Goal: Task Accomplishment & Management: Manage account settings

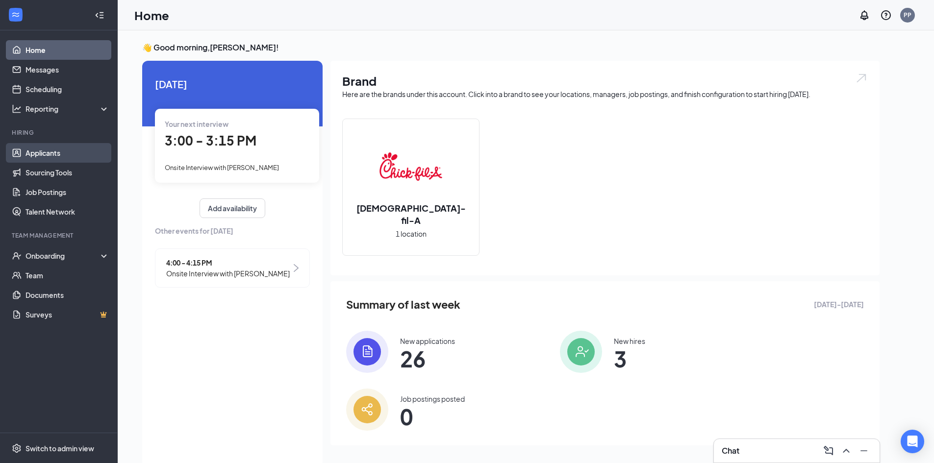
click at [69, 153] on link "Applicants" at bounding box center [67, 153] width 84 height 20
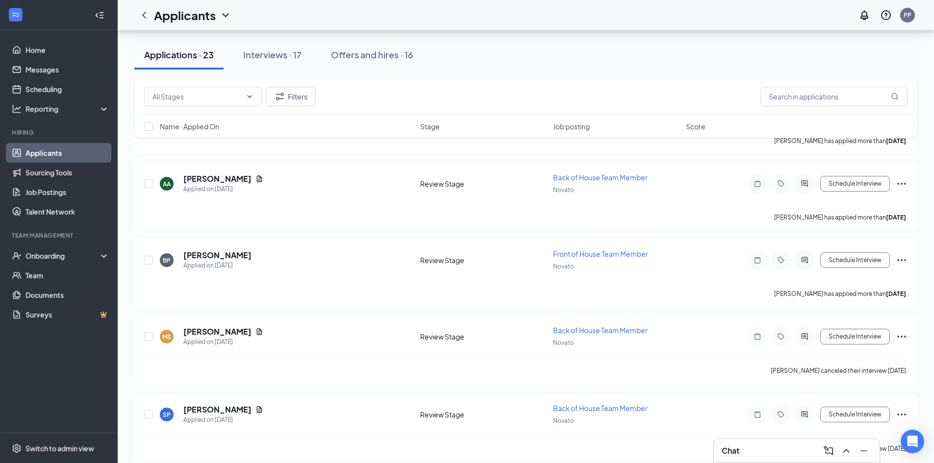
scroll to position [1491, 0]
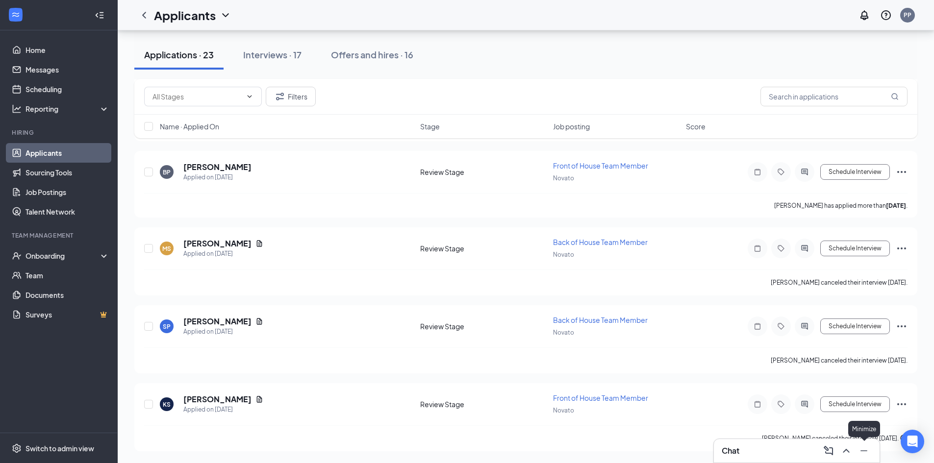
click at [864, 456] on icon "Minimize" at bounding box center [864, 451] width 12 height 12
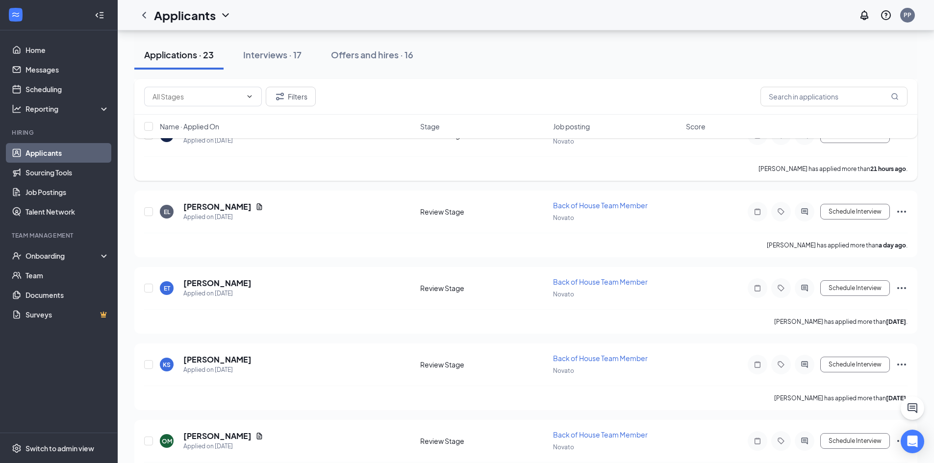
scroll to position [315, 0]
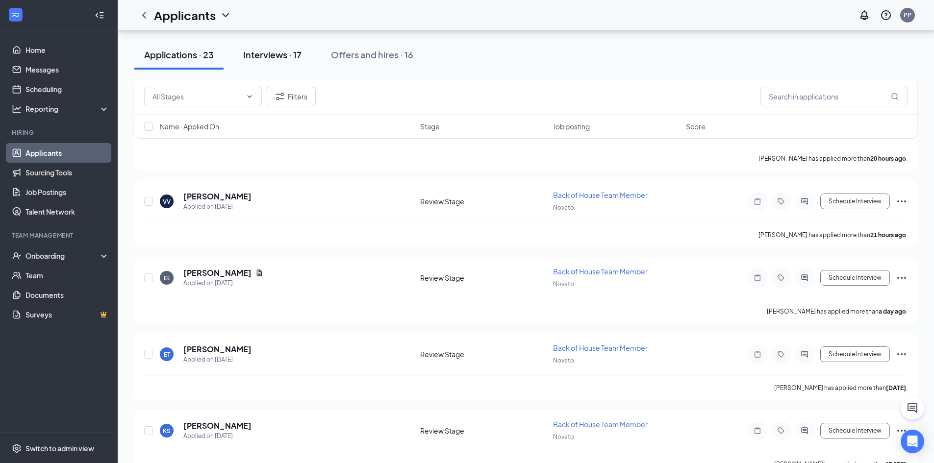
click at [244, 42] on button "Interviews · 17" at bounding box center [272, 54] width 78 height 29
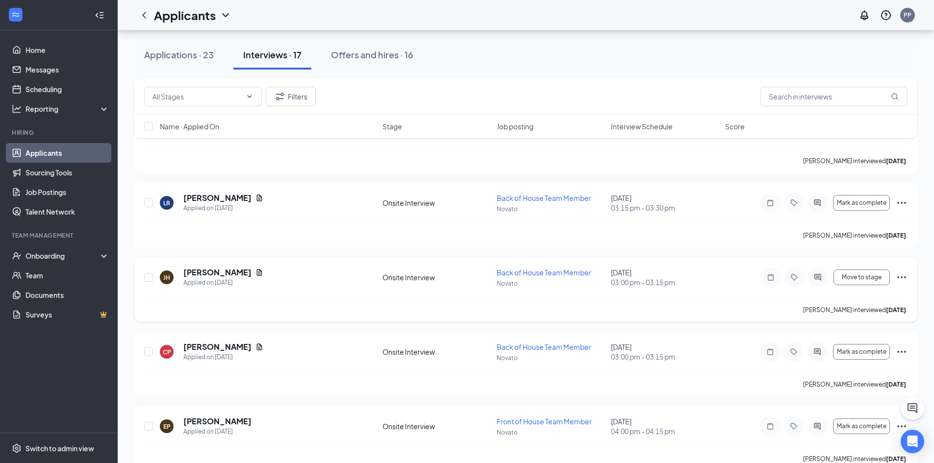
scroll to position [897, 0]
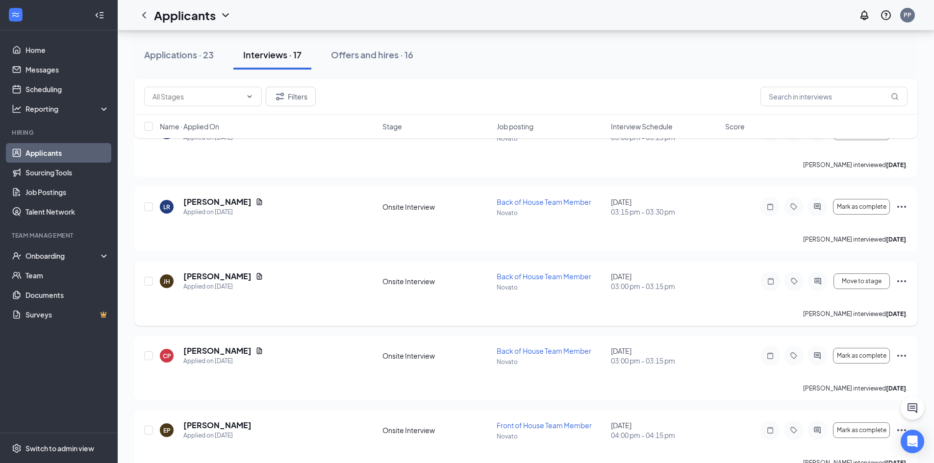
click at [902, 281] on icon "Ellipses" at bounding box center [901, 281] width 12 height 12
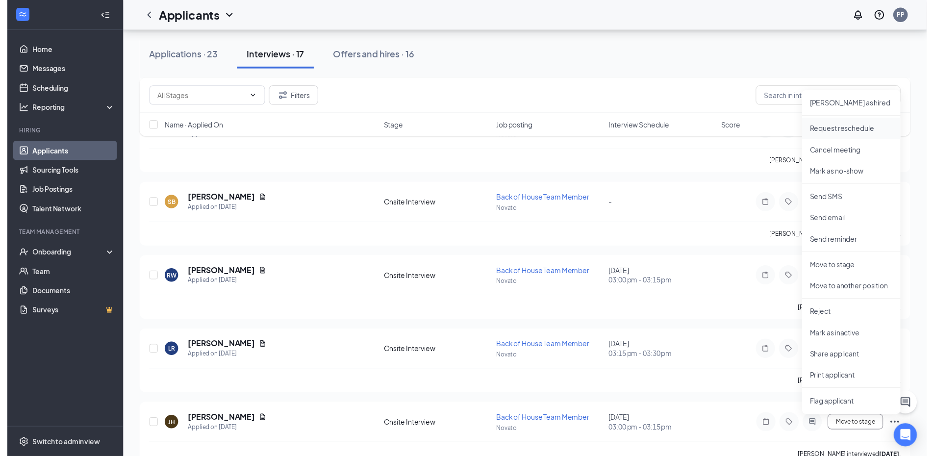
scroll to position [848, 0]
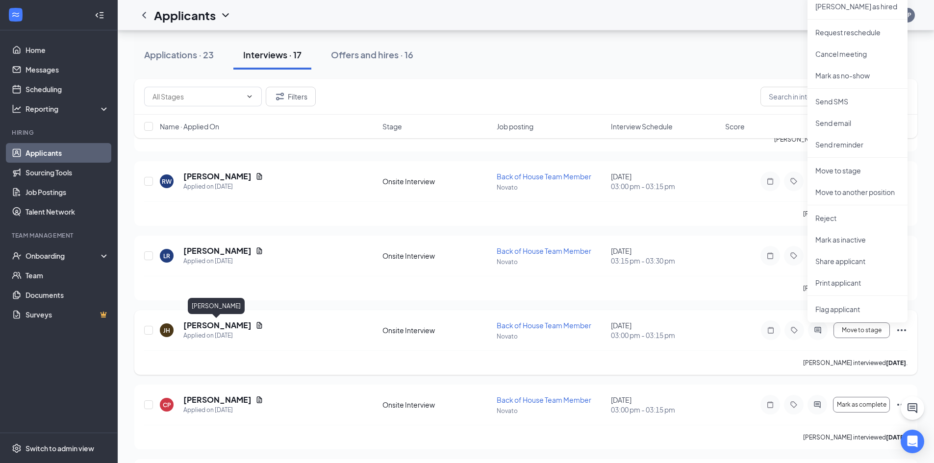
click at [217, 320] on h5 "[PERSON_NAME]" at bounding box center [217, 325] width 68 height 11
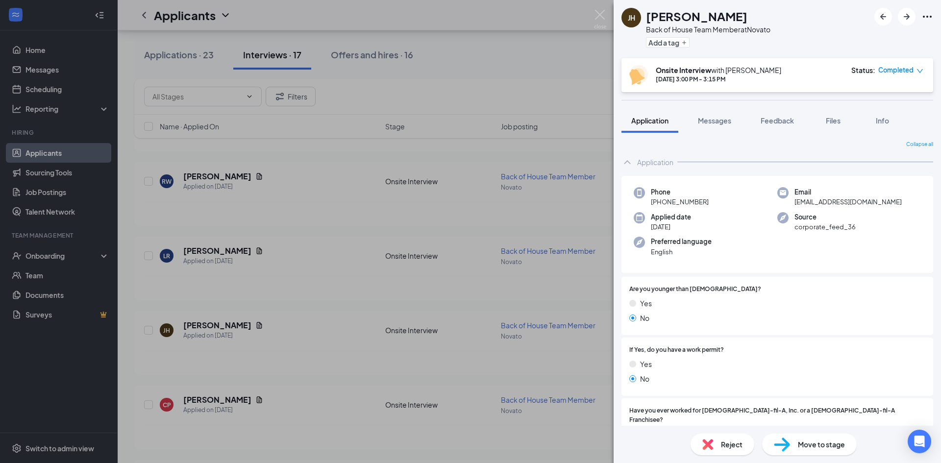
click at [382, 264] on div "JH John Hernandez Back of House Team Member at Novato Add a tag Onsite Intervie…" at bounding box center [470, 231] width 941 height 463
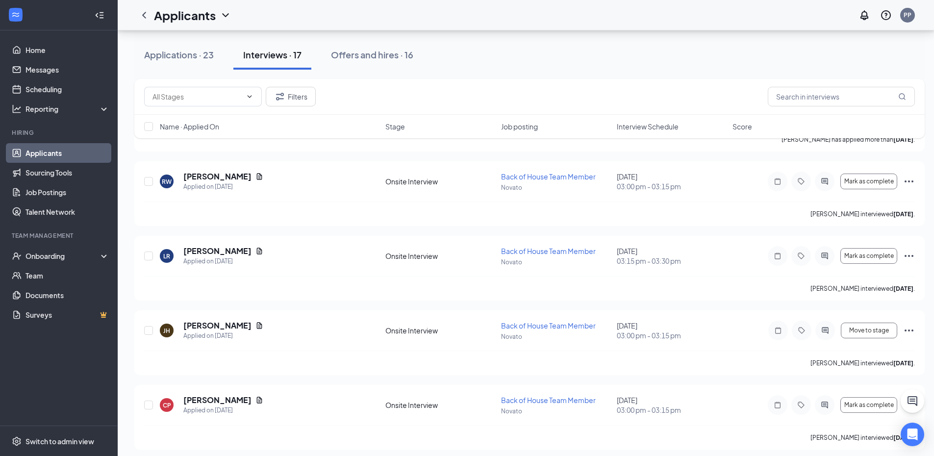
click at [44, 148] on link "Applicants" at bounding box center [67, 153] width 84 height 20
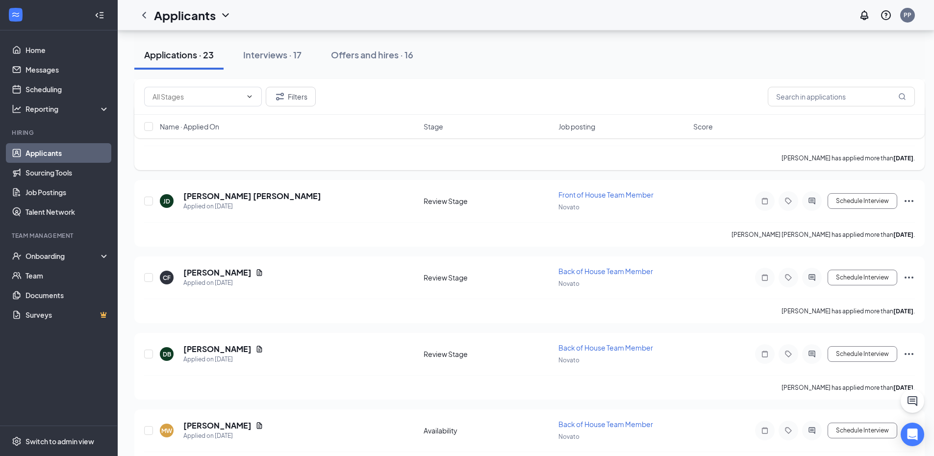
scroll to position [598, 0]
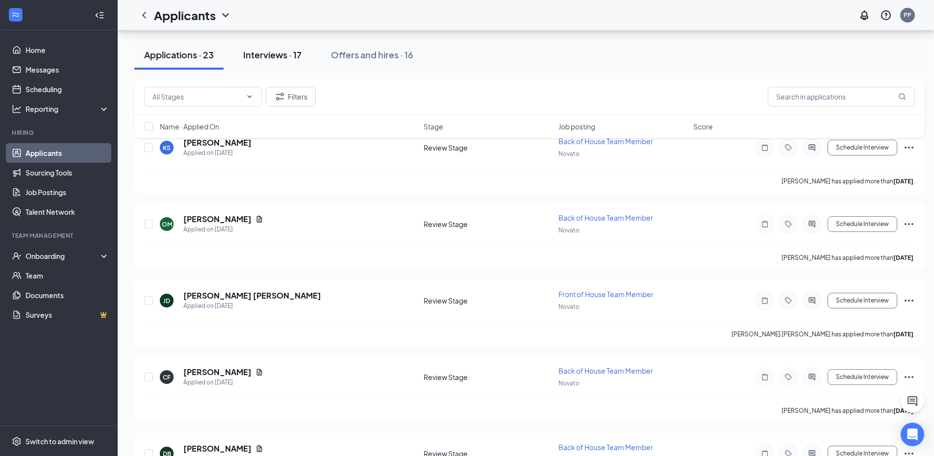
click at [269, 51] on div "Interviews · 17" at bounding box center [272, 55] width 58 height 12
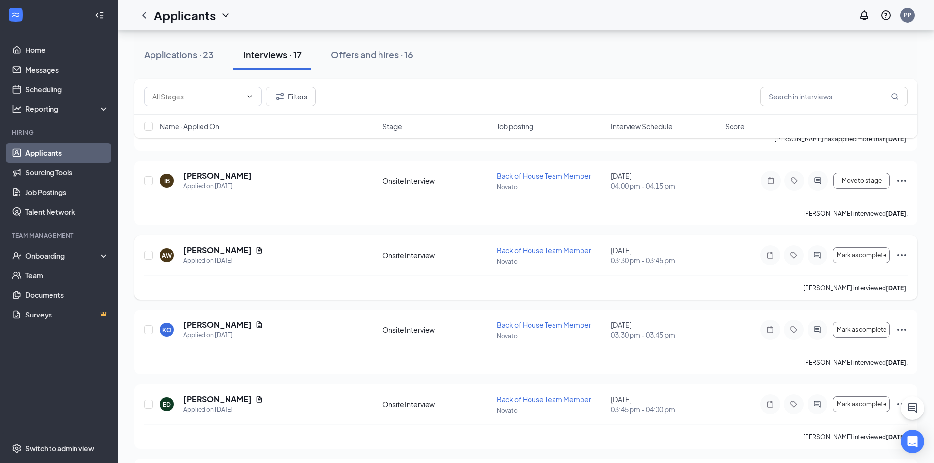
scroll to position [343, 0]
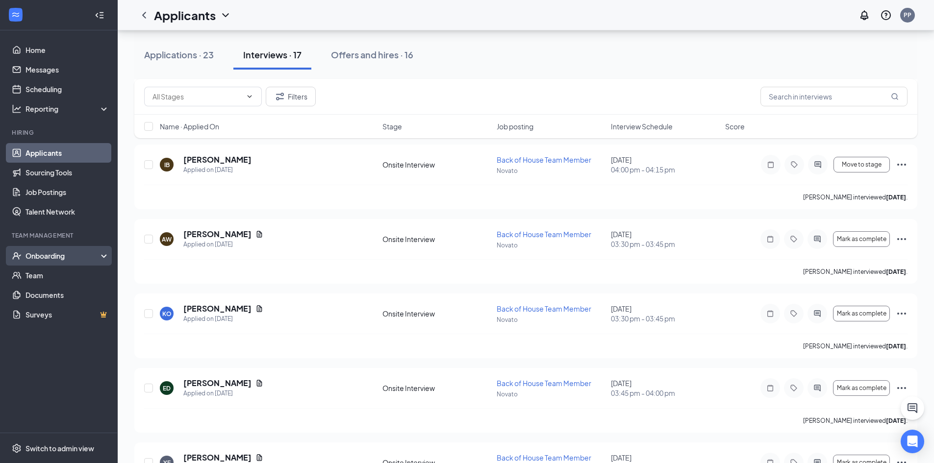
click at [48, 258] on div "Onboarding" at bounding box center [62, 256] width 75 height 10
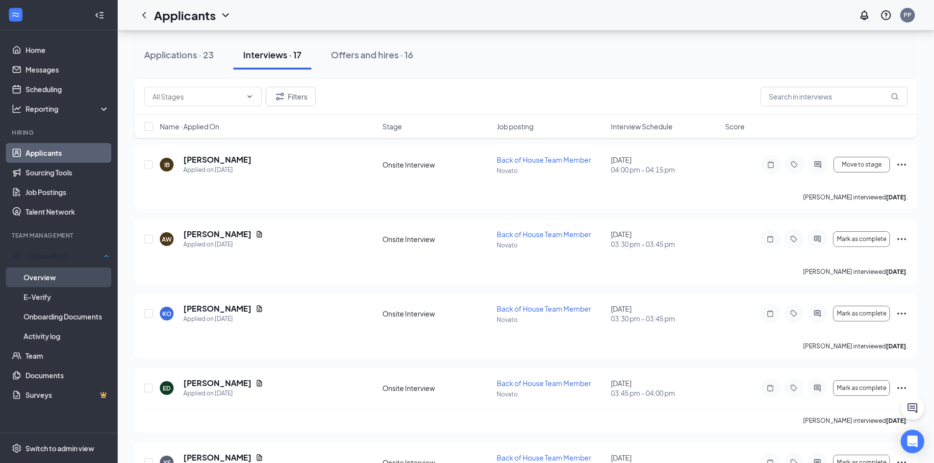
click at [47, 273] on link "Overview" at bounding box center [67, 278] width 86 height 20
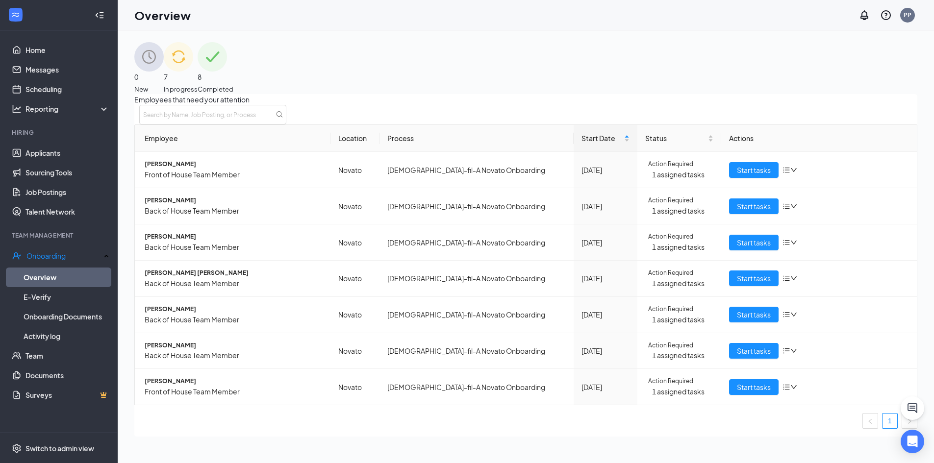
click at [197, 84] on span "In progress" at bounding box center [181, 89] width 34 height 10
click at [744, 393] on span "Start tasks" at bounding box center [754, 387] width 34 height 11
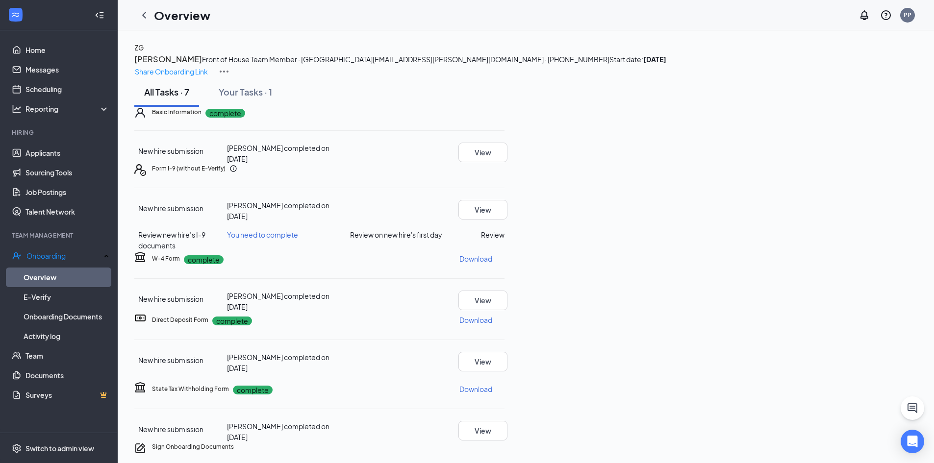
click at [504, 240] on button "Review" at bounding box center [493, 234] width 24 height 11
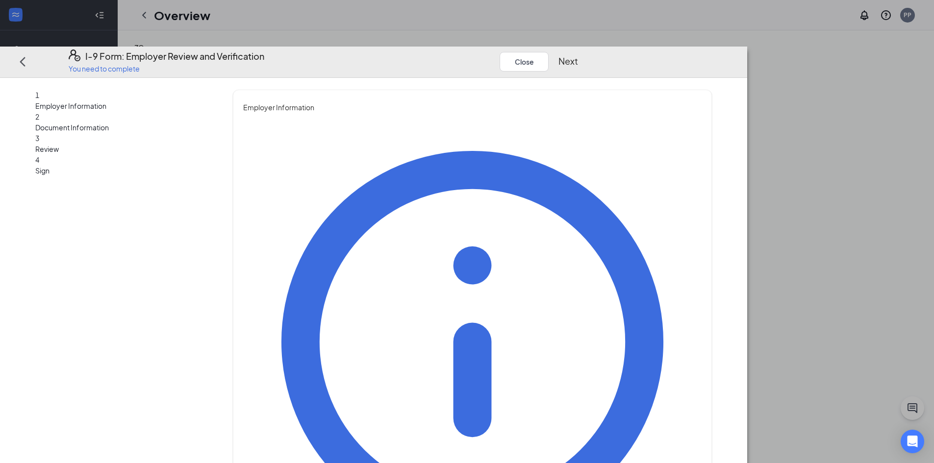
type input "Paige"
type input "Petracopoulos"
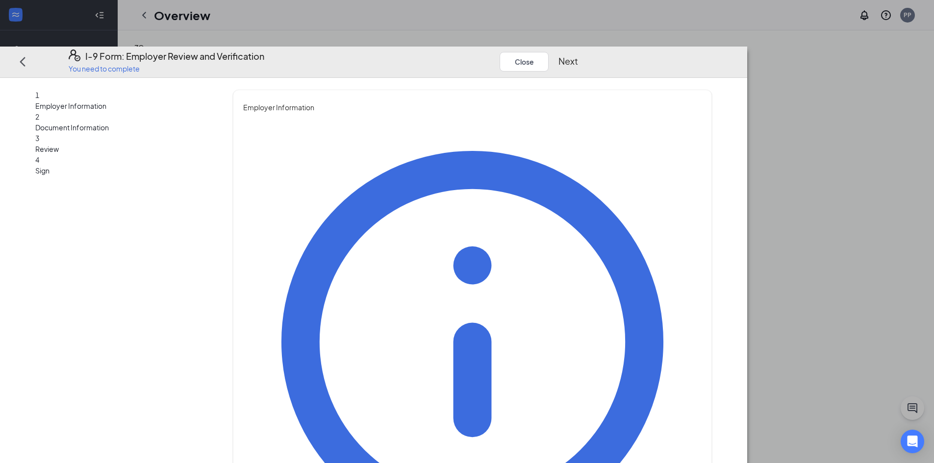
type input "Talent Director"
click at [578, 54] on button "Next" at bounding box center [568, 61] width 20 height 14
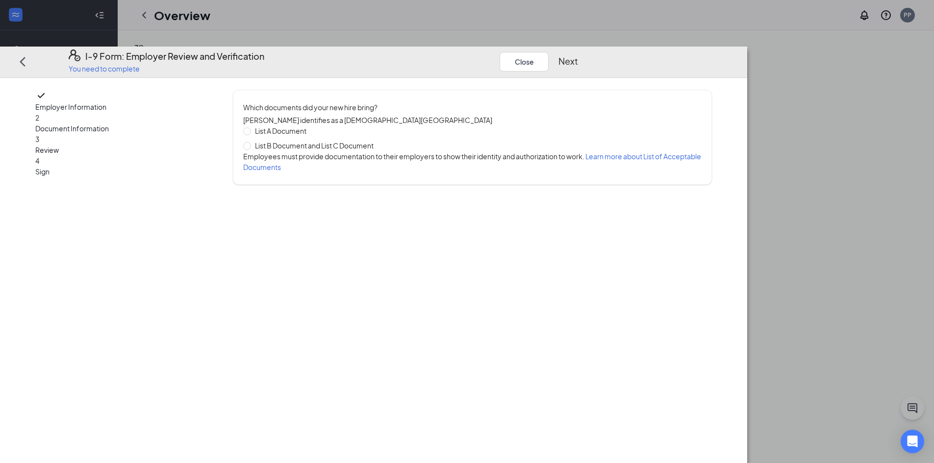
click at [348, 140] on span "List B Document and List C Document" at bounding box center [314, 145] width 126 height 11
click at [250, 142] on input "List B Document and List C Document" at bounding box center [246, 145] width 7 height 7
radio input "true"
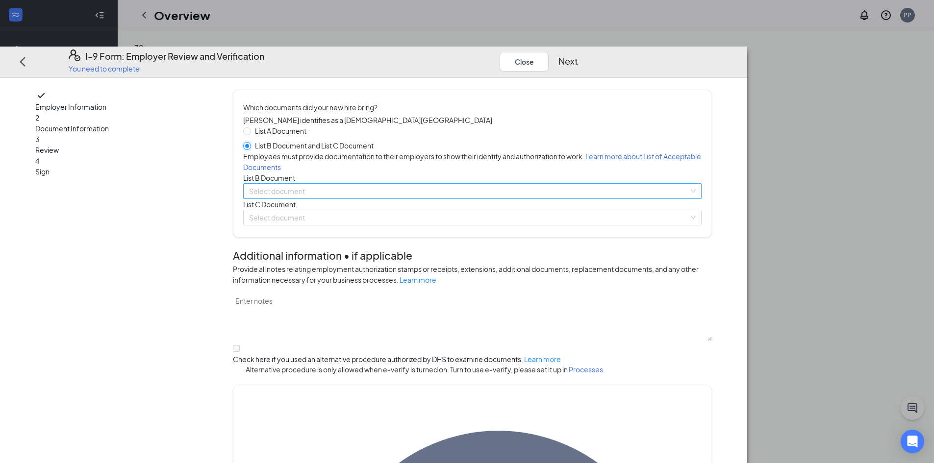
click at [395, 198] on span at bounding box center [469, 191] width 440 height 15
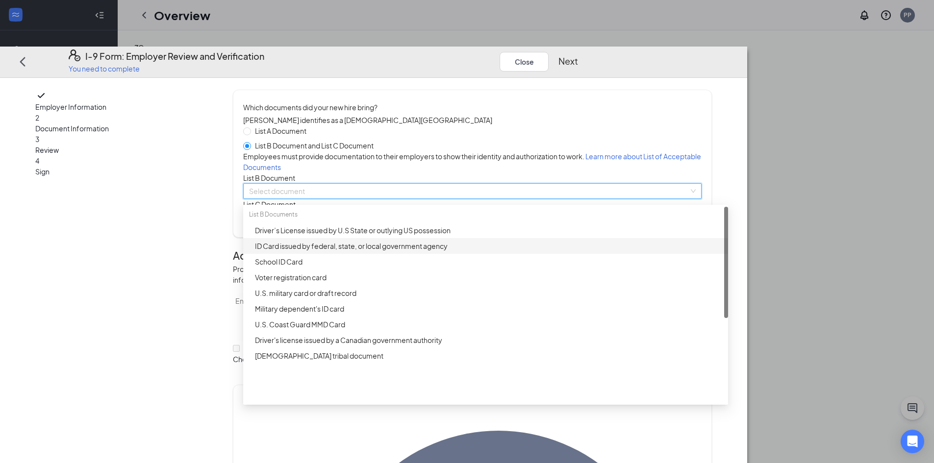
click at [403, 251] on div "ID Card issued by federal, state, or local government agency" at bounding box center [488, 246] width 467 height 11
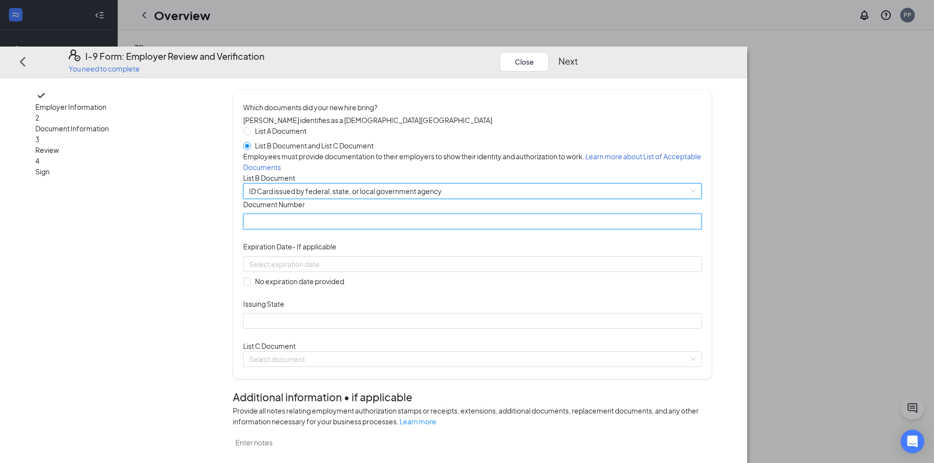
click at [377, 229] on input "Document Number" at bounding box center [472, 222] width 458 height 16
type input "Y7308354"
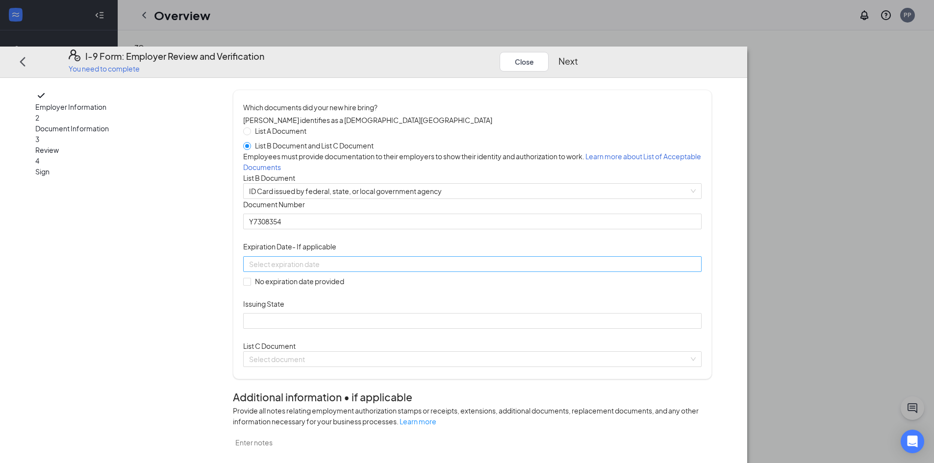
click at [484, 269] on div at bounding box center [472, 263] width 446 height 11
type input "08/27/2025"
click at [450, 332] on span "button" at bounding box center [452, 330] width 5 height 5
type input "[DATE]"
click at [372, 410] on div "18" at bounding box center [375, 409] width 12 height 12
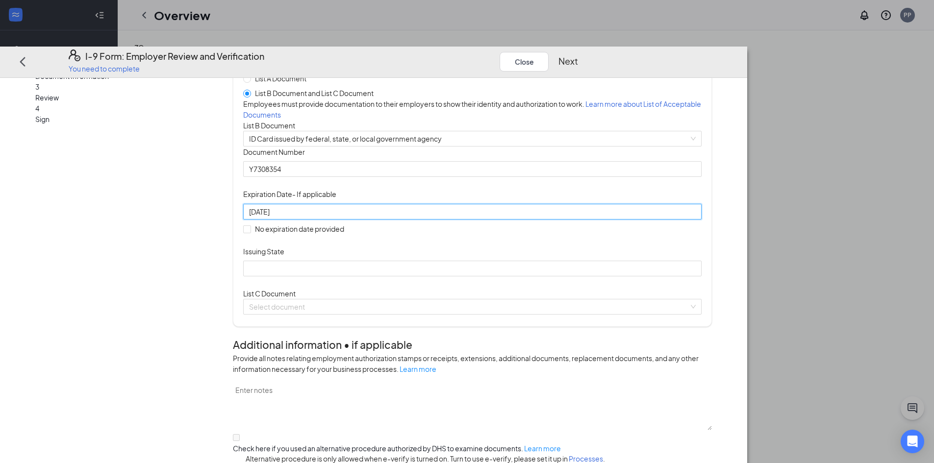
scroll to position [147, 0]
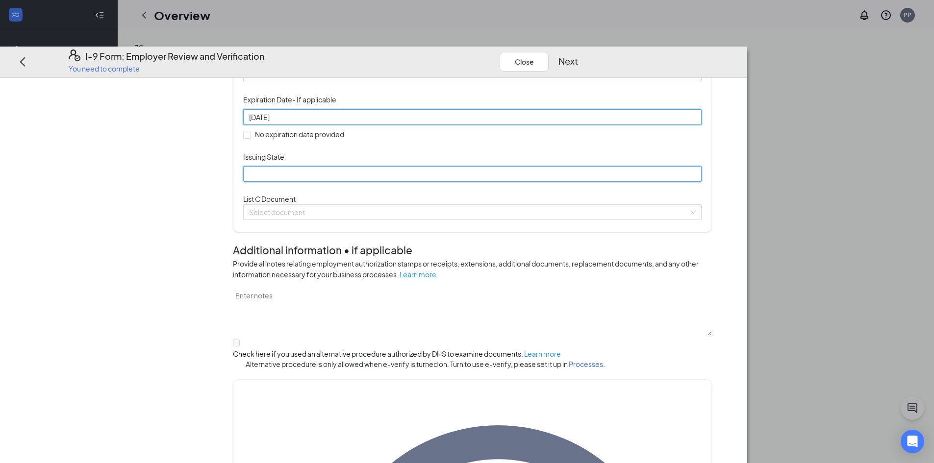
click at [351, 182] on input "Issuing State" at bounding box center [472, 174] width 458 height 16
type input "[US_STATE]"
click at [387, 220] on input "search" at bounding box center [469, 212] width 440 height 15
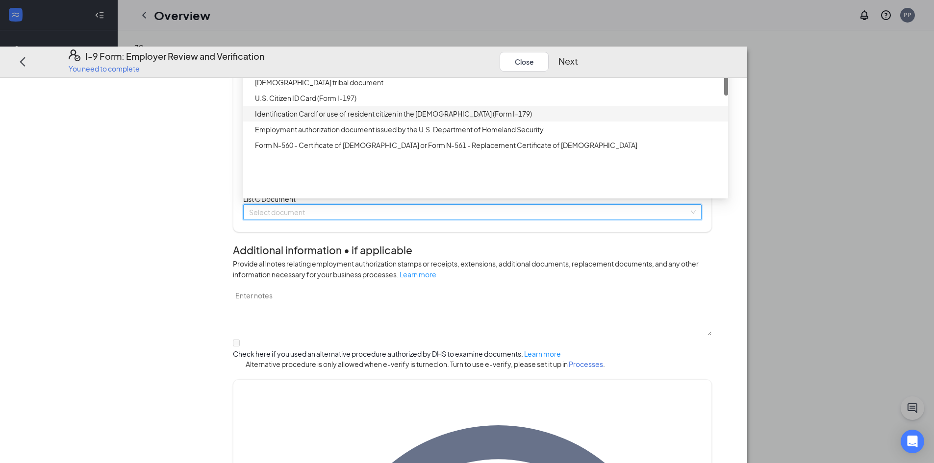
scroll to position [0, 0]
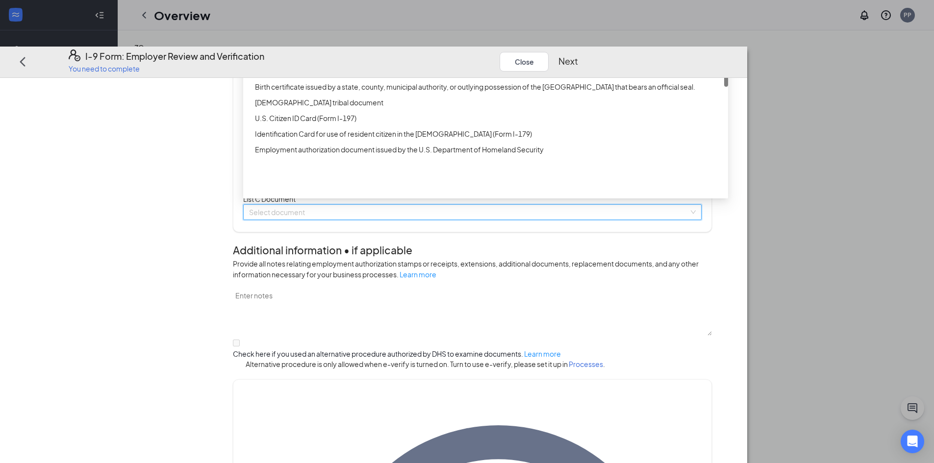
click at [391, 29] on div "Unrestricted Social Security Card" at bounding box center [488, 24] width 467 height 11
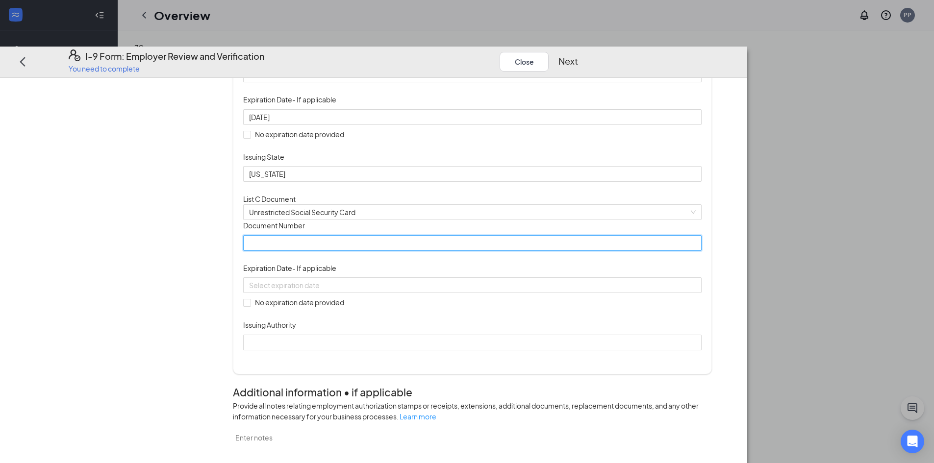
click at [433, 250] on input "Document Number" at bounding box center [472, 243] width 458 height 16
paste input "607-47-5594"
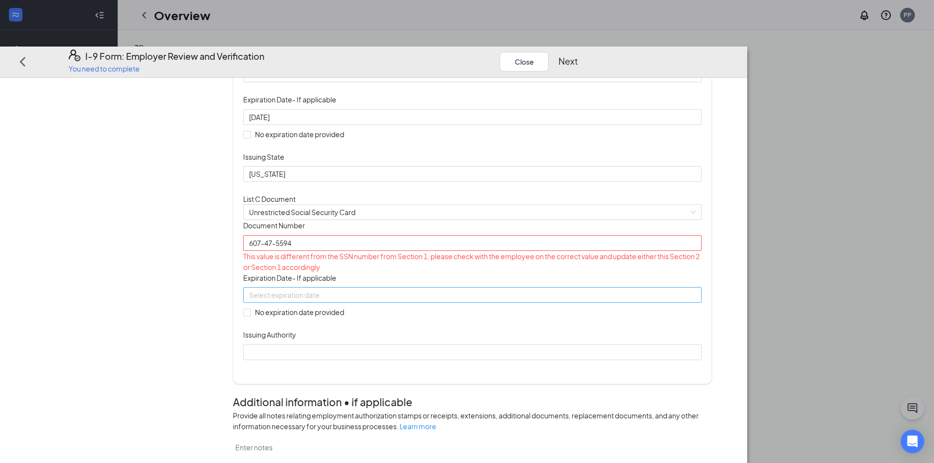
click at [413, 300] on input at bounding box center [471, 295] width 444 height 11
click at [358, 250] on input "607-47-5594" at bounding box center [472, 243] width 458 height 16
click at [345, 250] on input "607-475594" at bounding box center [472, 243] width 458 height 16
type input "607475594"
click at [424, 300] on input at bounding box center [471, 295] width 444 height 11
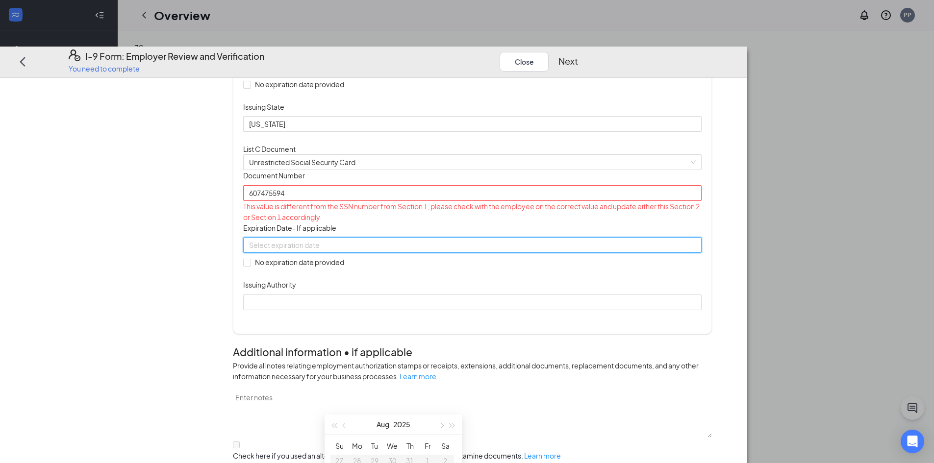
scroll to position [245, 0]
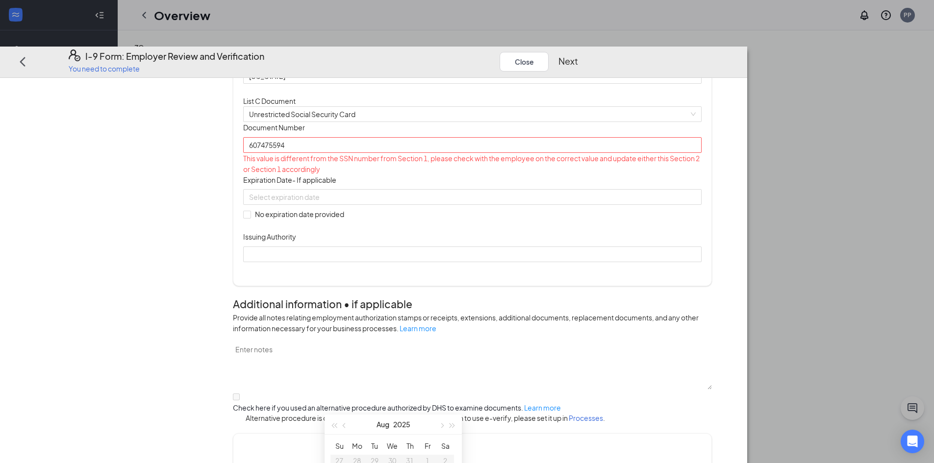
click at [377, 174] on div "This value is different from the SSN number from Section 1, please check with t…" at bounding box center [472, 163] width 458 height 22
click at [375, 152] on input "607475594" at bounding box center [472, 145] width 458 height 16
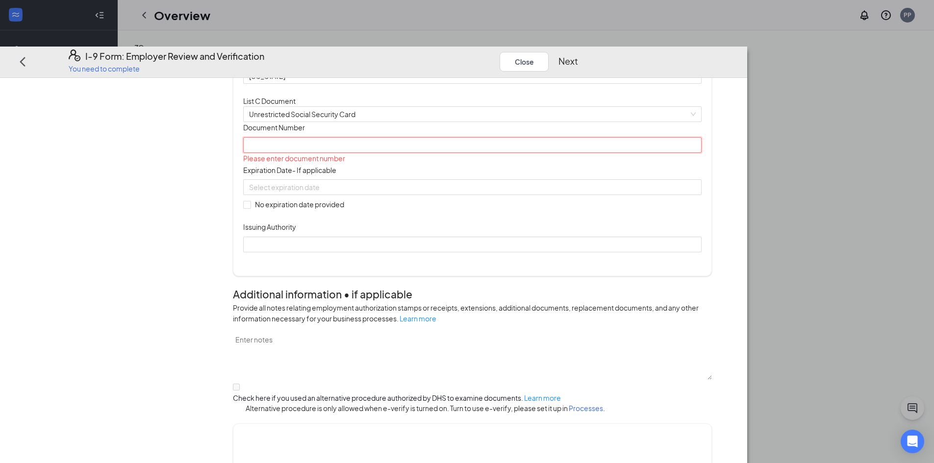
paste input "607475594"
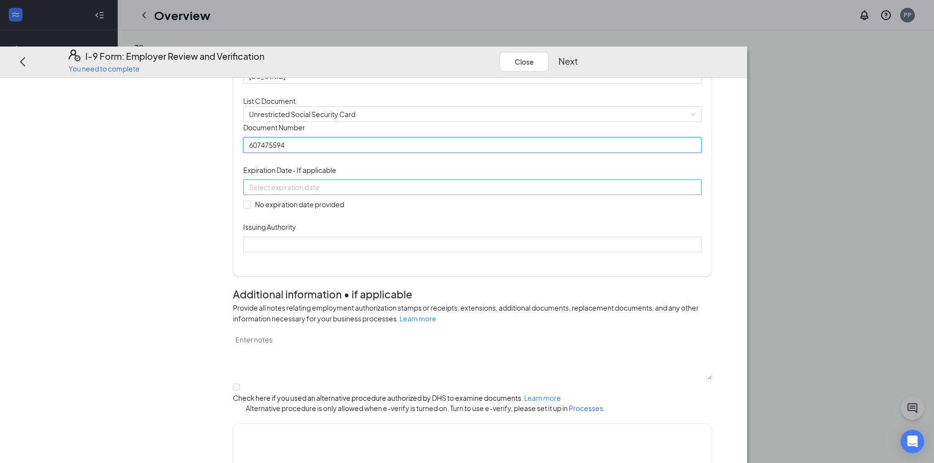
type input "607475594"
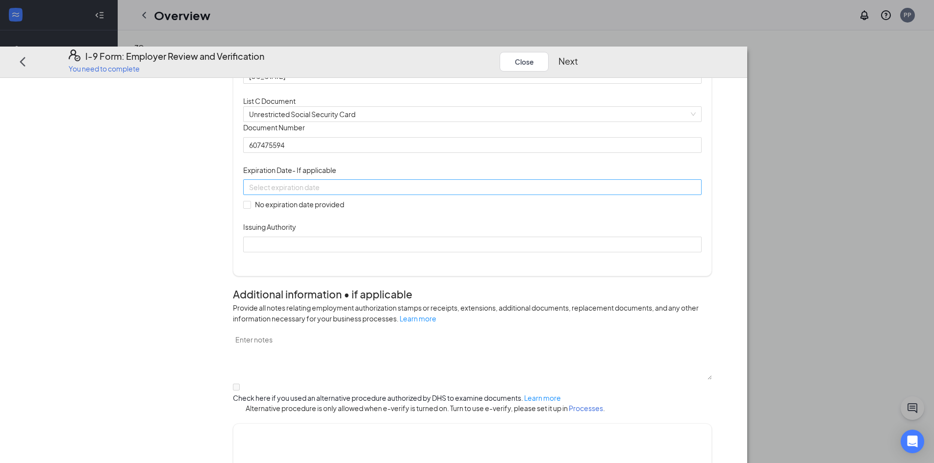
click at [373, 195] on div at bounding box center [472, 187] width 458 height 16
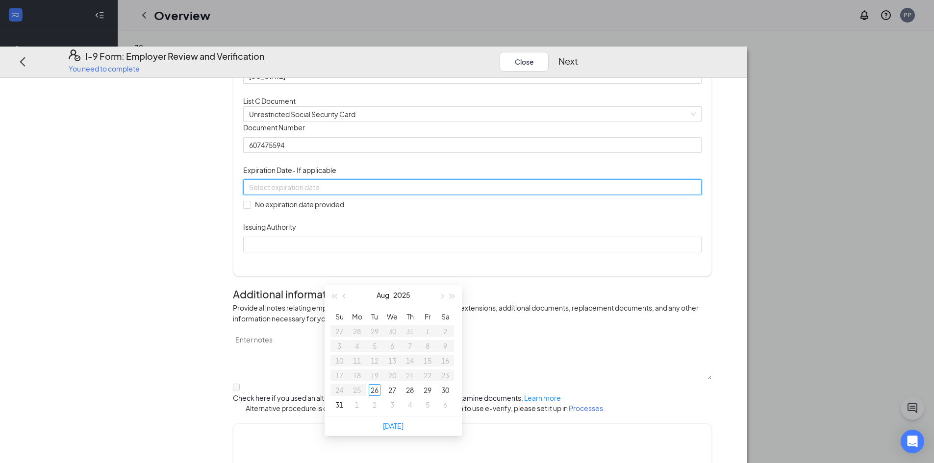
click at [624, 252] on div "Document Title Unrestricted Social Security Card Document Number 607475594 Expi…" at bounding box center [472, 187] width 458 height 130
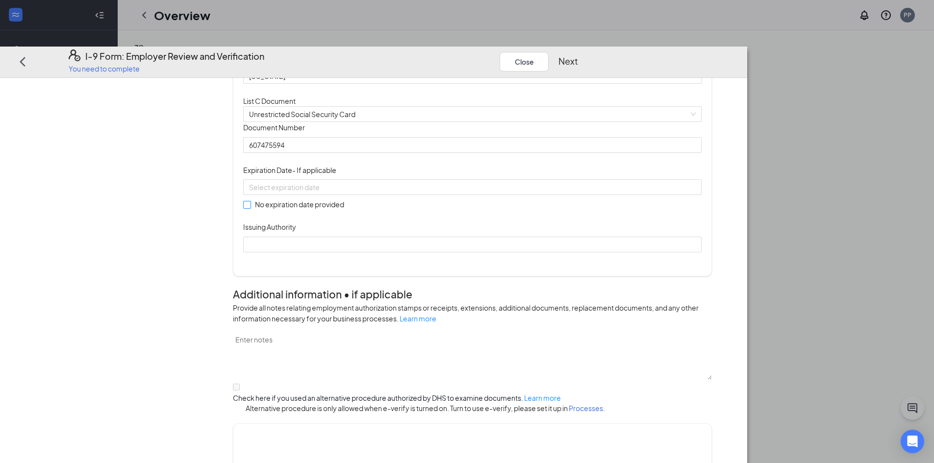
click at [250, 207] on input "No expiration date provided" at bounding box center [246, 203] width 7 height 7
checkbox input "true"
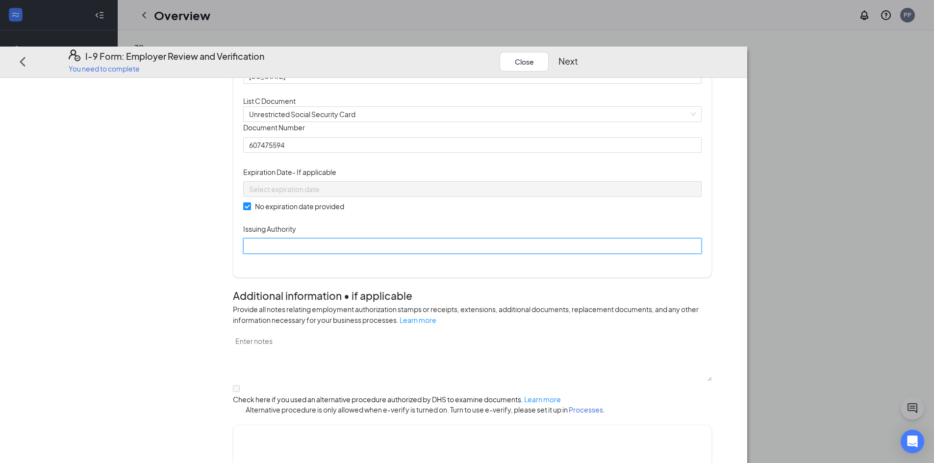
click at [380, 254] on input "Issuing Authority" at bounding box center [472, 246] width 458 height 16
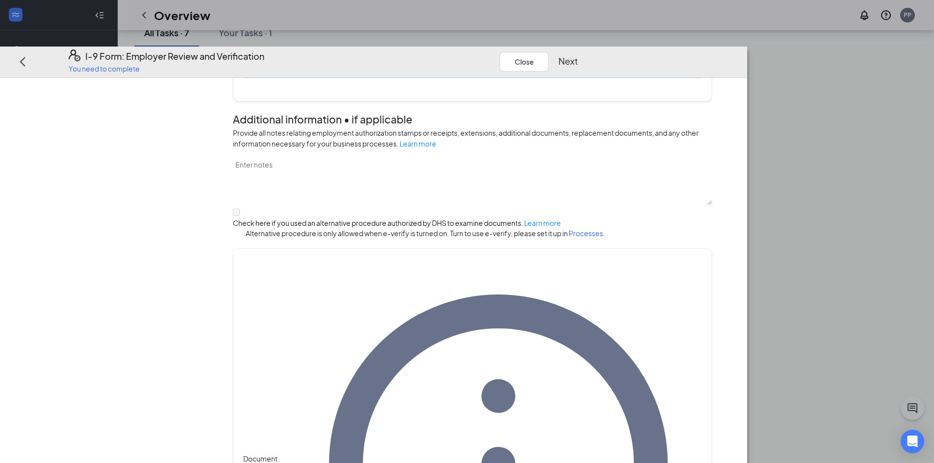
scroll to position [147, 0]
type input "[GEOGRAPHIC_DATA]"
click at [578, 54] on button "Next" at bounding box center [568, 61] width 20 height 14
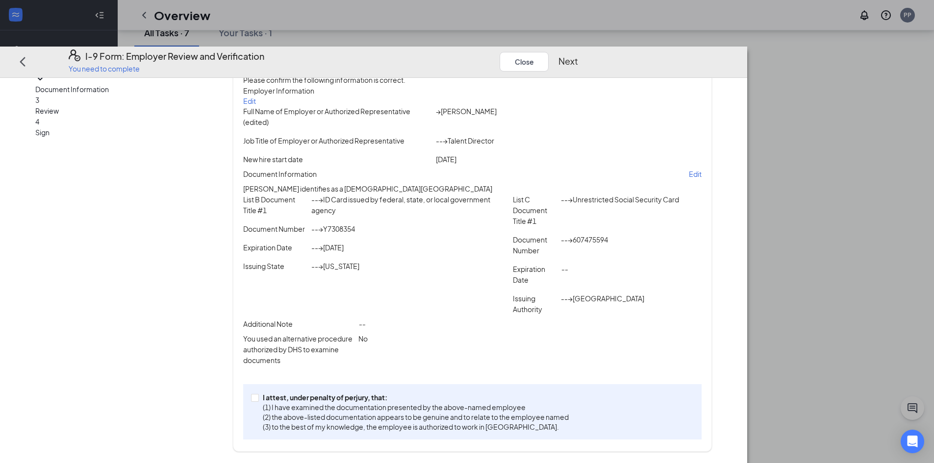
scroll to position [211, 0]
click at [258, 399] on input "I attest, under penalty of perjury, that: (1) I have examined the documentation…" at bounding box center [254, 397] width 7 height 7
checkbox input "true"
click at [578, 54] on button "Next" at bounding box center [568, 61] width 20 height 14
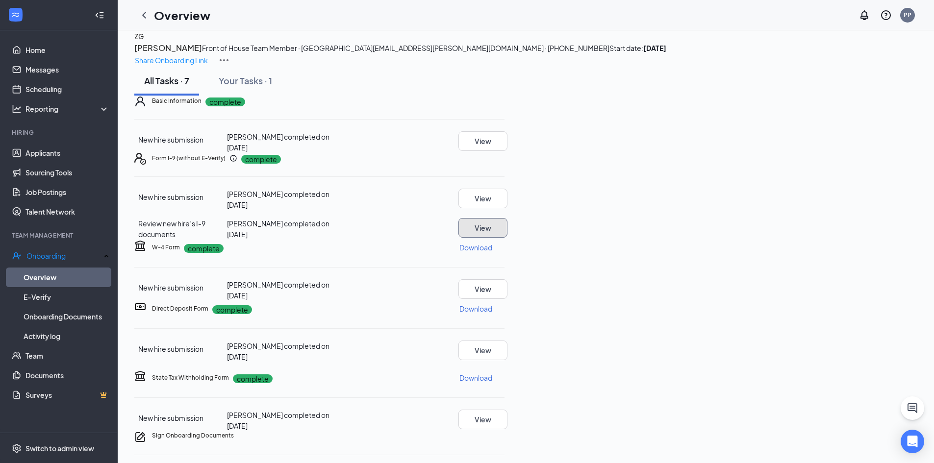
scroll to position [0, 0]
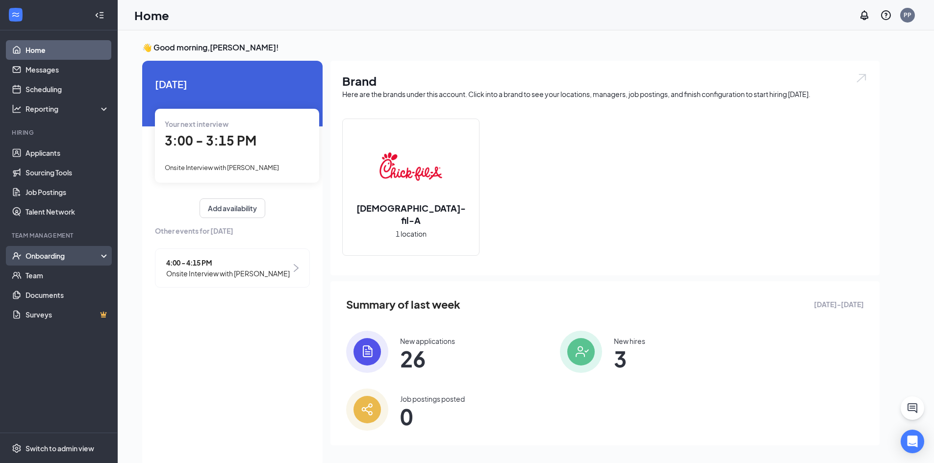
click at [36, 254] on div "Onboarding" at bounding box center [62, 256] width 75 height 10
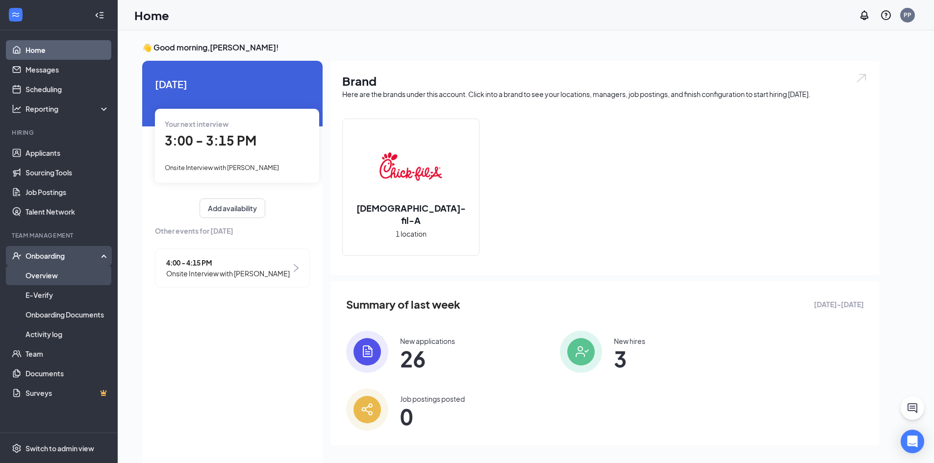
click at [41, 271] on link "Overview" at bounding box center [67, 276] width 84 height 20
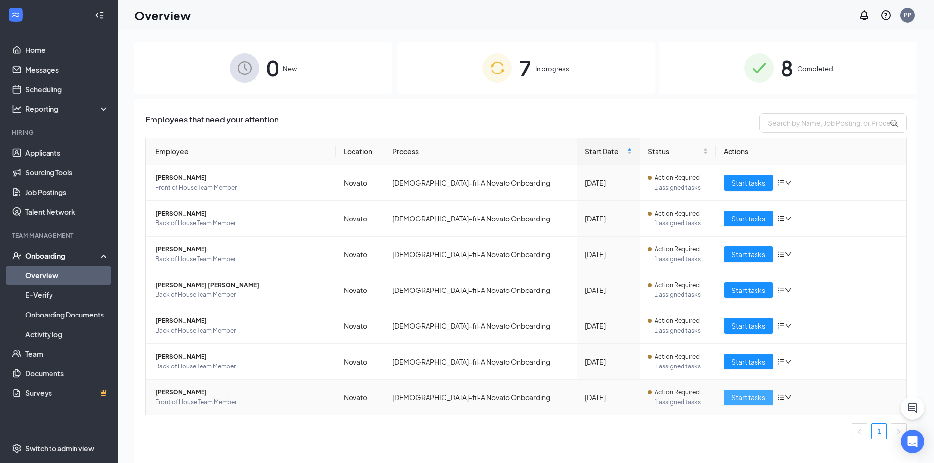
click at [743, 403] on button "Start tasks" at bounding box center [747, 398] width 49 height 16
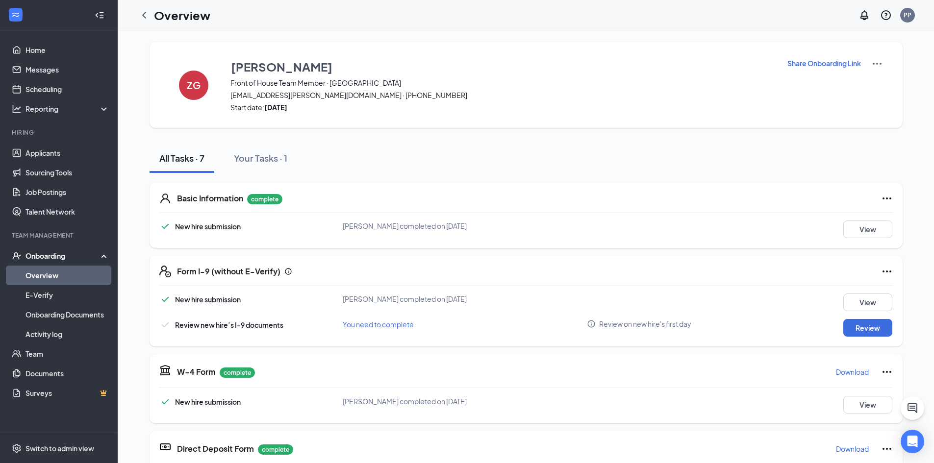
scroll to position [49, 0]
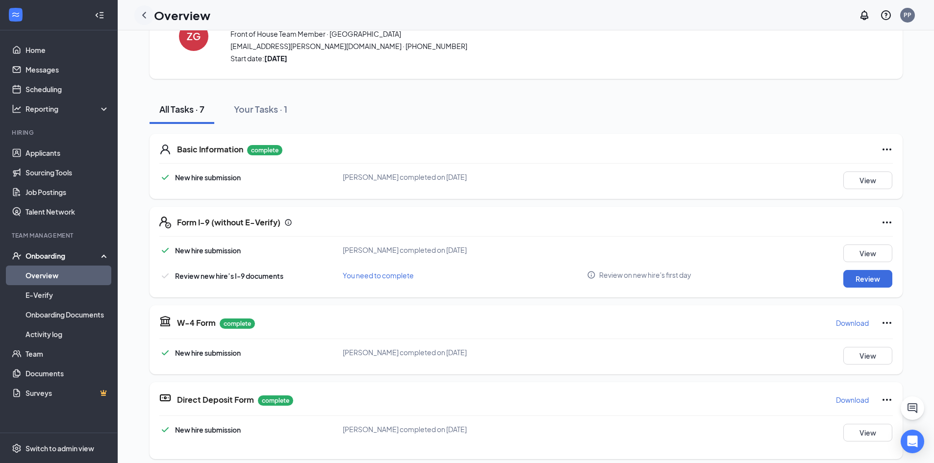
click at [141, 13] on icon "ChevronLeft" at bounding box center [144, 15] width 12 height 12
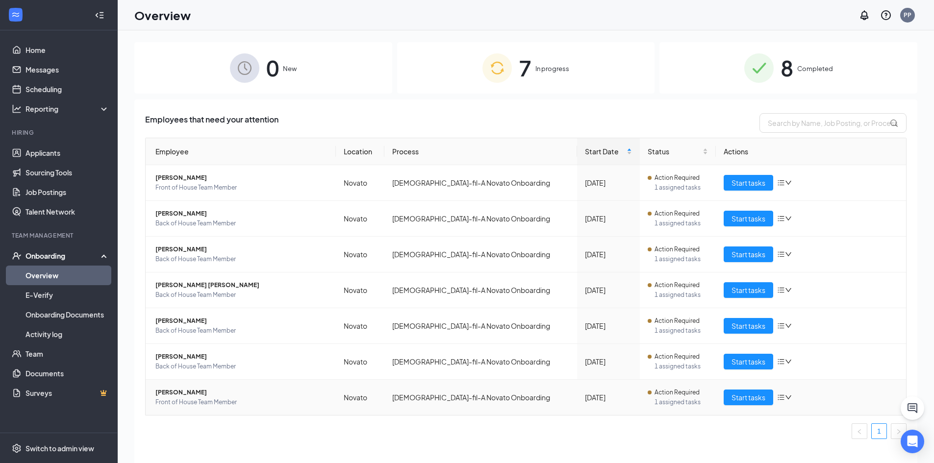
click at [169, 393] on span "[PERSON_NAME]" at bounding box center [241, 393] width 172 height 10
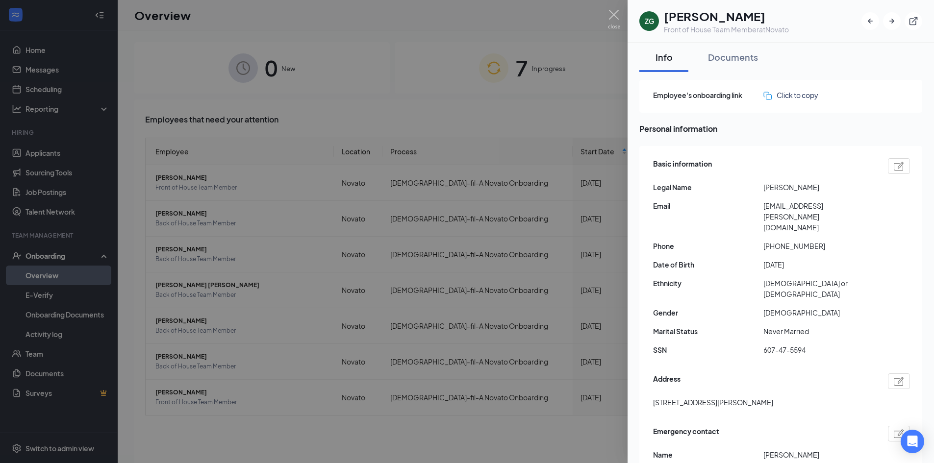
click at [803, 345] on span "607-47-5594" at bounding box center [818, 350] width 110 height 11
copy span "607-47-5594"
click at [785, 373] on div "Address" at bounding box center [781, 381] width 257 height 16
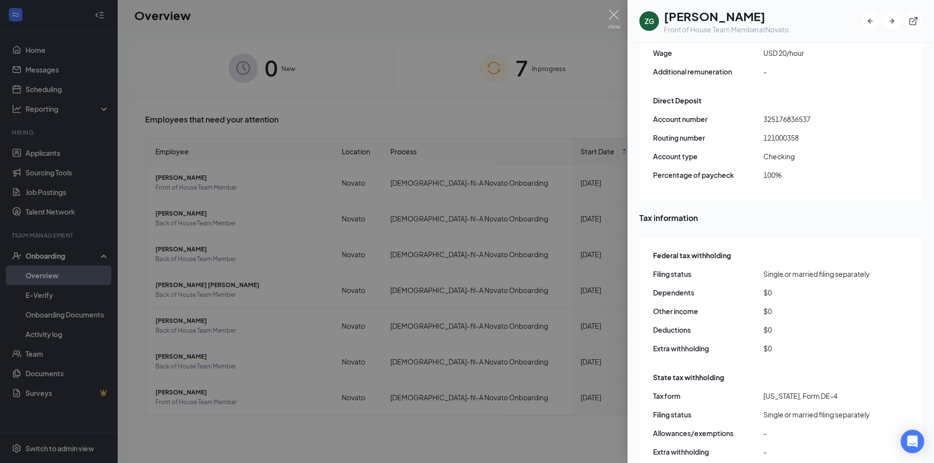
scroll to position [872, 0]
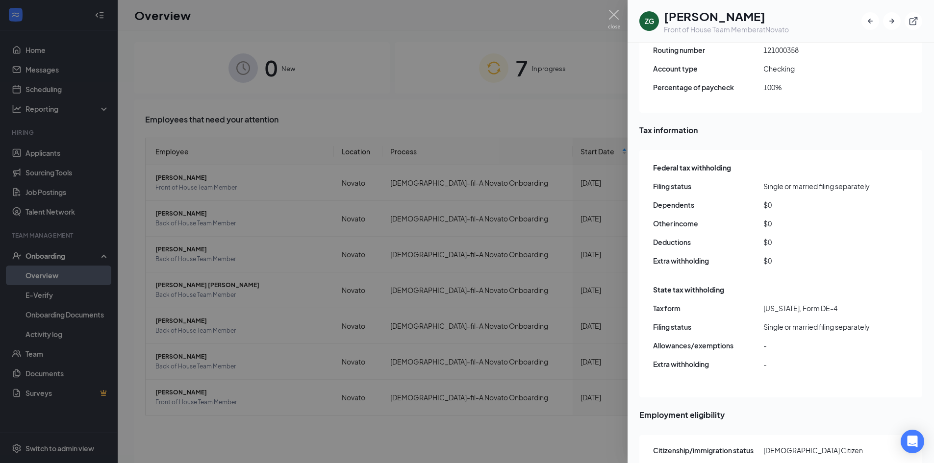
click at [788, 463] on span "607475594" at bounding box center [818, 469] width 110 height 11
copy span "607475594"
click at [771, 409] on span "Employment eligibility" at bounding box center [780, 415] width 283 height 12
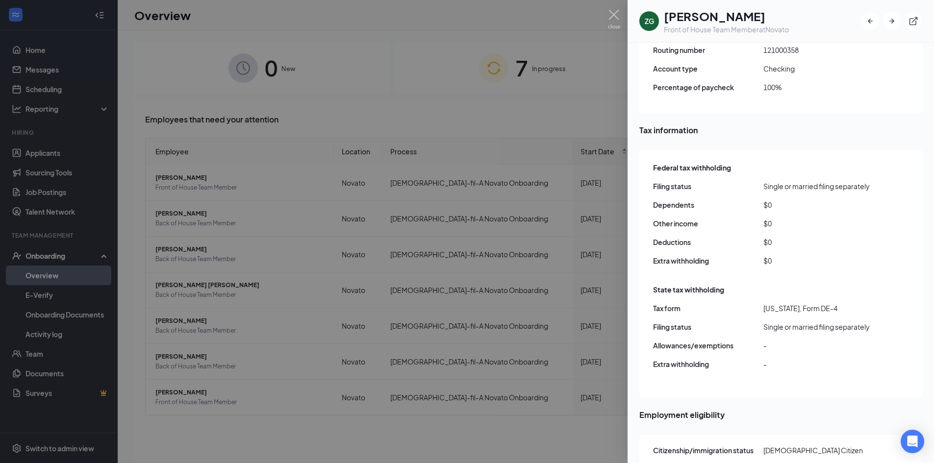
click at [779, 463] on span "607475594" at bounding box center [818, 469] width 110 height 11
copy span "607475594"
click at [888, 409] on span "Employment eligibility" at bounding box center [780, 415] width 283 height 12
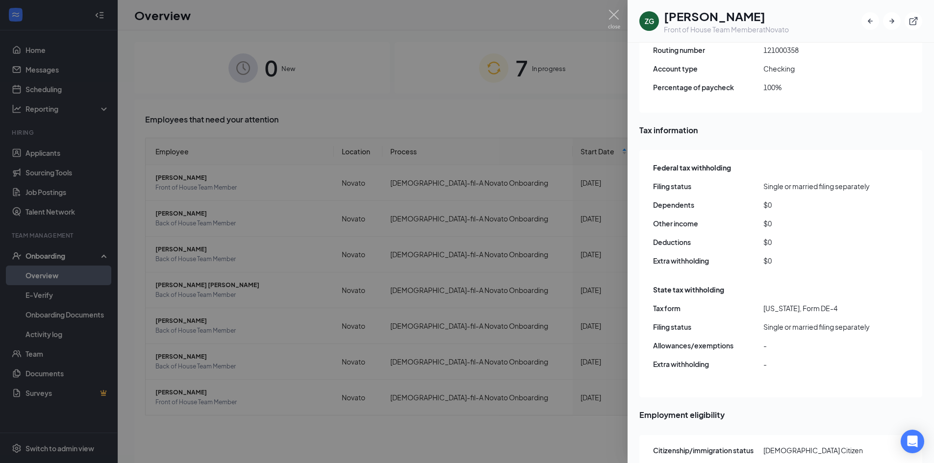
click at [725, 21] on h1 "[PERSON_NAME]" at bounding box center [726, 16] width 125 height 17
click at [704, 18] on h1 "[PERSON_NAME]" at bounding box center [726, 16] width 125 height 17
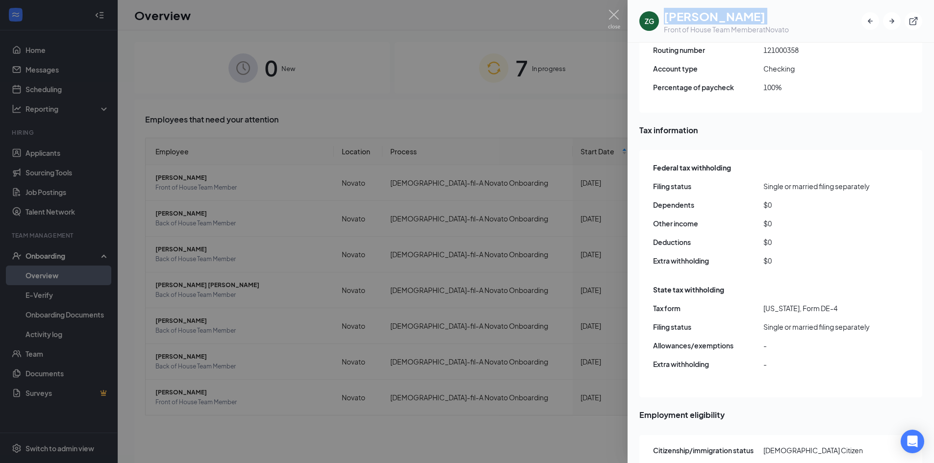
click at [704, 18] on h1 "[PERSON_NAME]" at bounding box center [726, 16] width 125 height 17
click at [763, 22] on h1 "[PERSON_NAME]" at bounding box center [726, 16] width 125 height 17
click at [706, 21] on h1 "[PERSON_NAME]" at bounding box center [726, 16] width 125 height 17
drag, startPoint x: 689, startPoint y: 21, endPoint x: 725, endPoint y: 25, distance: 36.0
click at [725, 25] on div "Ziari Garcia Front of House Team Member at Novato" at bounding box center [726, 21] width 125 height 26
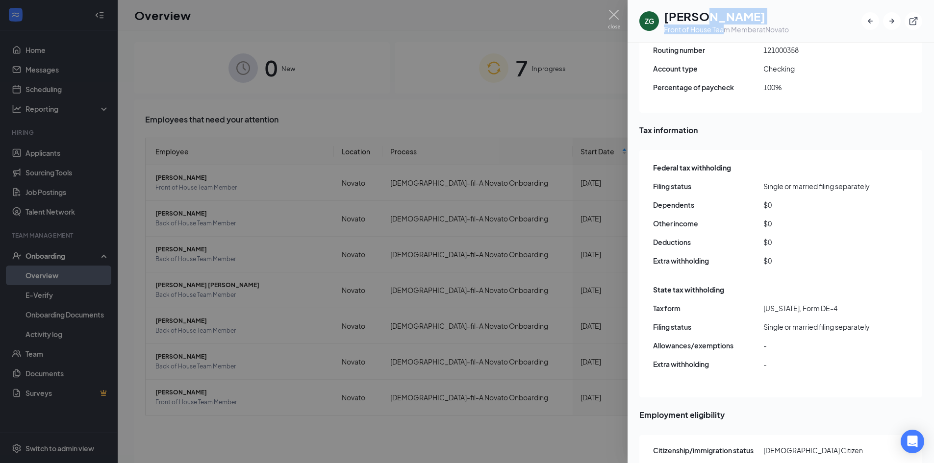
click at [723, 24] on h1 "[PERSON_NAME]" at bounding box center [726, 16] width 125 height 17
click at [696, 17] on h1 "[PERSON_NAME]" at bounding box center [726, 16] width 125 height 17
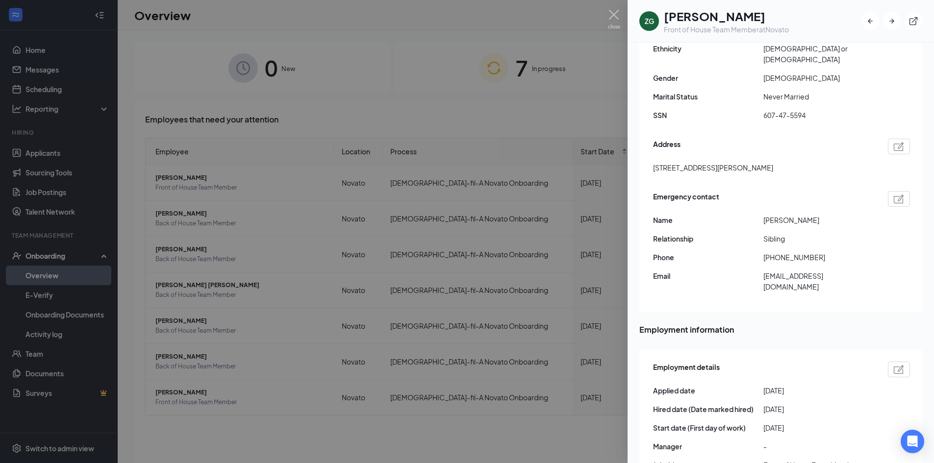
scroll to position [137, 0]
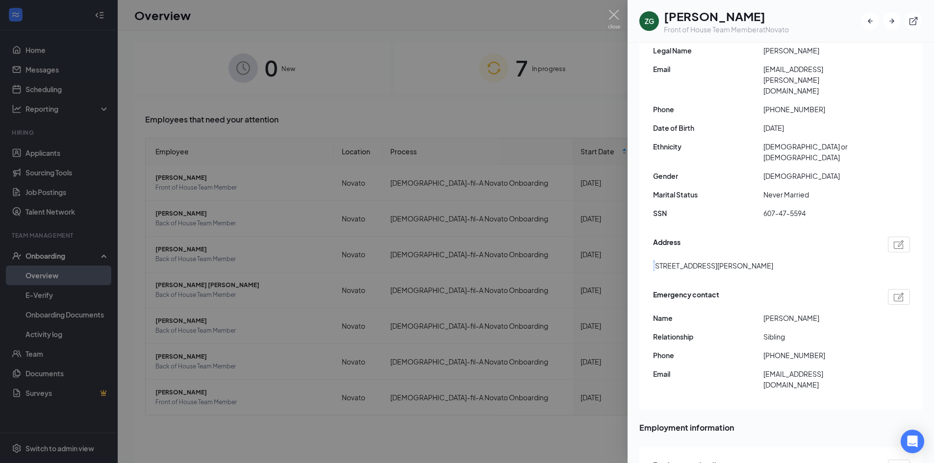
drag, startPoint x: 653, startPoint y: 235, endPoint x: 672, endPoint y: 236, distance: 19.7
click at [662, 260] on span "119 Hansen Way Petaluma CA US 94954" at bounding box center [713, 265] width 120 height 11
drag, startPoint x: 672, startPoint y: 236, endPoint x: 699, endPoint y: 239, distance: 27.1
click at [699, 260] on span "119 Hansen Way Petaluma CA US 94954" at bounding box center [713, 265] width 120 height 11
click at [709, 260] on span "119 Hansen Way Petaluma CA US 94954" at bounding box center [713, 265] width 120 height 11
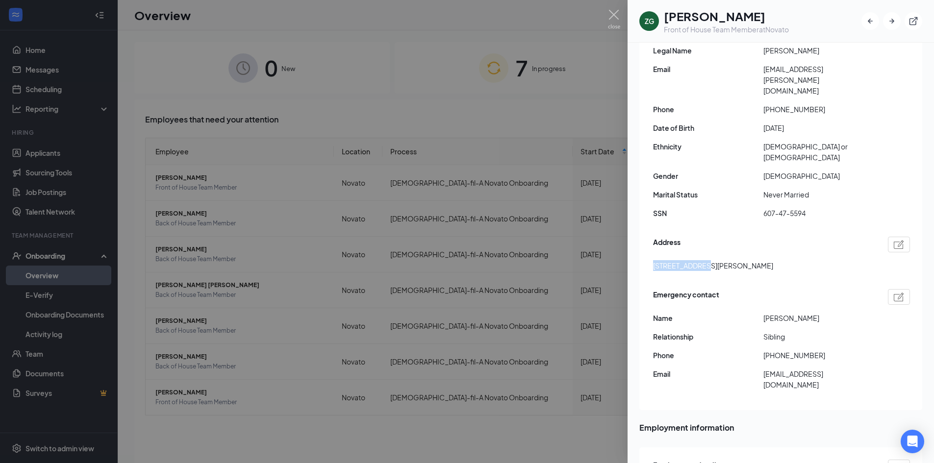
drag, startPoint x: 705, startPoint y: 234, endPoint x: 635, endPoint y: 229, distance: 69.8
copy span "119 Hansen Way"
drag, startPoint x: 759, startPoint y: 233, endPoint x: 792, endPoint y: 234, distance: 33.8
click at [792, 260] on div "119 Hansen Way Petaluma CA US 94954" at bounding box center [781, 265] width 257 height 11
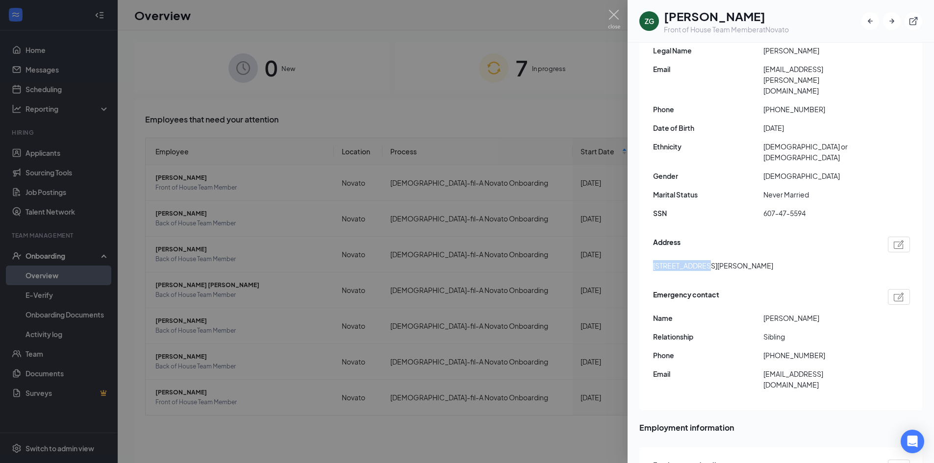
copy span "94954"
click at [822, 237] on div "Address" at bounding box center [781, 245] width 257 height 16
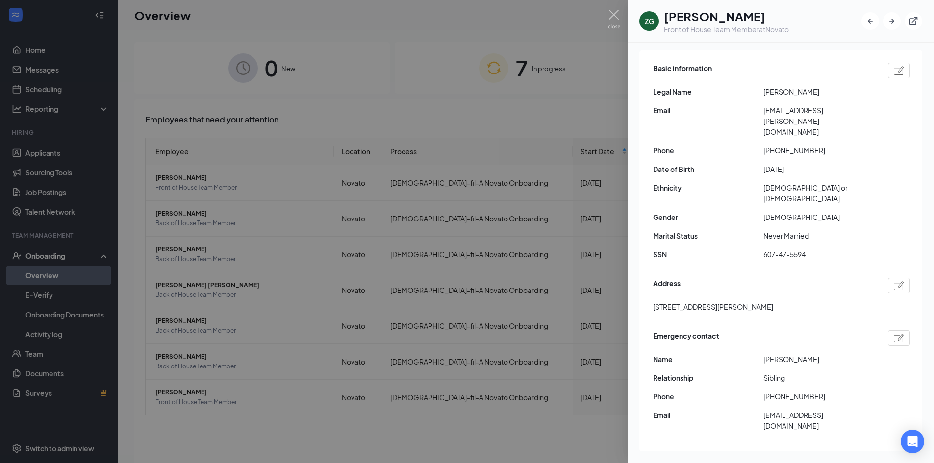
scroll to position [39, 0]
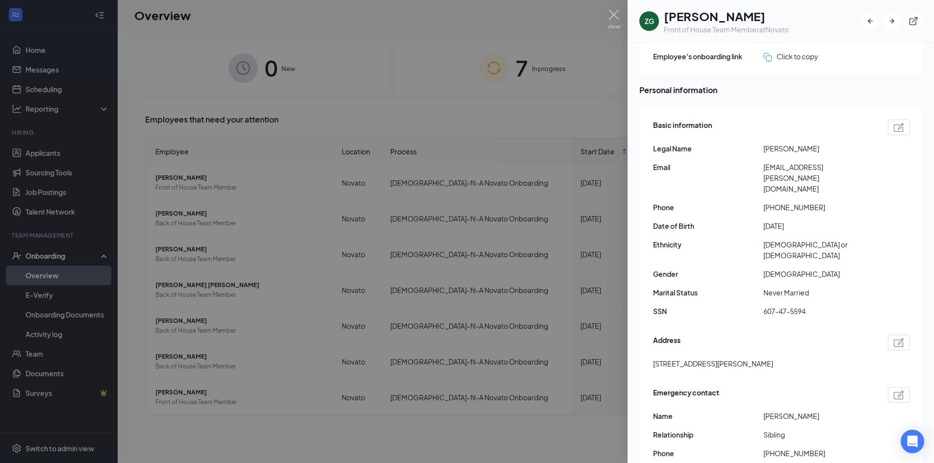
click at [768, 202] on span "+17078354262" at bounding box center [818, 207] width 110 height 11
drag, startPoint x: 768, startPoint y: 185, endPoint x: 785, endPoint y: 182, distance: 16.4
click at [785, 202] on span "+17078354262" at bounding box center [818, 207] width 110 height 11
click at [764, 202] on span "+17078354262" at bounding box center [818, 207] width 110 height 11
drag, startPoint x: 772, startPoint y: 187, endPoint x: 823, endPoint y: 185, distance: 51.5
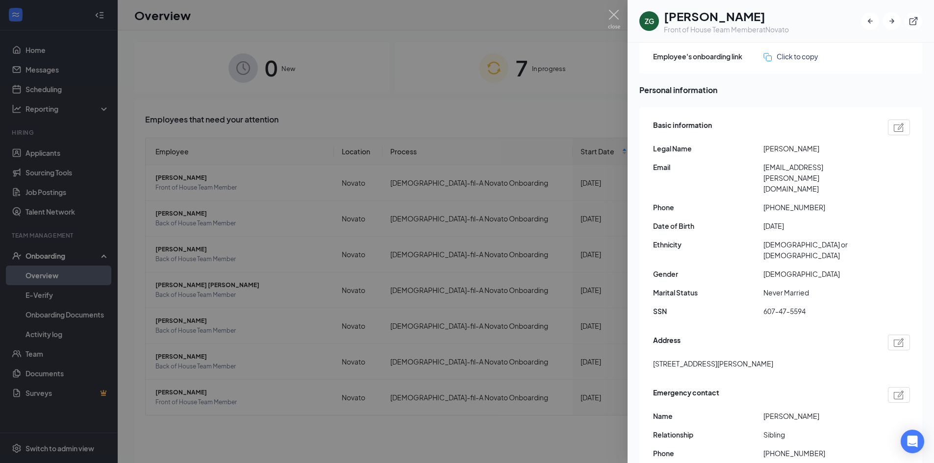
click at [773, 202] on span "+17078354262" at bounding box center [818, 207] width 110 height 11
drag, startPoint x: 823, startPoint y: 185, endPoint x: 832, endPoint y: 185, distance: 8.3
click at [832, 202] on span "+17078354262" at bounding box center [818, 207] width 110 height 11
click at [776, 202] on span "+17078354262" at bounding box center [818, 207] width 110 height 11
drag, startPoint x: 772, startPoint y: 188, endPoint x: 820, endPoint y: 183, distance: 48.2
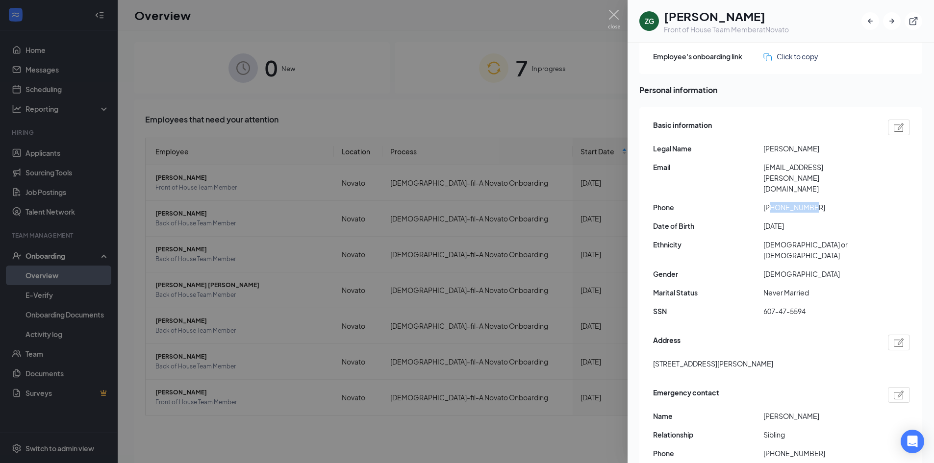
click at [820, 202] on span "+17078354262" at bounding box center [818, 207] width 110 height 11
copy span "7078354262"
drag, startPoint x: 763, startPoint y: 164, endPoint x: 863, endPoint y: 171, distance: 100.7
click at [863, 171] on div "Email ziari.garcia@gmail.com" at bounding box center [781, 178] width 257 height 32
copy div "[EMAIL_ADDRESS][PERSON_NAME][DOMAIN_NAME]"
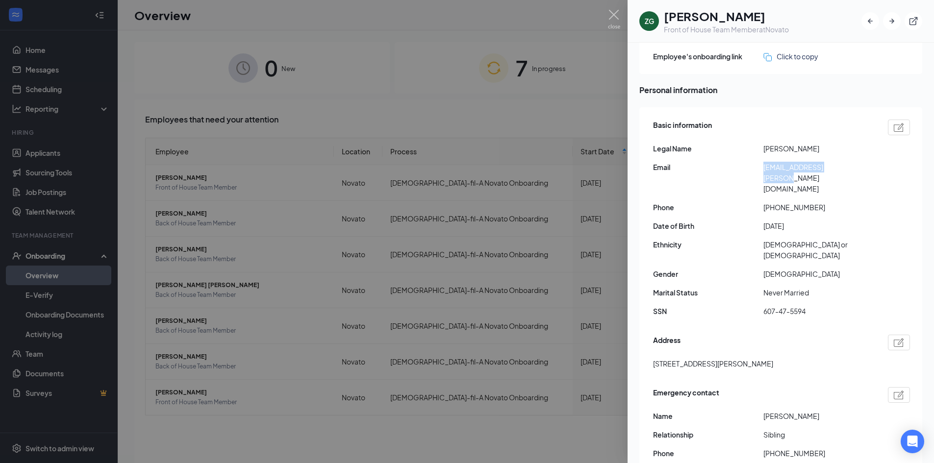
click at [819, 170] on span "[EMAIL_ADDRESS][PERSON_NAME][DOMAIN_NAME]" at bounding box center [818, 178] width 110 height 32
click at [774, 168] on span "[EMAIL_ADDRESS][PERSON_NAME][DOMAIN_NAME]" at bounding box center [818, 178] width 110 height 32
copy span "[EMAIL_ADDRESS][PERSON_NAME][DOMAIN_NAME]"
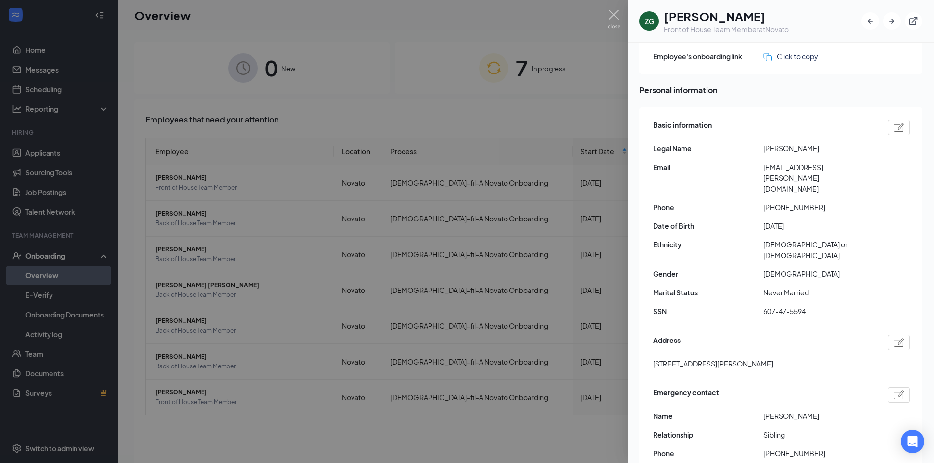
click at [846, 221] on span "[DATE]" at bounding box center [818, 226] width 110 height 11
click at [818, 162] on span "[EMAIL_ADDRESS][PERSON_NAME][DOMAIN_NAME]" at bounding box center [818, 178] width 110 height 32
copy span "[EMAIL_ADDRESS][PERSON_NAME][DOMAIN_NAME]"
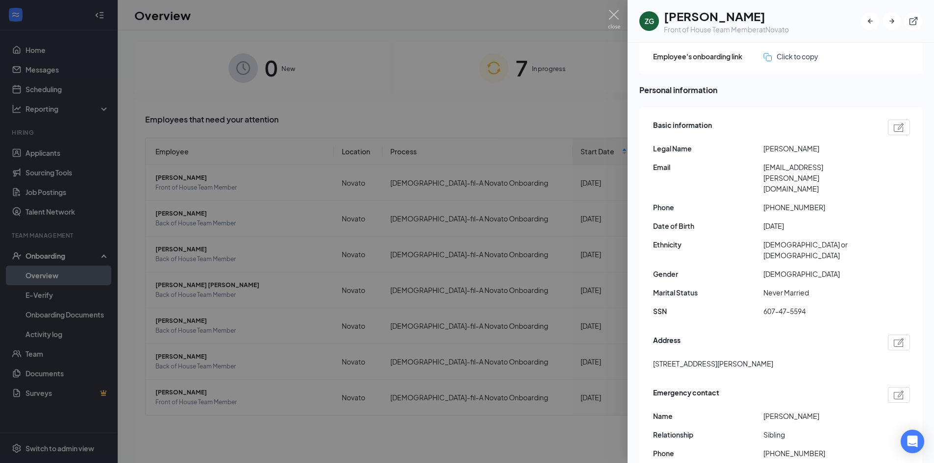
click at [717, 172] on span "Email" at bounding box center [708, 167] width 110 height 11
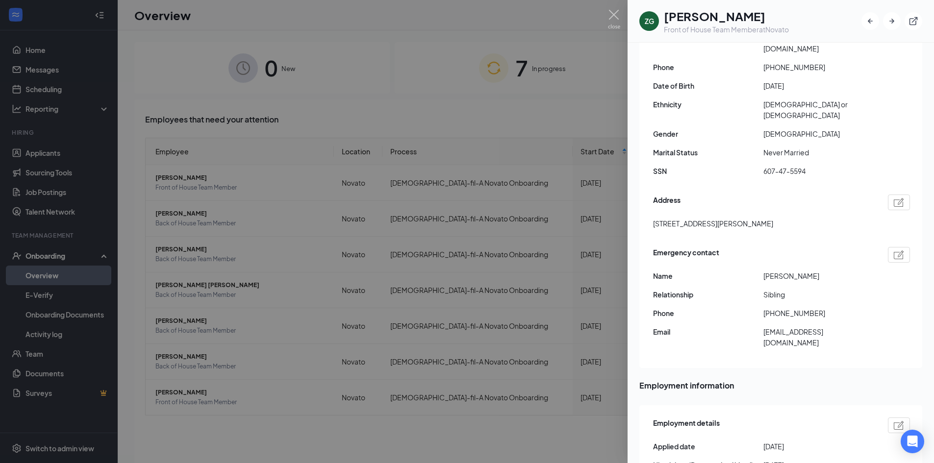
scroll to position [186, 0]
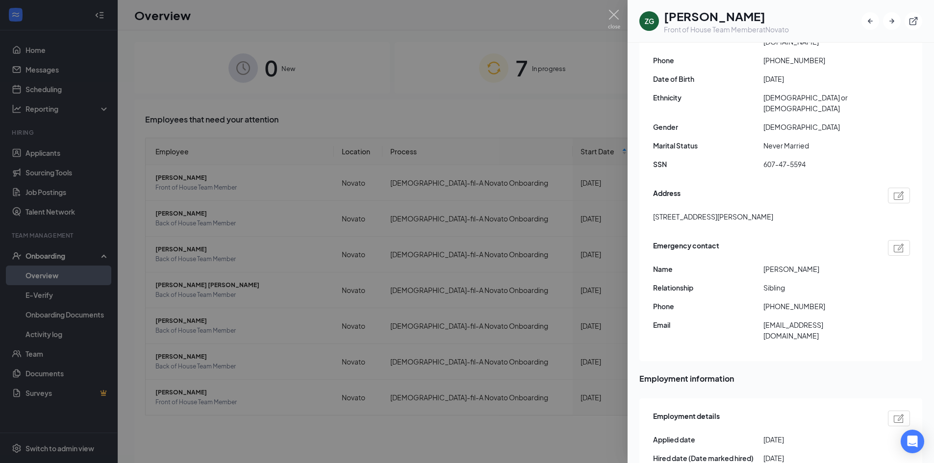
click at [779, 264] on span "Jessica Garcia" at bounding box center [818, 269] width 110 height 11
copy span "Jessica"
drag, startPoint x: 771, startPoint y: 273, endPoint x: 818, endPoint y: 271, distance: 46.6
click at [818, 301] on span "+17077792067" at bounding box center [818, 306] width 110 height 11
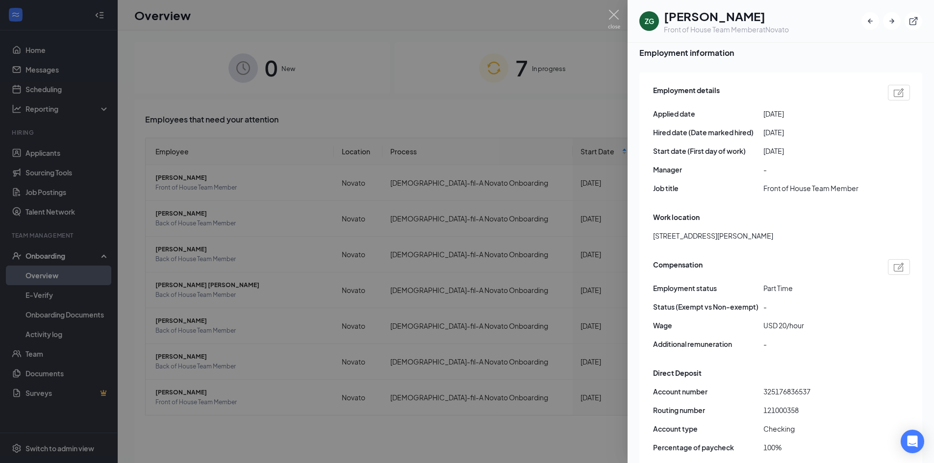
scroll to position [529, 0]
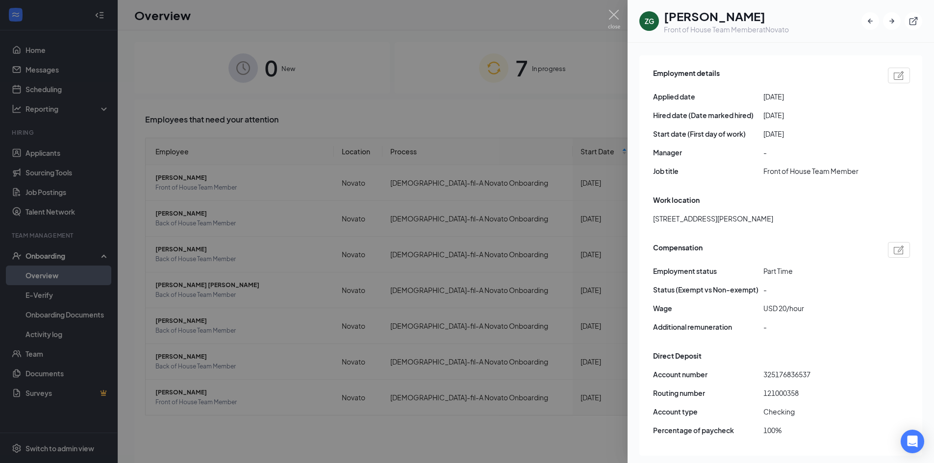
click at [847, 394] on div "Account number 325176836537 Routing number 121000358 Account type Checking Perc…" at bounding box center [781, 406] width 257 height 74
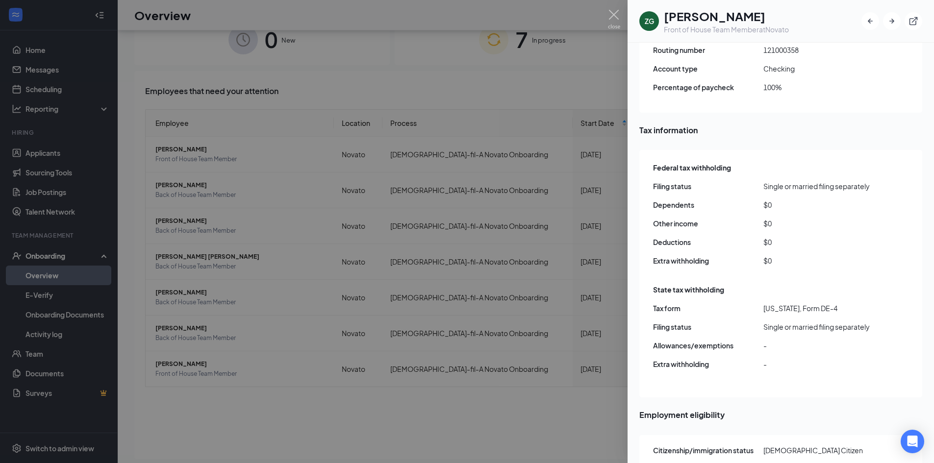
scroll to position [44, 0]
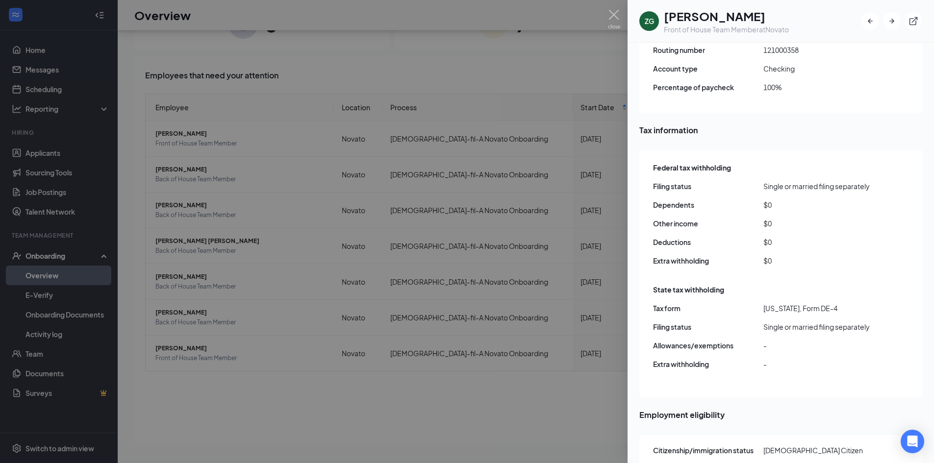
click at [438, 30] on div at bounding box center [467, 231] width 934 height 463
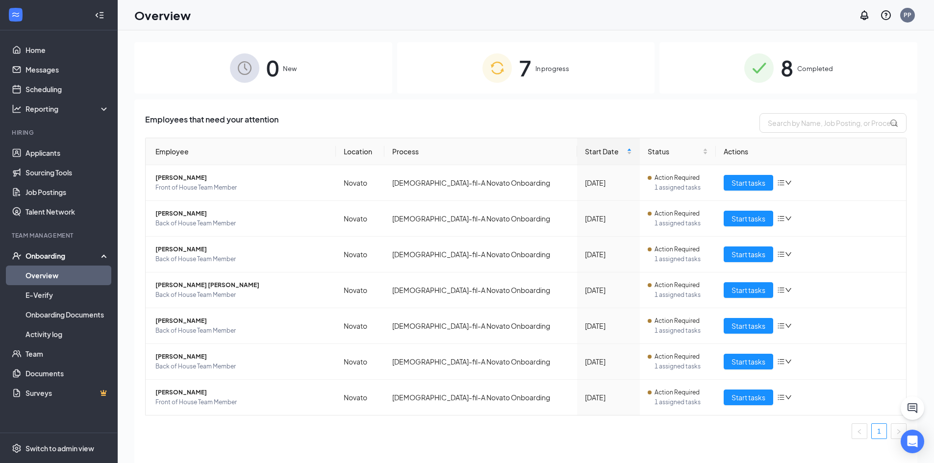
click at [702, 82] on div "8 Completed" at bounding box center [788, 67] width 258 height 51
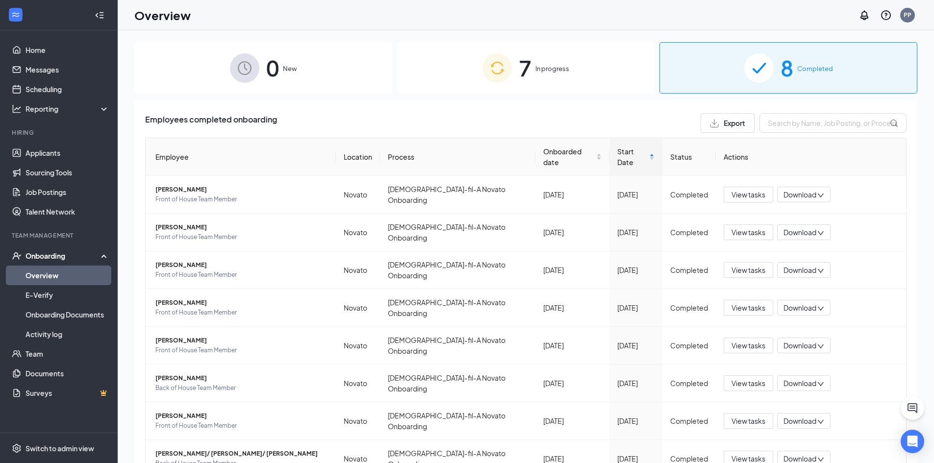
click at [543, 32] on div "0 New 7 In progress 8 Completed Employees completed onboarding Export Employee …" at bounding box center [526, 268] width 816 height 477
click at [532, 79] on div "7 In progress" at bounding box center [526, 67] width 258 height 51
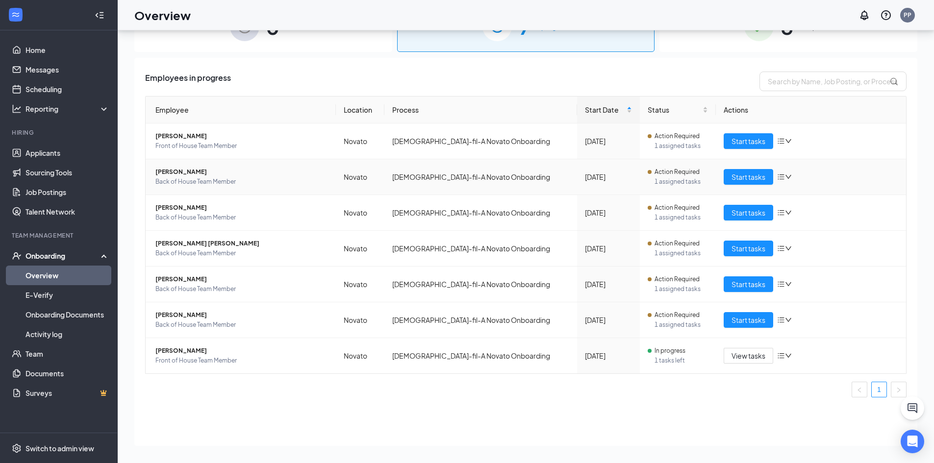
scroll to position [44, 0]
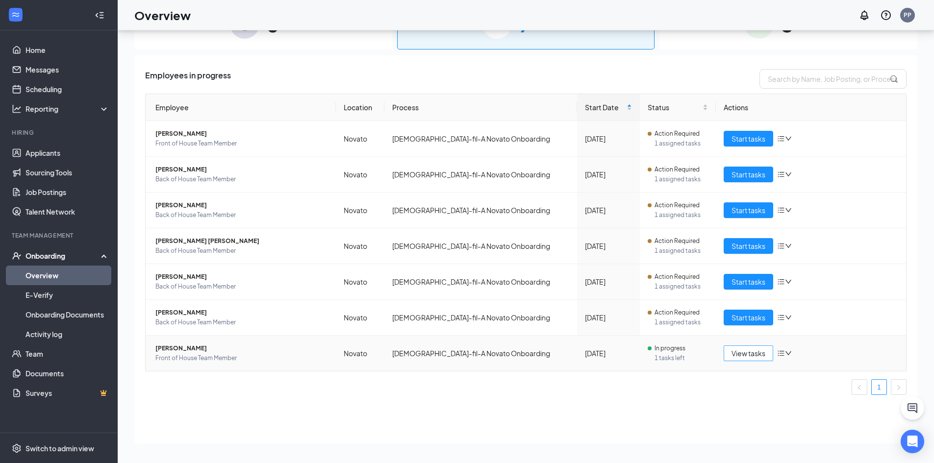
click at [745, 350] on span "View tasks" at bounding box center [748, 353] width 34 height 11
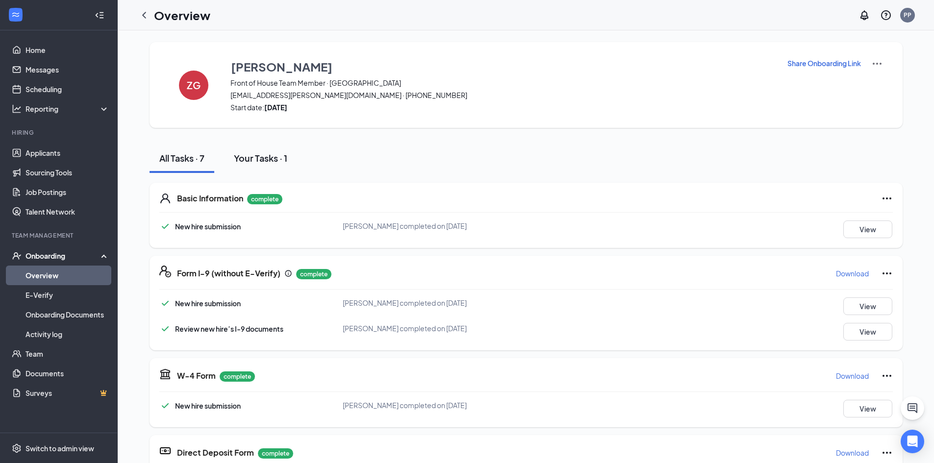
click at [250, 162] on div "Your Tasks · 1" at bounding box center [260, 158] width 53 height 12
click at [246, 150] on button "Your Tasks · 1" at bounding box center [260, 158] width 73 height 29
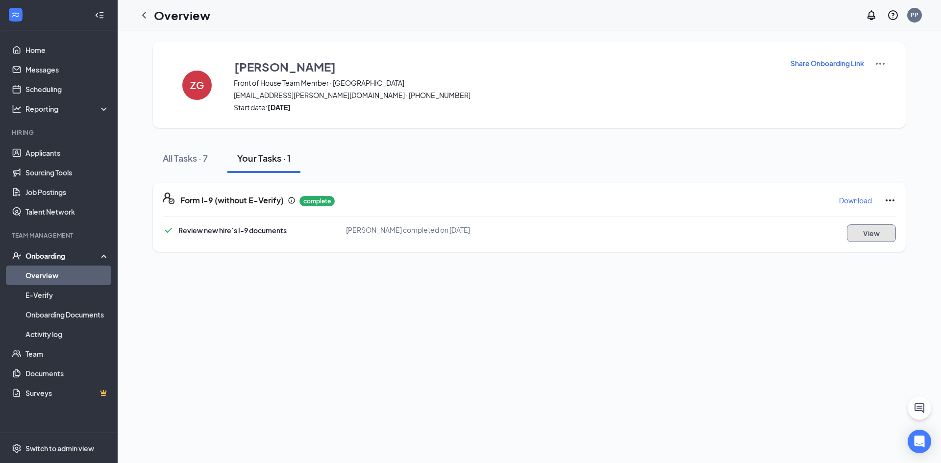
click at [892, 231] on button "View" at bounding box center [871, 233] width 49 height 18
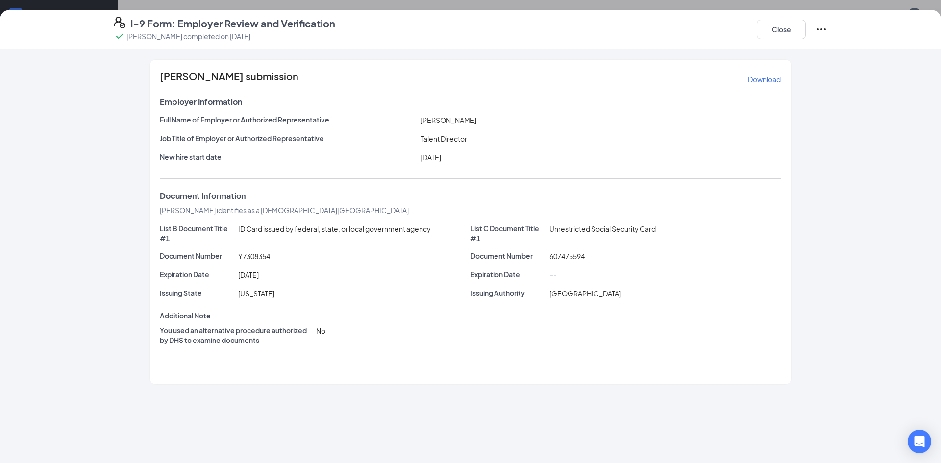
click at [825, 21] on div "Close" at bounding box center [792, 29] width 71 height 25
click at [823, 25] on icon "Ellipses" at bounding box center [821, 30] width 12 height 12
click at [859, 129] on div "[PERSON_NAME] submission Download Employer Information Full Name of Employer or…" at bounding box center [470, 256] width 941 height 414
click at [784, 30] on button "Close" at bounding box center [781, 30] width 49 height 20
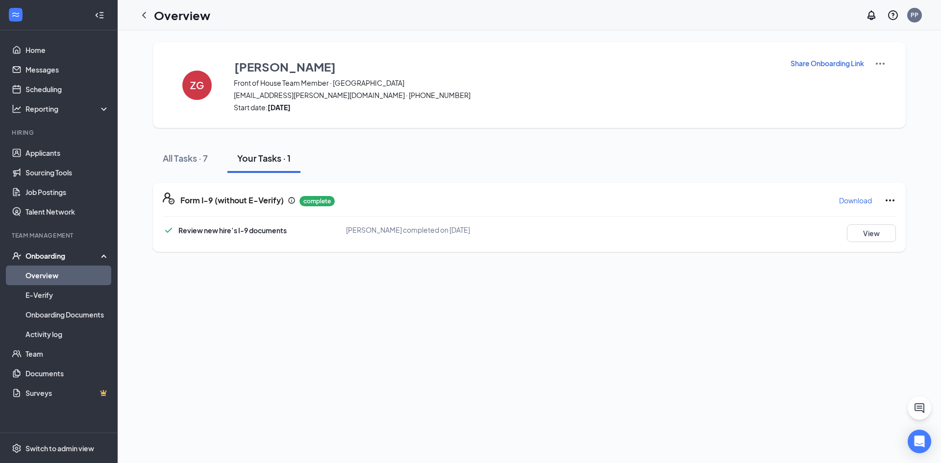
click at [43, 274] on link "Overview" at bounding box center [67, 276] width 84 height 20
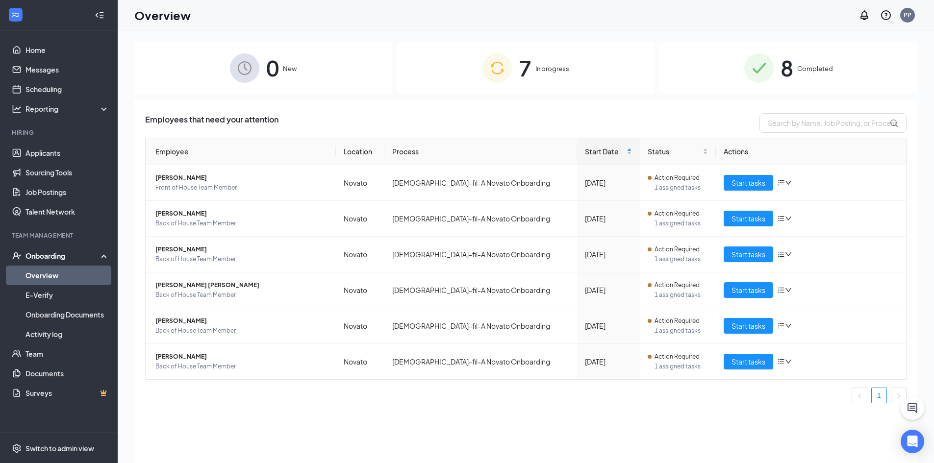
click at [584, 75] on div "7 In progress" at bounding box center [526, 67] width 258 height 51
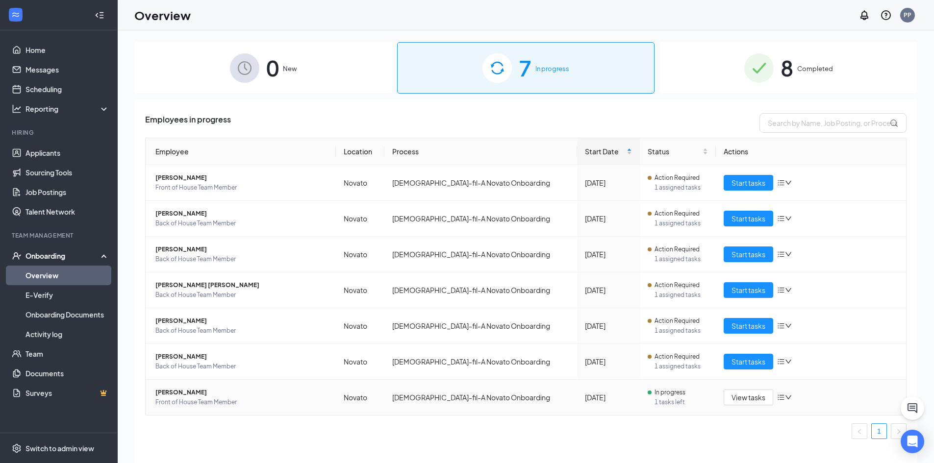
click at [781, 401] on div "View tasks" at bounding box center [810, 398] width 174 height 16
click at [782, 395] on icon "bars" at bounding box center [781, 397] width 6 height 5
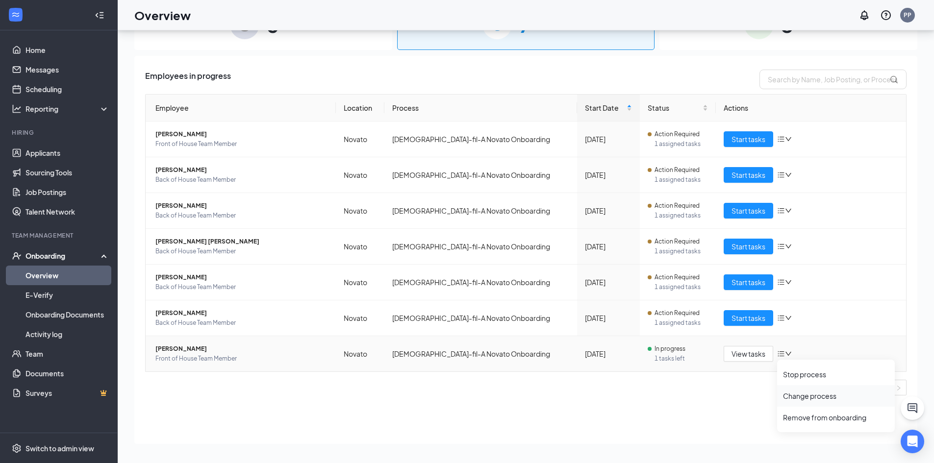
scroll to position [44, 0]
click at [743, 356] on span "View tasks" at bounding box center [748, 353] width 34 height 11
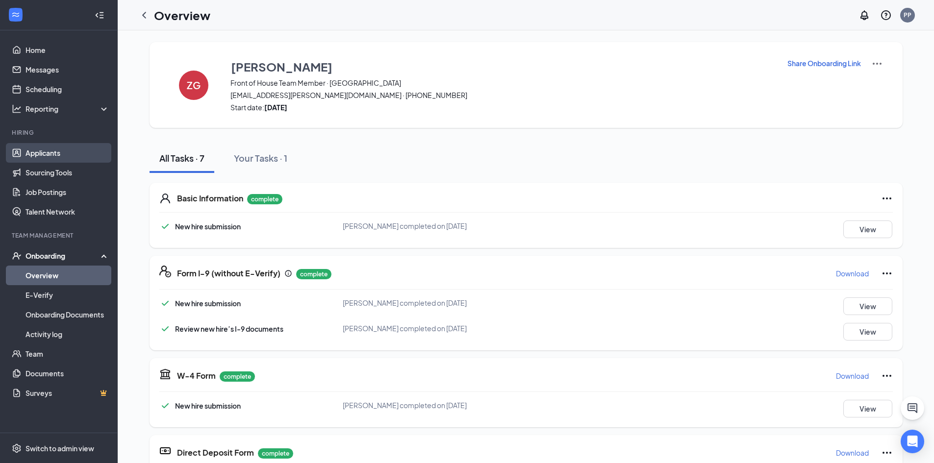
click at [25, 153] on link "Applicants" at bounding box center [67, 153] width 84 height 20
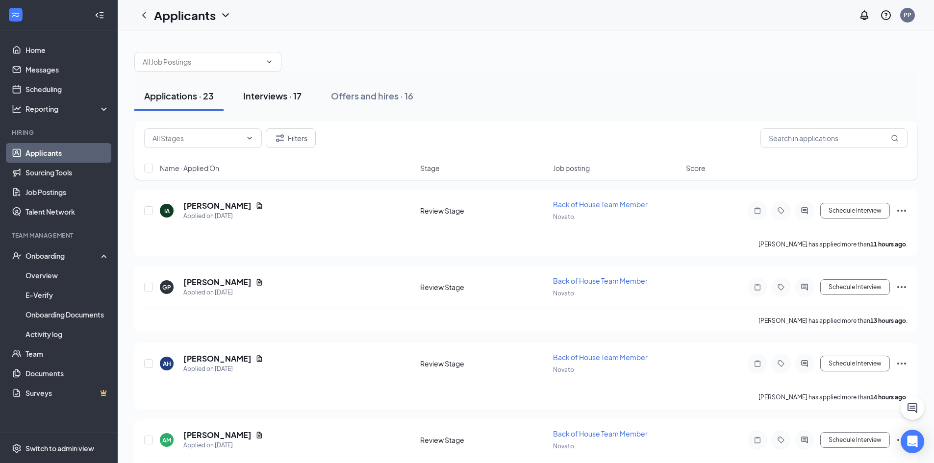
click at [304, 100] on button "Interviews · 17" at bounding box center [272, 95] width 78 height 29
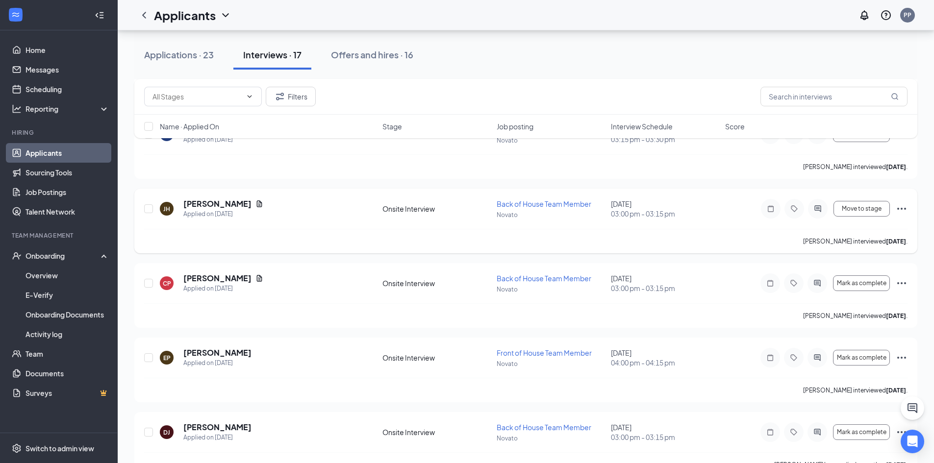
scroll to position [946, 0]
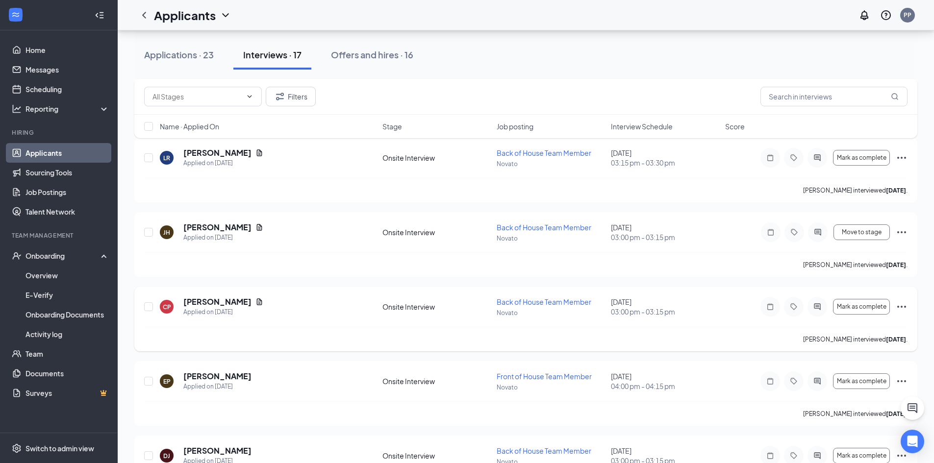
click at [905, 305] on icon "Ellipses" at bounding box center [901, 307] width 12 height 12
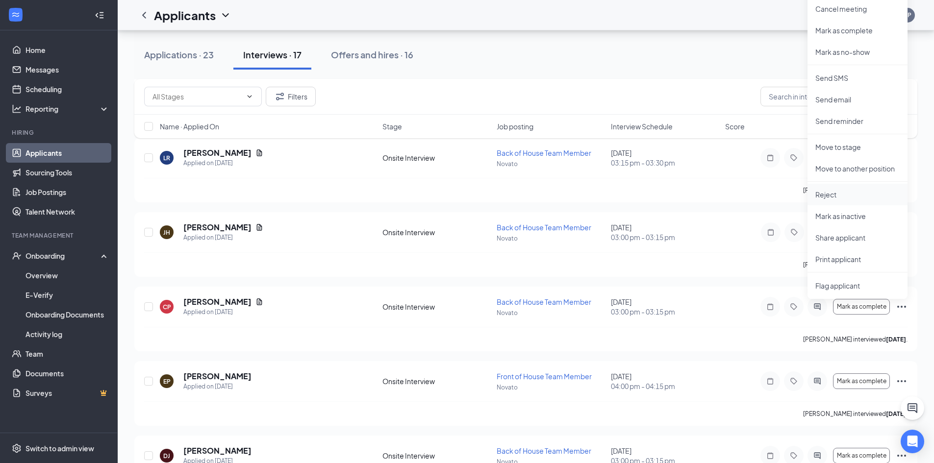
click at [841, 191] on p "Reject" at bounding box center [857, 195] width 84 height 10
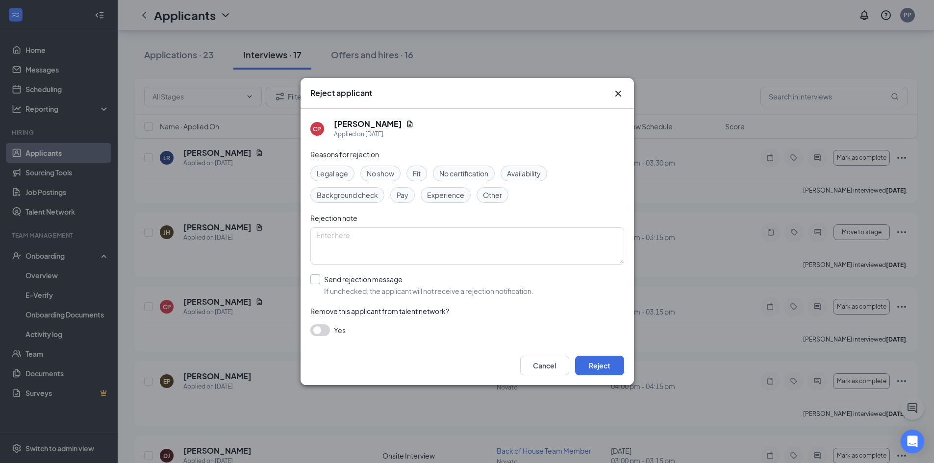
click at [313, 278] on input "Send rejection message If unchecked, the applicant will not receive a rejection…" at bounding box center [421, 285] width 223 height 22
checkbox input "true"
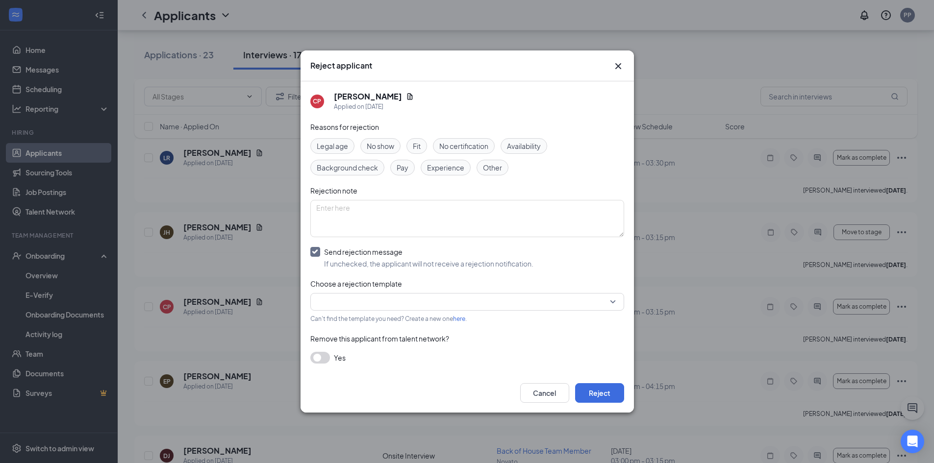
click at [384, 303] on input "search" at bounding box center [463, 302] width 295 height 17
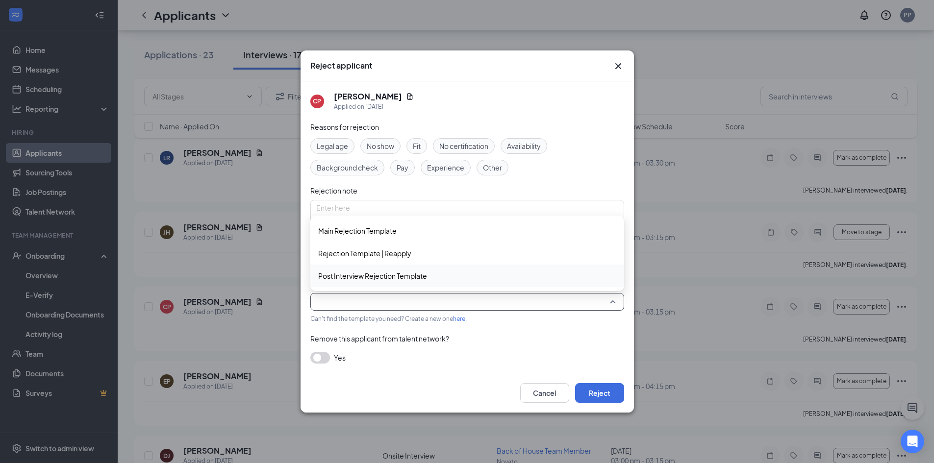
click at [384, 271] on span "Post Interview Rejection Template" at bounding box center [372, 276] width 109 height 11
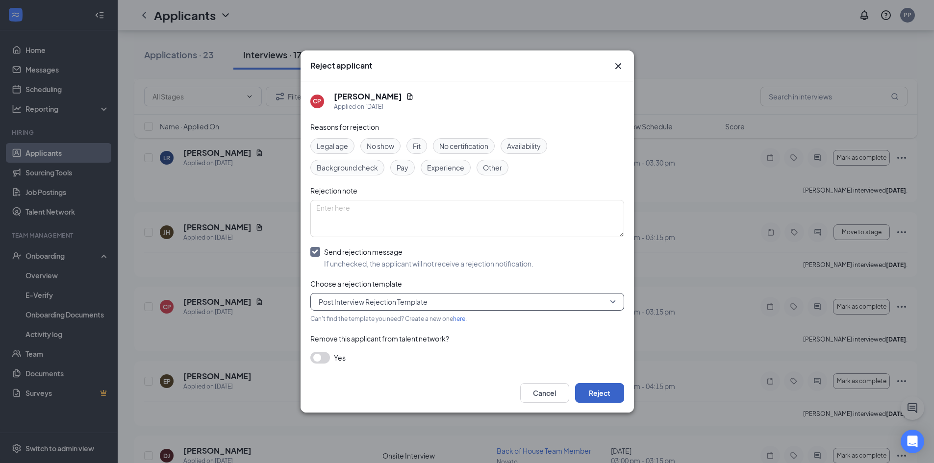
click at [601, 391] on button "Reject" at bounding box center [599, 393] width 49 height 20
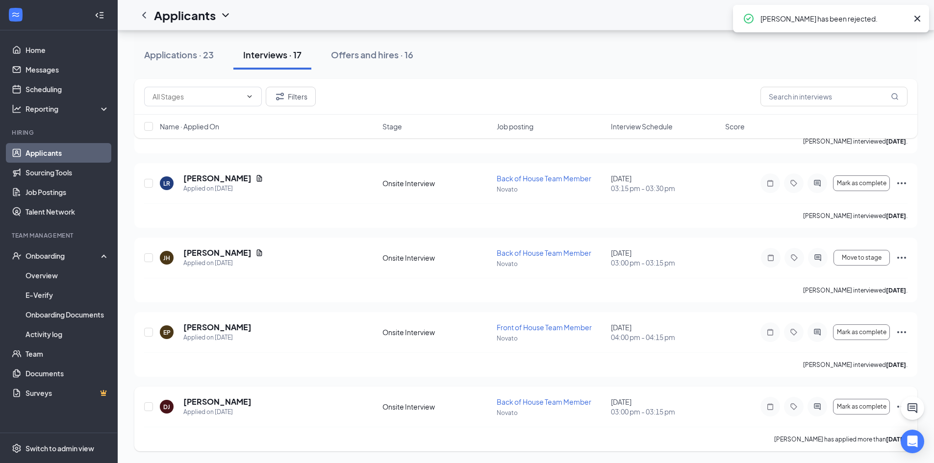
scroll to position [920, 0]
click at [904, 331] on icon "Ellipses" at bounding box center [901, 332] width 12 height 12
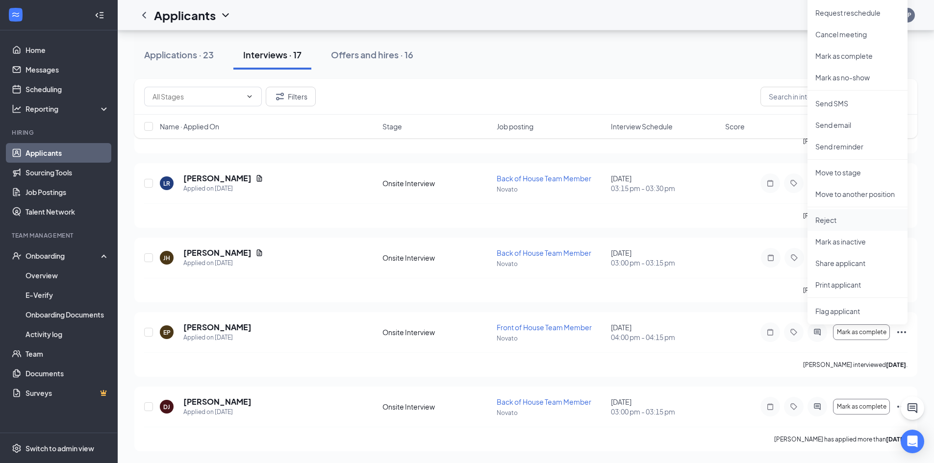
click at [863, 224] on p "Reject" at bounding box center [857, 220] width 84 height 10
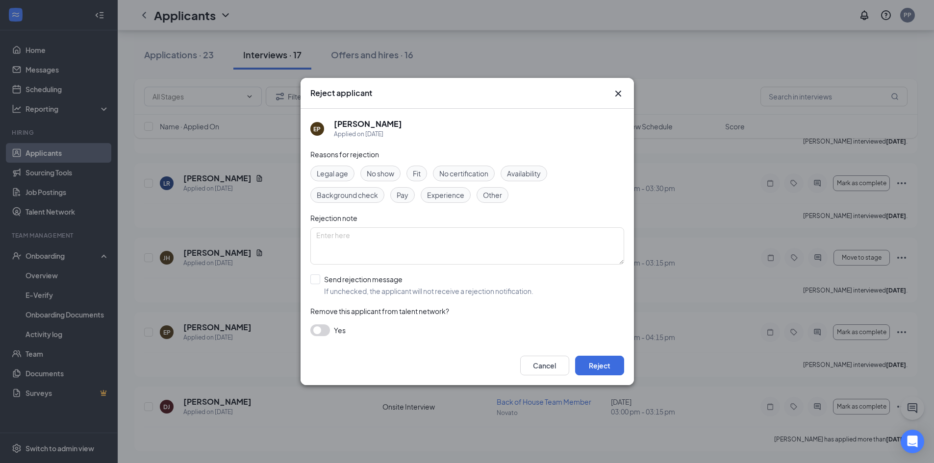
click at [318, 277] on input "Send rejection message If unchecked, the applicant will not receive a rejection…" at bounding box center [421, 285] width 223 height 22
checkbox input "true"
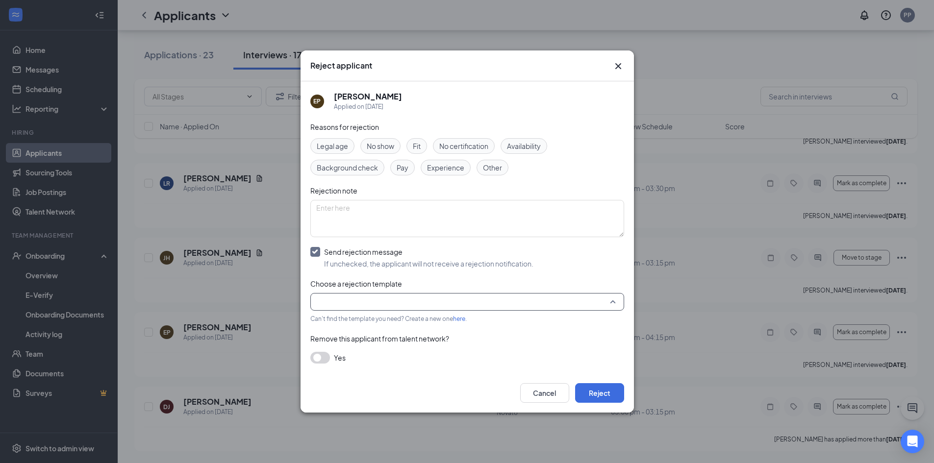
click at [364, 301] on input "search" at bounding box center [463, 302] width 295 height 17
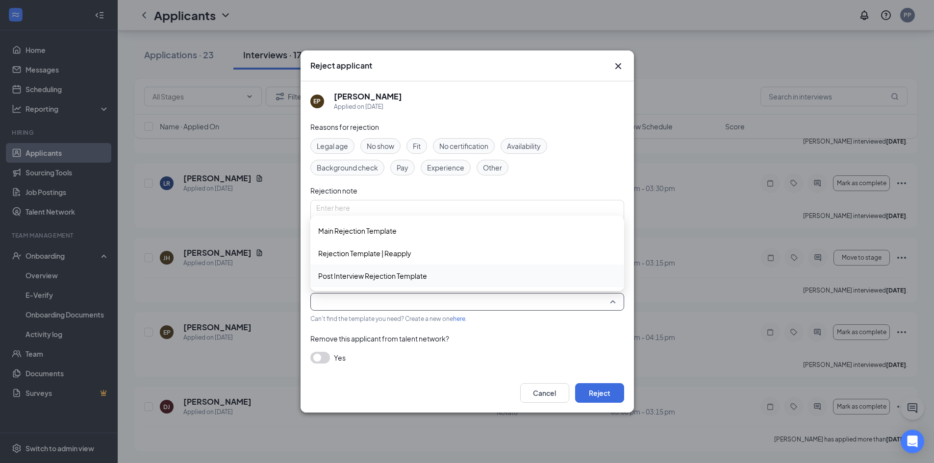
click at [342, 287] on div "Reasons for rejection Legal age No show Fit No certification Availability Backg…" at bounding box center [467, 248] width 314 height 252
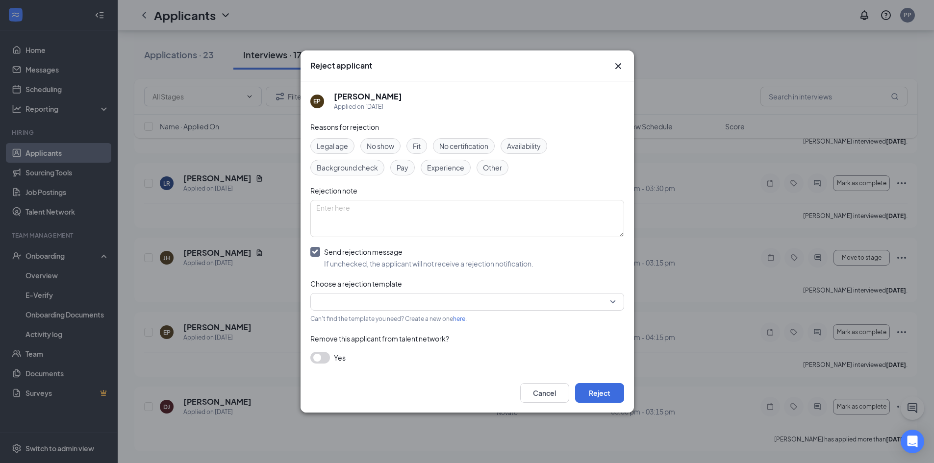
click at [478, 302] on input "search" at bounding box center [463, 302] width 295 height 17
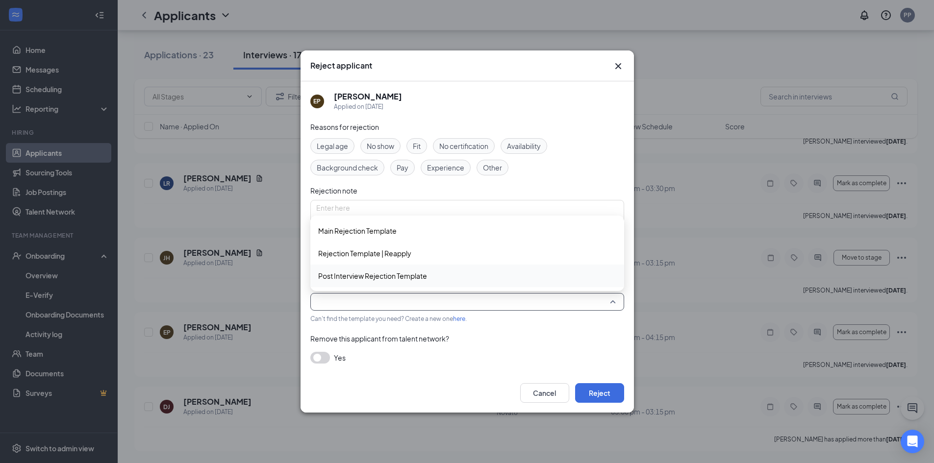
click at [367, 278] on span "Post Interview Rejection Template" at bounding box center [372, 276] width 109 height 11
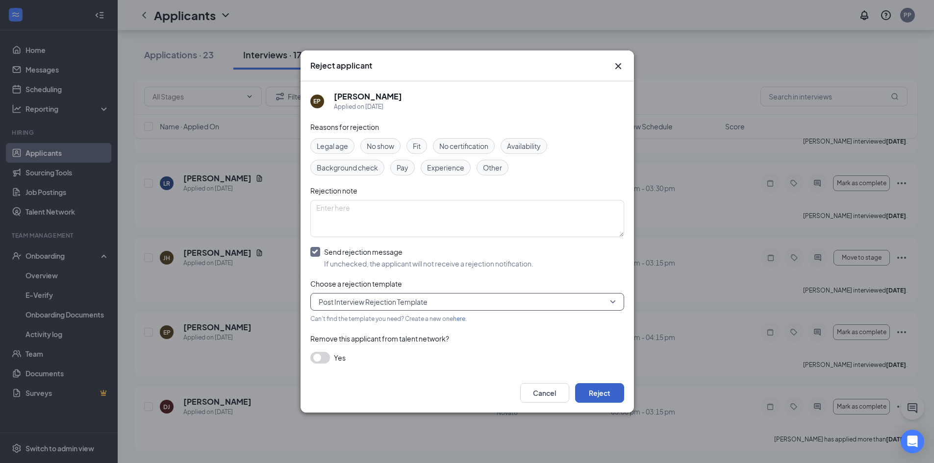
click at [603, 398] on button "Reject" at bounding box center [599, 393] width 49 height 20
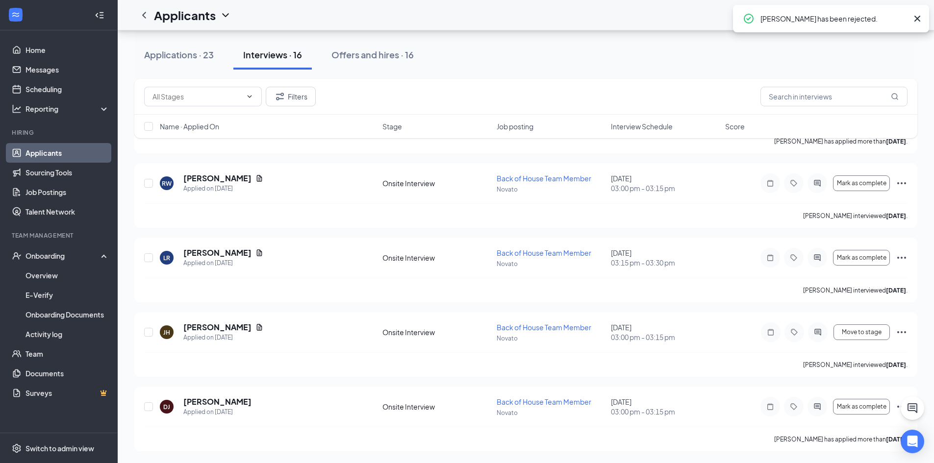
scroll to position [846, 0]
click at [904, 261] on icon "Ellipses" at bounding box center [901, 258] width 12 height 12
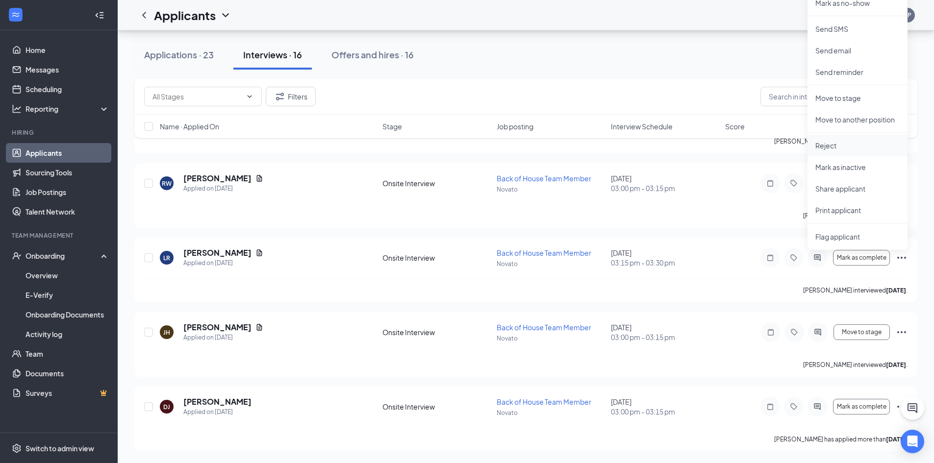
click at [829, 137] on li "Reject" at bounding box center [857, 146] width 100 height 22
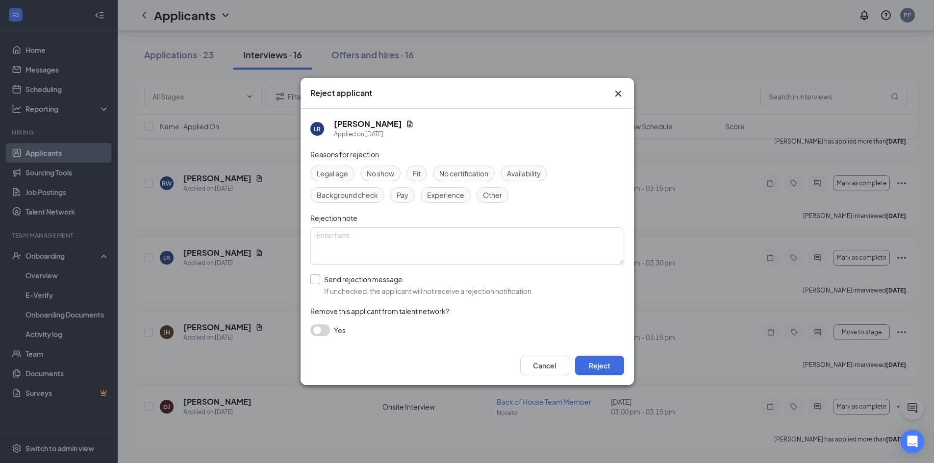
click at [312, 279] on input "Send rejection message If unchecked, the applicant will not receive a rejection…" at bounding box center [421, 285] width 223 height 22
checkbox input "true"
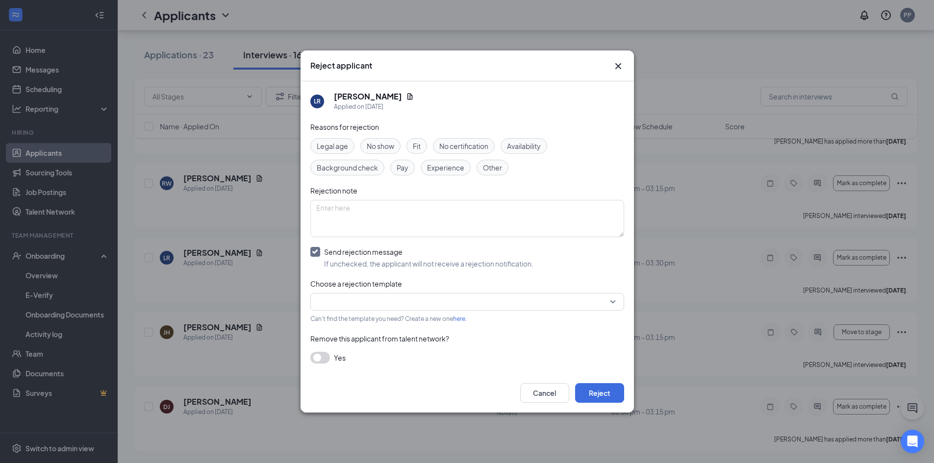
click at [335, 297] on input "search" at bounding box center [463, 302] width 295 height 17
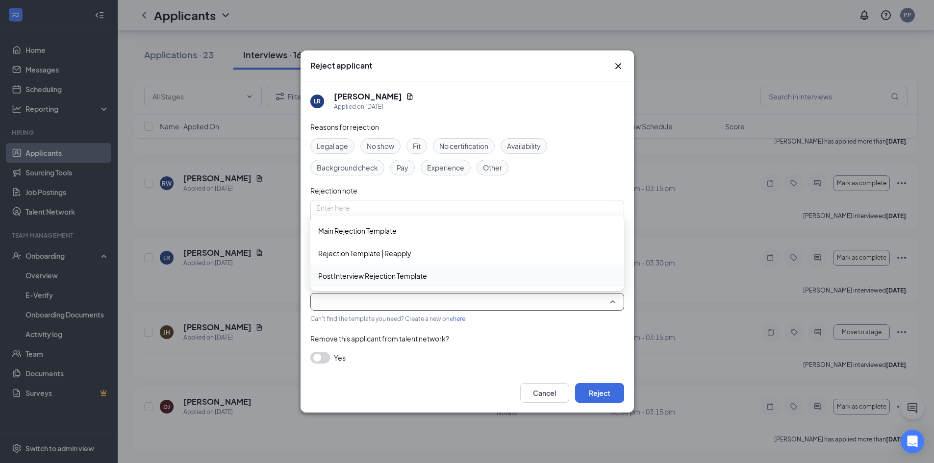
click at [334, 277] on span "Post Interview Rejection Template" at bounding box center [372, 276] width 109 height 11
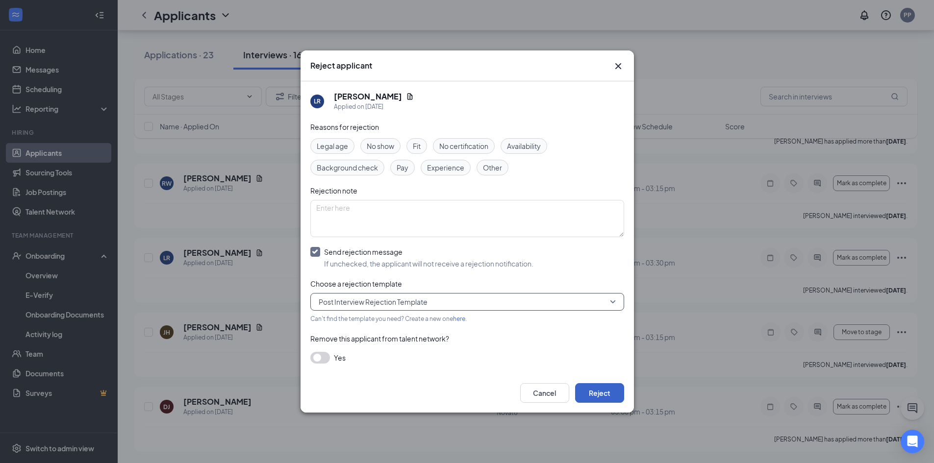
click at [600, 386] on button "Reject" at bounding box center [599, 393] width 49 height 20
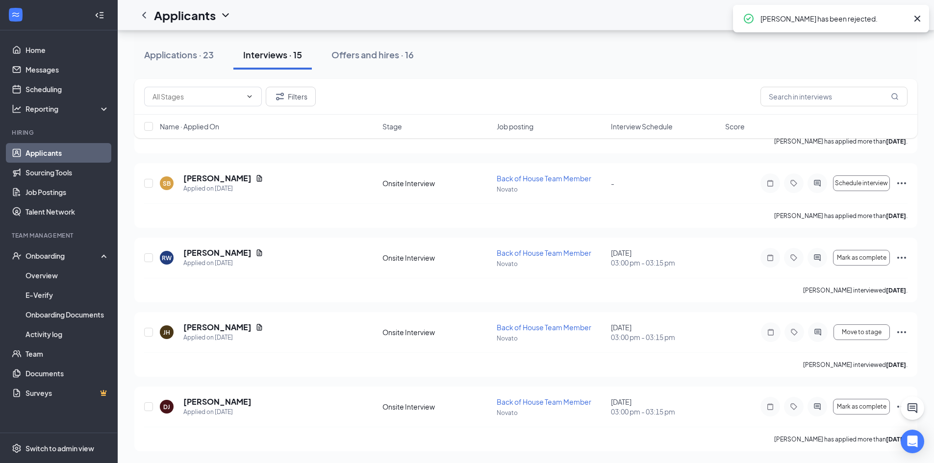
scroll to position [771, 0]
click at [904, 257] on icon "Ellipses" at bounding box center [901, 258] width 12 height 12
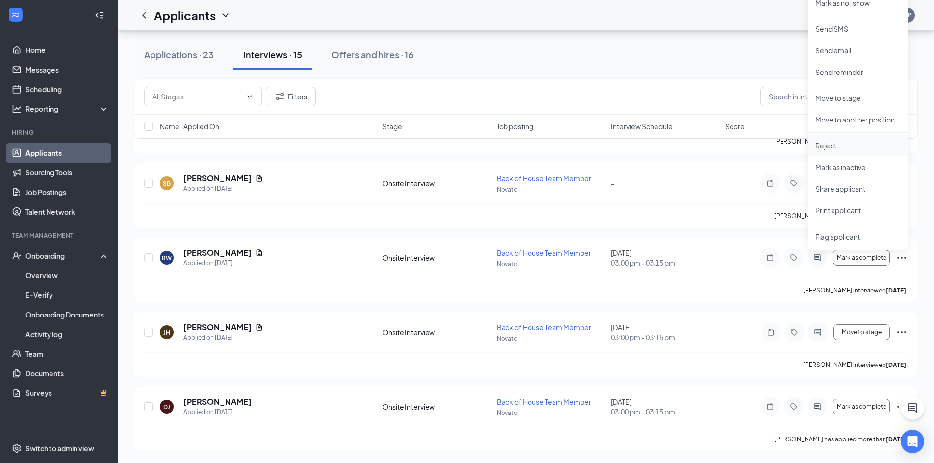
click at [833, 151] on li "Reject" at bounding box center [857, 146] width 100 height 22
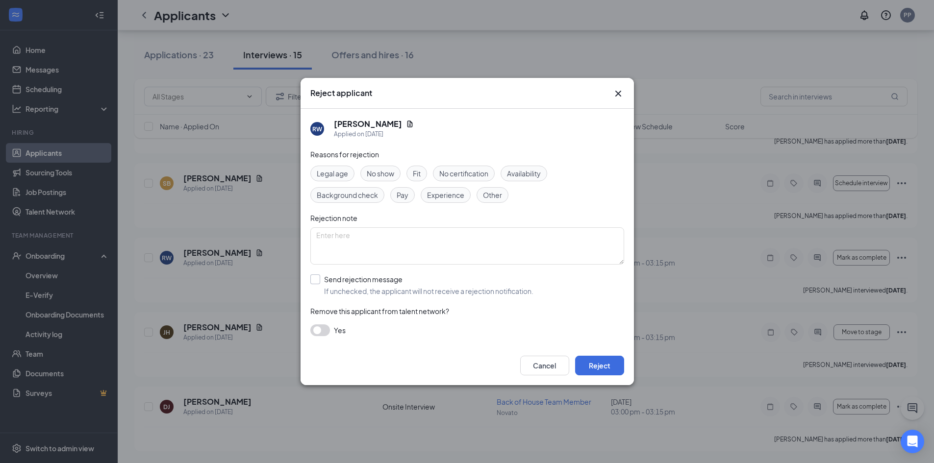
click at [325, 289] on input "Send rejection message If unchecked, the applicant will not receive a rejection…" at bounding box center [421, 285] width 223 height 22
checkbox input "true"
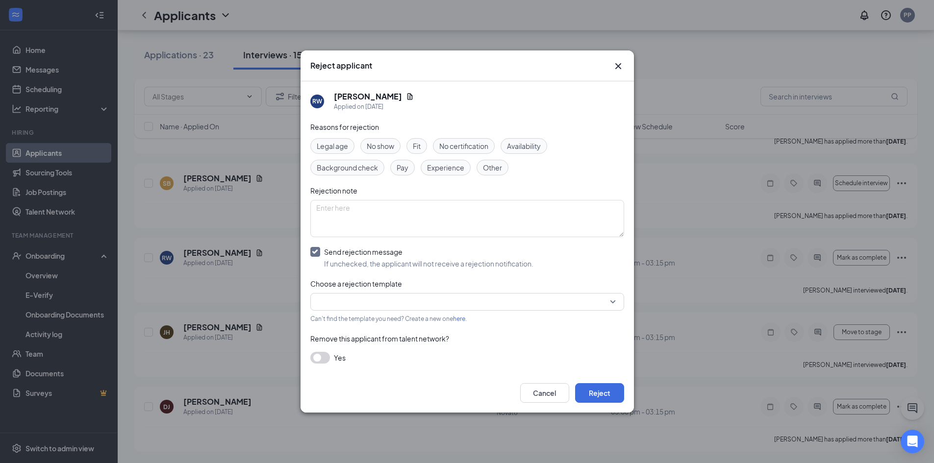
click at [356, 298] on input "search" at bounding box center [463, 302] width 295 height 17
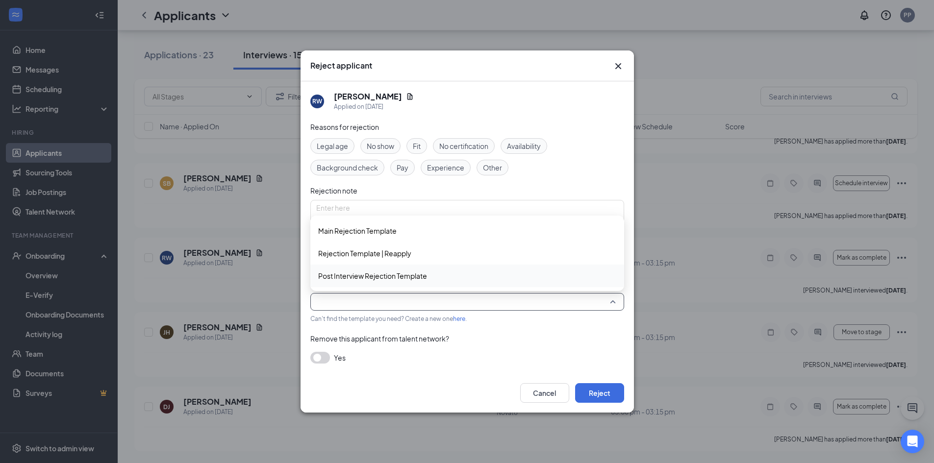
click at [367, 274] on span "Post Interview Rejection Template" at bounding box center [372, 276] width 109 height 11
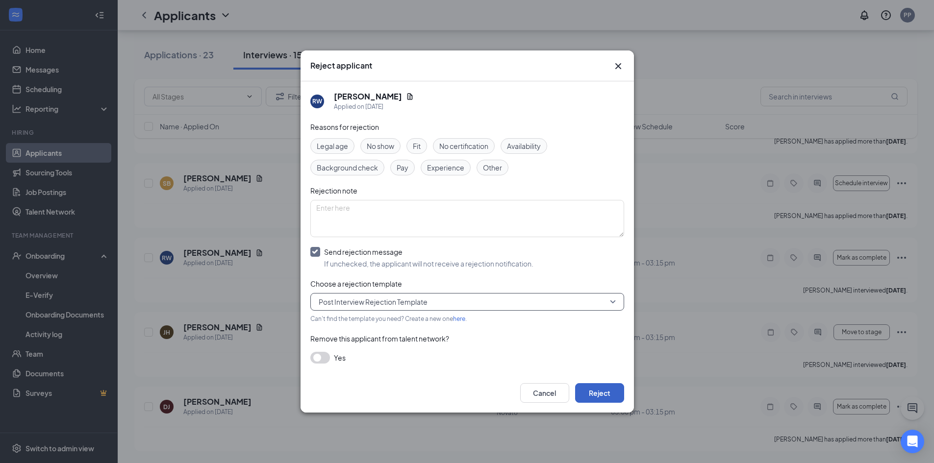
click at [609, 393] on button "Reject" at bounding box center [599, 393] width 49 height 20
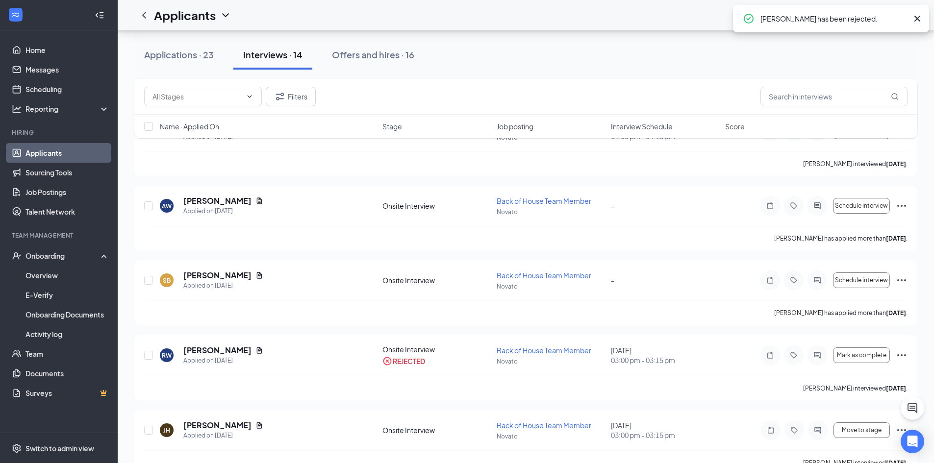
scroll to position [673, 0]
click at [899, 276] on icon "Ellipses" at bounding box center [901, 281] width 12 height 12
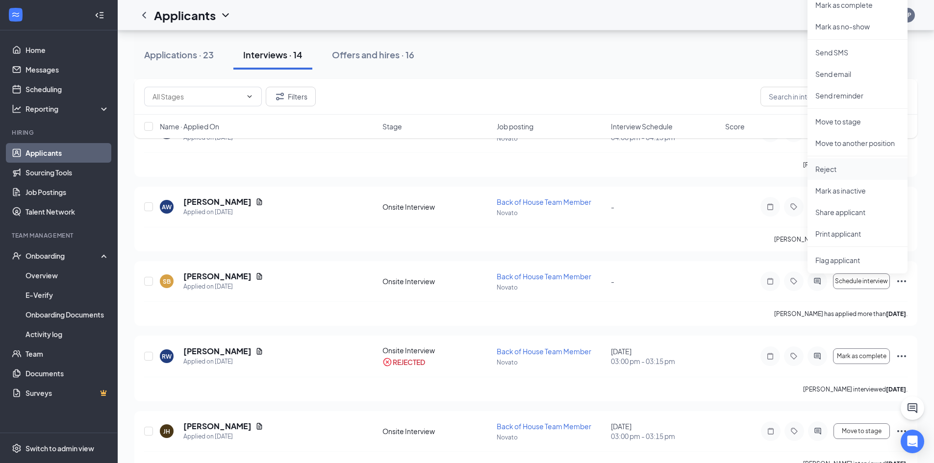
click at [859, 168] on p "Reject" at bounding box center [857, 169] width 84 height 10
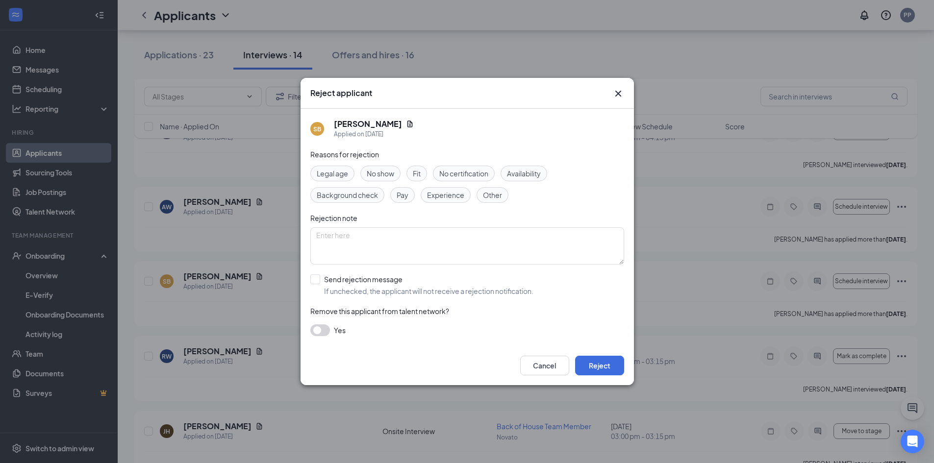
click at [381, 173] on span "No show" at bounding box center [380, 173] width 27 height 11
click at [596, 367] on button "Reject" at bounding box center [599, 366] width 49 height 20
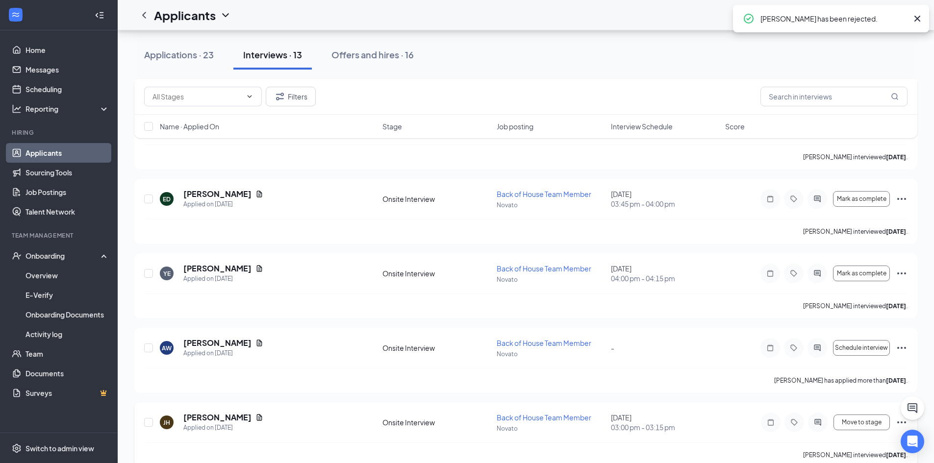
scroll to position [524, 0]
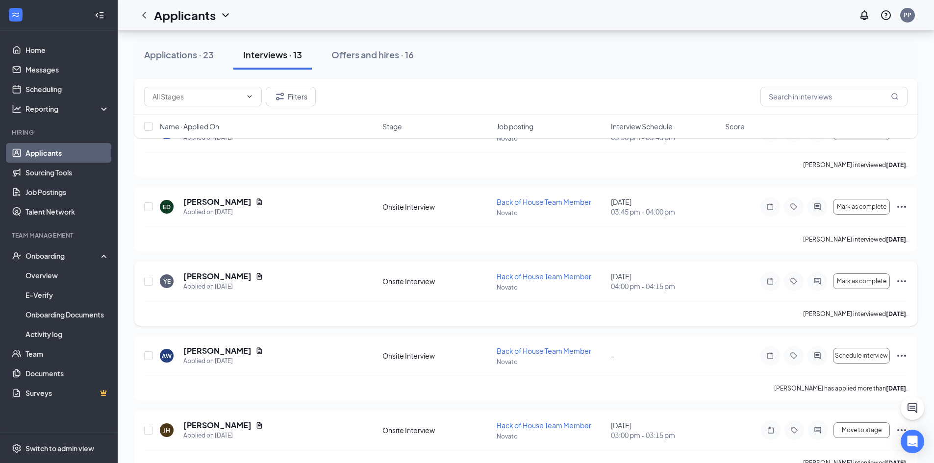
click at [904, 278] on icon "Ellipses" at bounding box center [901, 281] width 12 height 12
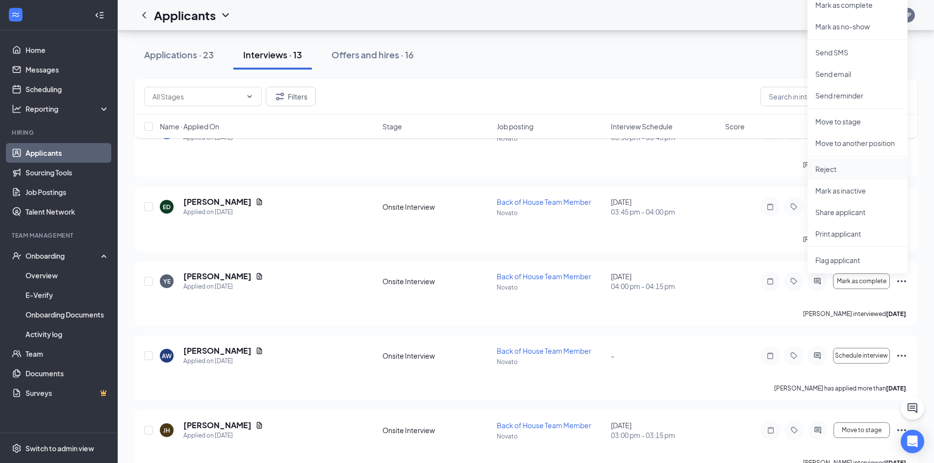
click at [826, 164] on li "Reject" at bounding box center [857, 169] width 100 height 22
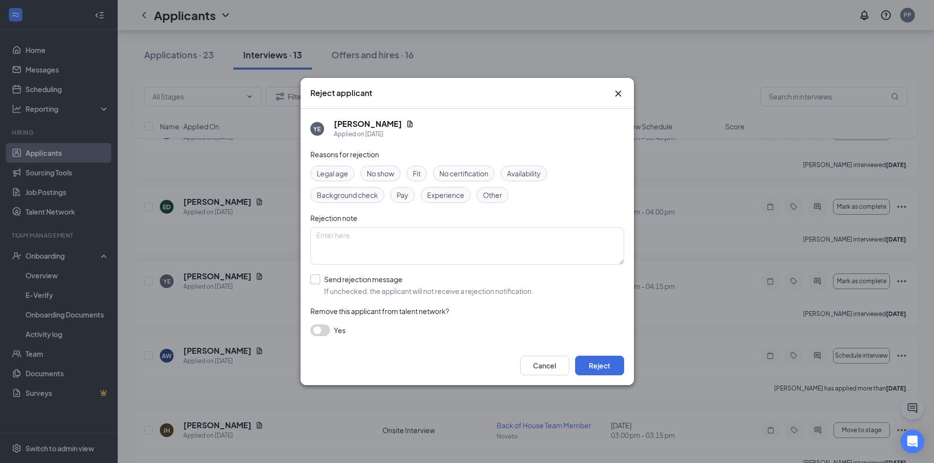
click at [314, 280] on input "Send rejection message If unchecked, the applicant will not receive a rejection…" at bounding box center [421, 285] width 223 height 22
checkbox input "true"
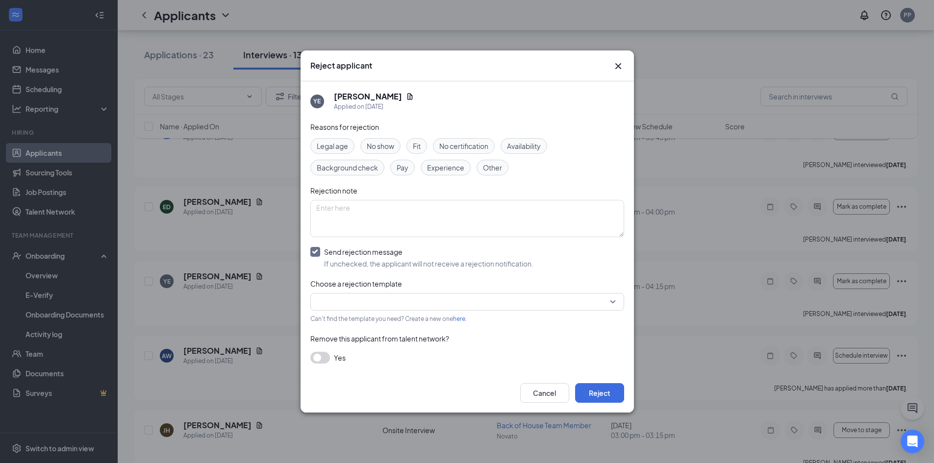
click at [393, 301] on input "search" at bounding box center [463, 302] width 295 height 17
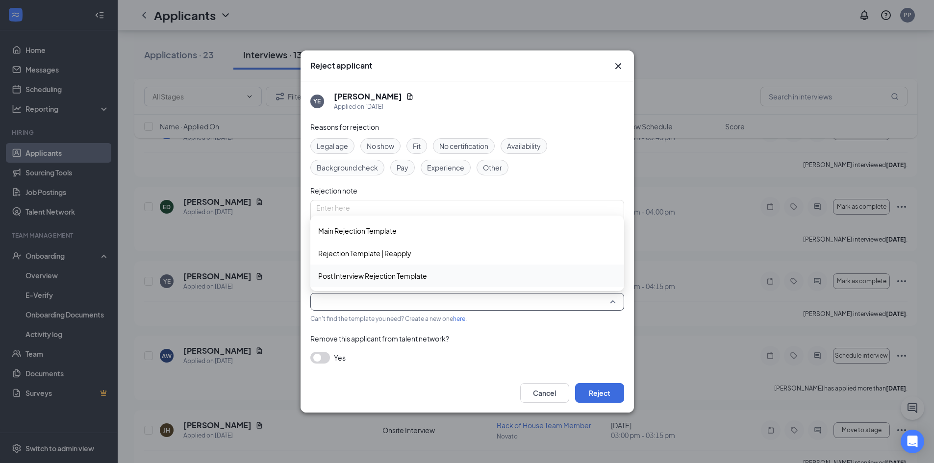
click at [369, 275] on span "Post Interview Rejection Template" at bounding box center [372, 276] width 109 height 11
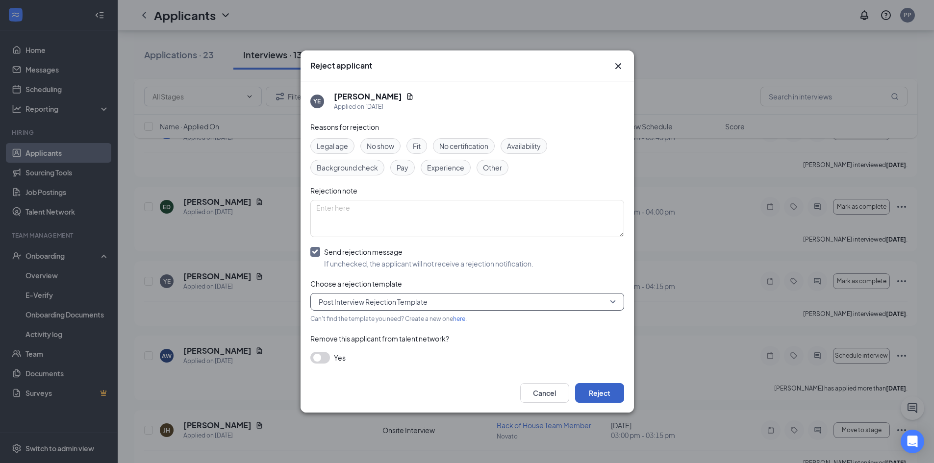
click at [603, 390] on button "Reject" at bounding box center [599, 393] width 49 height 20
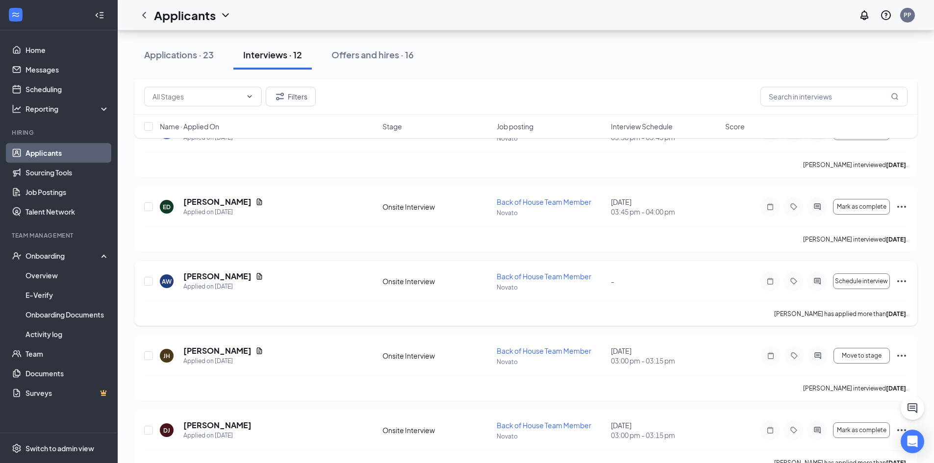
click at [898, 273] on div "Schedule interview" at bounding box center [833, 281] width 147 height 20
click at [900, 279] on icon "Ellipses" at bounding box center [901, 281] width 12 height 12
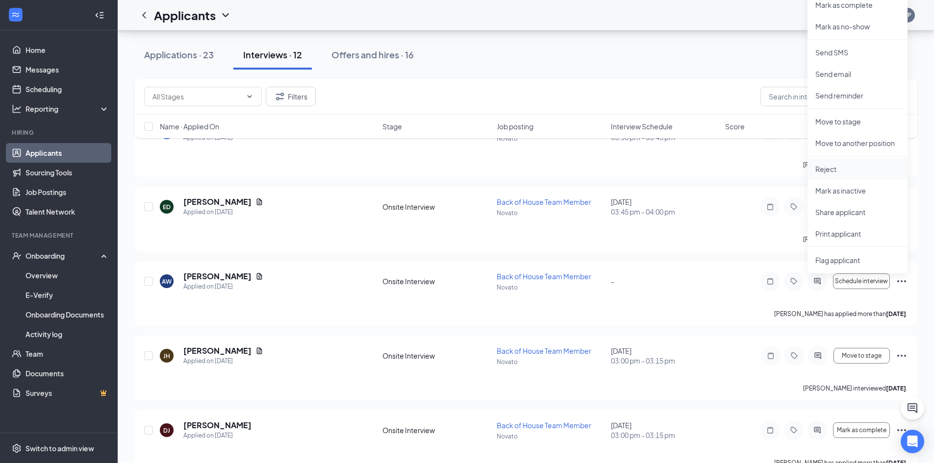
click at [839, 167] on p "Reject" at bounding box center [857, 169] width 84 height 10
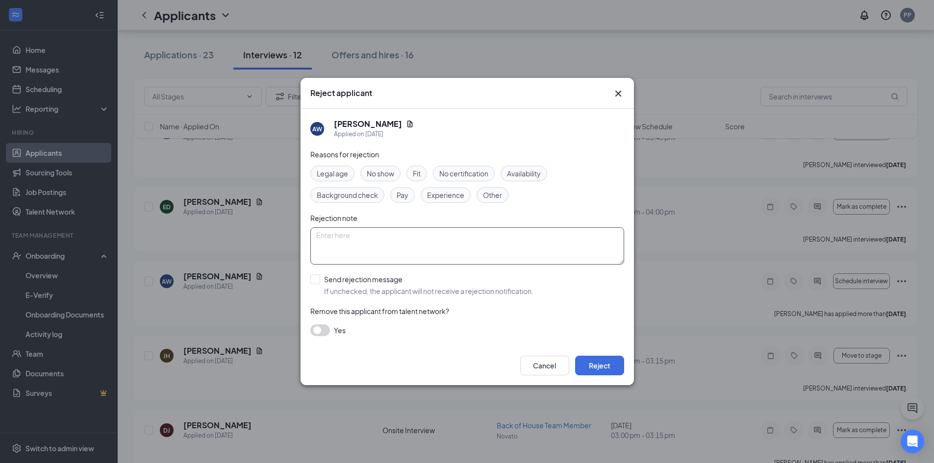
click at [401, 237] on textarea at bounding box center [467, 245] width 314 height 37
type textarea "did not respond"
click at [605, 363] on button "Reject" at bounding box center [599, 366] width 49 height 20
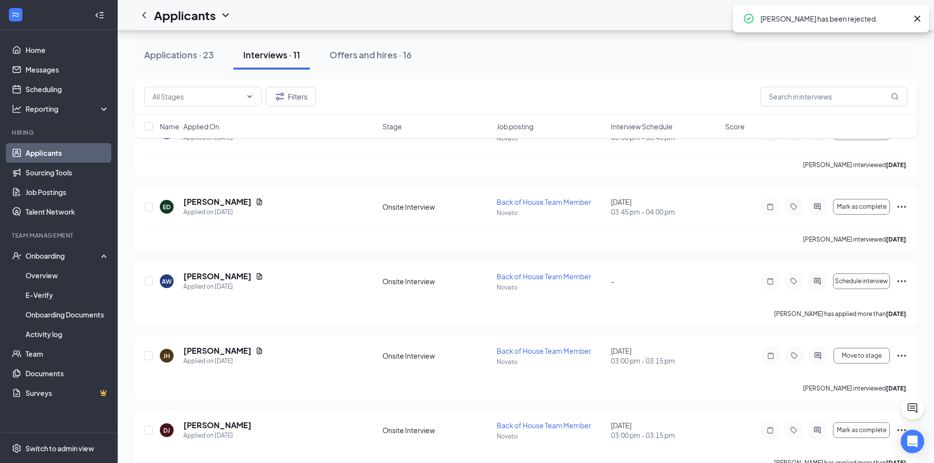
scroll to position [474, 0]
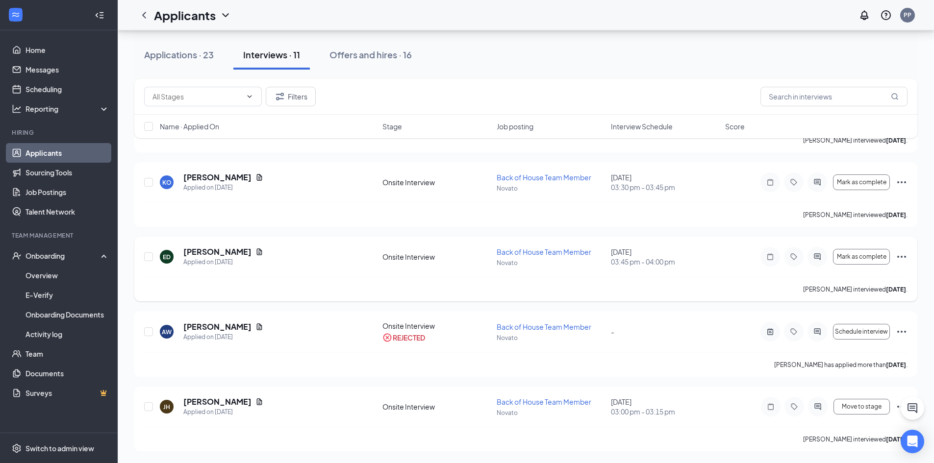
click at [902, 257] on icon "Ellipses" at bounding box center [901, 257] width 9 height 2
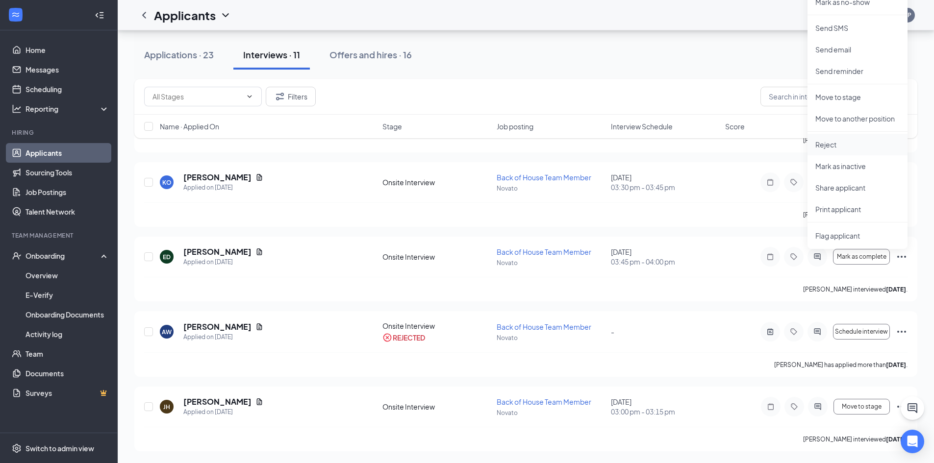
click at [829, 144] on p "Reject" at bounding box center [857, 145] width 84 height 10
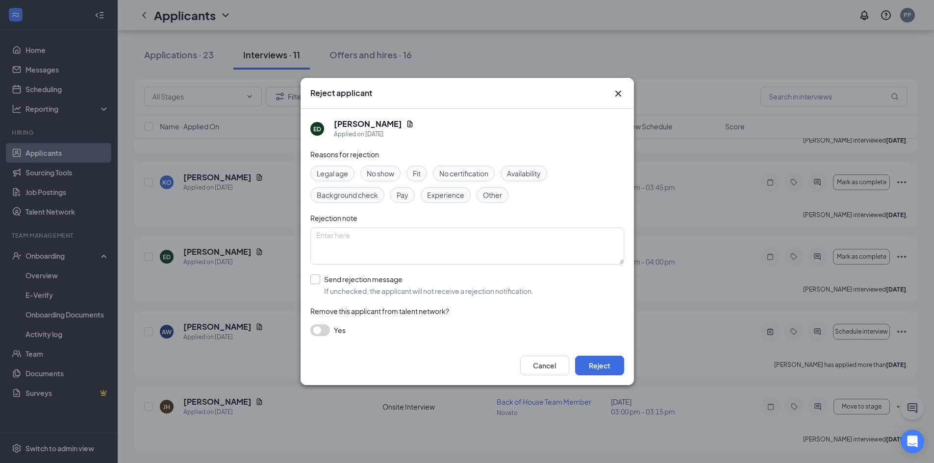
click at [317, 278] on input "Send rejection message If unchecked, the applicant will not receive a rejection…" at bounding box center [421, 285] width 223 height 22
checkbox input "true"
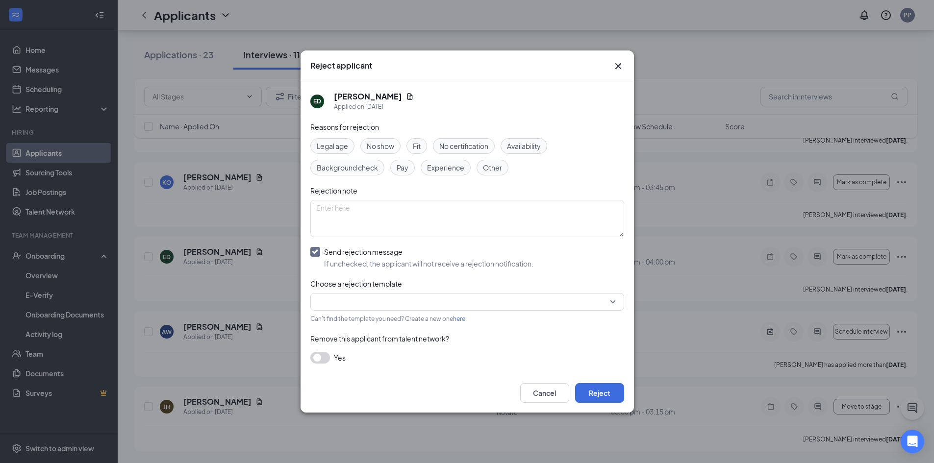
click at [401, 301] on input "search" at bounding box center [463, 302] width 295 height 17
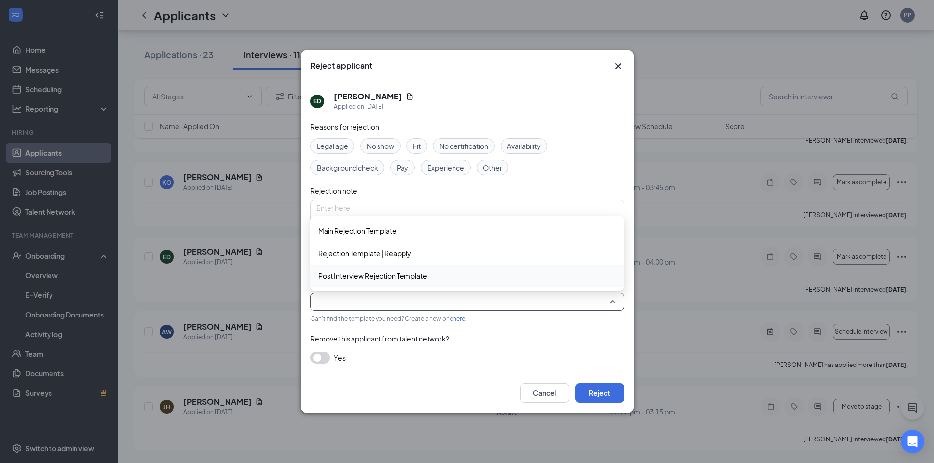
click at [380, 274] on span "Post Interview Rejection Template" at bounding box center [372, 276] width 109 height 11
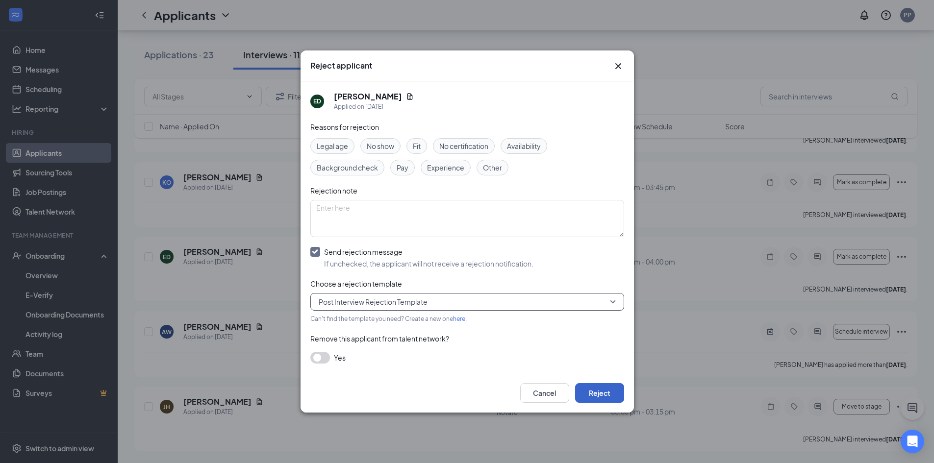
click at [597, 389] on button "Reject" at bounding box center [599, 393] width 49 height 20
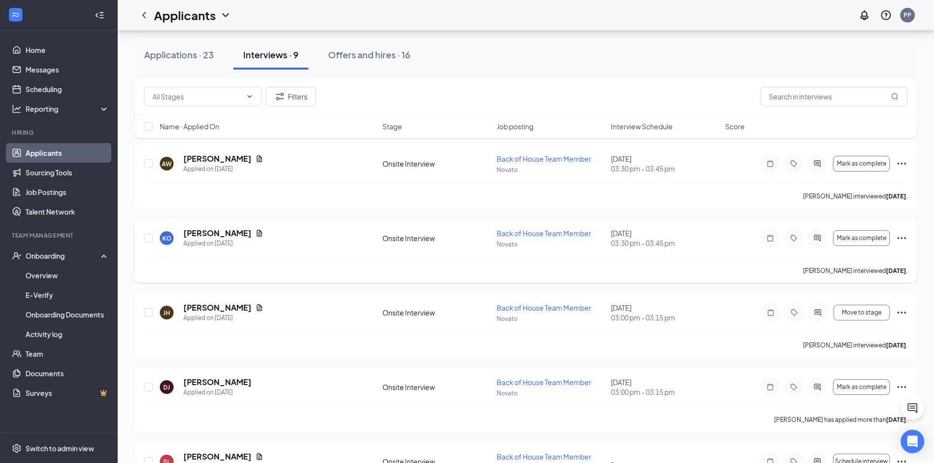
scroll to position [425, 0]
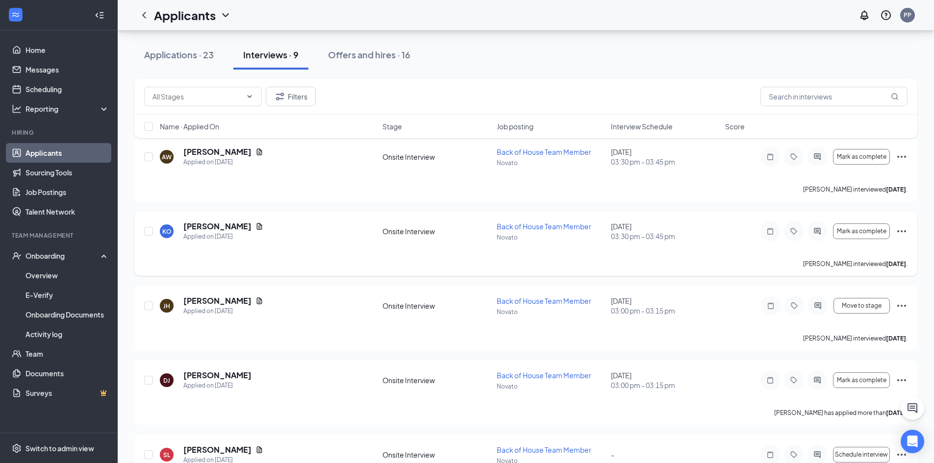
click at [899, 231] on icon "Ellipses" at bounding box center [901, 231] width 12 height 12
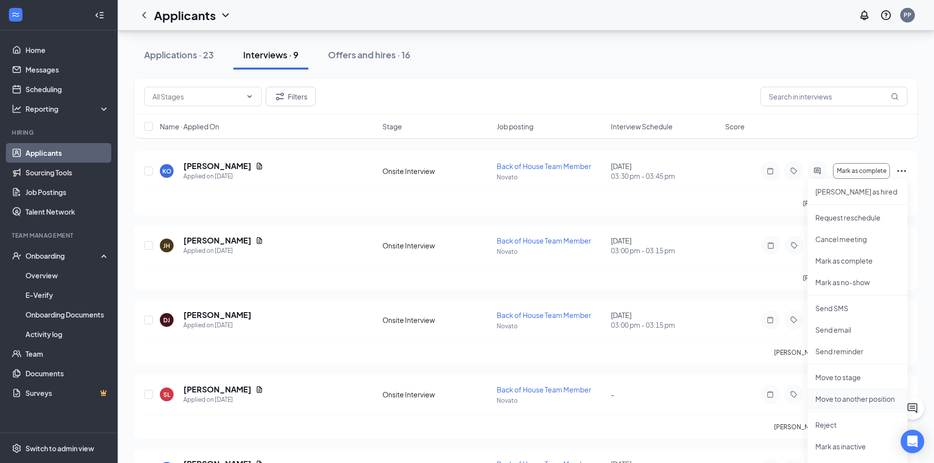
scroll to position [572, 0]
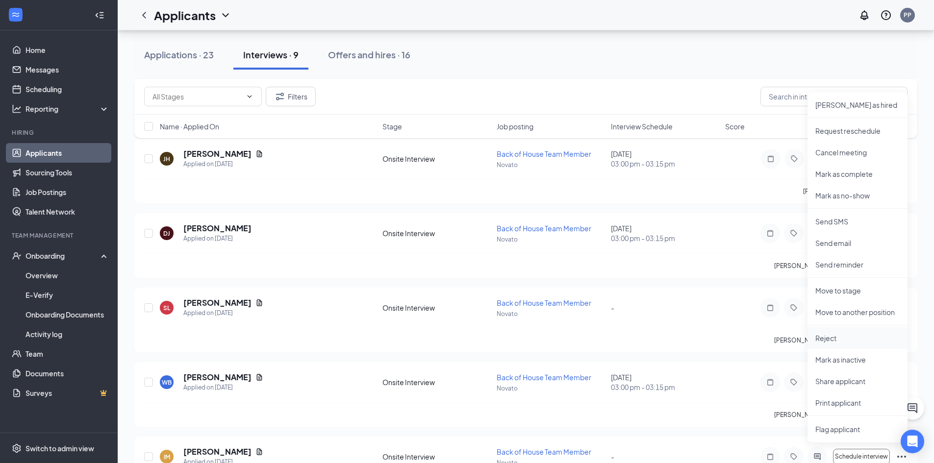
click at [830, 339] on p "Reject" at bounding box center [857, 338] width 84 height 10
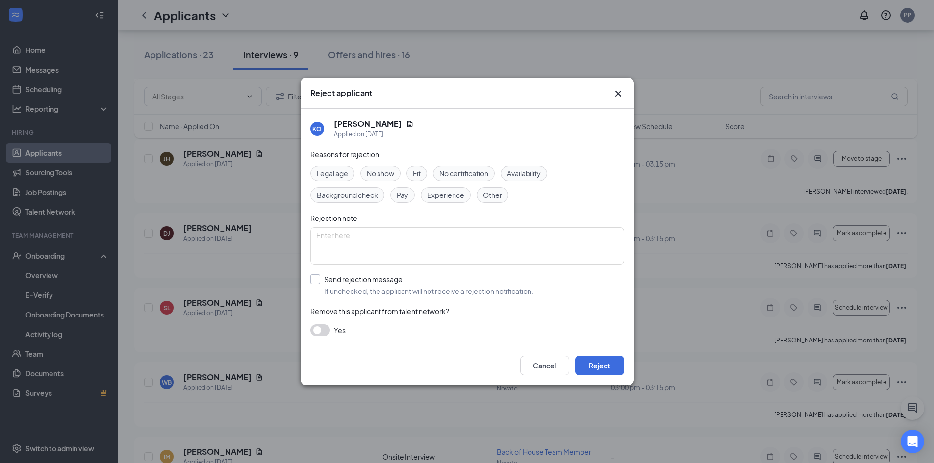
click at [316, 286] on input "Send rejection message If unchecked, the applicant will not receive a rejection…" at bounding box center [421, 285] width 223 height 22
checkbox input "true"
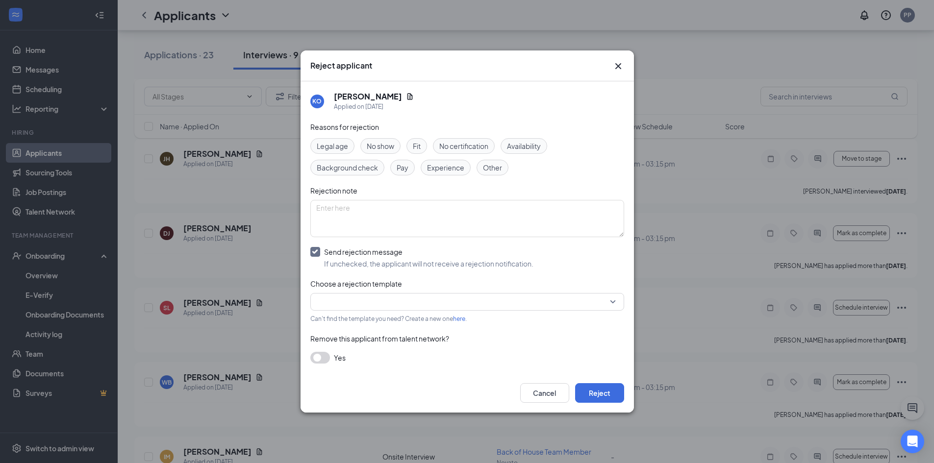
click at [372, 305] on input "search" at bounding box center [463, 302] width 295 height 17
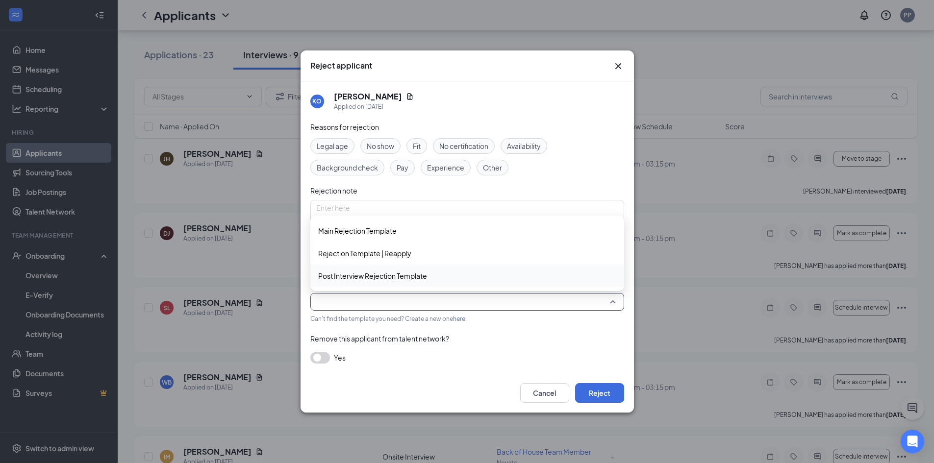
click at [366, 272] on span "Post Interview Rejection Template" at bounding box center [372, 276] width 109 height 11
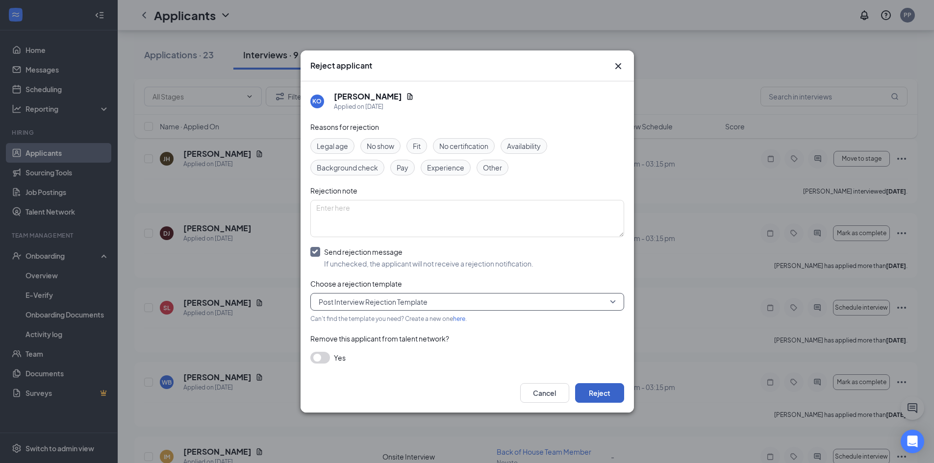
click at [602, 398] on button "Reject" at bounding box center [599, 393] width 49 height 20
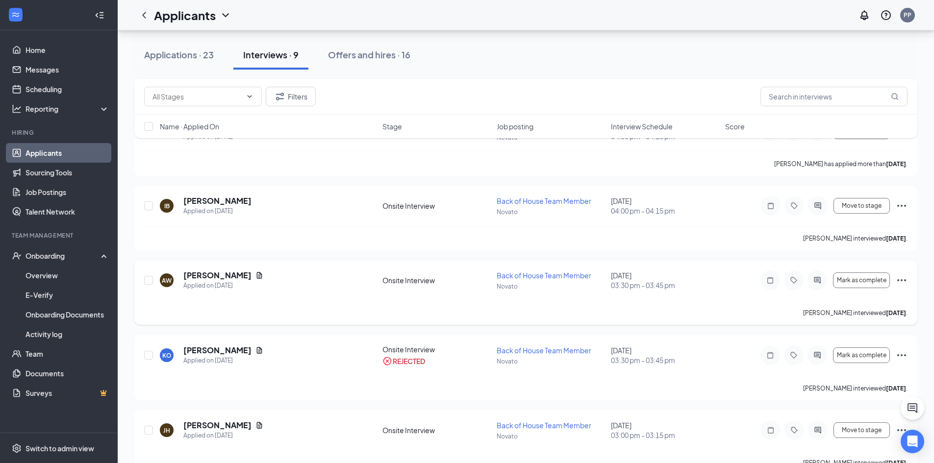
scroll to position [278, 0]
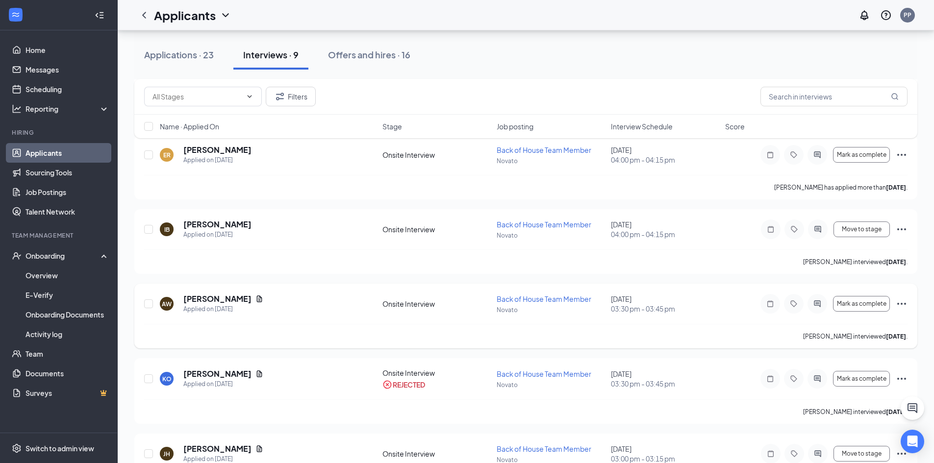
click at [899, 303] on icon "Ellipses" at bounding box center [901, 304] width 12 height 12
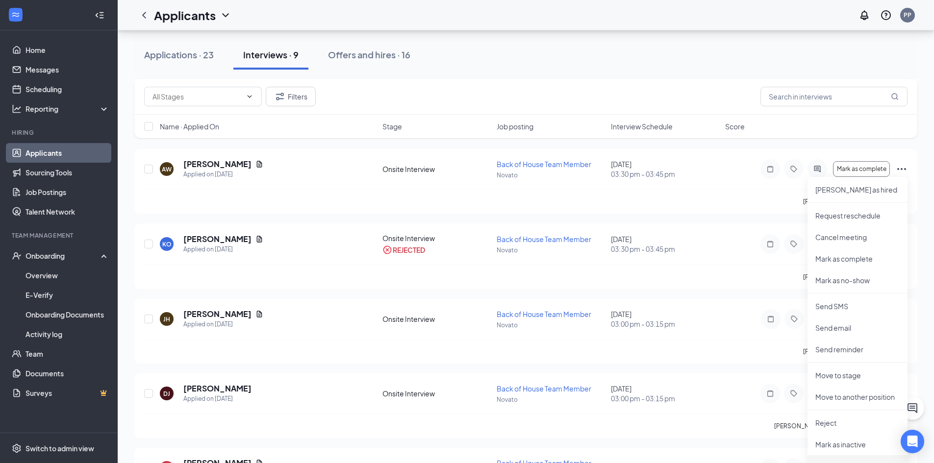
scroll to position [474, 0]
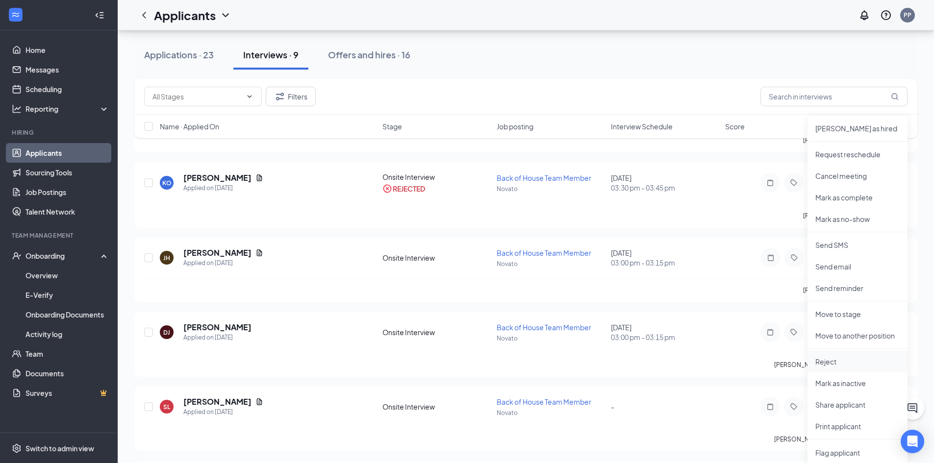
click at [825, 365] on p "Reject" at bounding box center [857, 362] width 84 height 10
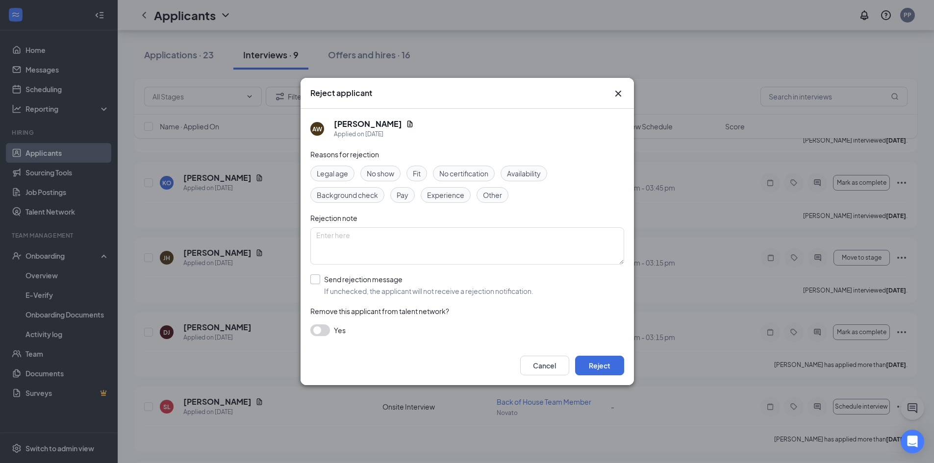
click at [314, 280] on input "Send rejection message If unchecked, the applicant will not receive a rejection…" at bounding box center [421, 285] width 223 height 22
checkbox input "true"
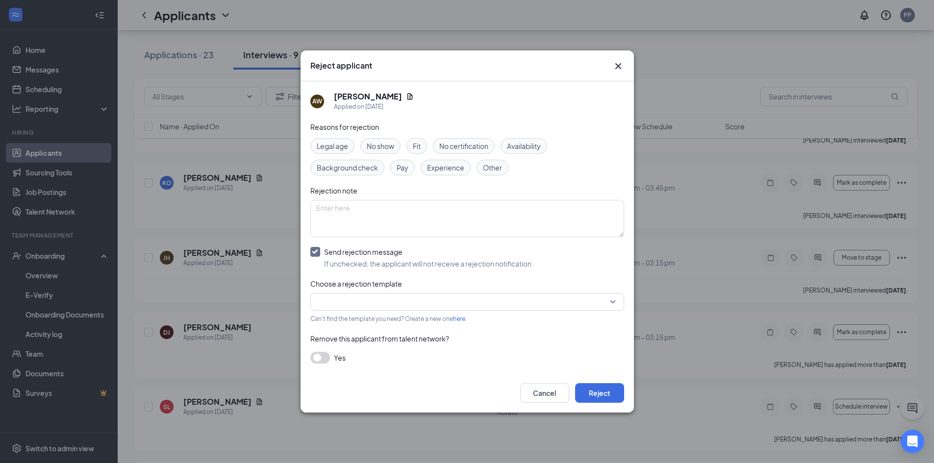
click at [325, 300] on input "search" at bounding box center [463, 302] width 295 height 17
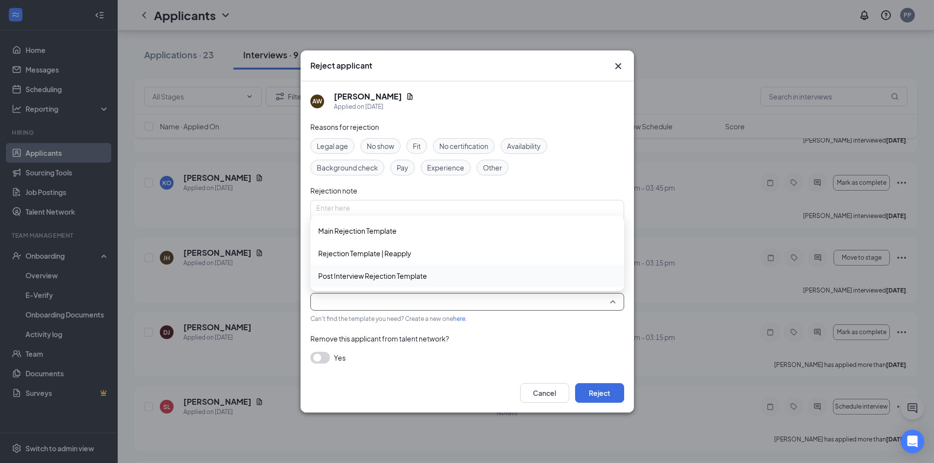
click at [333, 284] on div "Post Interview Rejection Template" at bounding box center [467, 276] width 314 height 23
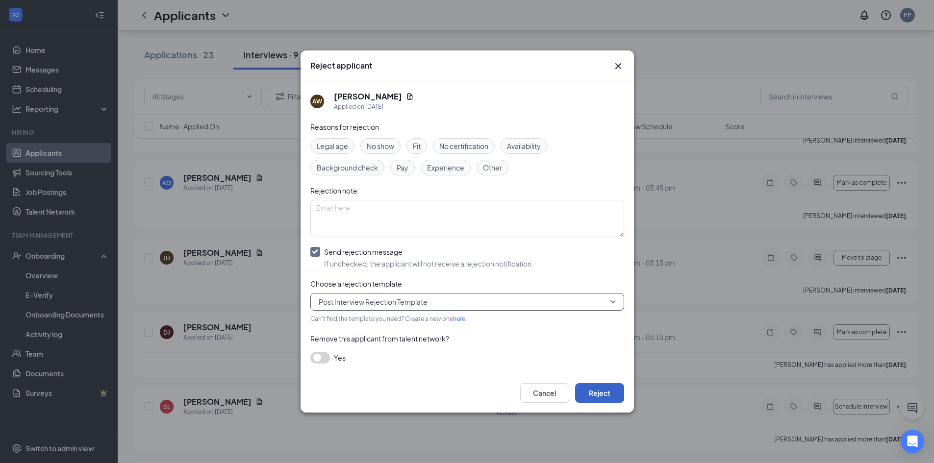
click at [598, 396] on button "Reject" at bounding box center [599, 393] width 49 height 20
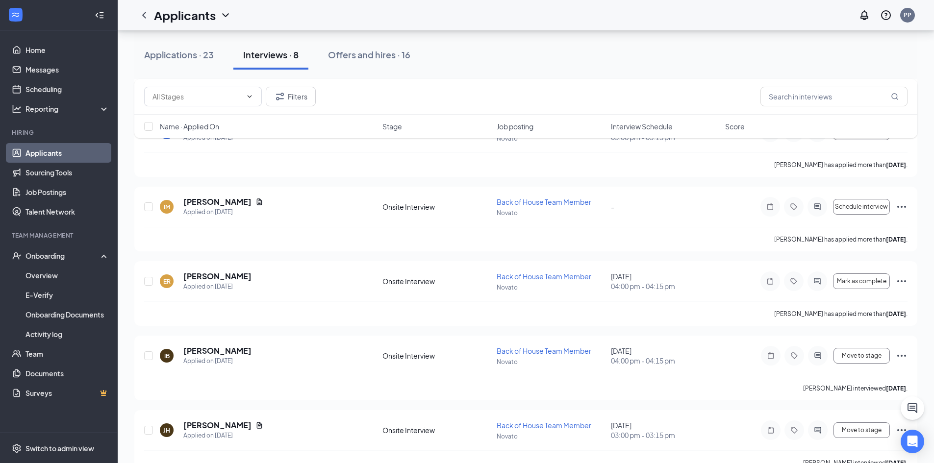
scroll to position [526, 0]
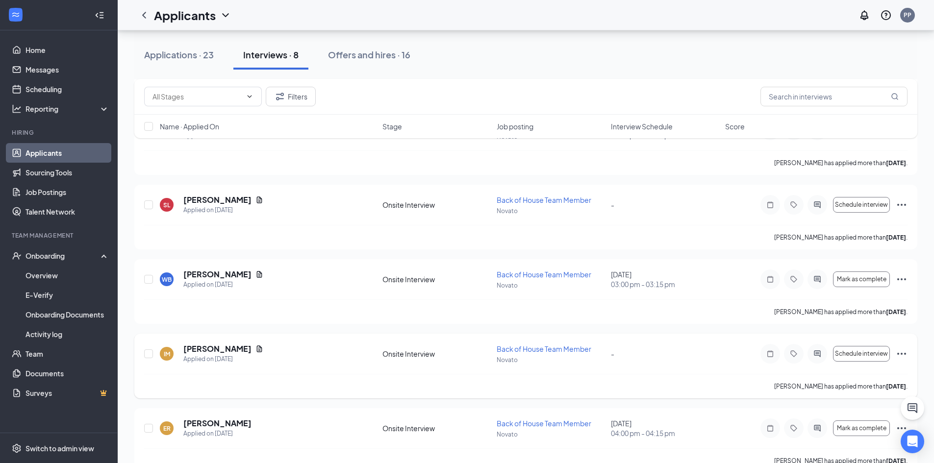
click at [905, 352] on icon "Ellipses" at bounding box center [901, 354] width 12 height 12
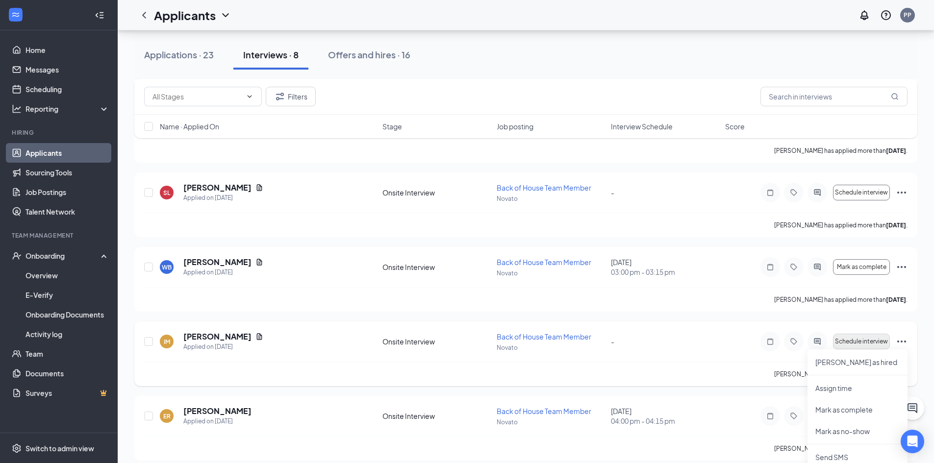
scroll to position [575, 0]
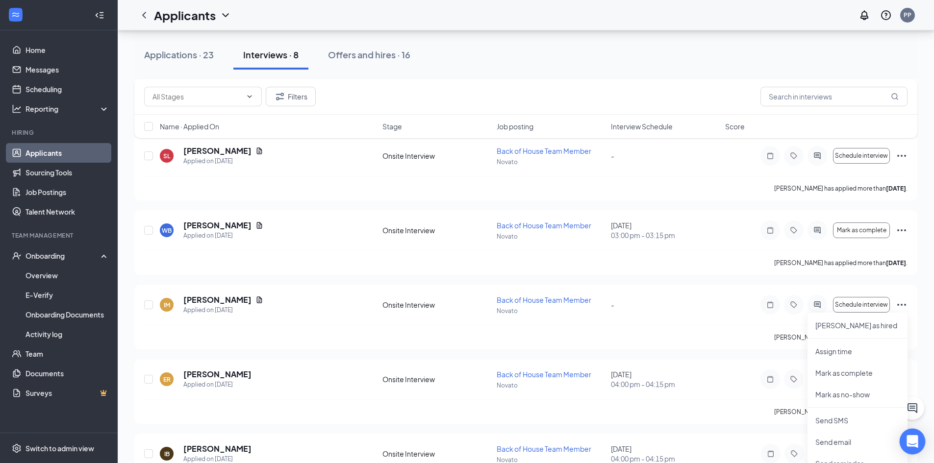
click at [912, 443] on icon "Open Intercom Messenger" at bounding box center [911, 441] width 11 height 13
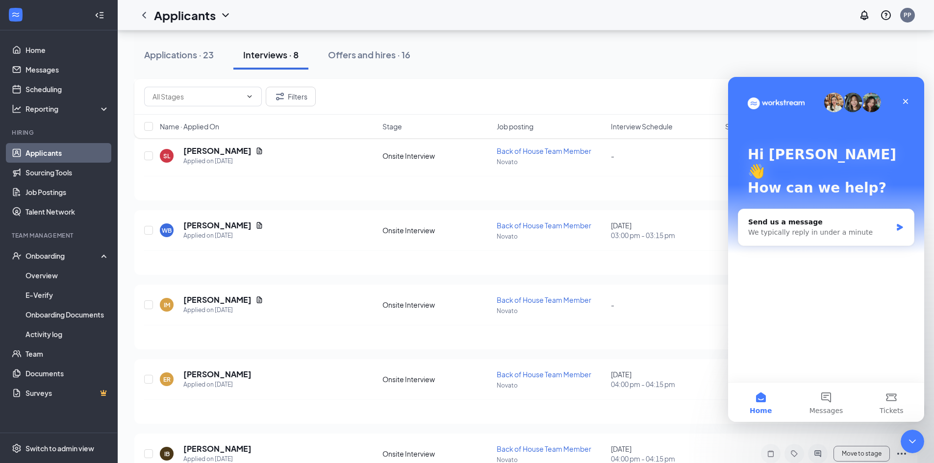
scroll to position [0, 0]
click at [916, 429] on div "Close Intercom Messenger" at bounding box center [911, 440] width 24 height 24
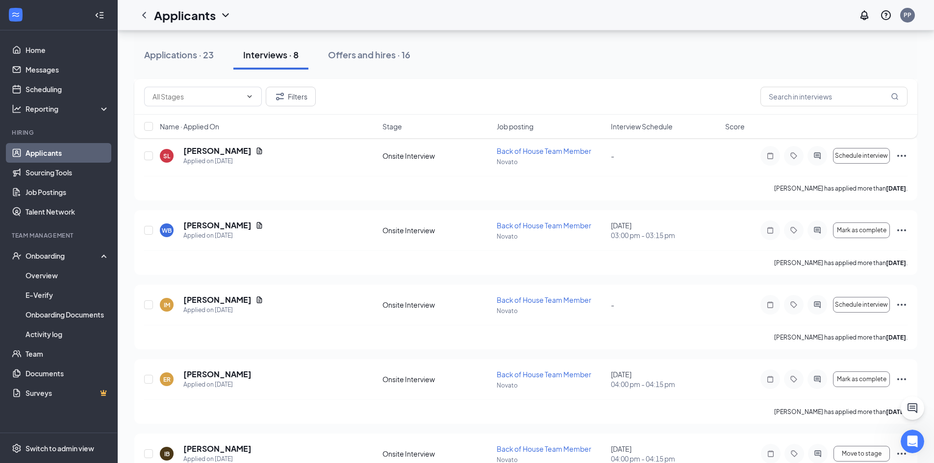
click at [915, 403] on div "Applications · 23 Interviews · 8 Offers and hires · 16 Filters Name · Applied O…" at bounding box center [526, 57] width 816 height 1204
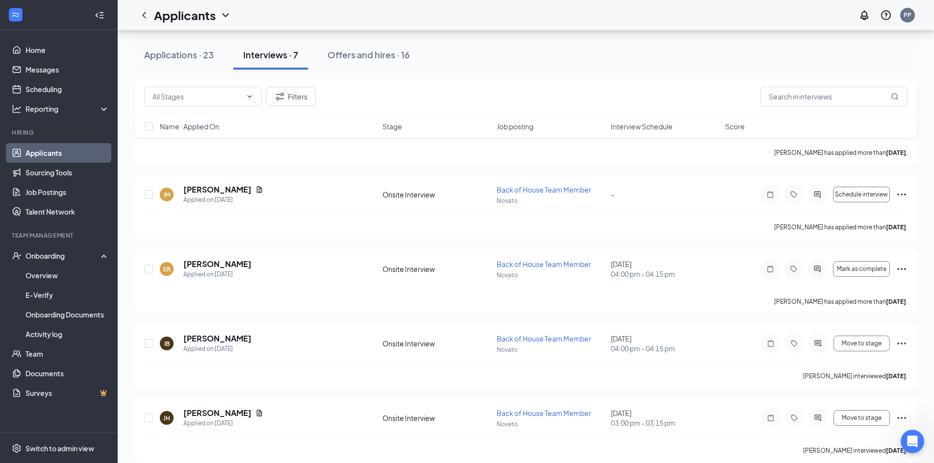
scroll to position [624, 0]
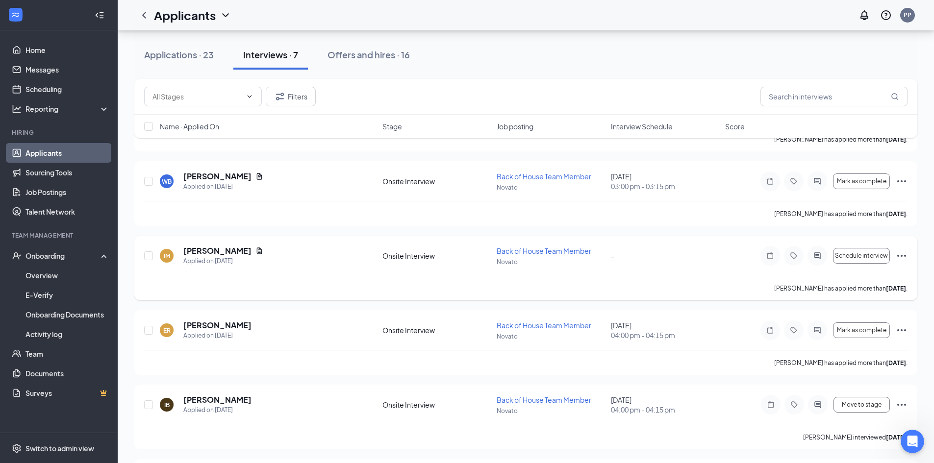
click at [897, 253] on icon "Ellipses" at bounding box center [901, 256] width 12 height 12
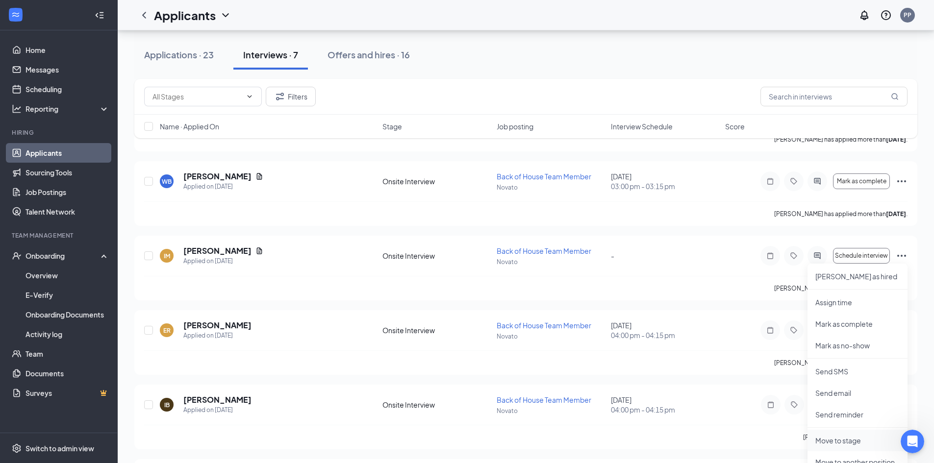
scroll to position [722, 0]
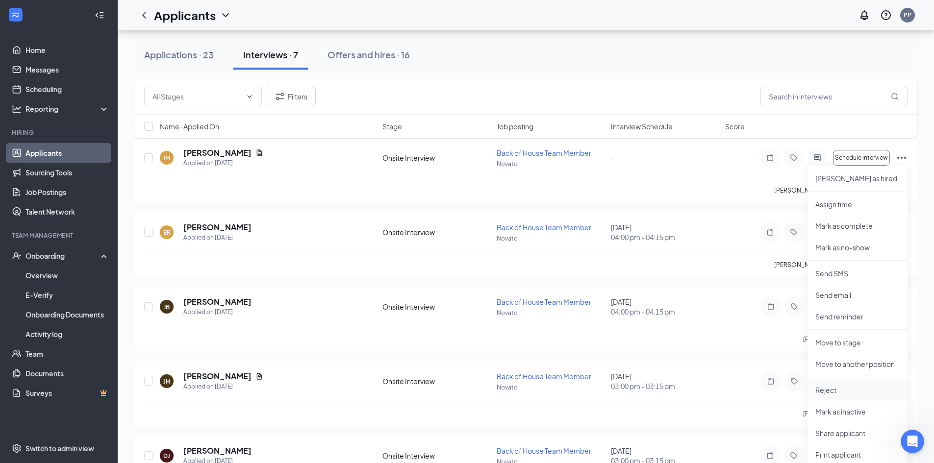
click at [832, 382] on li "Reject" at bounding box center [857, 390] width 100 height 22
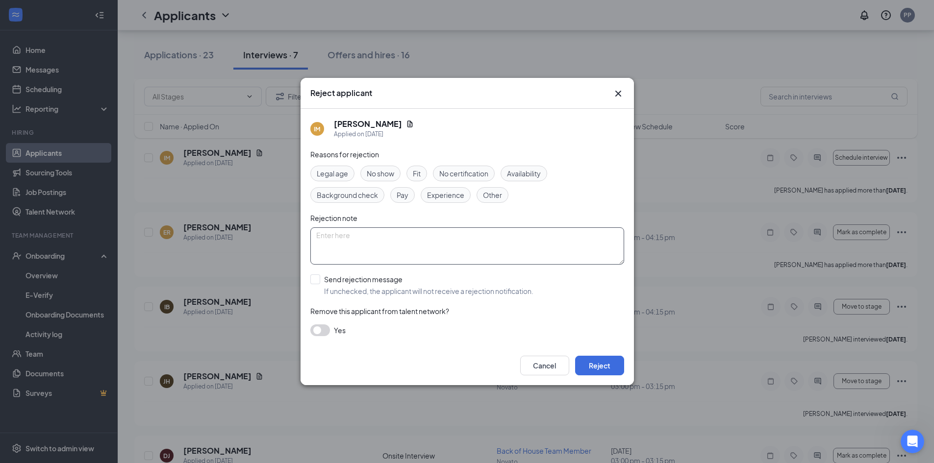
click at [340, 243] on textarea at bounding box center [467, 245] width 314 height 37
type textarea "did not respond"
click at [586, 366] on button "Reject" at bounding box center [599, 366] width 49 height 20
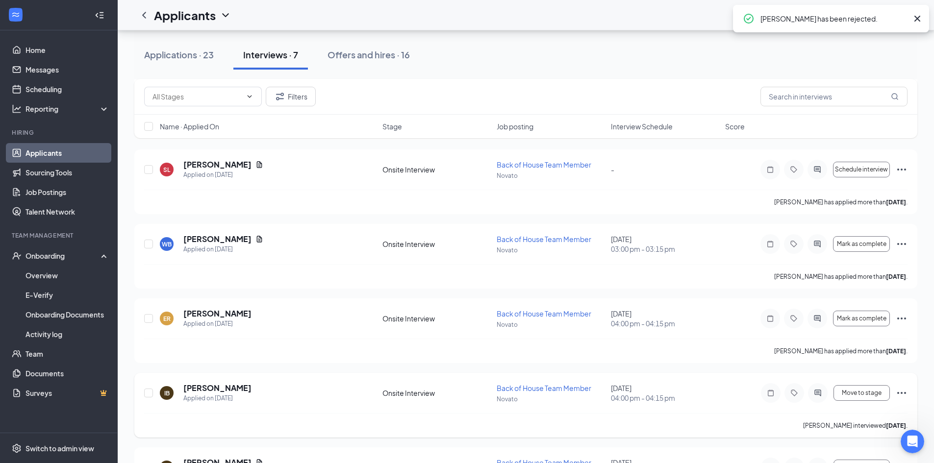
scroll to position [502, 0]
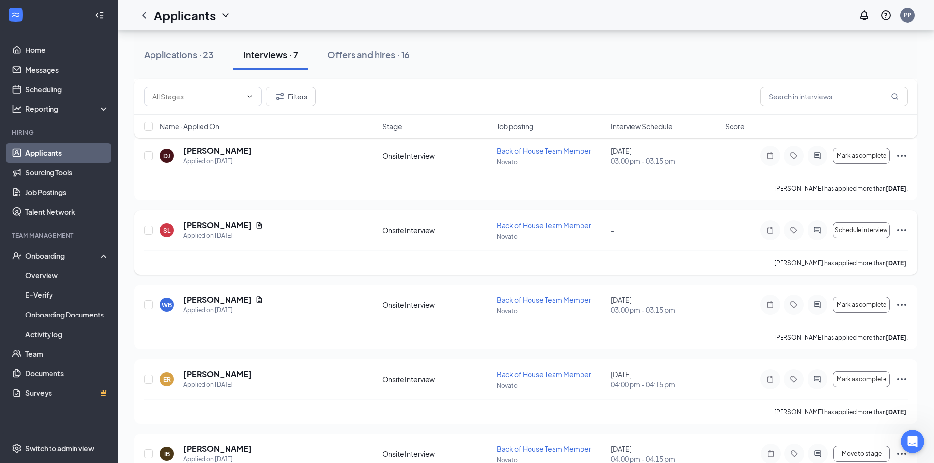
click at [900, 229] on icon "Ellipses" at bounding box center [901, 230] width 12 height 12
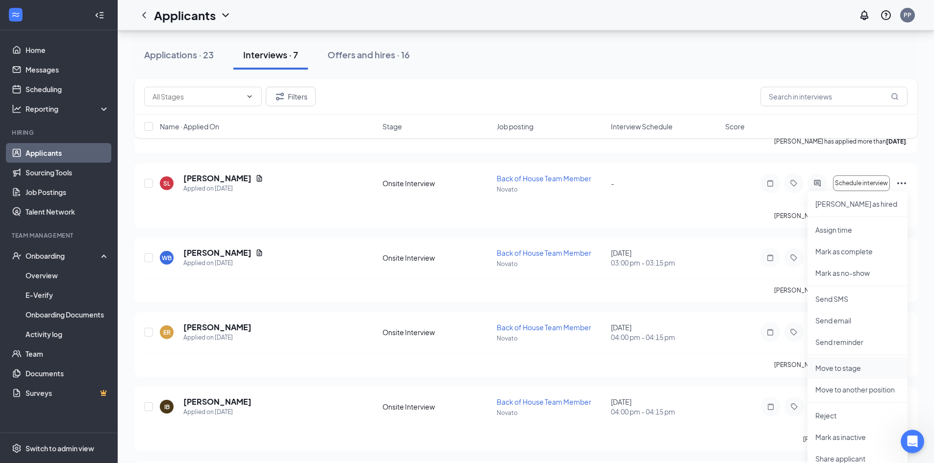
scroll to position [600, 0]
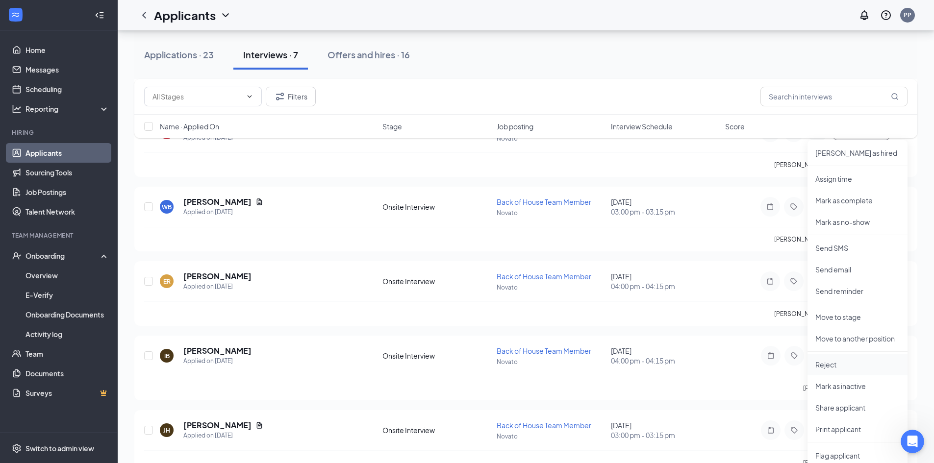
click at [842, 367] on p "Reject" at bounding box center [857, 365] width 84 height 10
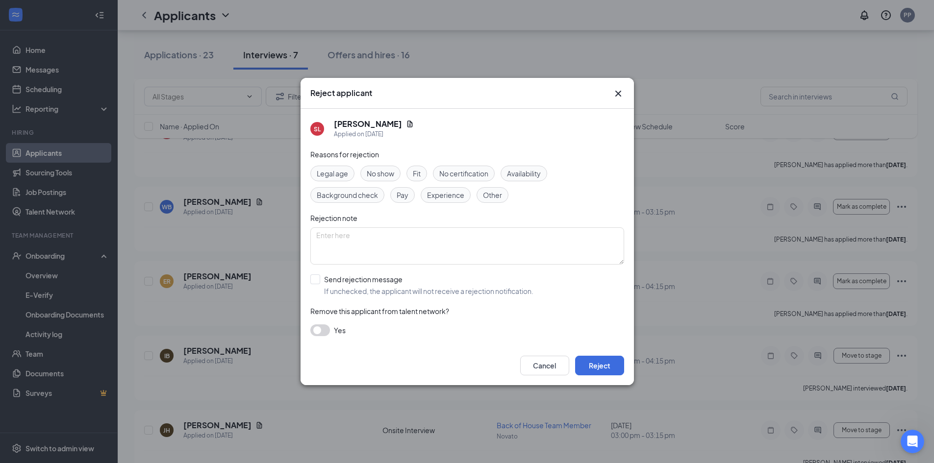
click at [373, 225] on div "Reasons for rejection Legal age No show Fit No certification Availability Backg…" at bounding box center [467, 247] width 314 height 197
click at [375, 244] on textarea at bounding box center [467, 245] width 314 height 37
type textarea "Did not respond"
click at [600, 366] on button "Reject" at bounding box center [599, 366] width 49 height 20
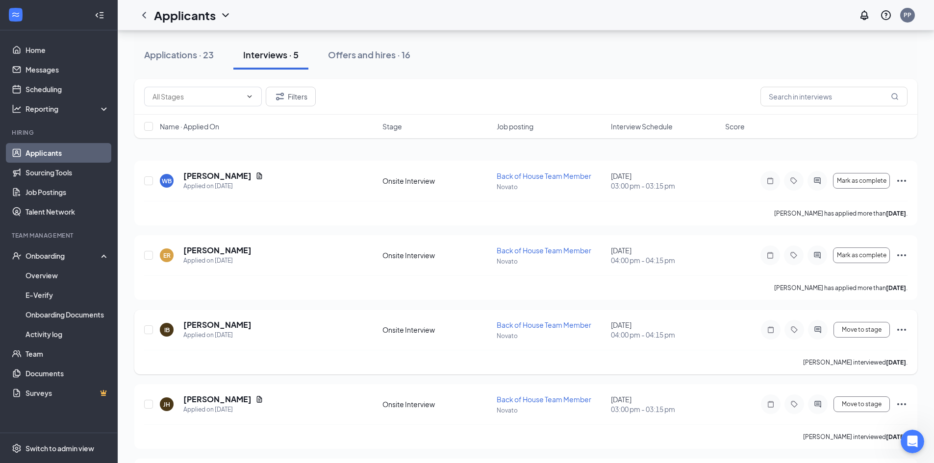
scroll to position [0, 0]
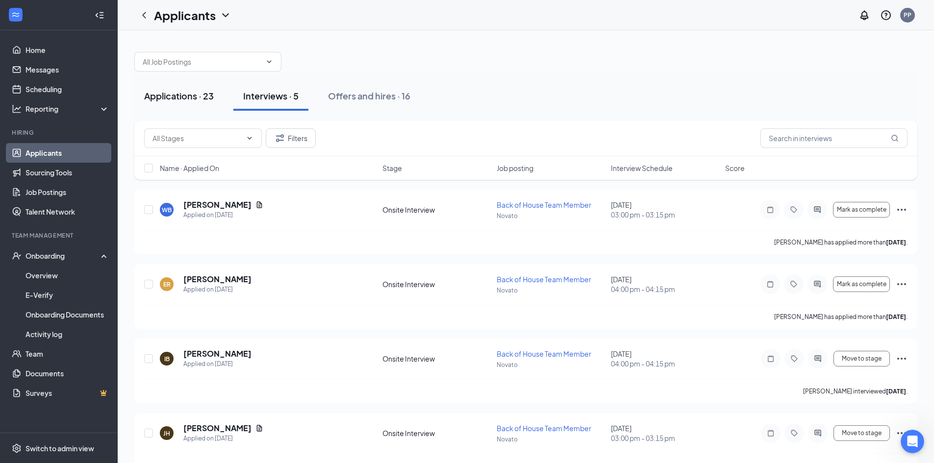
click at [171, 102] on button "Applications · 23" at bounding box center [178, 95] width 89 height 29
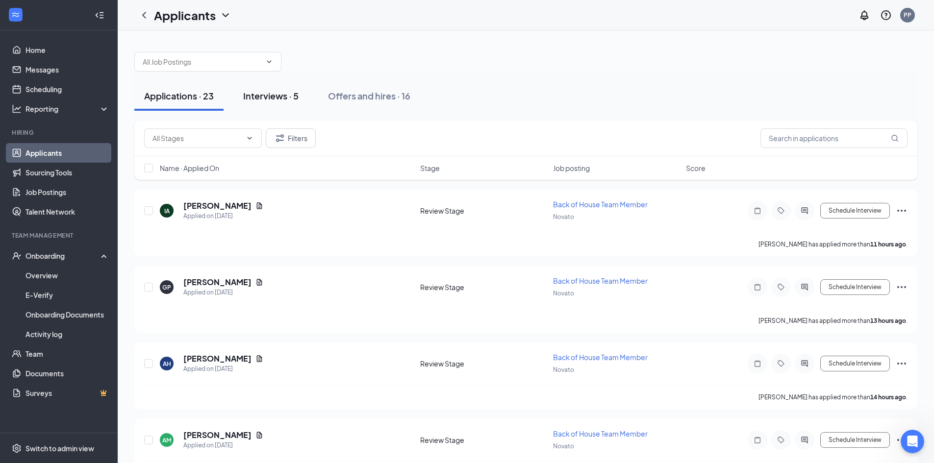
click at [282, 83] on button "Interviews · 5" at bounding box center [270, 95] width 75 height 29
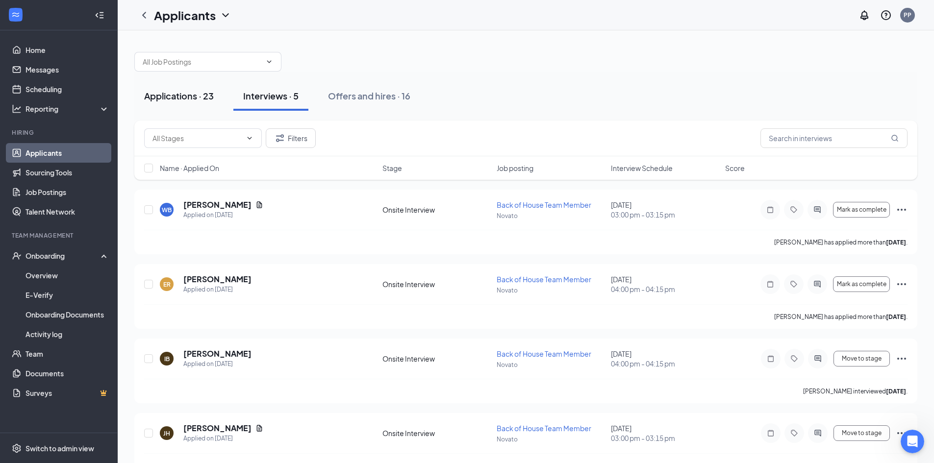
click at [197, 92] on div "Applications · 23" at bounding box center [179, 96] width 70 height 12
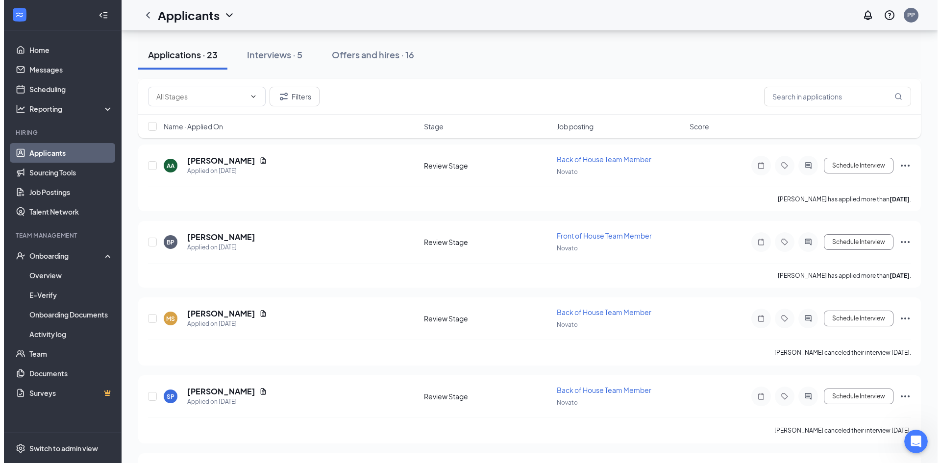
scroll to position [1491, 0]
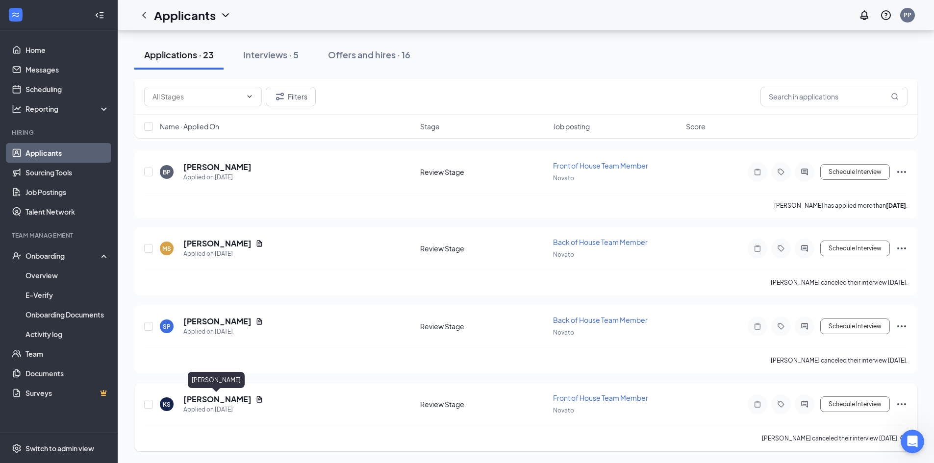
click at [222, 397] on h5 "[PERSON_NAME]" at bounding box center [217, 399] width 68 height 11
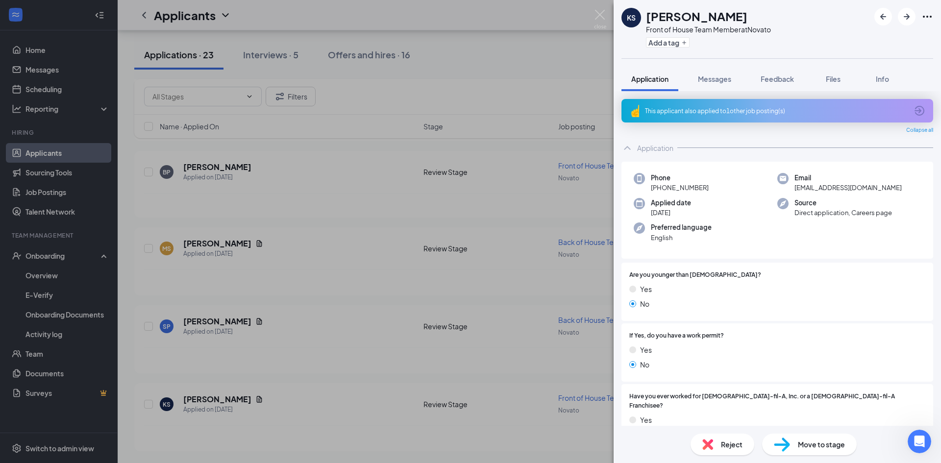
click at [766, 107] on div "This applicant also applied to 1 other job posting(s)" at bounding box center [776, 111] width 263 height 8
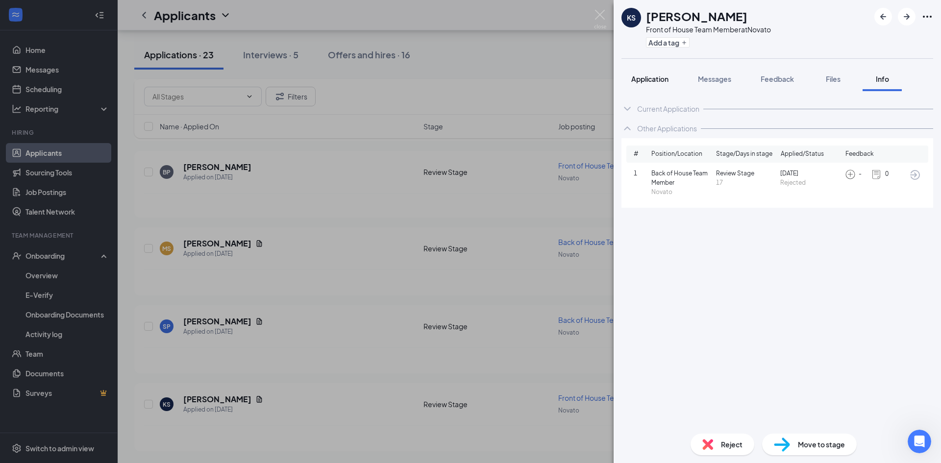
click at [640, 77] on span "Application" at bounding box center [649, 78] width 37 height 9
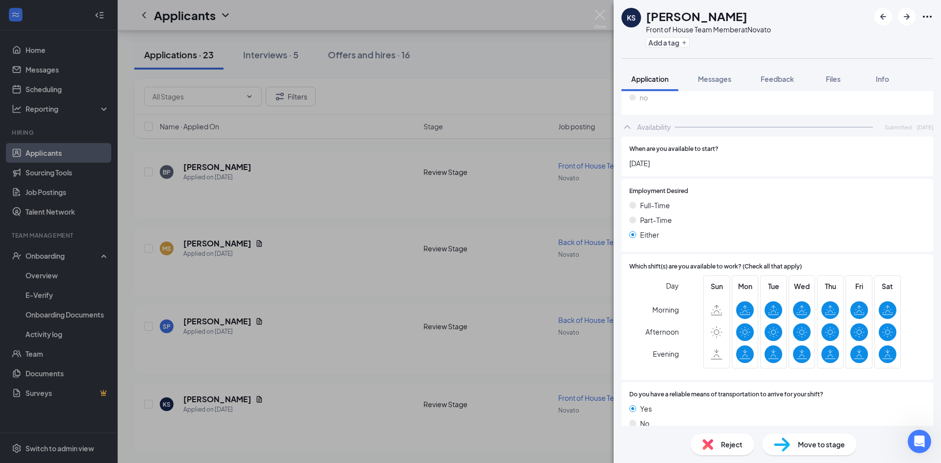
scroll to position [547, 0]
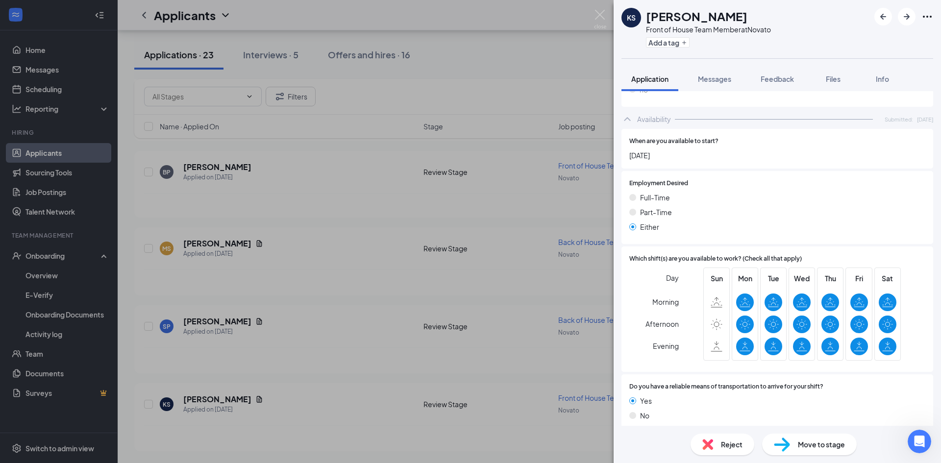
click at [791, 448] on div "Move to stage" at bounding box center [809, 445] width 95 height 22
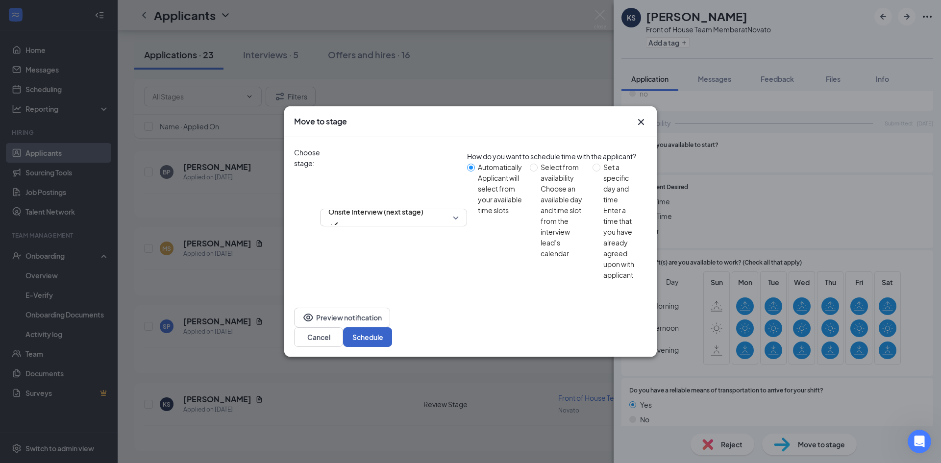
click at [392, 327] on button "Schedule" at bounding box center [367, 337] width 49 height 20
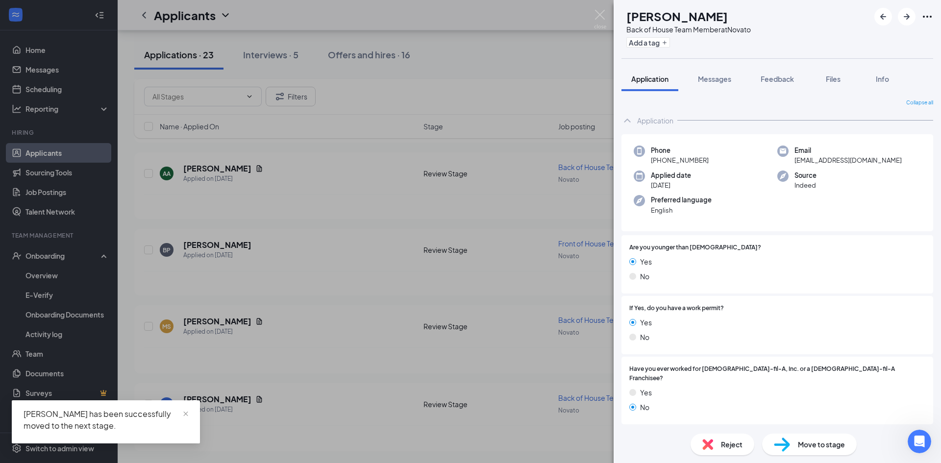
scroll to position [1413, 0]
click at [220, 400] on div "IA Isamar Alcazar Back of House Team Member at Novato Add a tag Application Mes…" at bounding box center [470, 231] width 941 height 463
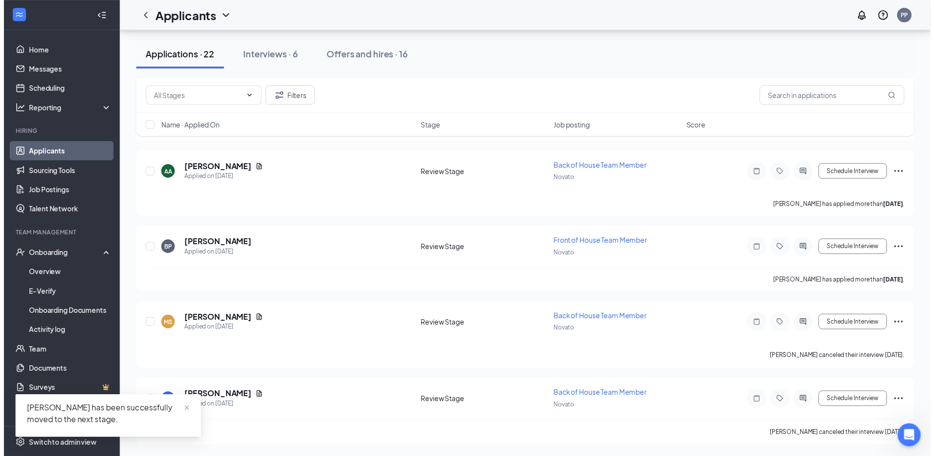
scroll to position [1421, 0]
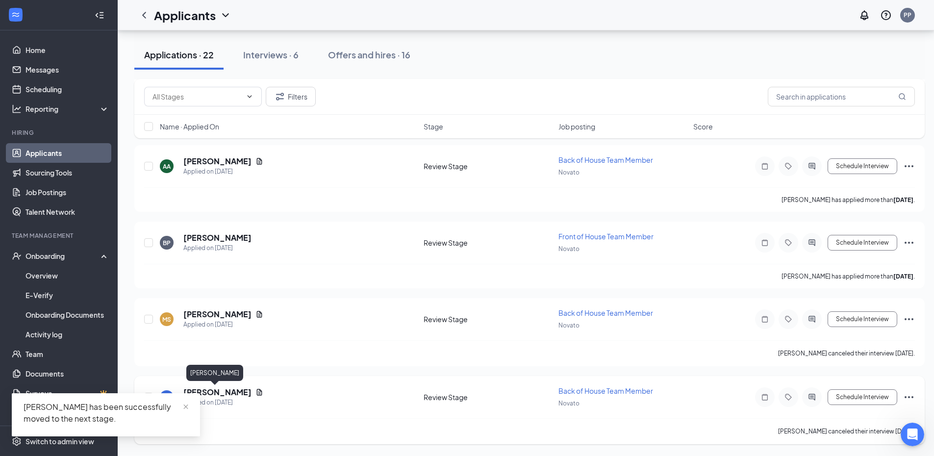
click at [224, 394] on h5 "[PERSON_NAME]" at bounding box center [217, 392] width 68 height 11
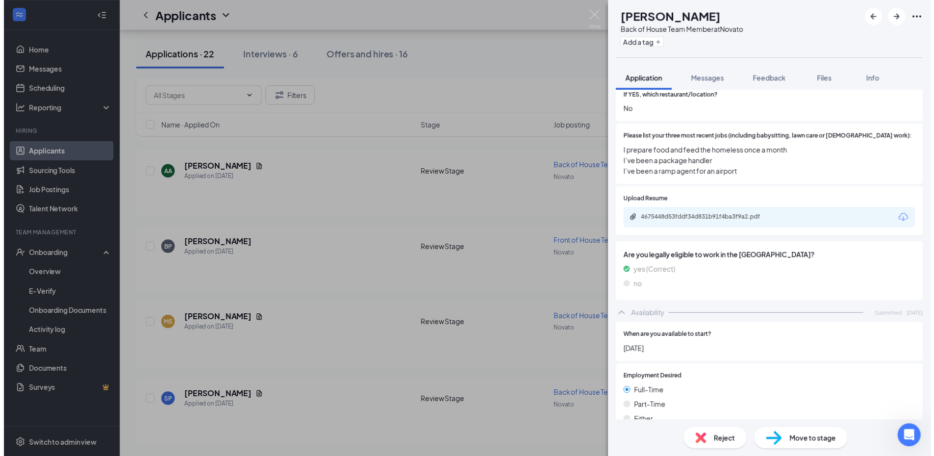
scroll to position [541, 0]
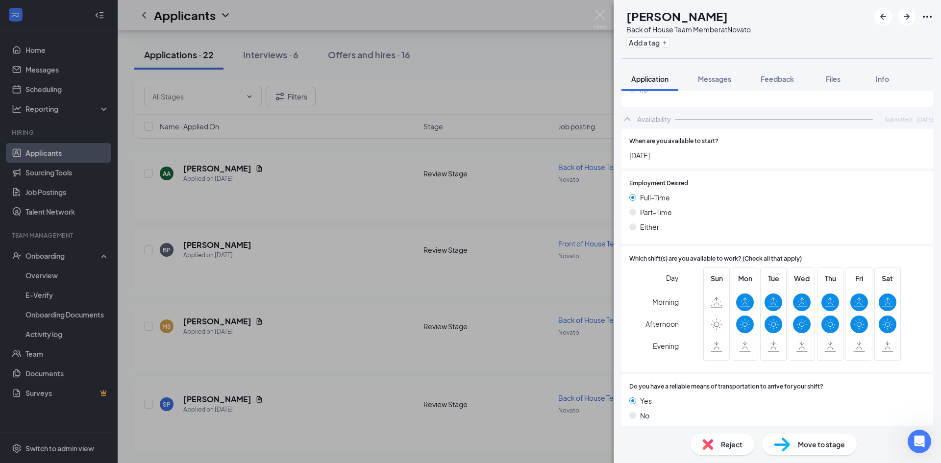
click at [597, 9] on div "SP Sharron Paea Back of House Team Member at Novato Add a tag Application Messa…" at bounding box center [470, 231] width 941 height 463
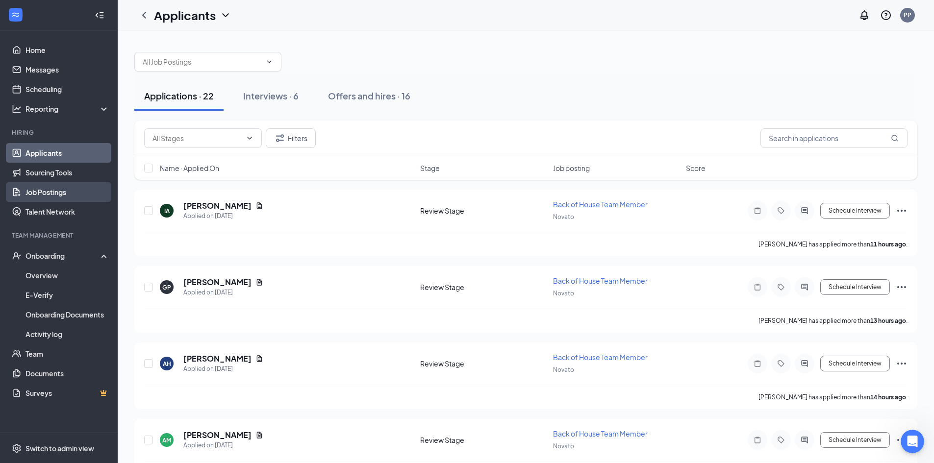
click at [76, 193] on link "Job Postings" at bounding box center [67, 192] width 84 height 20
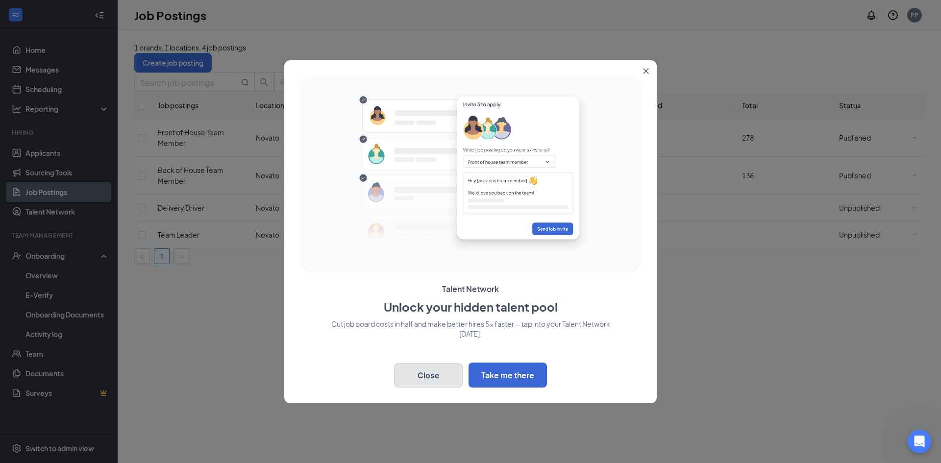
click at [434, 384] on button "Close" at bounding box center [428, 375] width 69 height 25
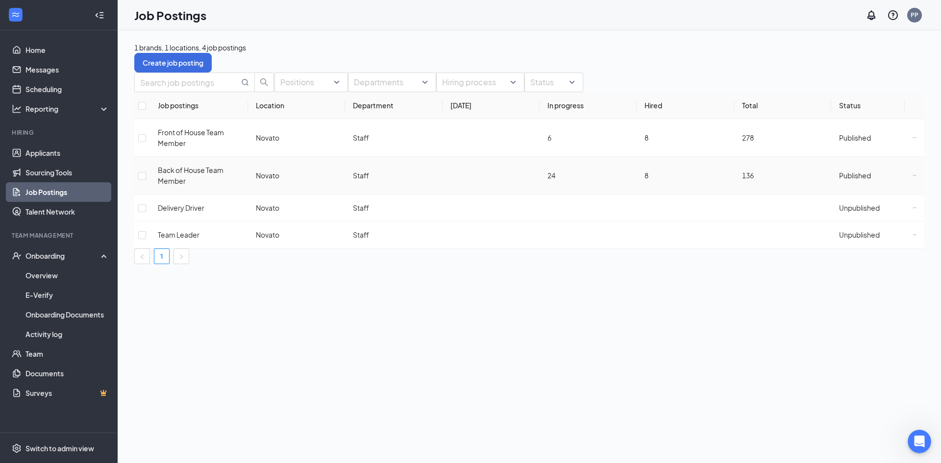
click at [905, 177] on td at bounding box center [915, 176] width 20 height 38
click at [913, 175] on icon "Ellipses" at bounding box center [914, 175] width 3 height 0
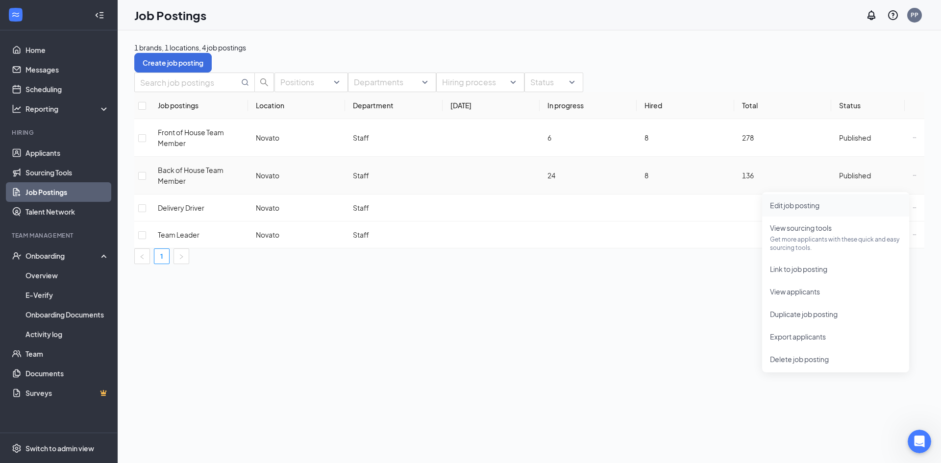
click at [809, 208] on span "Edit job posting" at bounding box center [794, 205] width 49 height 9
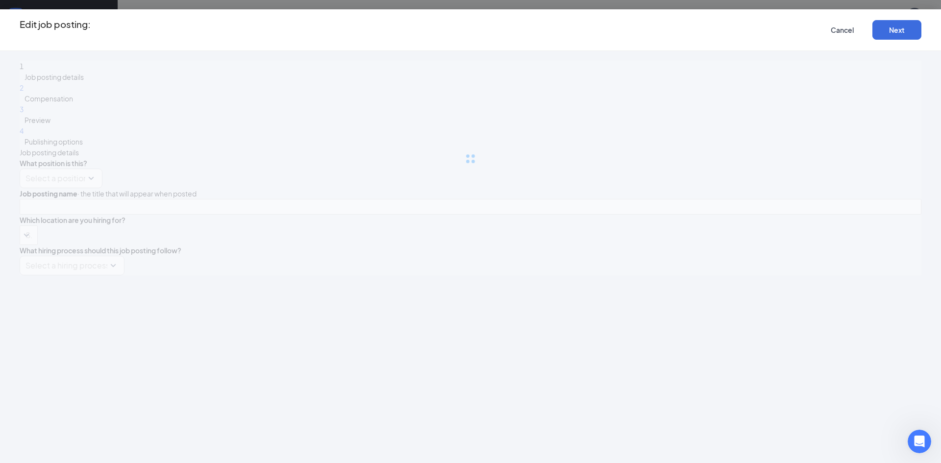
type input "Back of House Team Member"
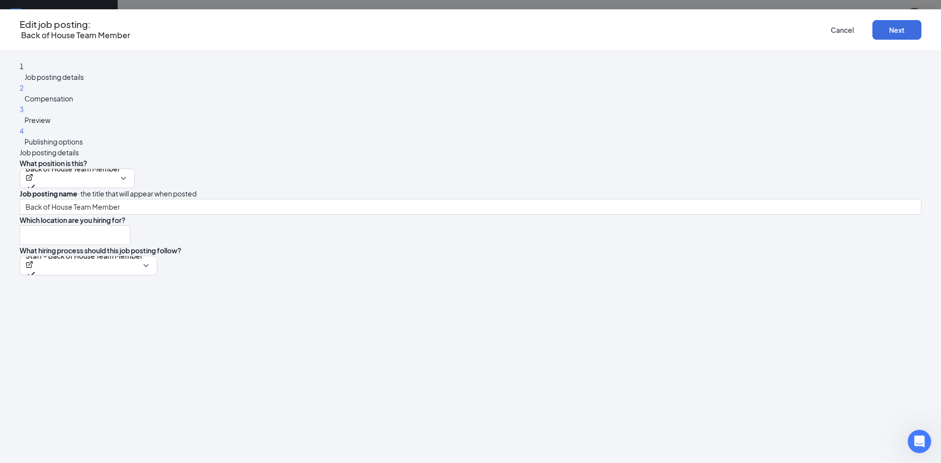
type input "Novato"
click at [227, 147] on div "4 Publishing options" at bounding box center [471, 136] width 902 height 22
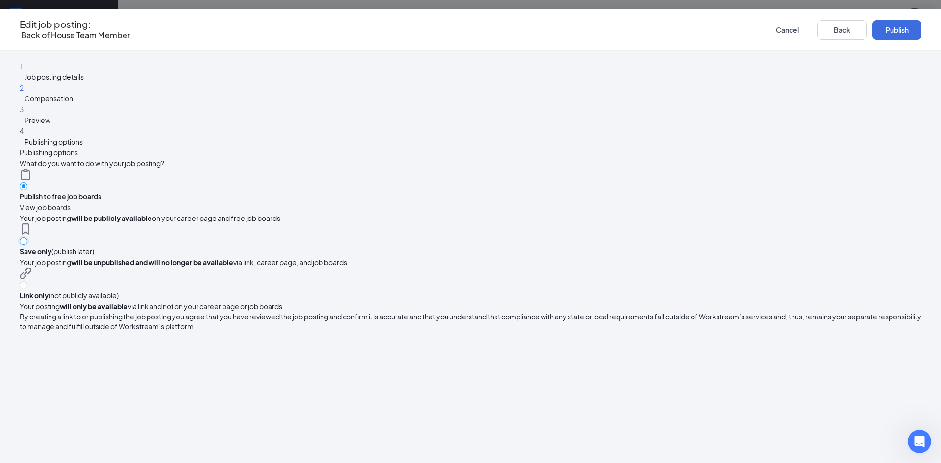
click at [27, 237] on input "radio" at bounding box center [24, 241] width 8 height 8
radio input "true"
radio input "false"
click at [872, 32] on button "Save only" at bounding box center [896, 30] width 49 height 20
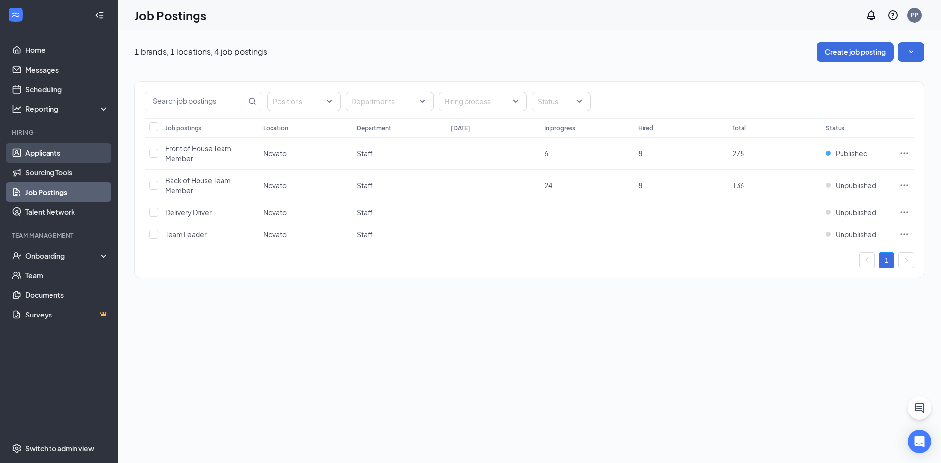
click at [56, 163] on link "Applicants" at bounding box center [67, 153] width 84 height 20
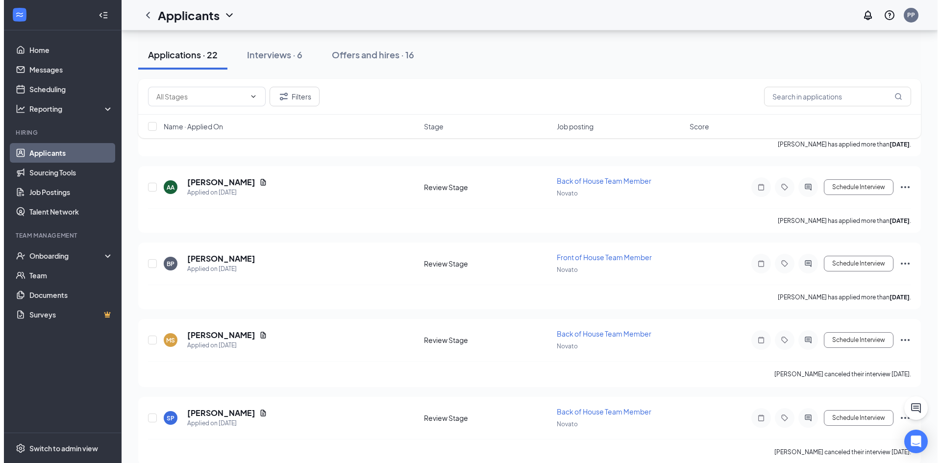
scroll to position [1413, 0]
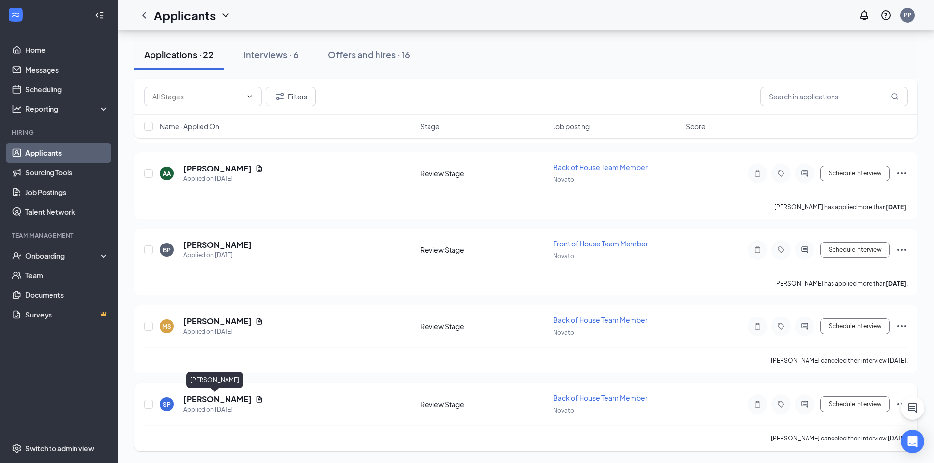
click at [195, 400] on h5 "[PERSON_NAME]" at bounding box center [217, 399] width 68 height 11
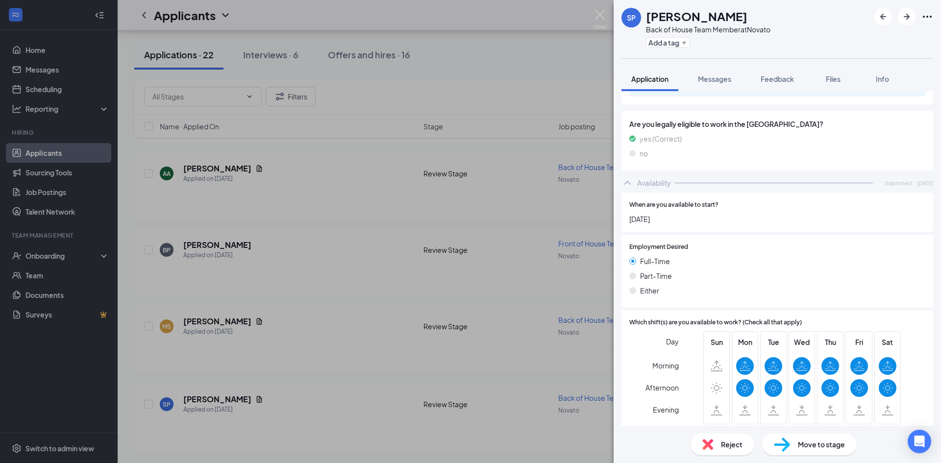
scroll to position [541, 0]
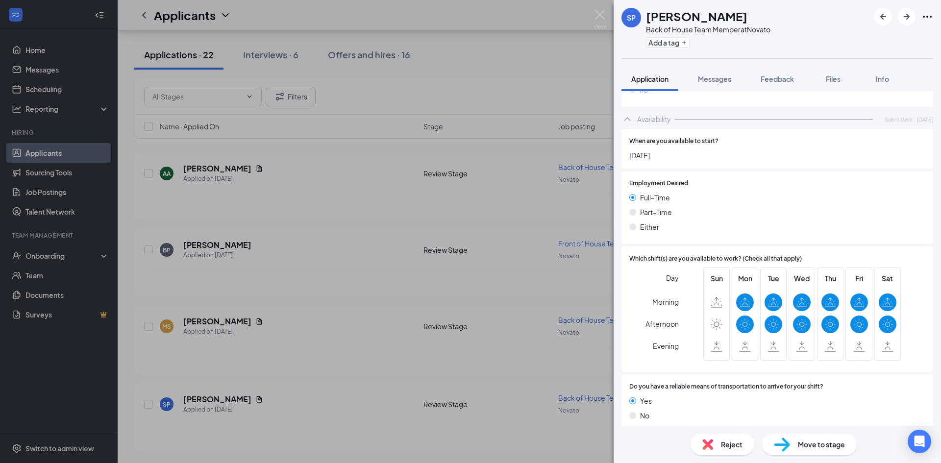
click at [730, 447] on span "Reject" at bounding box center [732, 444] width 22 height 11
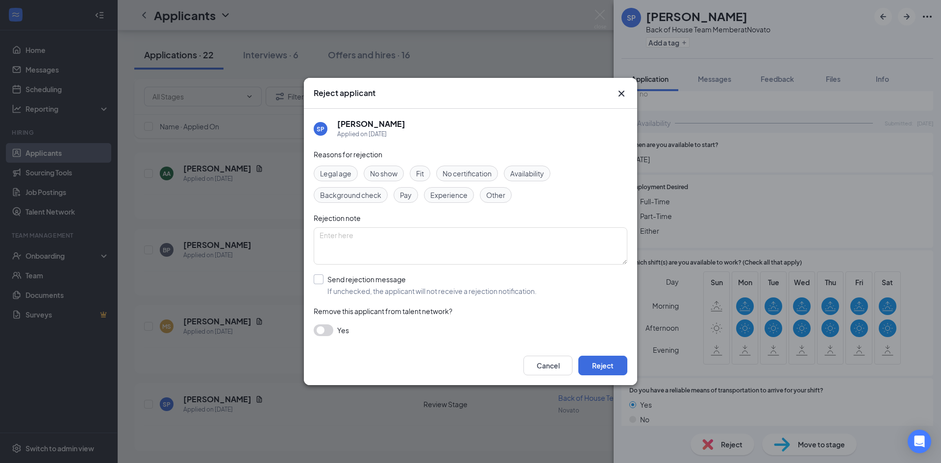
click at [345, 279] on input "Send rejection message If unchecked, the applicant will not receive a rejection…" at bounding box center [425, 285] width 223 height 22
checkbox input "true"
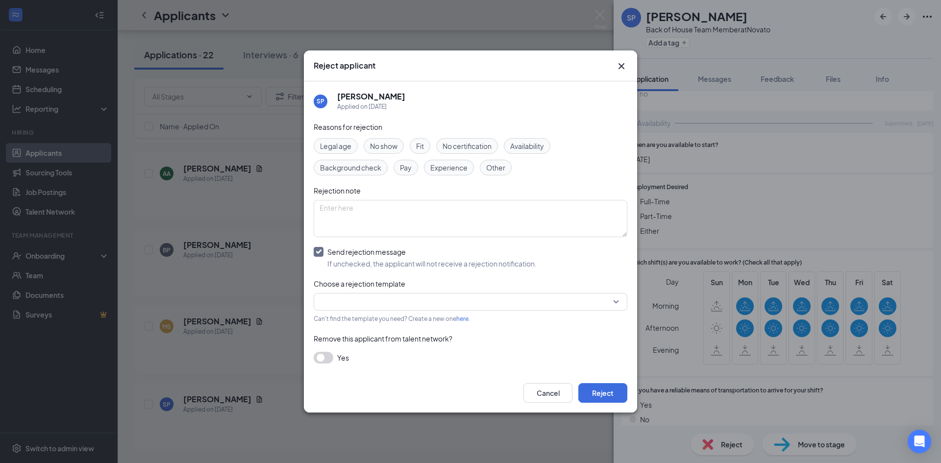
click at [312, 247] on div "SP Sharron Paea Applied on Aug 11 Reasons for rejection Legal age No show Fit N…" at bounding box center [470, 227] width 333 height 293
click at [623, 59] on div "Reject applicant" at bounding box center [470, 65] width 333 height 31
click at [625, 69] on icon "Cross" at bounding box center [621, 66] width 12 height 12
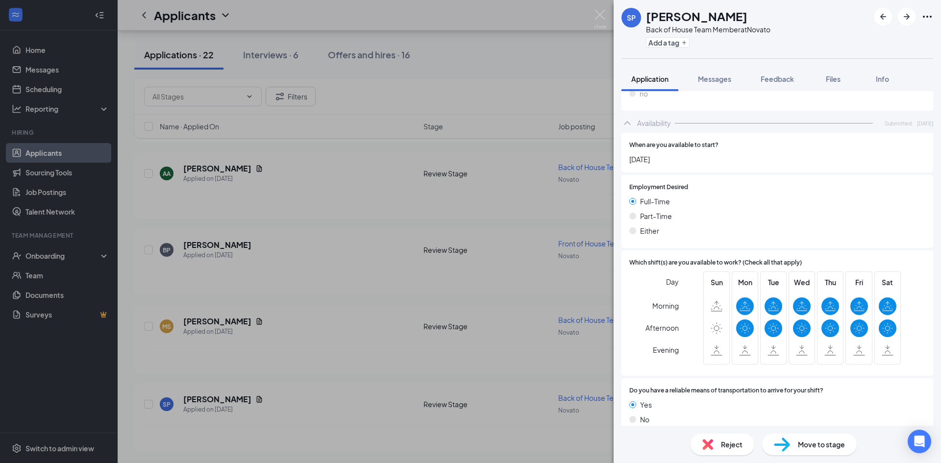
click at [830, 449] on span "Move to stage" at bounding box center [821, 444] width 47 height 11
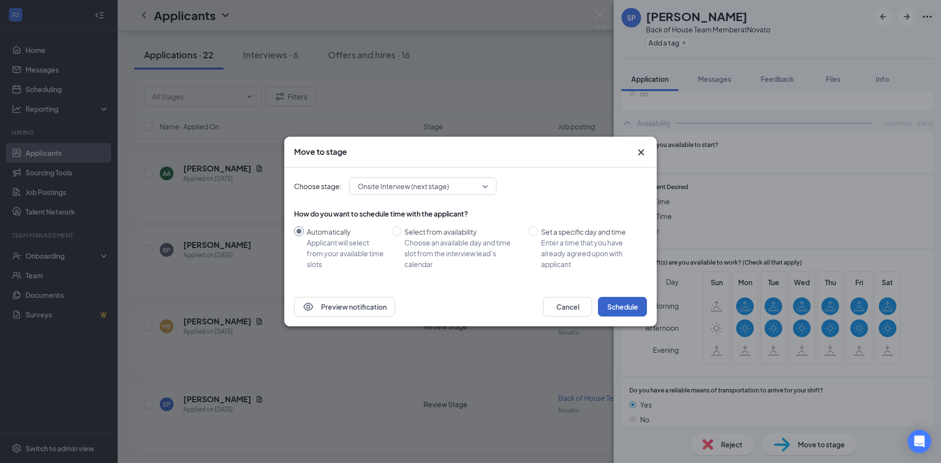
click at [622, 306] on button "Schedule" at bounding box center [622, 307] width 49 height 20
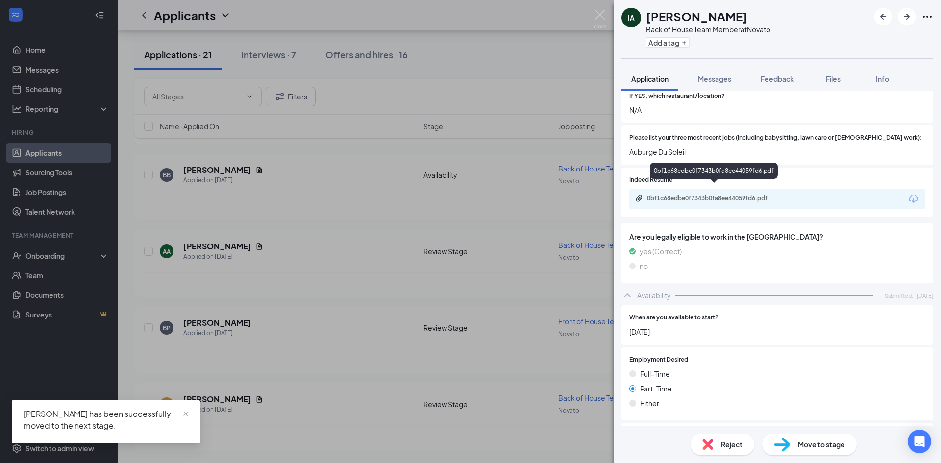
scroll to position [519, 0]
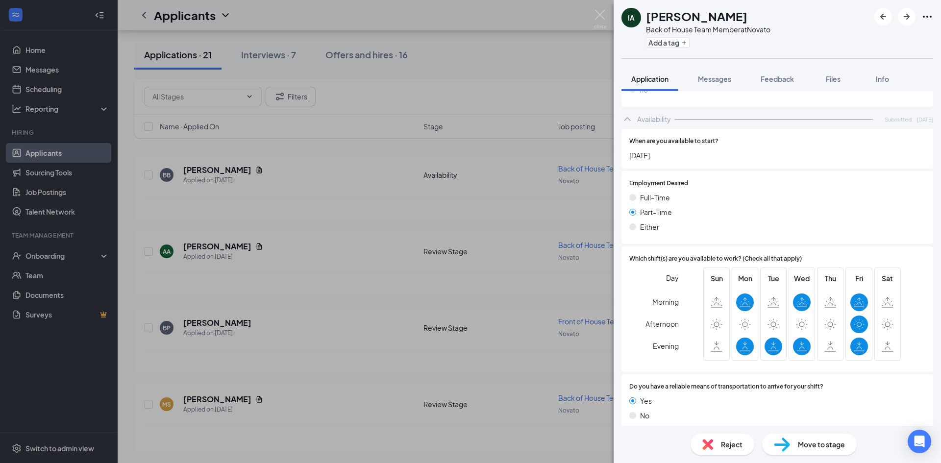
click at [720, 447] on div "Reject" at bounding box center [722, 445] width 64 height 22
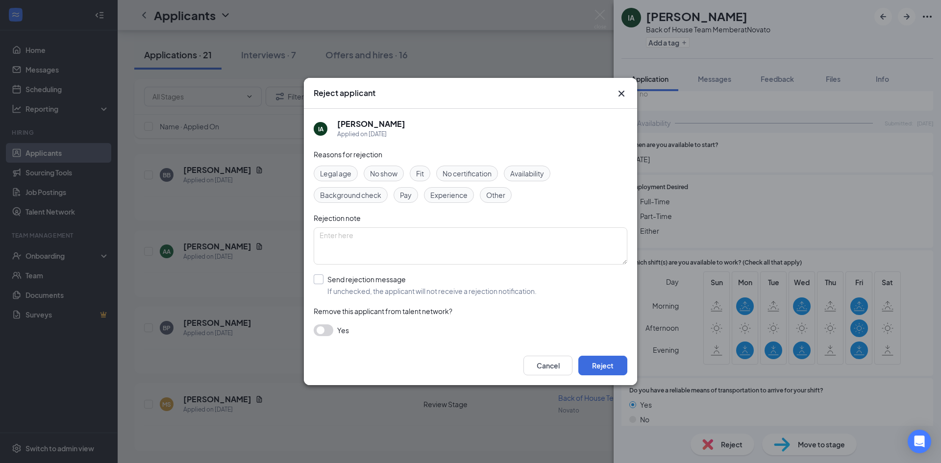
click at [317, 287] on input "Send rejection message If unchecked, the applicant will not receive a rejection…" at bounding box center [425, 285] width 223 height 22
checkbox input "true"
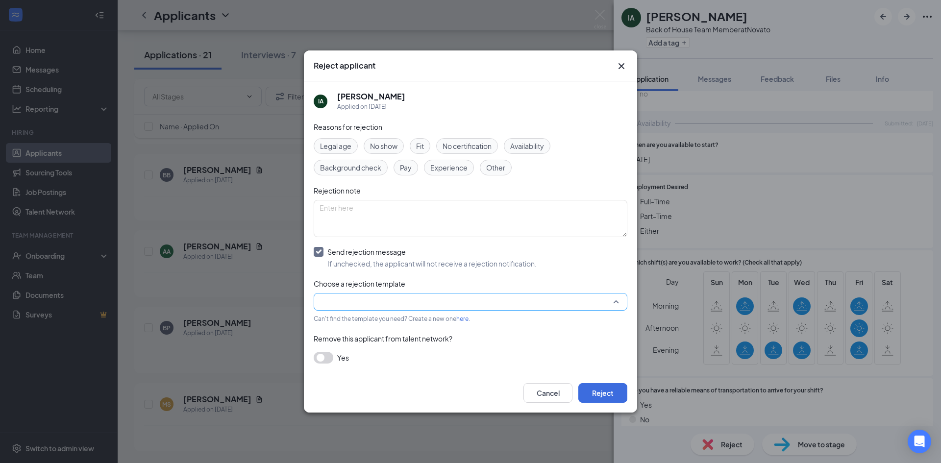
click at [376, 305] on input "search" at bounding box center [467, 302] width 295 height 17
click at [359, 223] on div "Main Rejection Template" at bounding box center [471, 226] width 314 height 16
click at [624, 394] on button "Reject" at bounding box center [602, 393] width 49 height 20
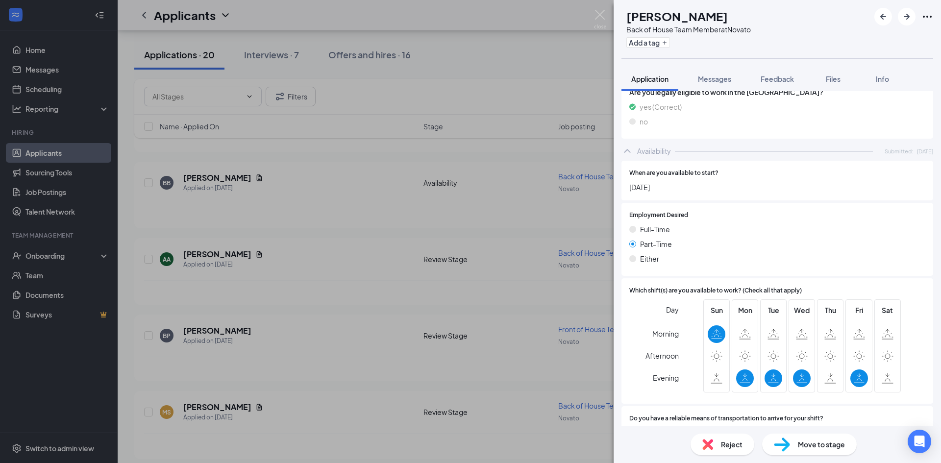
scroll to position [519, 0]
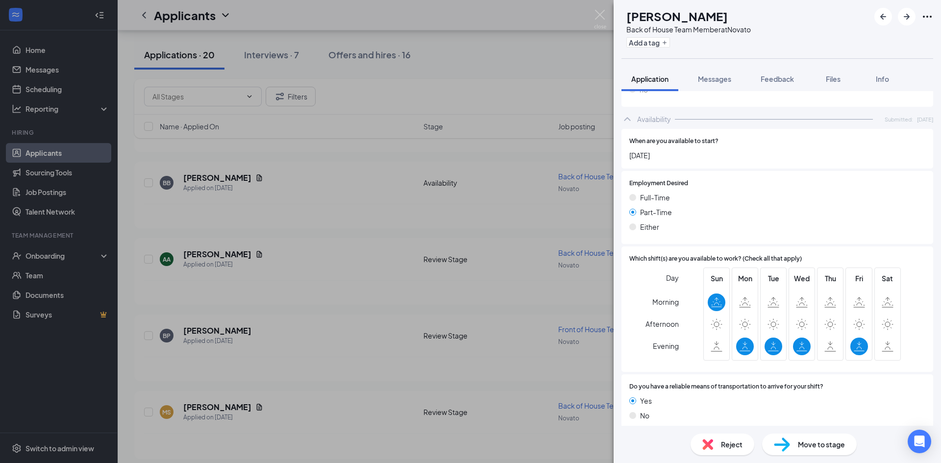
click at [799, 450] on div "Move to stage" at bounding box center [809, 445] width 95 height 22
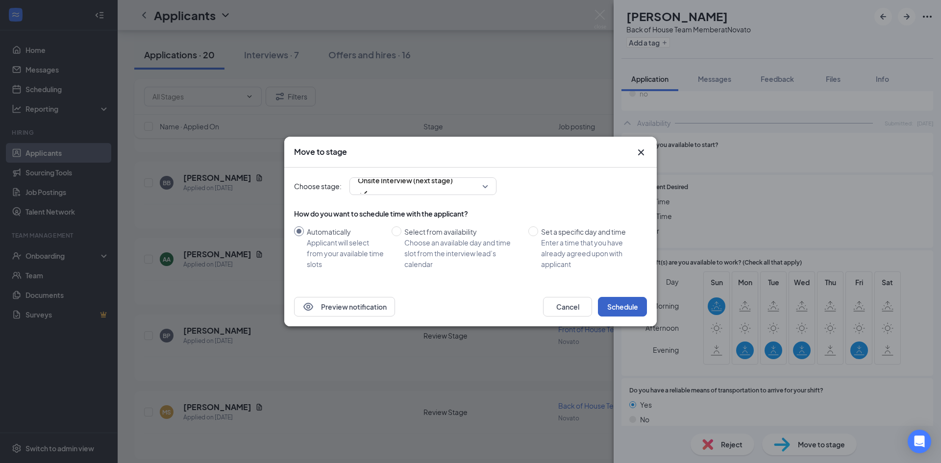
click at [620, 310] on button "Schedule" at bounding box center [622, 307] width 49 height 20
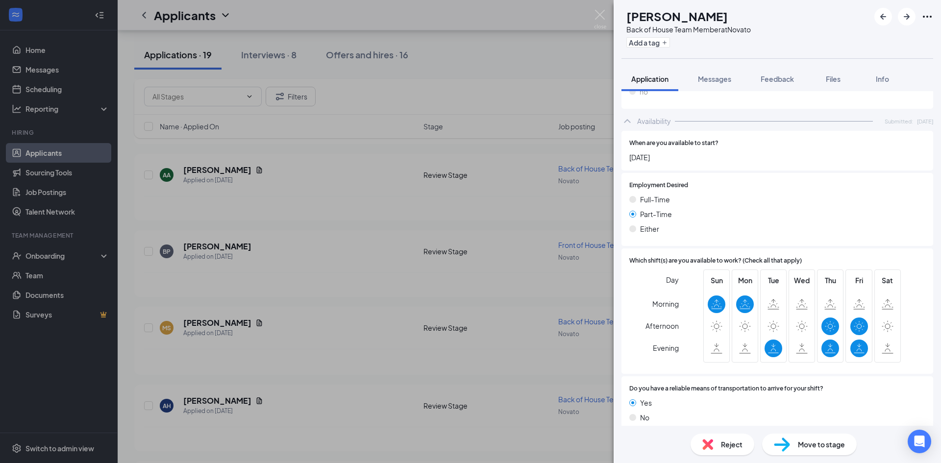
scroll to position [541, 0]
click at [731, 443] on span "Reject" at bounding box center [732, 444] width 22 height 11
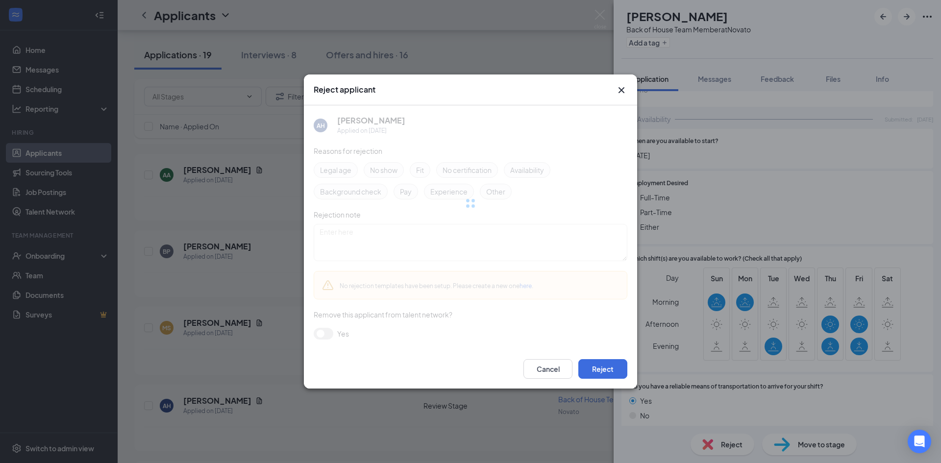
scroll to position [537, 0]
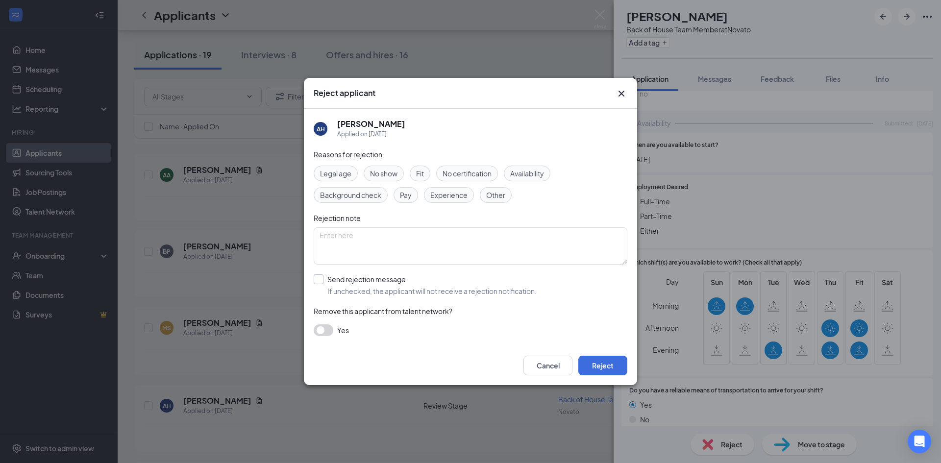
click at [336, 277] on input "Send rejection message If unchecked, the applicant will not receive a rejection…" at bounding box center [425, 285] width 223 height 22
checkbox input "true"
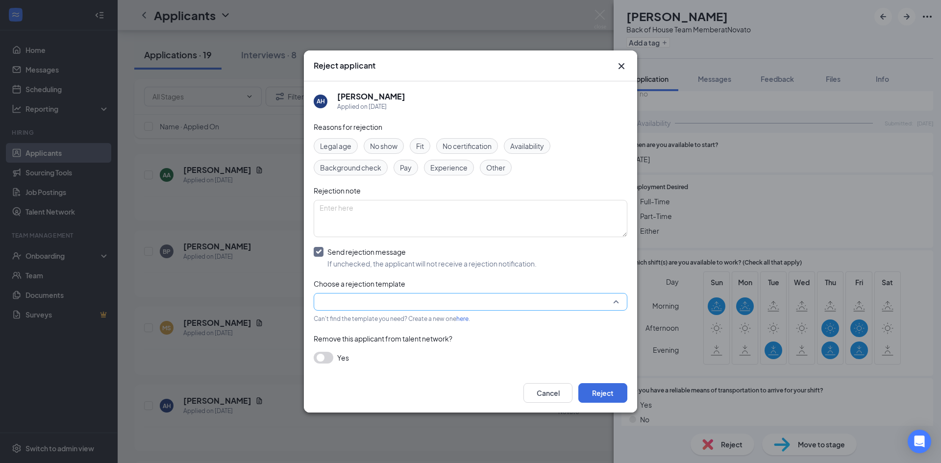
click at [417, 306] on input "search" at bounding box center [467, 302] width 295 height 17
click at [383, 228] on span "Main Rejection Template" at bounding box center [359, 225] width 78 height 11
click at [618, 395] on button "Reject" at bounding box center [602, 393] width 49 height 20
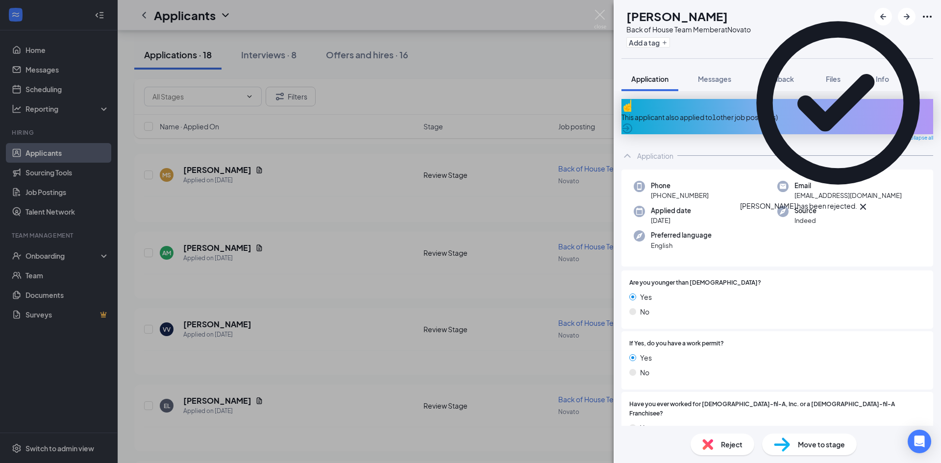
click at [869, 201] on icon "Cross" at bounding box center [863, 207] width 12 height 12
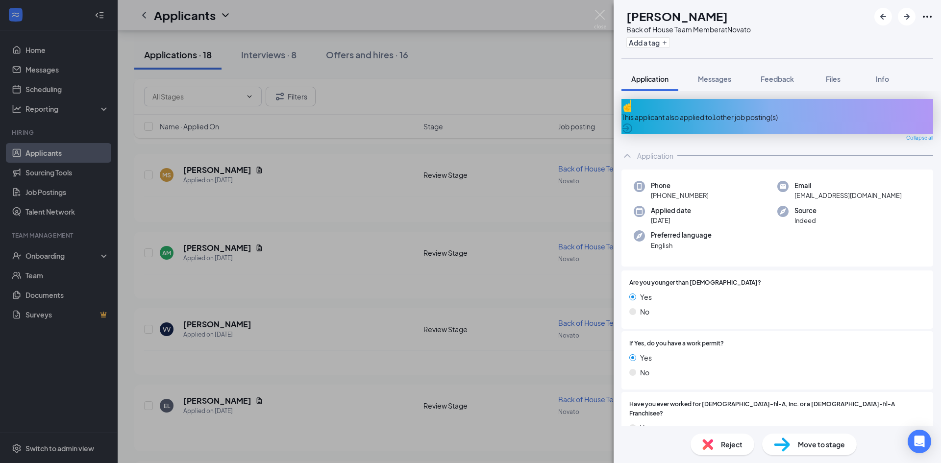
click at [836, 116] on div "This applicant also applied to 1 other job posting(s)" at bounding box center [777, 116] width 312 height 35
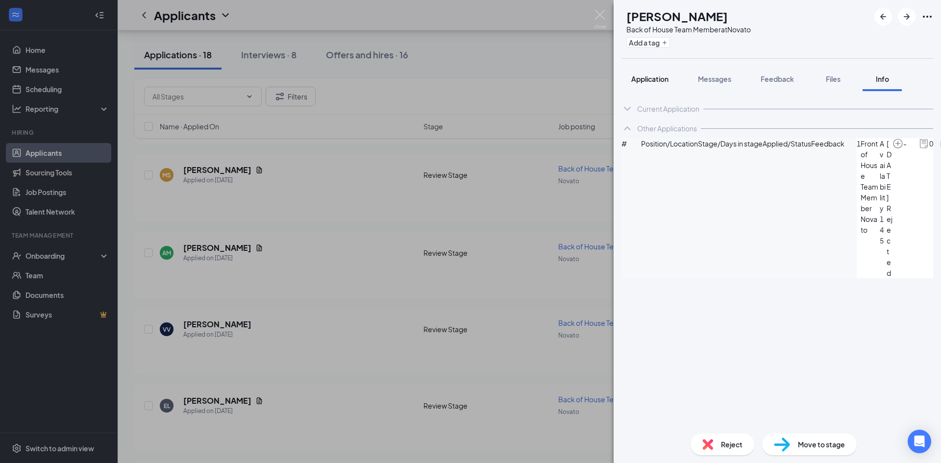
click at [657, 85] on button "Application" at bounding box center [649, 79] width 57 height 25
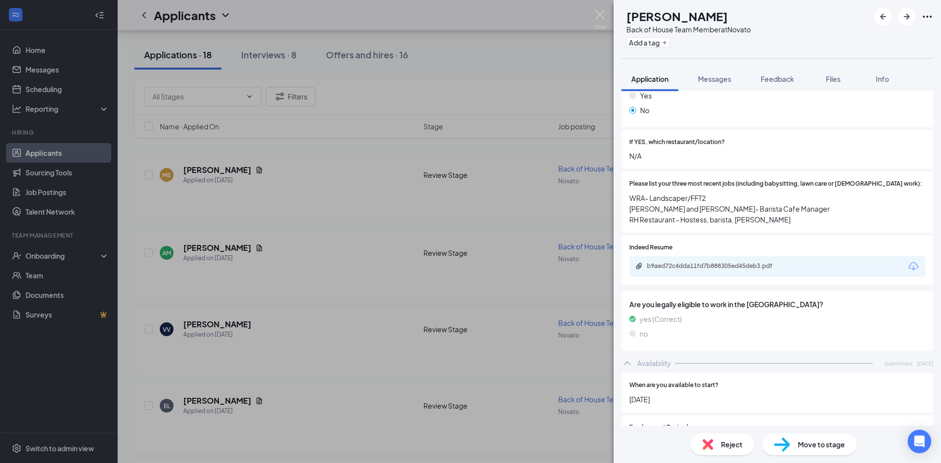
scroll to position [441, 0]
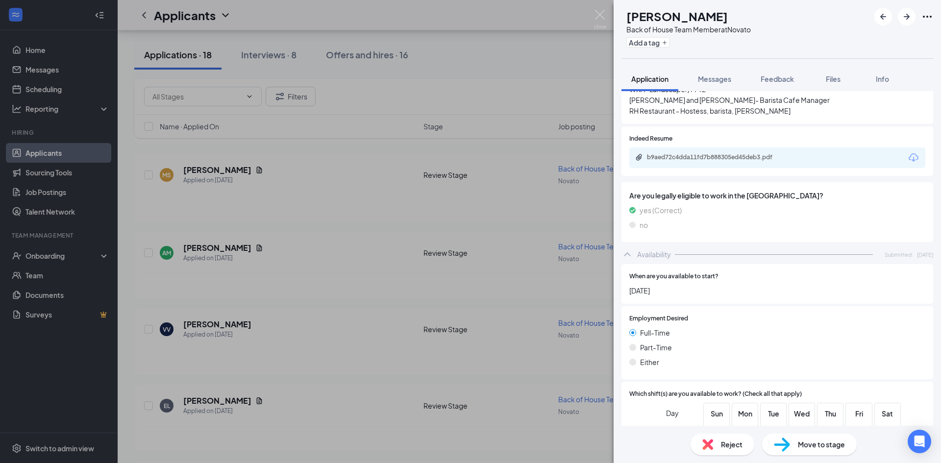
click at [723, 444] on span "Reject" at bounding box center [732, 444] width 22 height 11
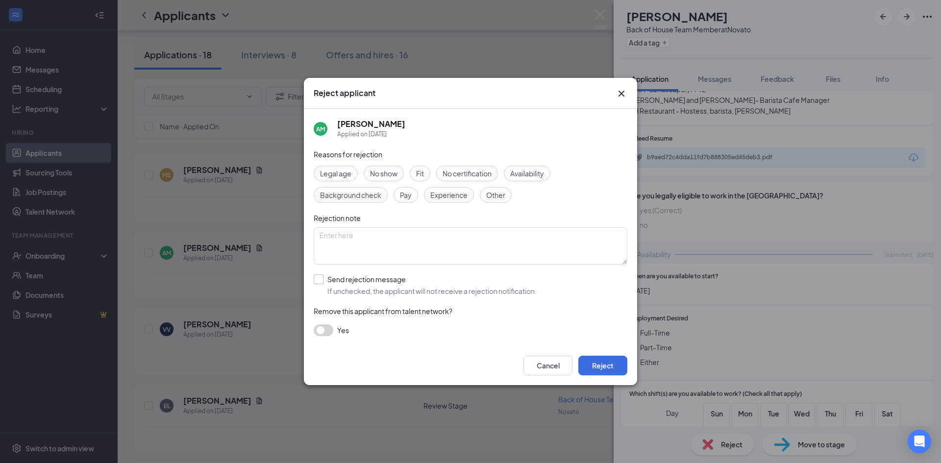
click at [322, 281] on input "Send rejection message If unchecked, the applicant will not receive a rejection…" at bounding box center [425, 285] width 223 height 22
checkbox input "true"
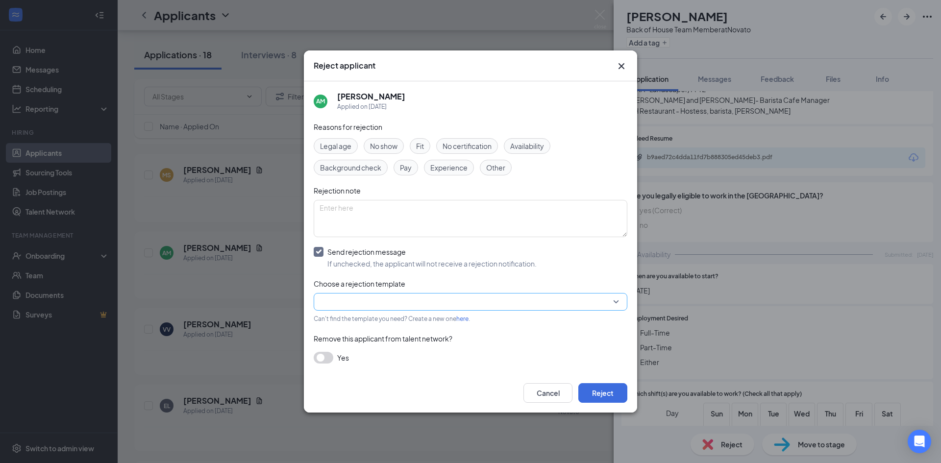
click at [366, 306] on input "search" at bounding box center [467, 302] width 295 height 17
click at [364, 226] on span "Main Rejection Template" at bounding box center [359, 225] width 78 height 11
click at [547, 155] on div "Legal age No show Fit No certification Availability Background check Pay Experi…" at bounding box center [471, 156] width 314 height 37
click at [530, 143] on span "Availability" at bounding box center [527, 146] width 34 height 11
click at [597, 391] on button "Reject" at bounding box center [602, 393] width 49 height 20
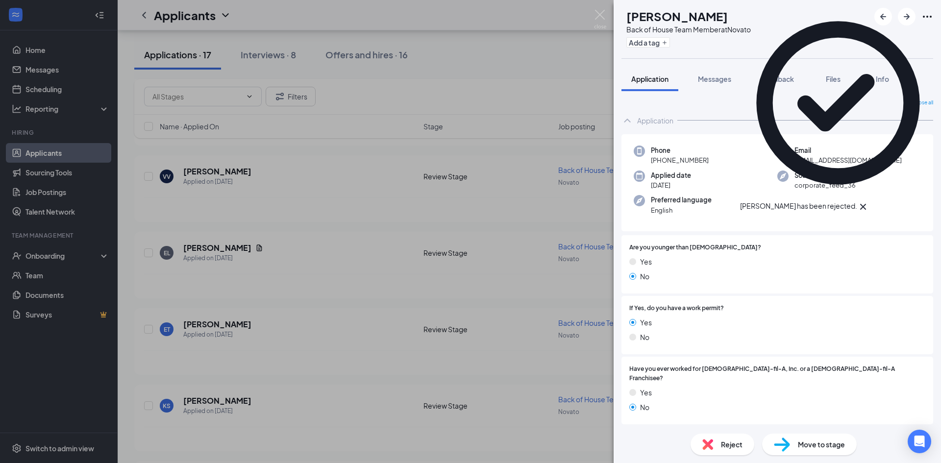
click at [869, 201] on icon "Cross" at bounding box center [863, 207] width 12 height 12
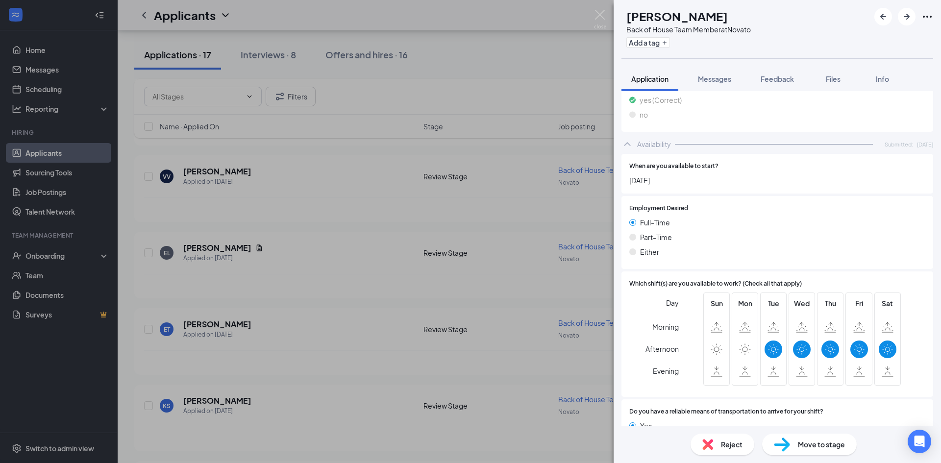
scroll to position [466, 0]
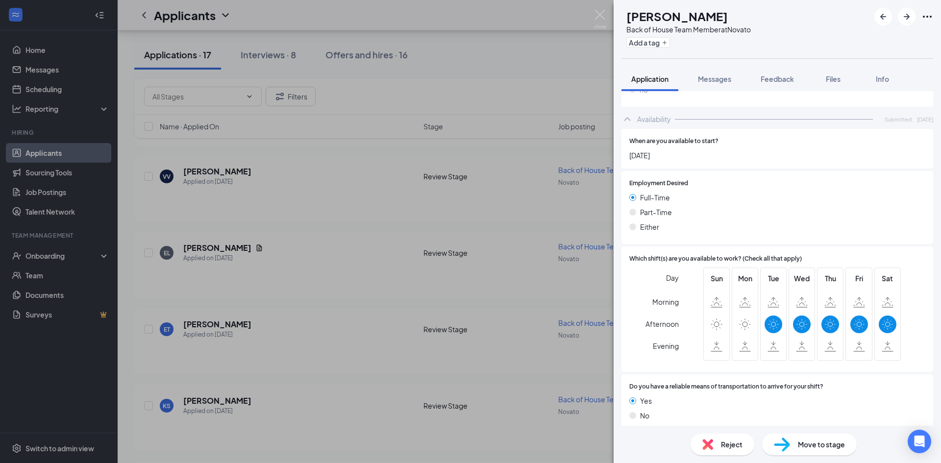
click at [728, 445] on span "Reject" at bounding box center [732, 444] width 22 height 11
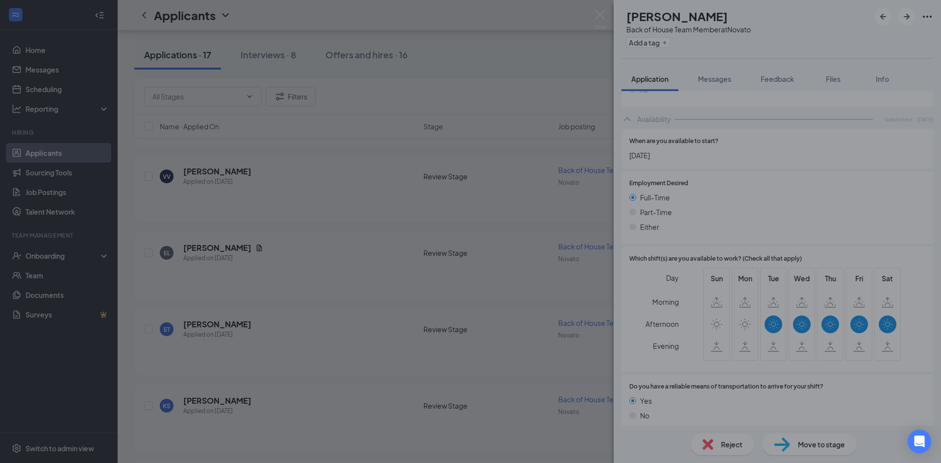
scroll to position [462, 0]
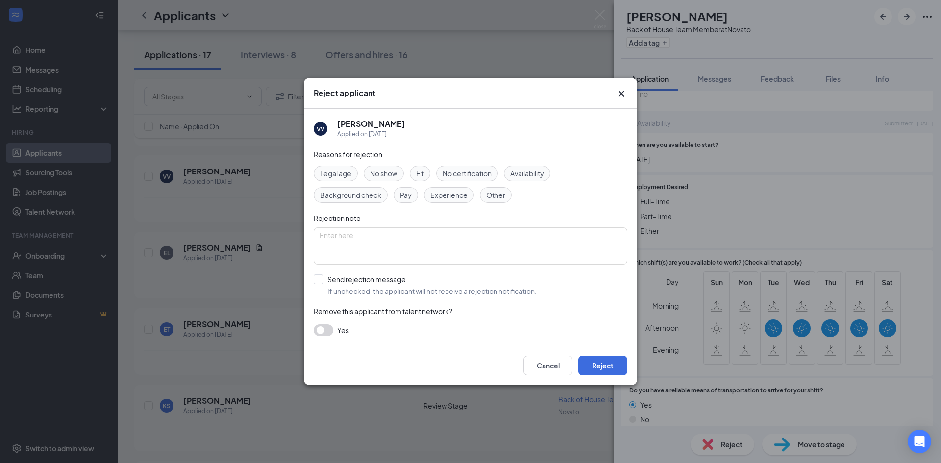
click at [544, 172] on span "Availability" at bounding box center [527, 173] width 34 height 11
click at [335, 285] on input "Send rejection message If unchecked, the applicant will not receive a rejection…" at bounding box center [425, 285] width 223 height 22
checkbox input "true"
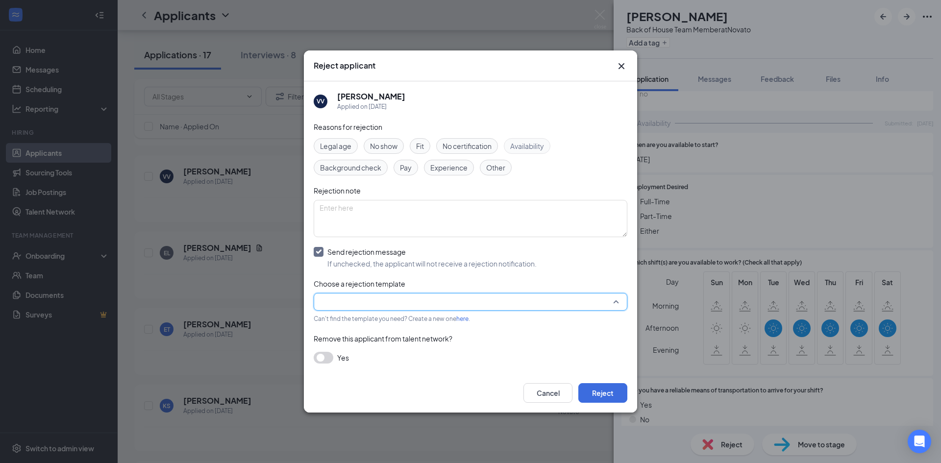
click at [360, 306] on input "search" at bounding box center [467, 302] width 295 height 17
click at [362, 231] on span "Main Rejection Template" at bounding box center [359, 225] width 78 height 11
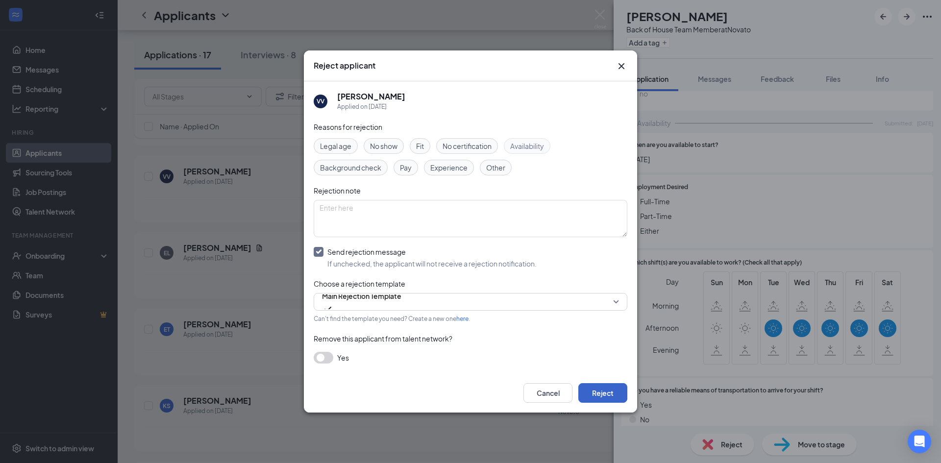
click at [601, 395] on button "Reject" at bounding box center [602, 393] width 49 height 20
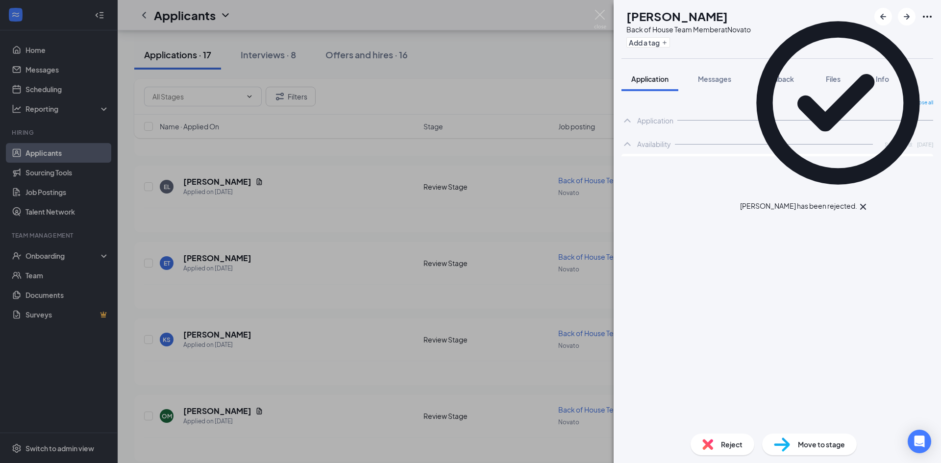
scroll to position [1340, 0]
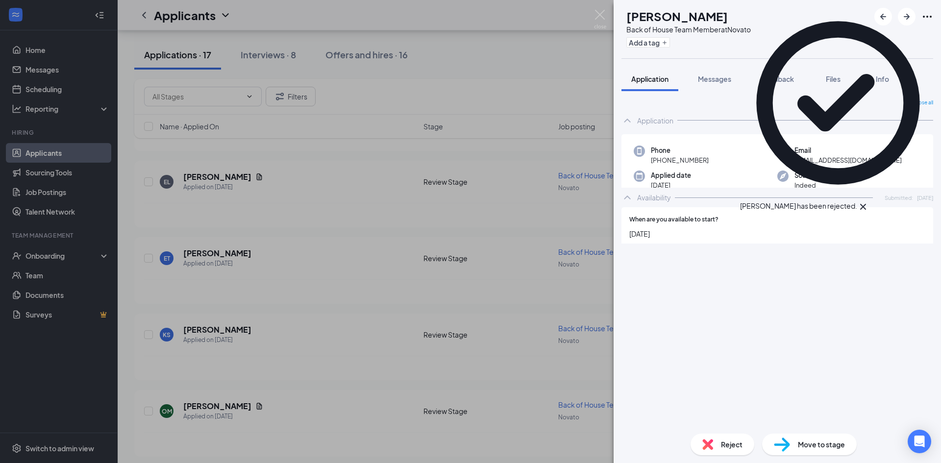
click at [869, 201] on icon "Cross" at bounding box center [863, 207] width 12 height 12
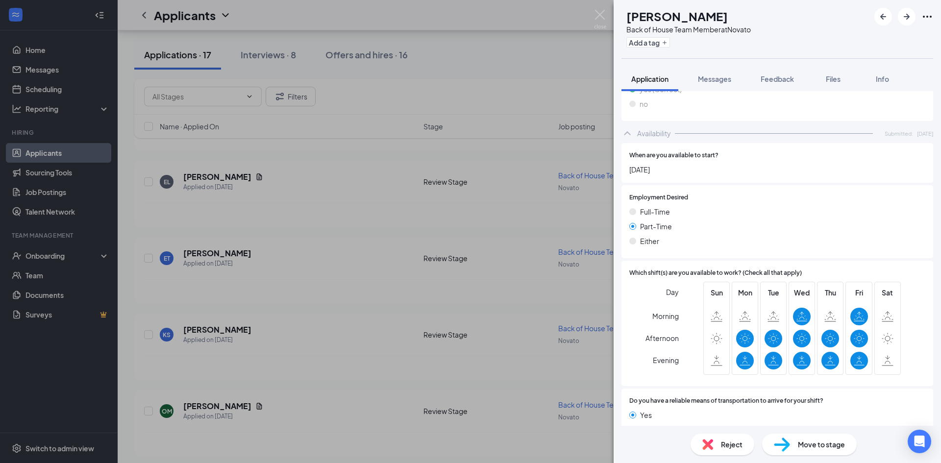
scroll to position [519, 0]
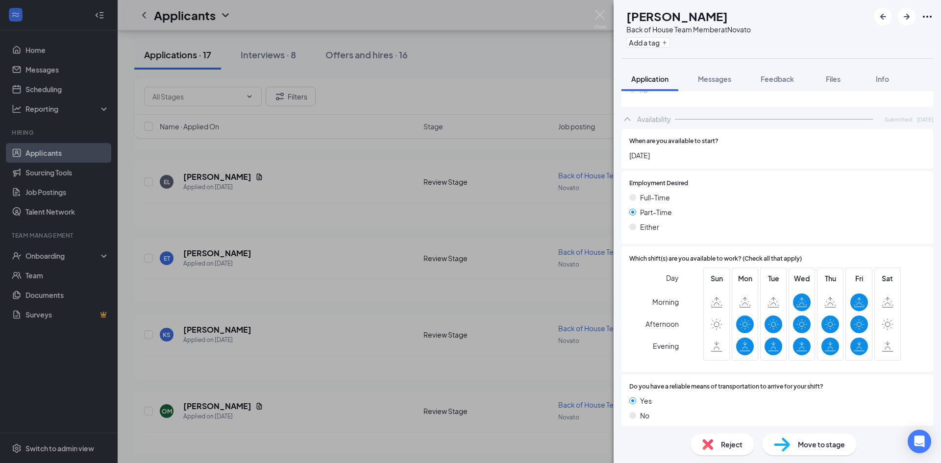
click at [713, 451] on div "Reject" at bounding box center [722, 445] width 64 height 22
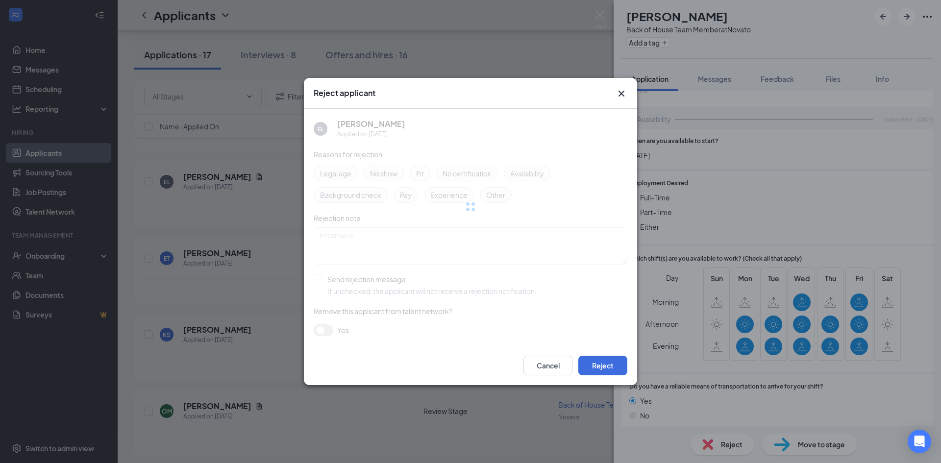
scroll to position [516, 0]
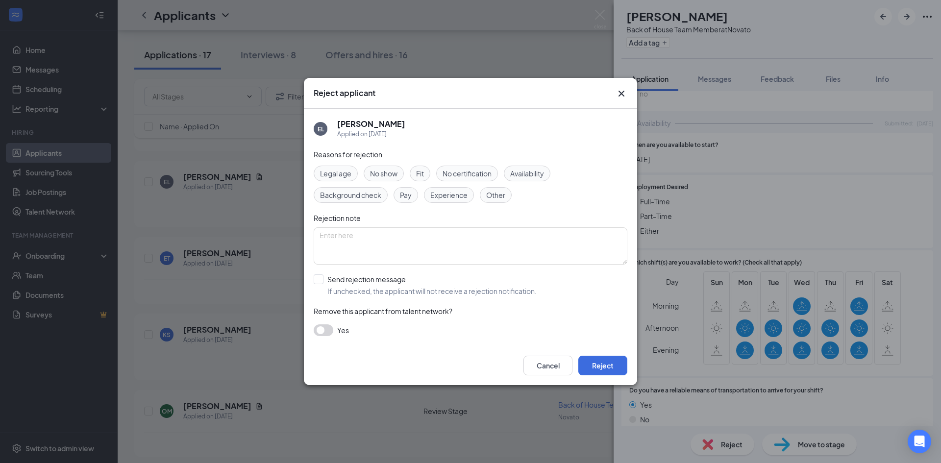
click at [374, 304] on div "Reasons for rejection Legal age No show Fit No certification Availability Backg…" at bounding box center [471, 247] width 314 height 197
click at [368, 287] on input "Send rejection message If unchecked, the applicant will not receive a rejection…" at bounding box center [425, 285] width 223 height 22
checkbox input "true"
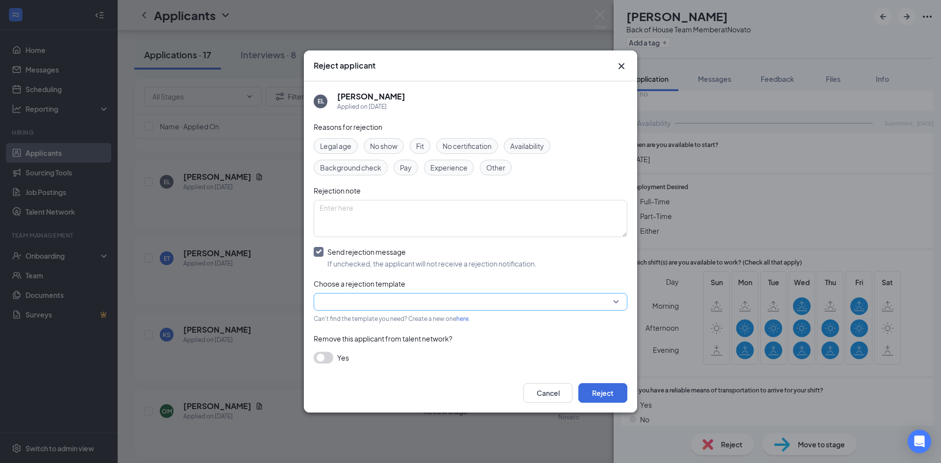
click at [366, 298] on input "search" at bounding box center [467, 302] width 295 height 17
click at [370, 231] on span "Main Rejection Template" at bounding box center [359, 225] width 78 height 11
click at [608, 382] on div "Cancel Reject" at bounding box center [470, 392] width 333 height 39
click at [609, 387] on button "Reject" at bounding box center [602, 393] width 49 height 20
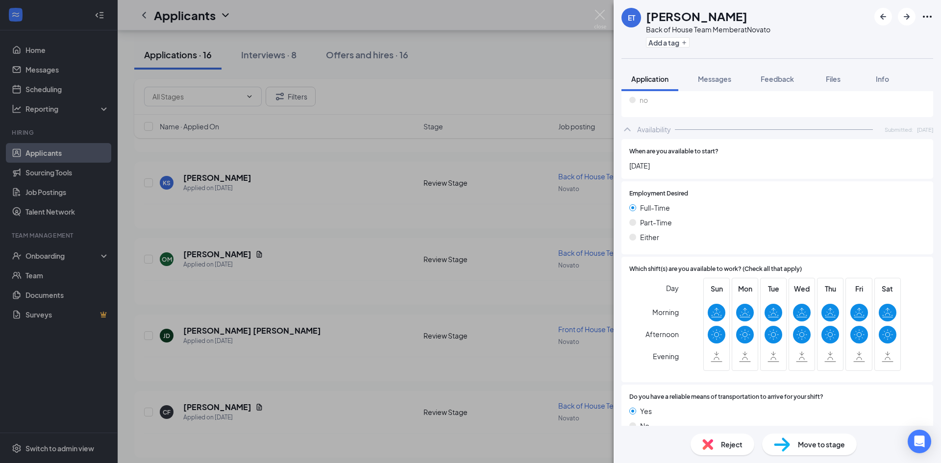
scroll to position [466, 0]
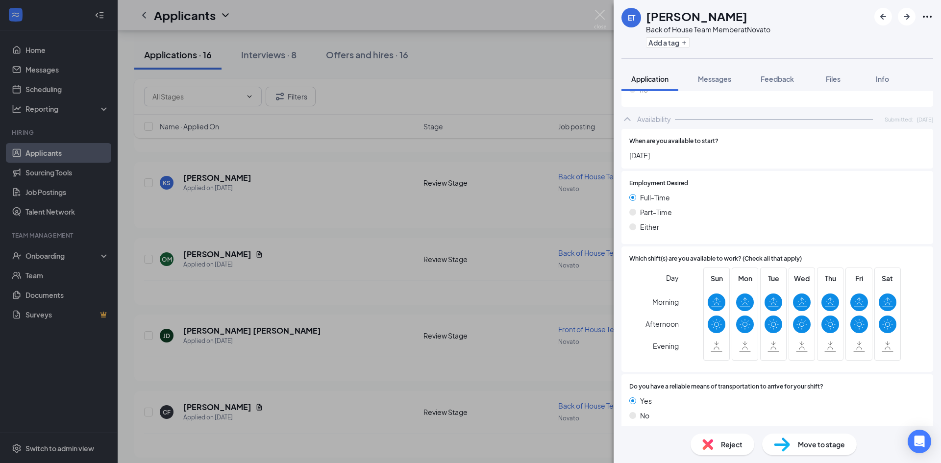
click at [805, 434] on div "Move to stage" at bounding box center [809, 445] width 95 height 22
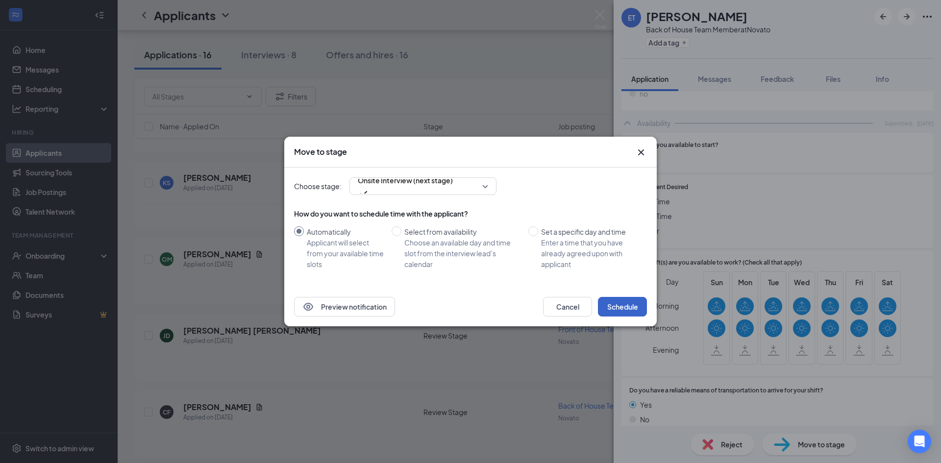
click at [631, 309] on button "Schedule" at bounding box center [622, 307] width 49 height 20
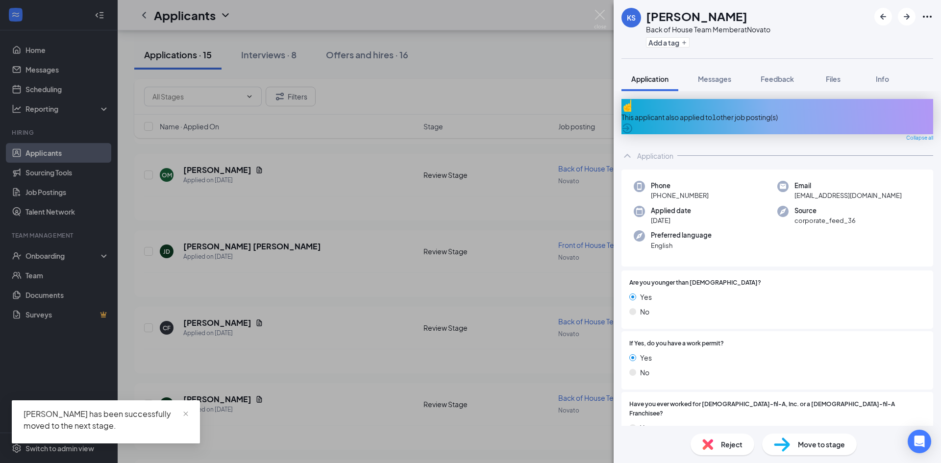
click at [747, 112] on div "This applicant also applied to 1 other job posting(s)" at bounding box center [777, 117] width 312 height 11
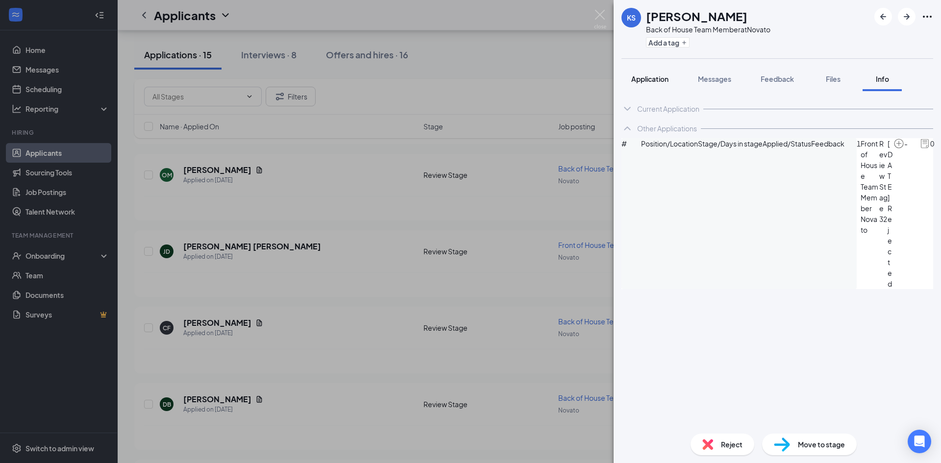
click at [661, 71] on button "Application" at bounding box center [649, 79] width 57 height 25
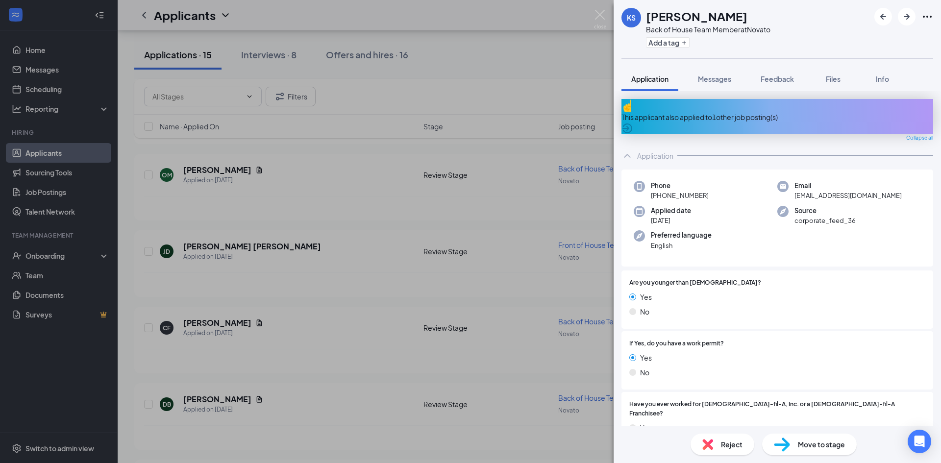
click at [756, 112] on div "This applicant also applied to 1 other job posting(s)" at bounding box center [777, 117] width 312 height 11
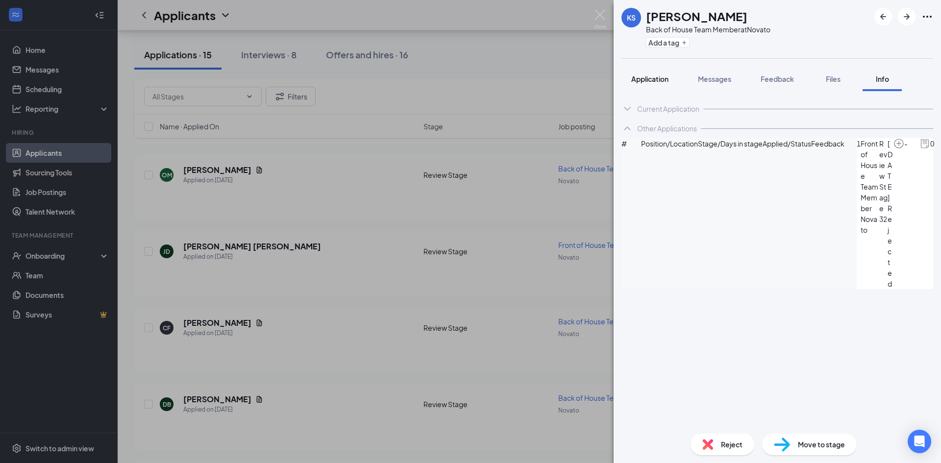
click at [646, 77] on span "Application" at bounding box center [649, 78] width 37 height 9
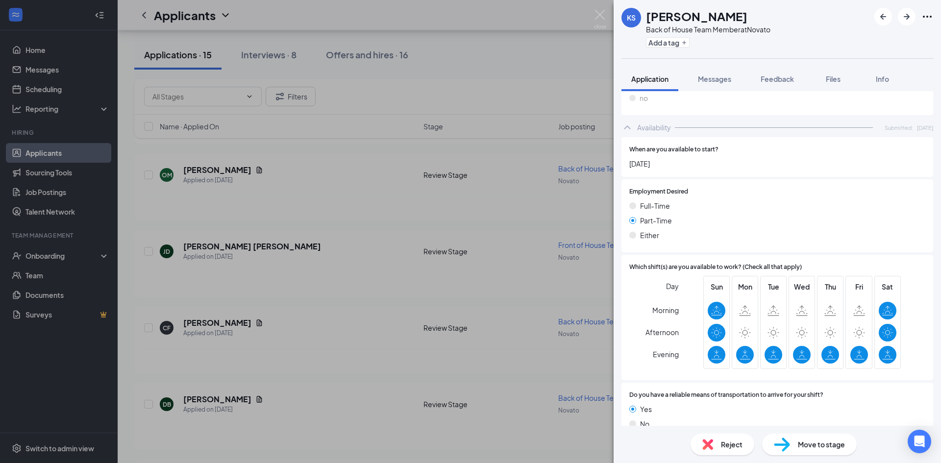
scroll to position [493, 0]
click at [730, 443] on span "Reject" at bounding box center [732, 444] width 22 height 11
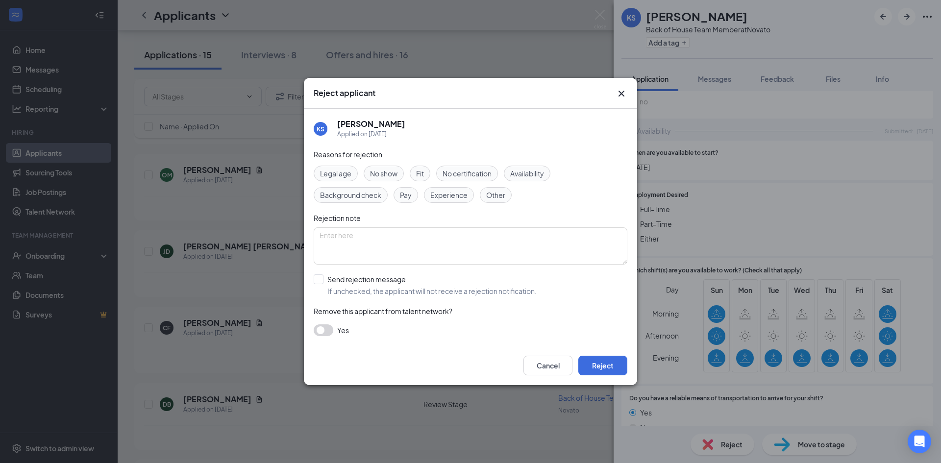
click at [323, 273] on div "Reasons for rejection Legal age No show Fit No certification Availability Backg…" at bounding box center [471, 247] width 314 height 197
click at [319, 283] on input "Send rejection message If unchecked, the applicant will not receive a rejection…" at bounding box center [425, 285] width 223 height 22
checkbox input "true"
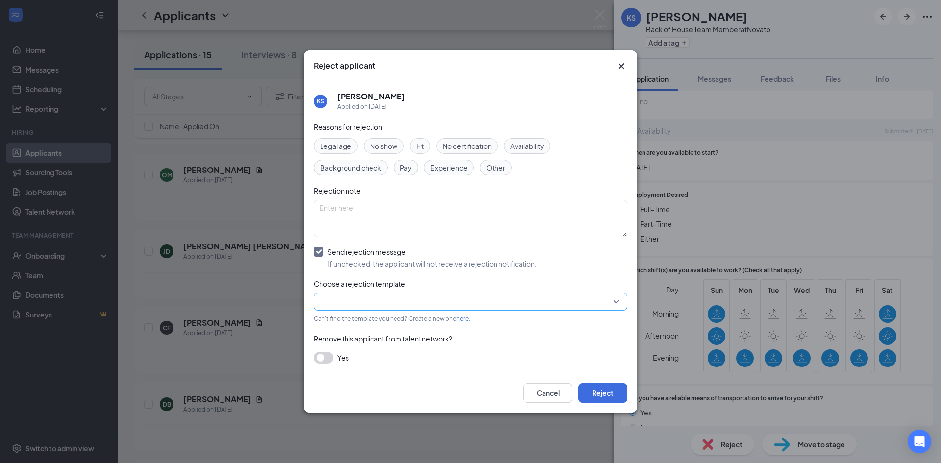
click at [369, 301] on input "search" at bounding box center [467, 302] width 295 height 17
click at [336, 231] on span "Main Rejection Template" at bounding box center [359, 225] width 78 height 11
click at [604, 395] on button "Reject" at bounding box center [602, 393] width 49 height 20
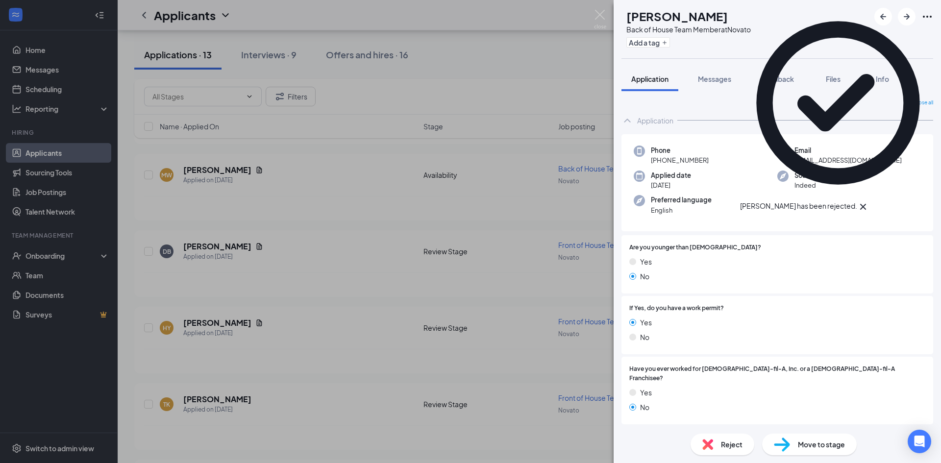
click at [869, 201] on icon "Cross" at bounding box center [863, 207] width 12 height 12
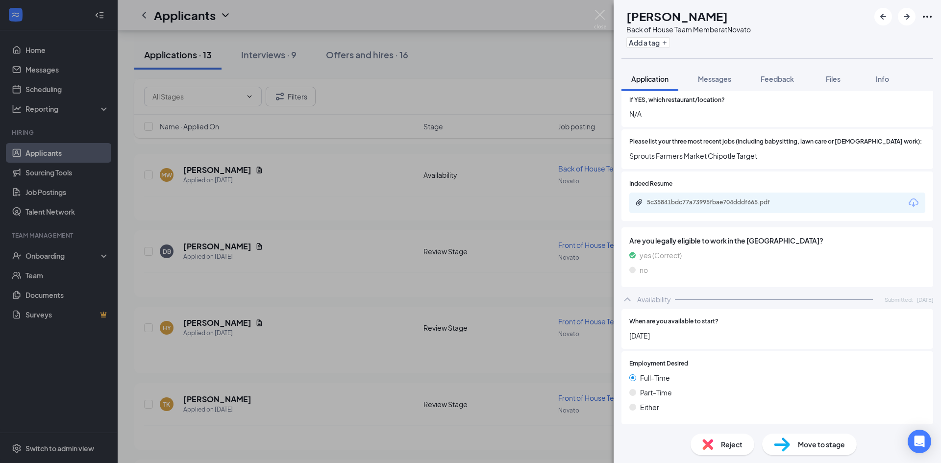
scroll to position [343, 0]
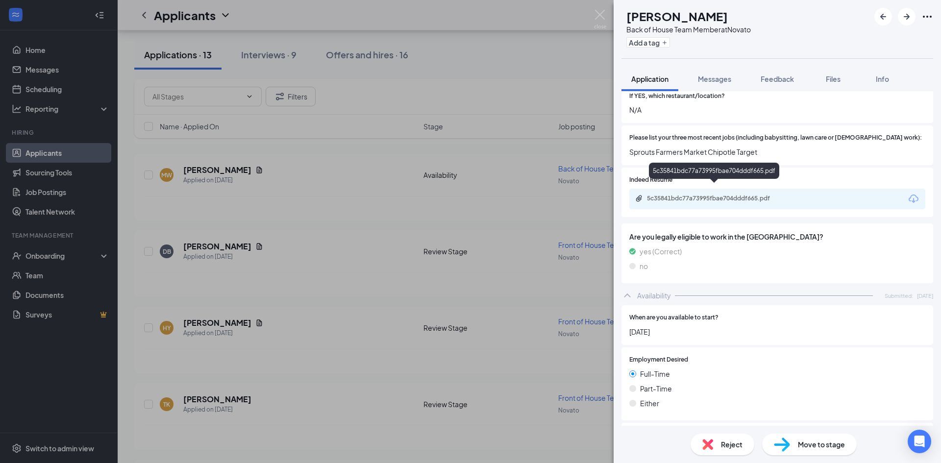
click at [706, 195] on div "5c35841bdc77a73995fbae704dddf665.pdf" at bounding box center [715, 199] width 137 height 8
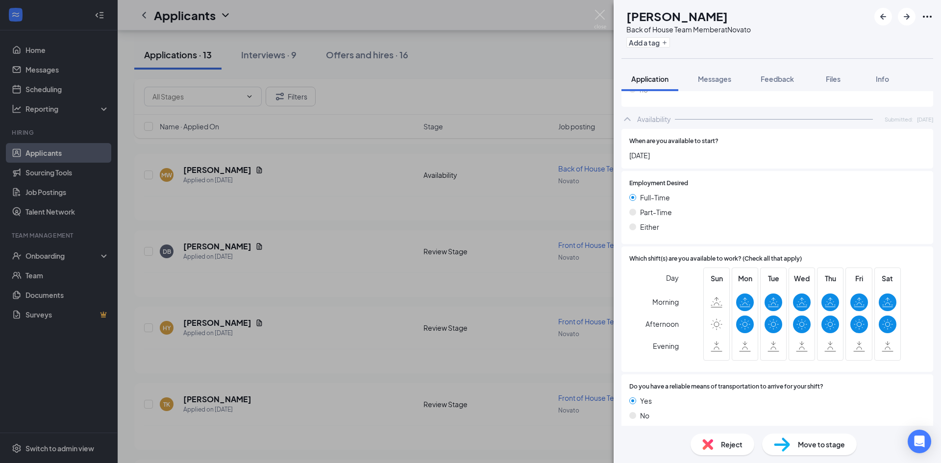
scroll to position [516, 0]
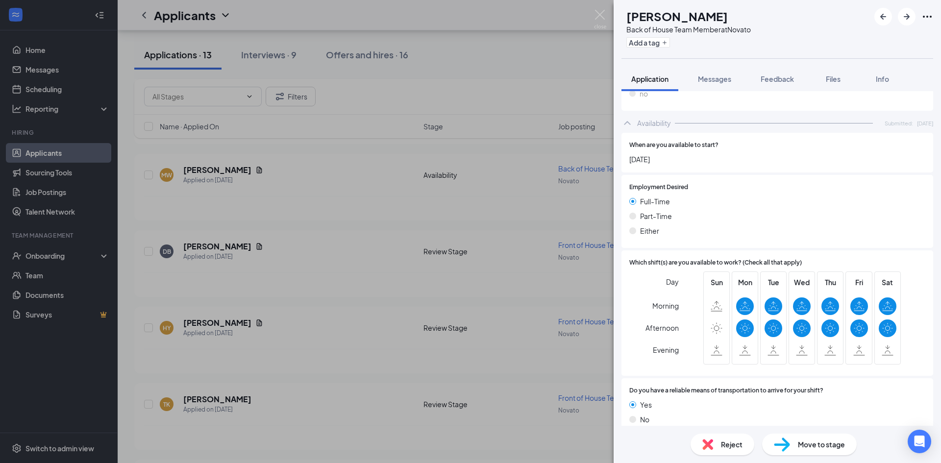
click at [741, 443] on span "Reject" at bounding box center [732, 444] width 22 height 11
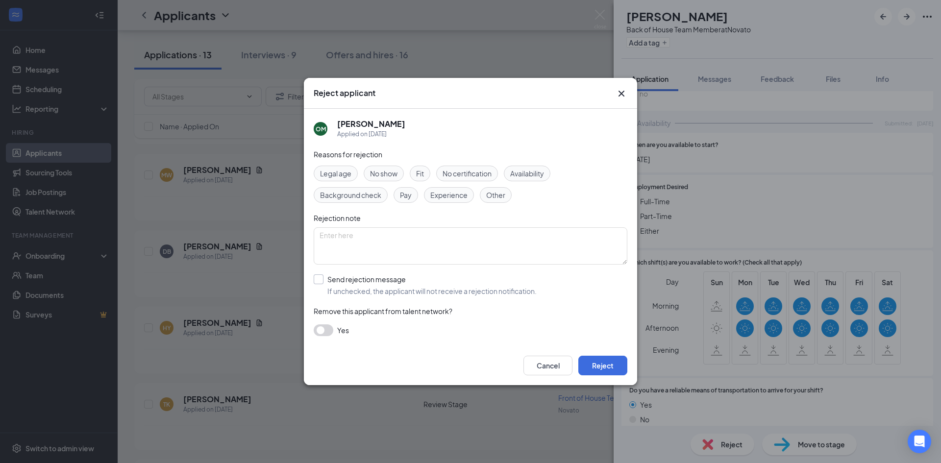
click at [320, 274] on input "Send rejection message If unchecked, the applicant will not receive a rejection…" at bounding box center [425, 285] width 223 height 22
checkbox input "true"
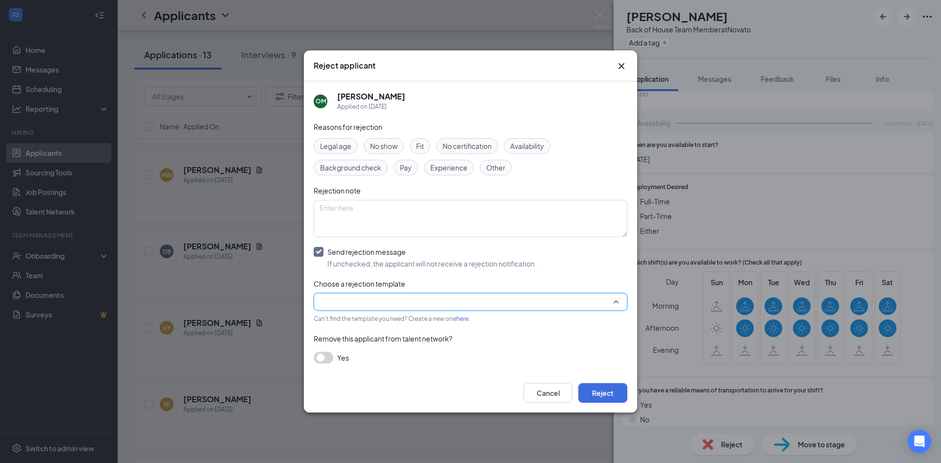
click at [372, 305] on input "search" at bounding box center [467, 302] width 295 height 17
click at [363, 226] on span "Main Rejection Template" at bounding box center [359, 225] width 78 height 11
click at [610, 397] on button "Reject" at bounding box center [602, 393] width 49 height 20
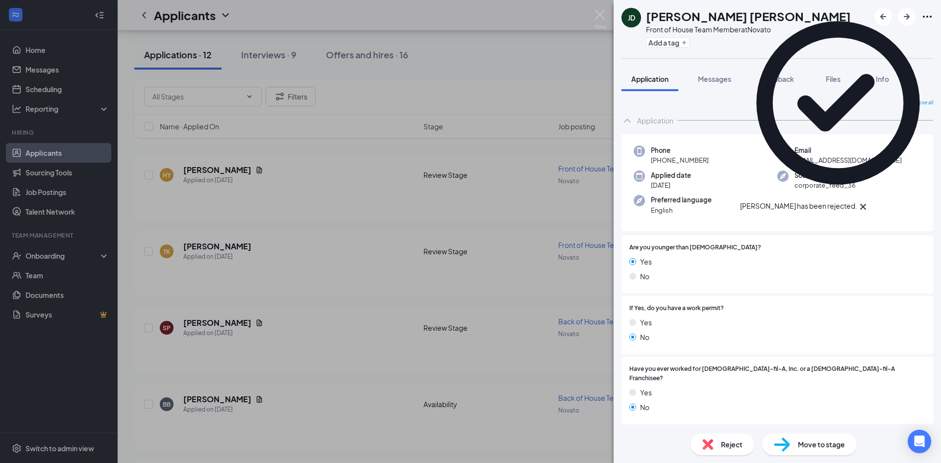
click at [869, 201] on icon "Cross" at bounding box center [863, 207] width 12 height 12
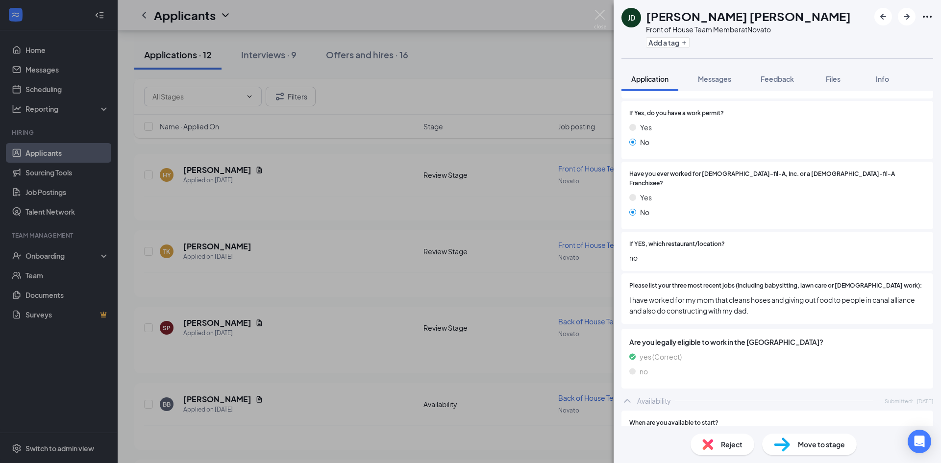
scroll to position [196, 0]
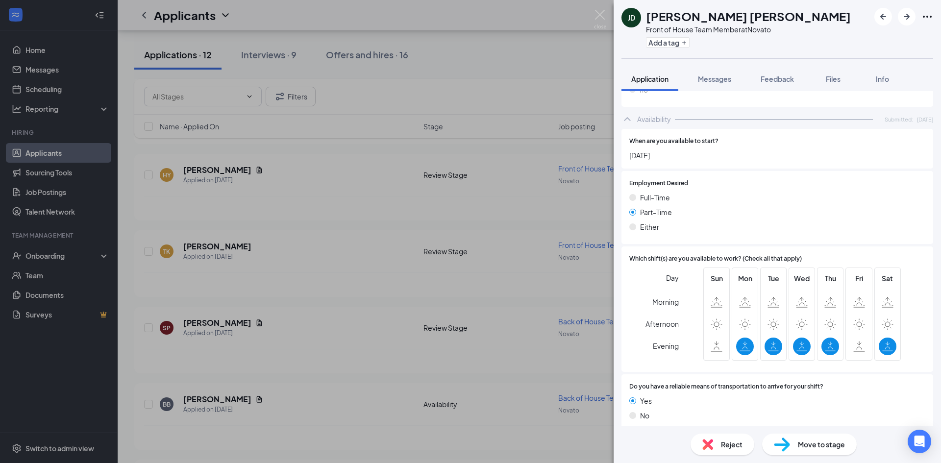
click at [717, 441] on div "Reject" at bounding box center [722, 445] width 64 height 22
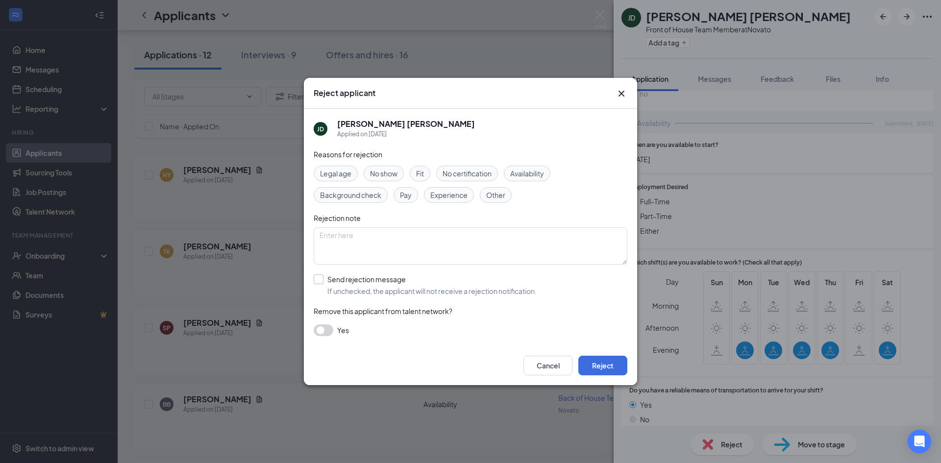
click at [362, 283] on input "Send rejection message If unchecked, the applicant will not receive a rejection…" at bounding box center [425, 285] width 223 height 22
checkbox input "true"
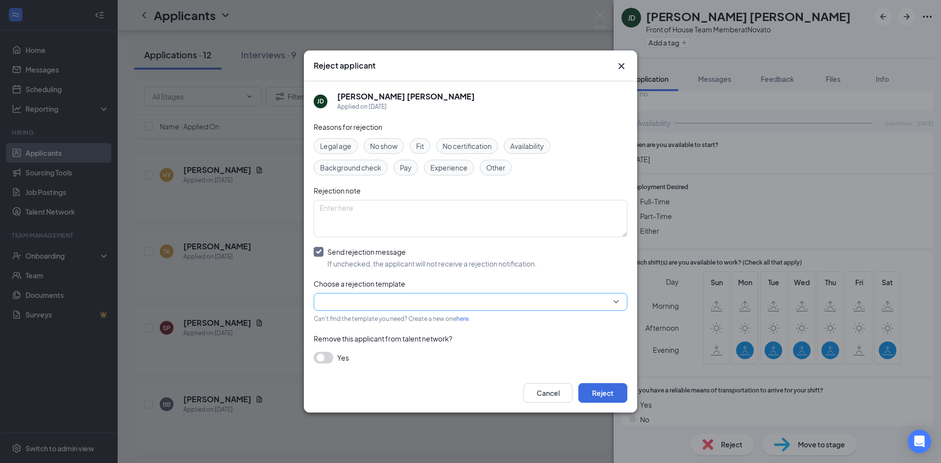
click at [343, 296] on input "search" at bounding box center [467, 302] width 295 height 17
click at [342, 227] on span "Main Rejection Template" at bounding box center [359, 225] width 78 height 11
click at [608, 398] on button "Reject" at bounding box center [602, 393] width 49 height 20
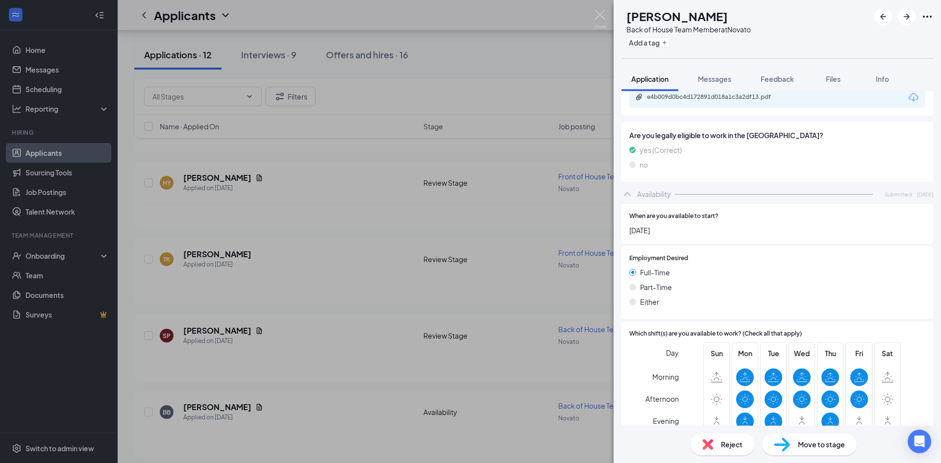
scroll to position [519, 0]
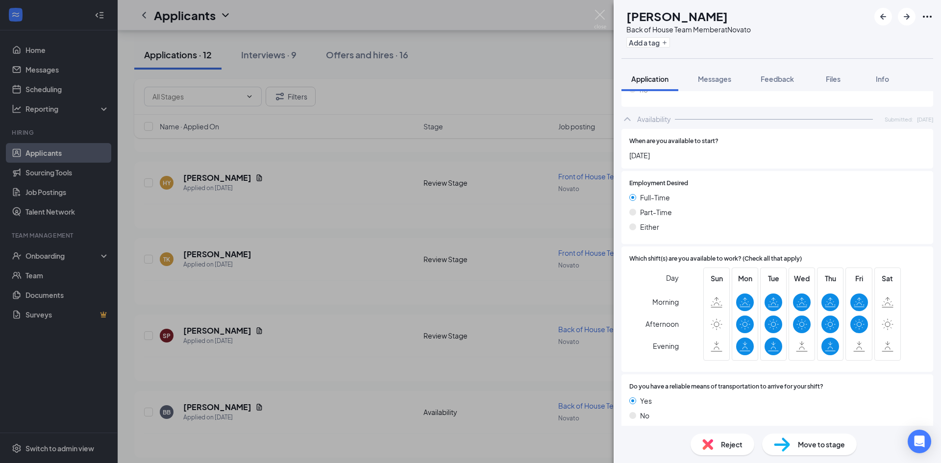
click at [790, 446] on div "Move to stage" at bounding box center [809, 445] width 95 height 22
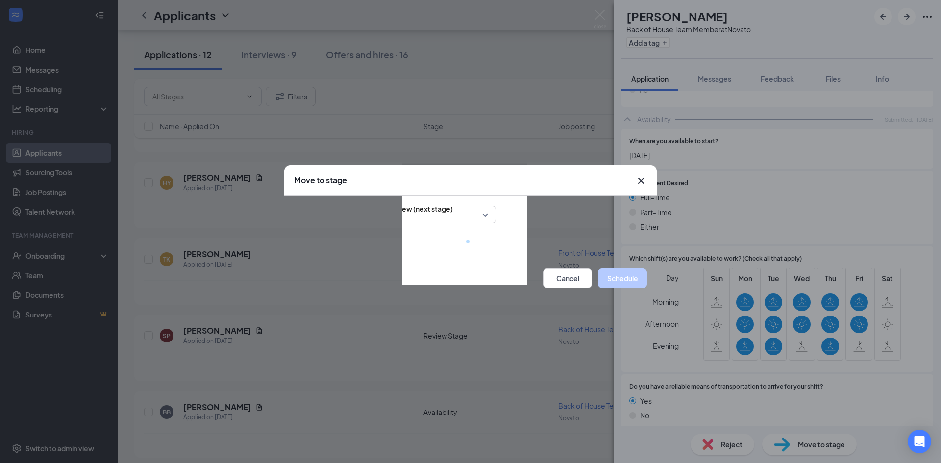
scroll to position [516, 0]
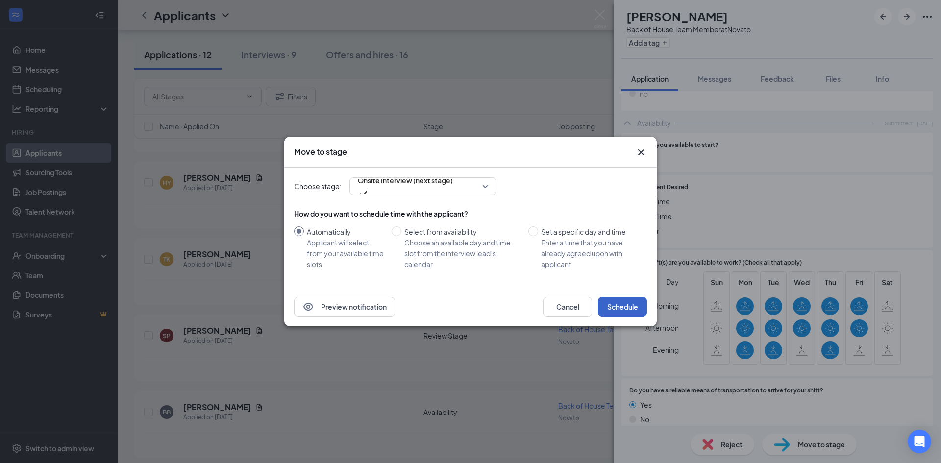
click at [621, 305] on button "Schedule" at bounding box center [622, 307] width 49 height 20
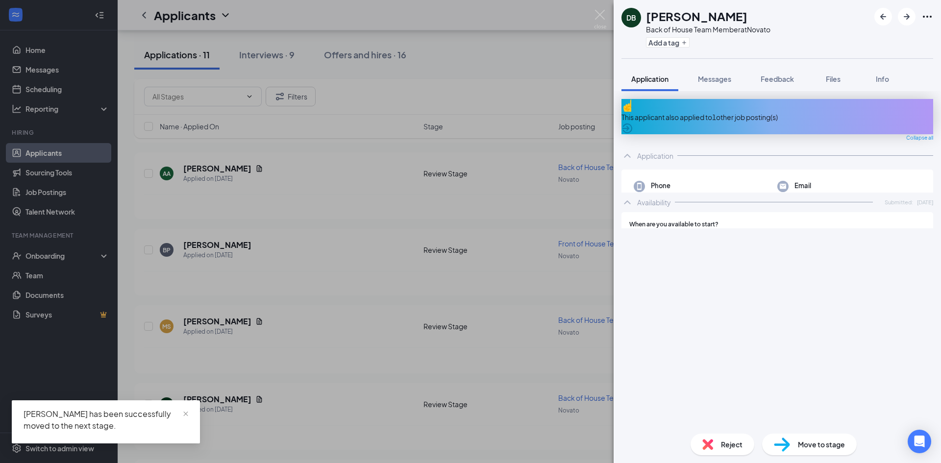
scroll to position [1335, 0]
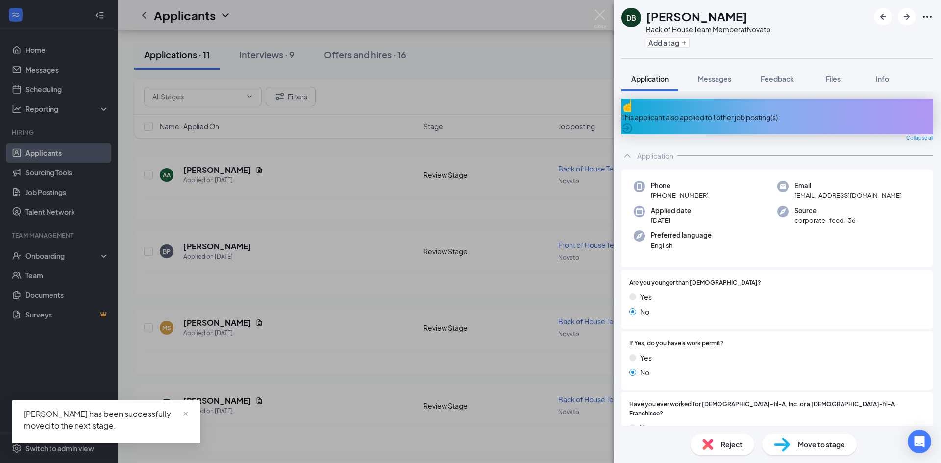
click at [787, 112] on div "This applicant also applied to 1 other job posting(s)" at bounding box center [777, 117] width 312 height 11
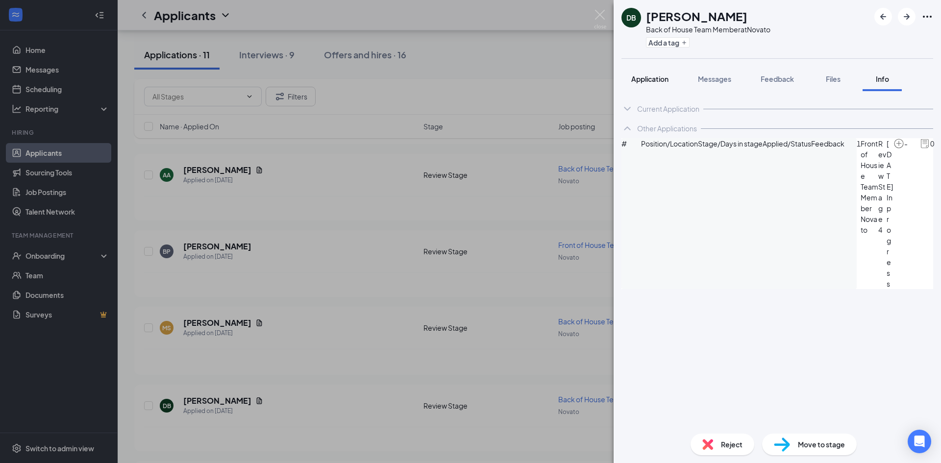
click at [647, 86] on button "Application" at bounding box center [649, 79] width 57 height 25
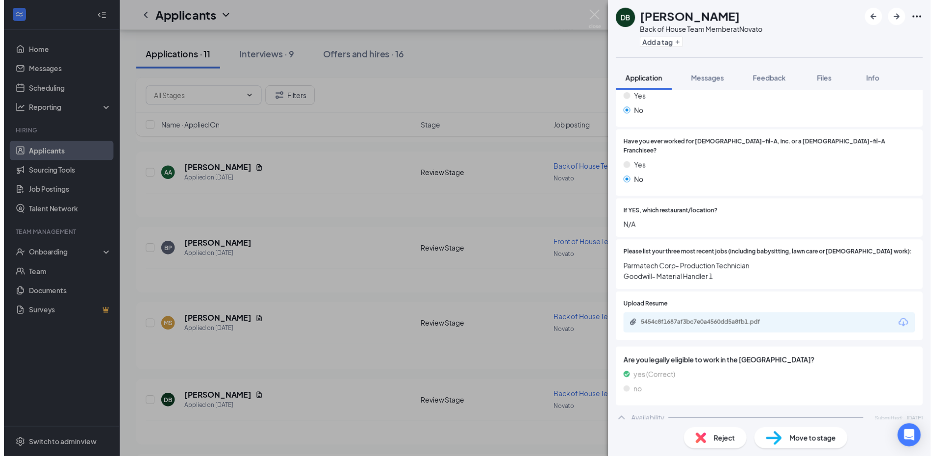
scroll to position [215, 0]
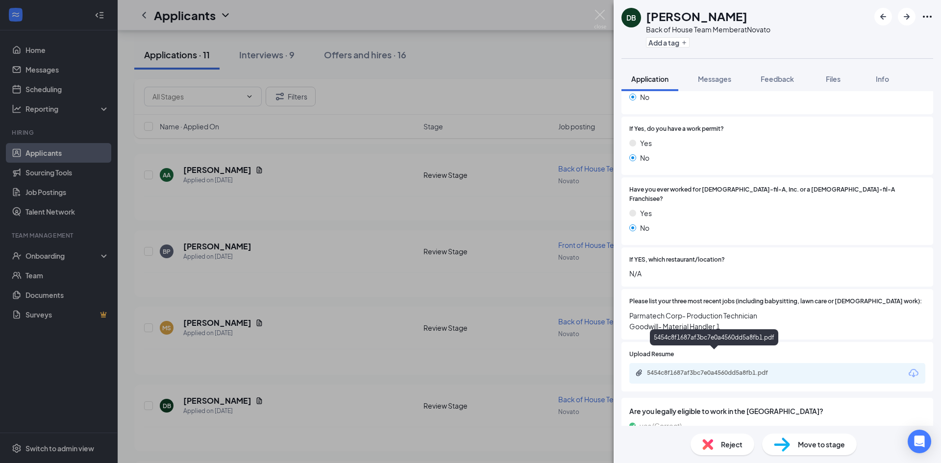
click at [753, 369] on div "5454c8f1687af3bc7e0a4560dd5a8fb1.pdf" at bounding box center [715, 373] width 137 height 8
click at [603, 13] on img at bounding box center [600, 19] width 12 height 19
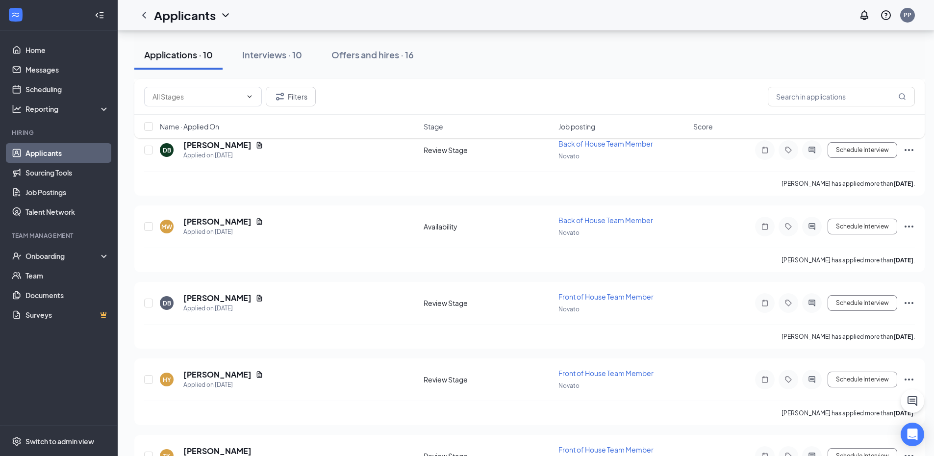
scroll to position [2261, 0]
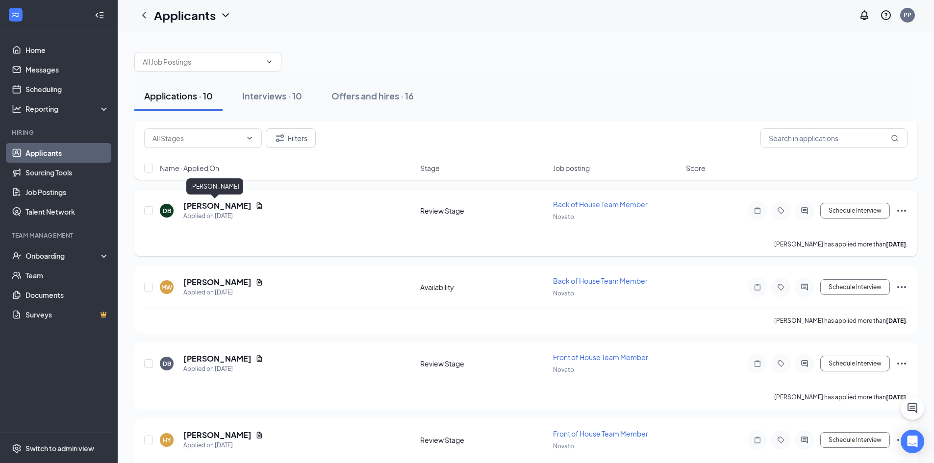
click at [220, 202] on h5 "[PERSON_NAME]" at bounding box center [217, 205] width 68 height 11
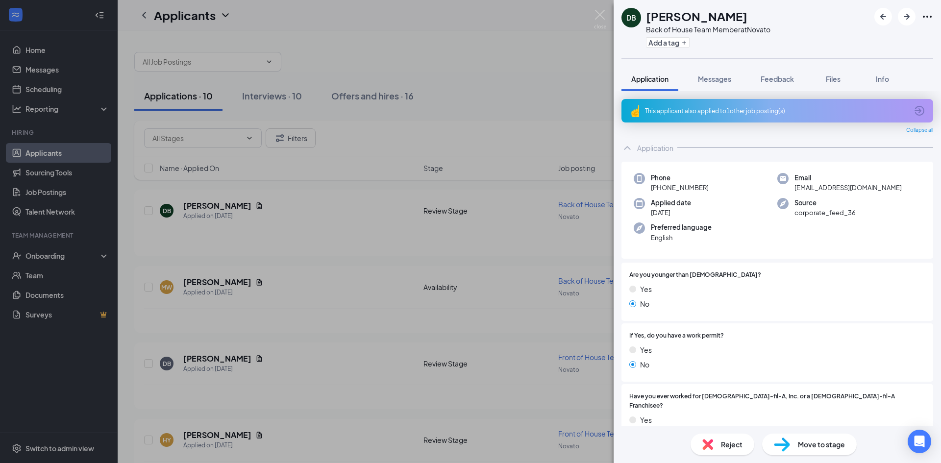
click at [719, 118] on div "This applicant also applied to 1 other job posting(s)" at bounding box center [777, 111] width 312 height 24
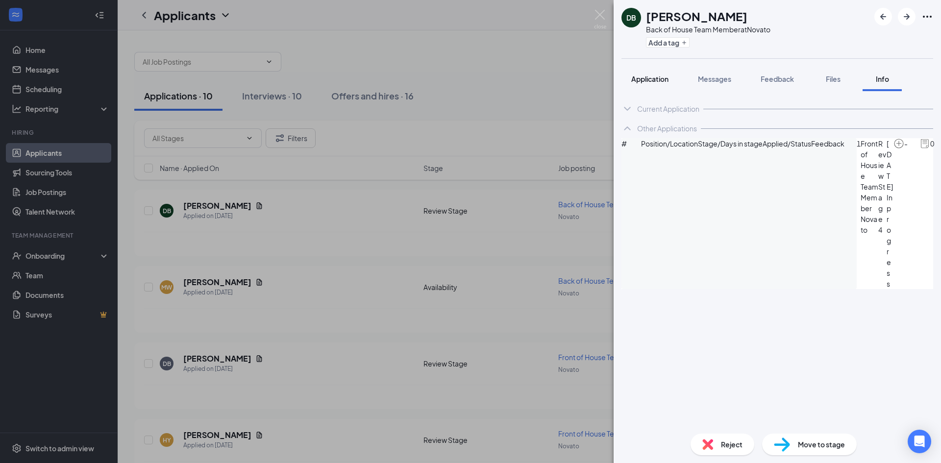
click at [647, 77] on span "Application" at bounding box center [649, 78] width 37 height 9
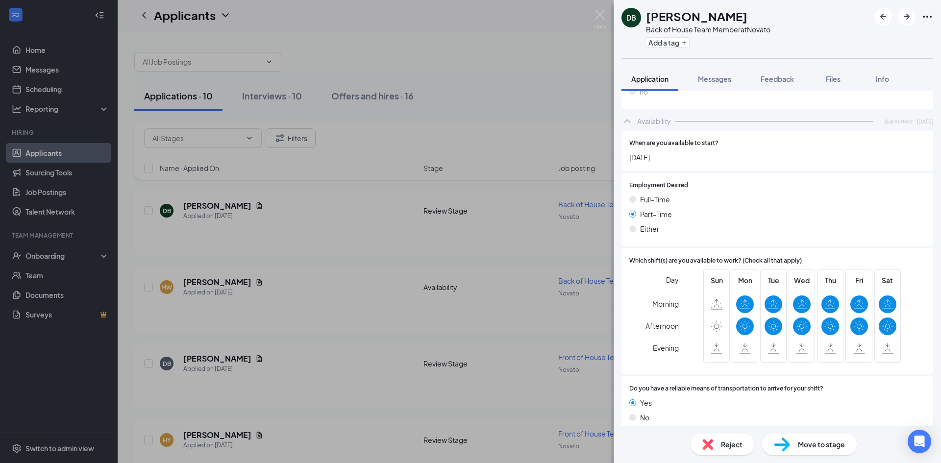
scroll to position [558, 0]
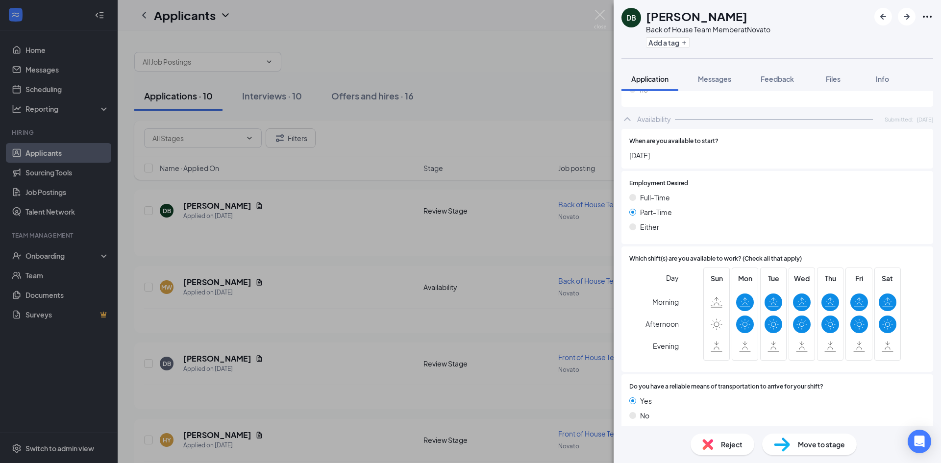
click at [727, 451] on div "Reject" at bounding box center [722, 445] width 64 height 22
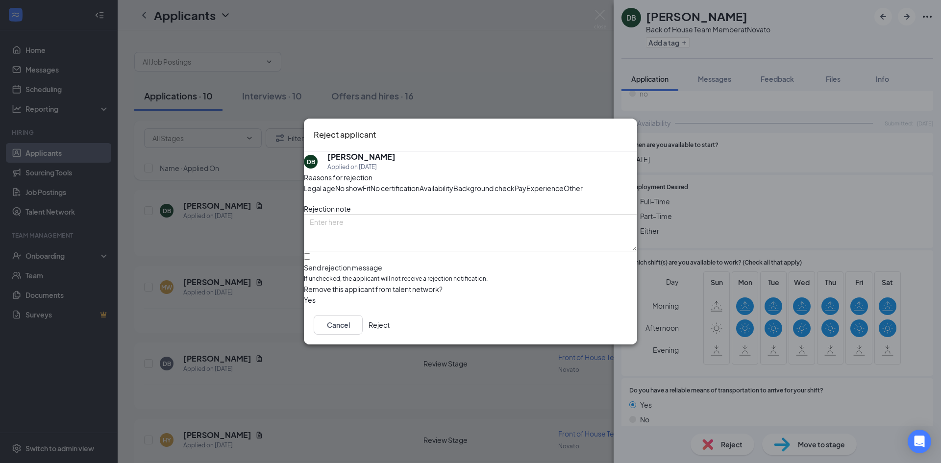
click at [453, 183] on span "Availability" at bounding box center [436, 188] width 34 height 11
click at [310, 260] on input "Send rejection message If unchecked, the applicant will not receive a rejection…" at bounding box center [307, 256] width 6 height 6
checkbox input "true"
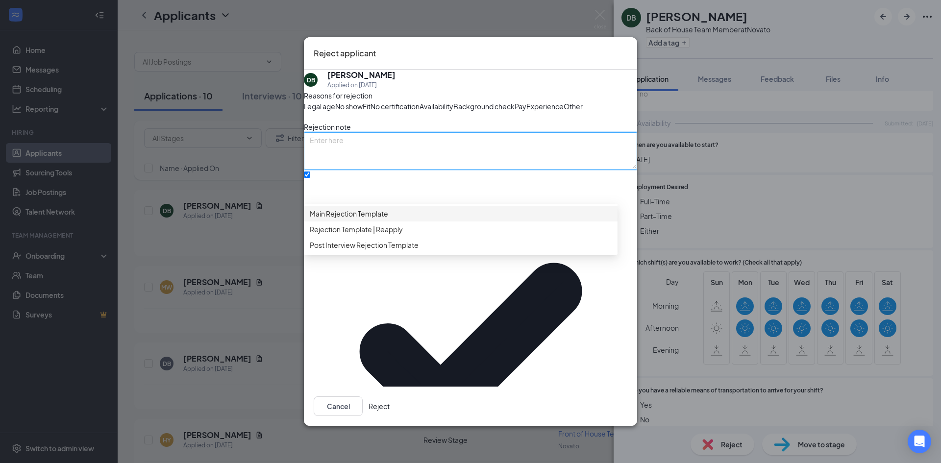
click at [348, 170] on textarea at bounding box center [470, 150] width 333 height 37
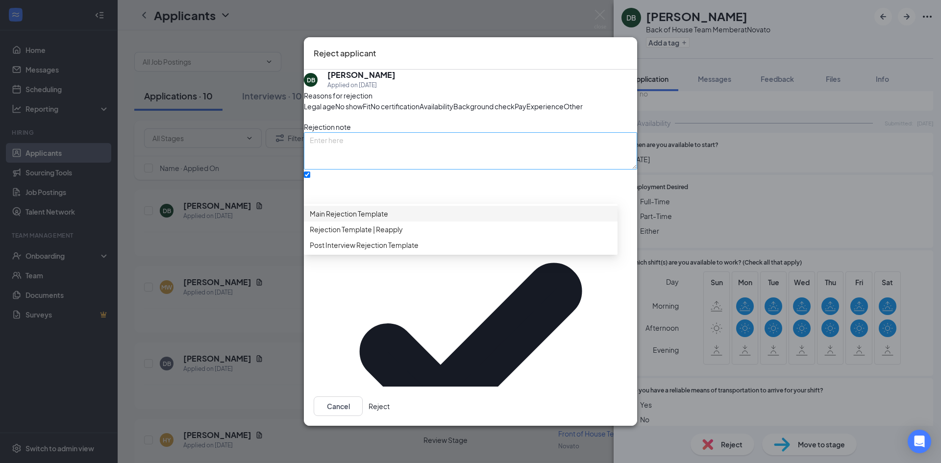
click at [341, 219] on span "Main Rejection Template" at bounding box center [349, 213] width 78 height 11
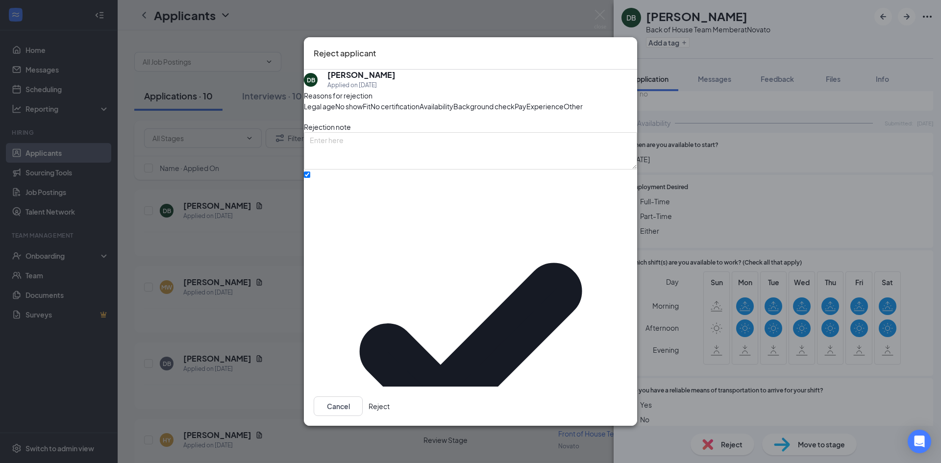
click at [390, 396] on button "Reject" at bounding box center [379, 406] width 21 height 20
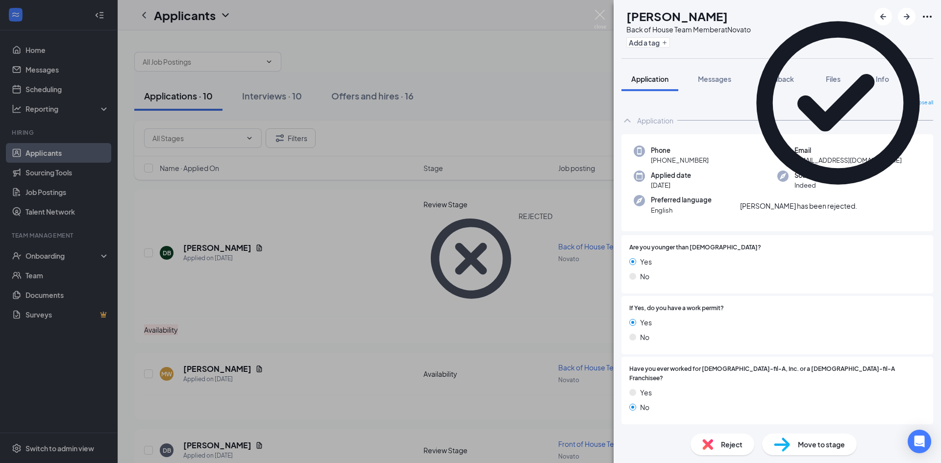
click at [922, 12] on div "[PERSON_NAME] has been rejected." at bounding box center [838, 108] width 196 height 206
click at [857, 201] on icon "Cross" at bounding box center [857, 201] width 0 height 0
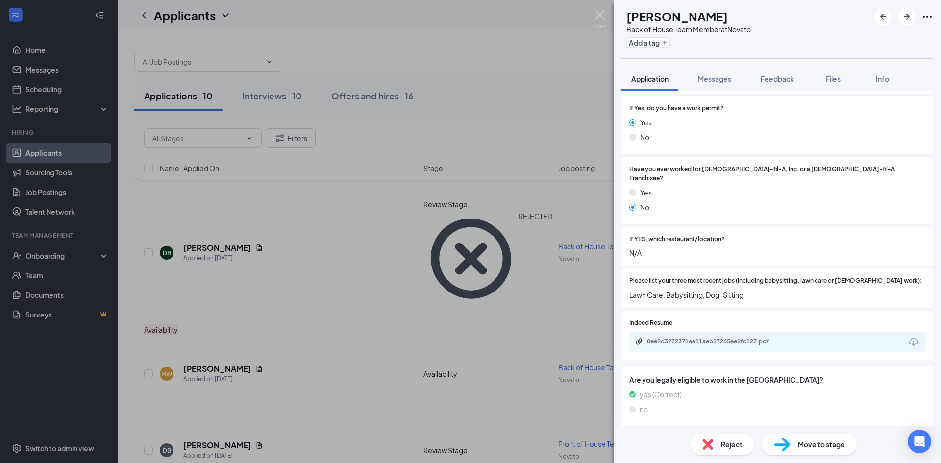
scroll to position [213, 0]
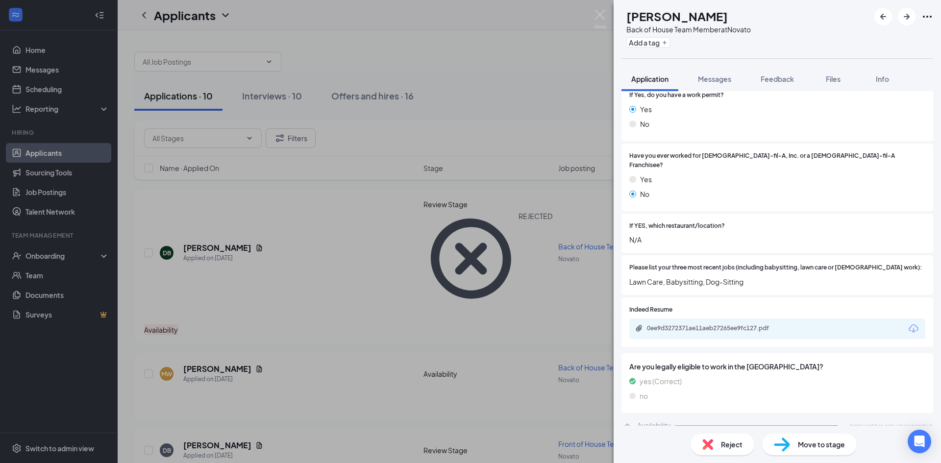
click at [711, 442] on img at bounding box center [707, 444] width 11 height 11
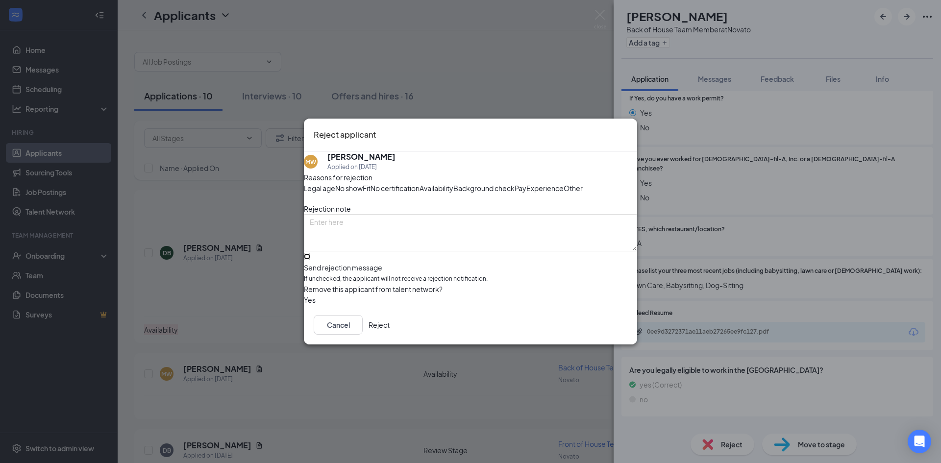
click at [310, 260] on input "Send rejection message If unchecked, the applicant will not receive a rejection…" at bounding box center [307, 256] width 6 height 6
checkbox input "true"
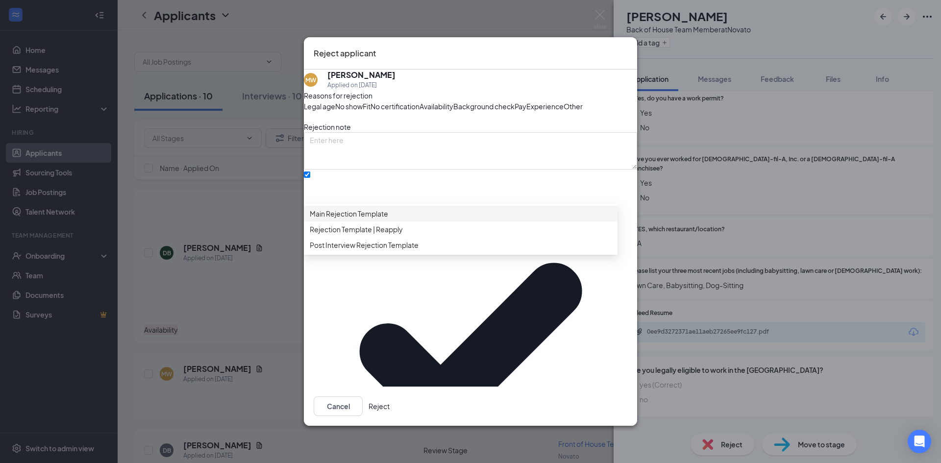
click at [369, 221] on div "Main Rejection Template" at bounding box center [461, 214] width 314 height 16
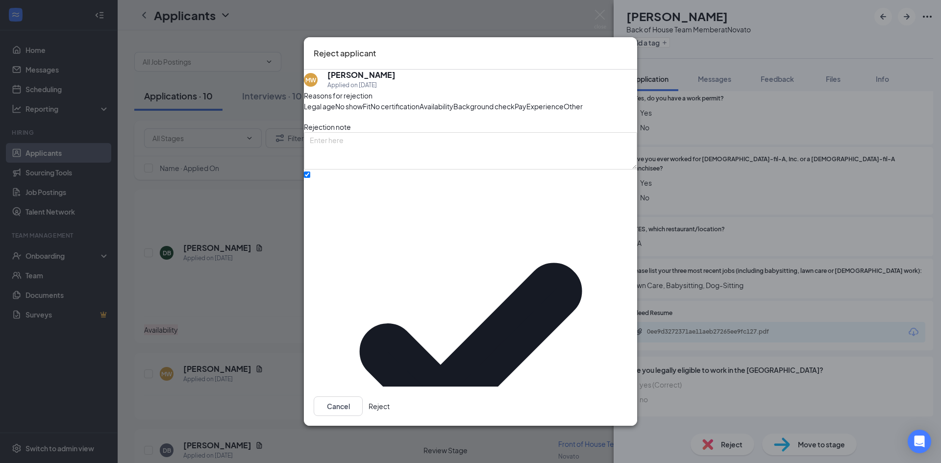
click at [607, 403] on div "Cancel Reject" at bounding box center [470, 406] width 333 height 39
click at [390, 396] on button "Reject" at bounding box center [379, 406] width 21 height 20
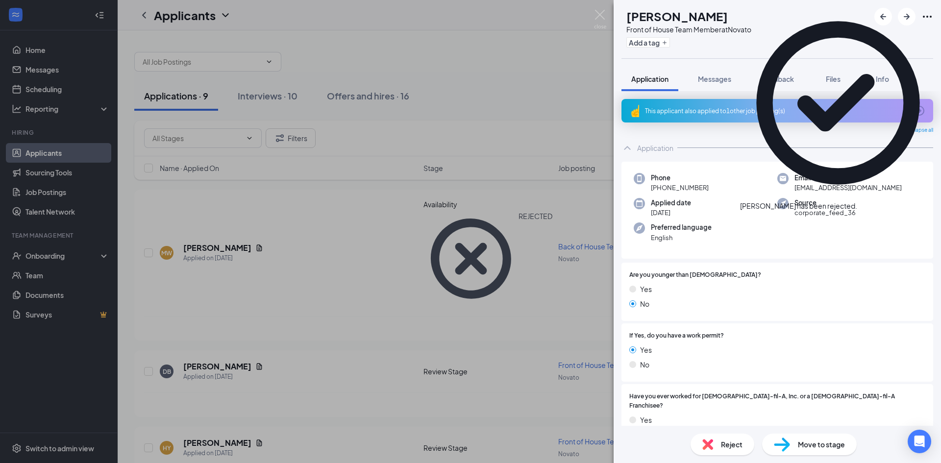
click at [708, 434] on div "Reject" at bounding box center [722, 445] width 64 height 22
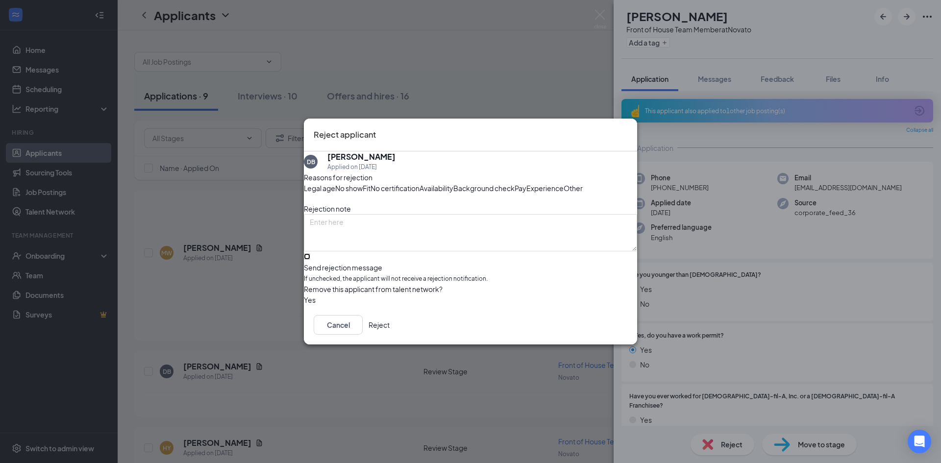
click at [310, 260] on input "Send rejection message If unchecked, the applicant will not receive a rejection…" at bounding box center [307, 256] width 6 height 6
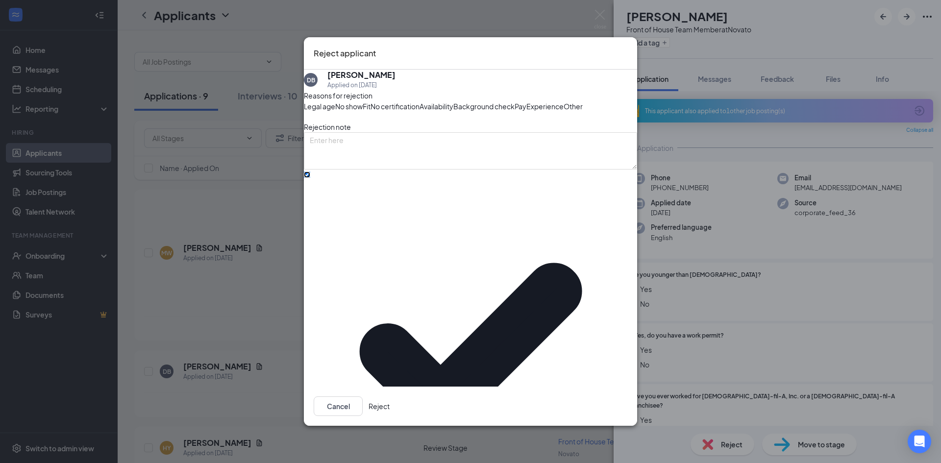
click at [310, 178] on input "Send rejection message If unchecked, the applicant will not receive a rejection…" at bounding box center [307, 175] width 6 height 6
checkbox input "false"
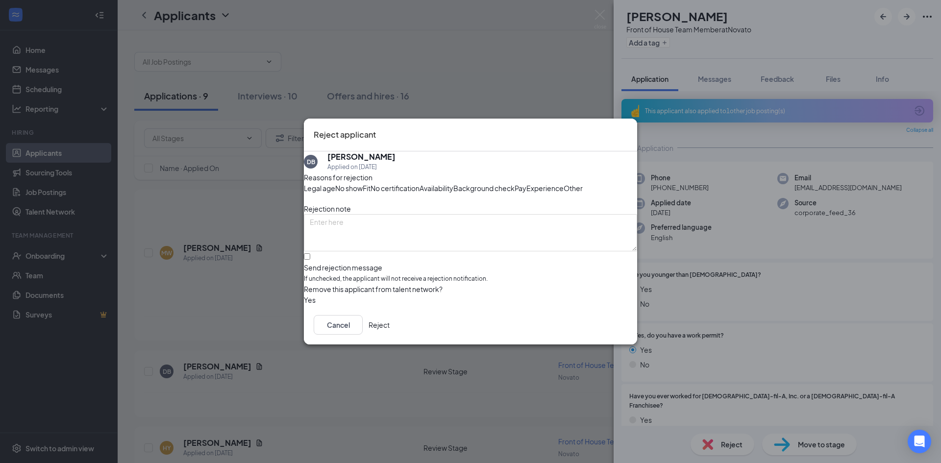
click at [390, 335] on button "Reject" at bounding box center [379, 325] width 21 height 20
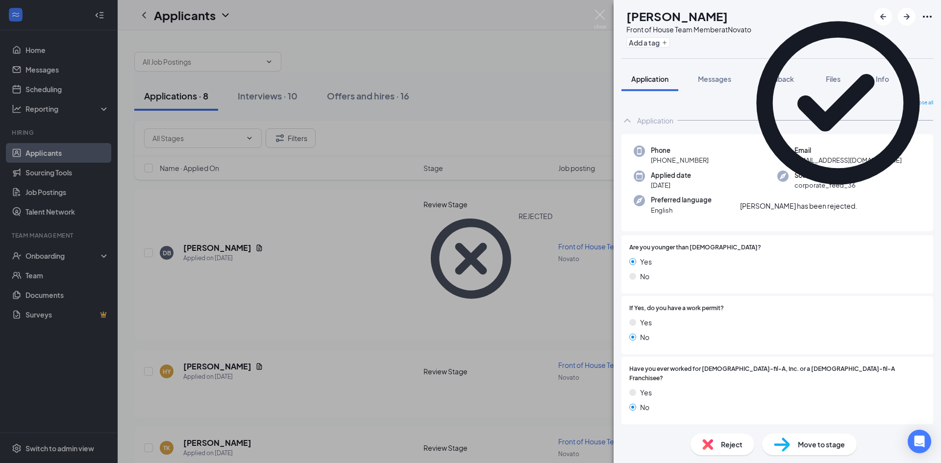
click at [857, 201] on icon "Cross" at bounding box center [857, 201] width 0 height 0
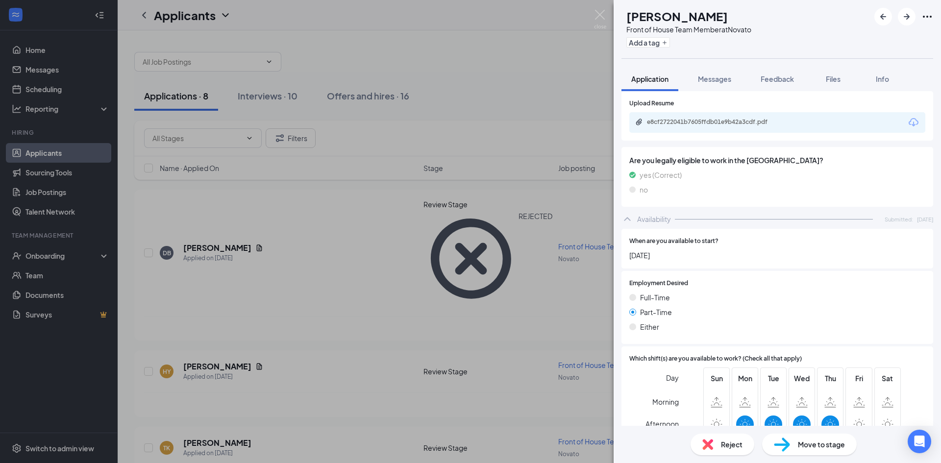
scroll to position [541, 0]
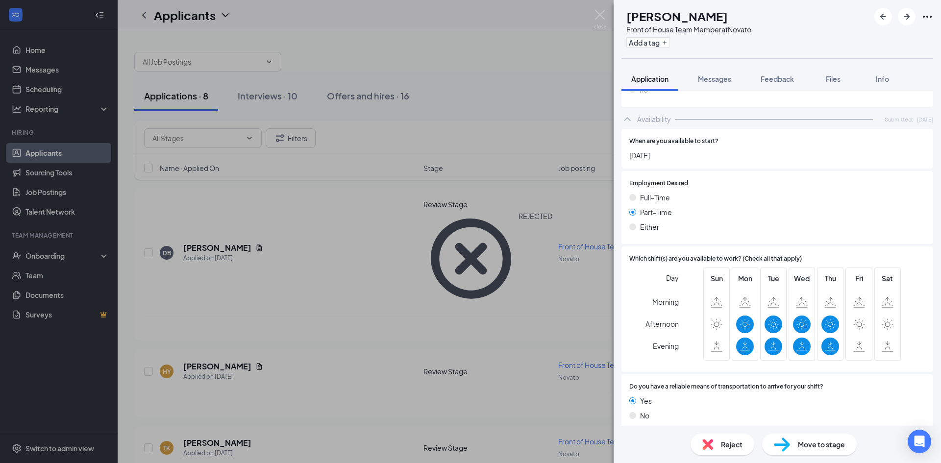
click at [730, 443] on span "Reject" at bounding box center [732, 444] width 22 height 11
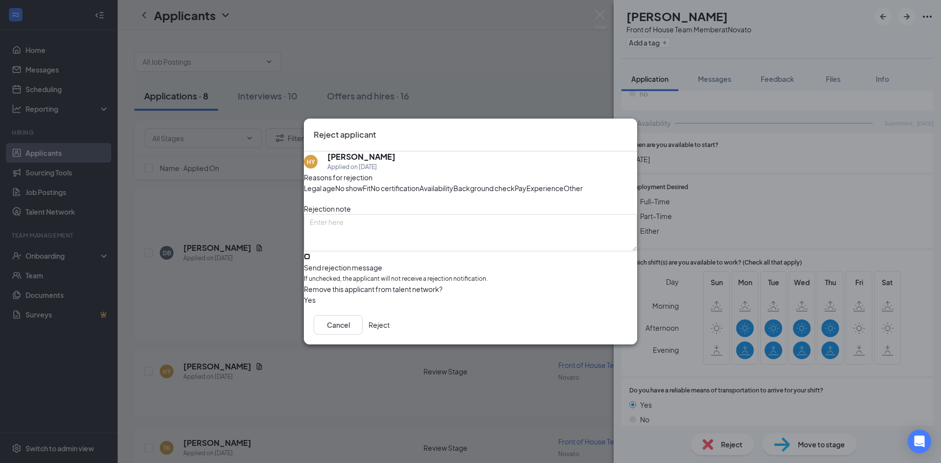
click at [310, 260] on input "Send rejection message If unchecked, the applicant will not receive a rejection…" at bounding box center [307, 256] width 6 height 6
checkbox input "true"
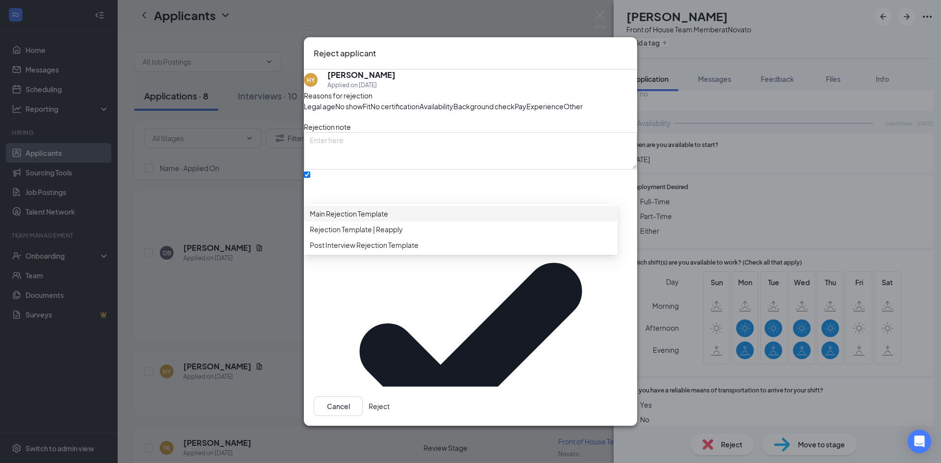
click at [360, 219] on span "Main Rejection Template" at bounding box center [349, 213] width 78 height 11
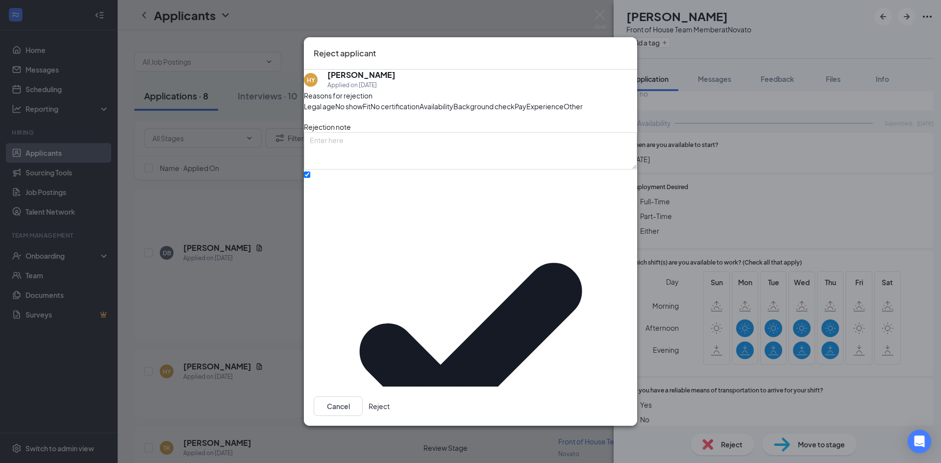
click at [390, 396] on button "Reject" at bounding box center [379, 406] width 21 height 20
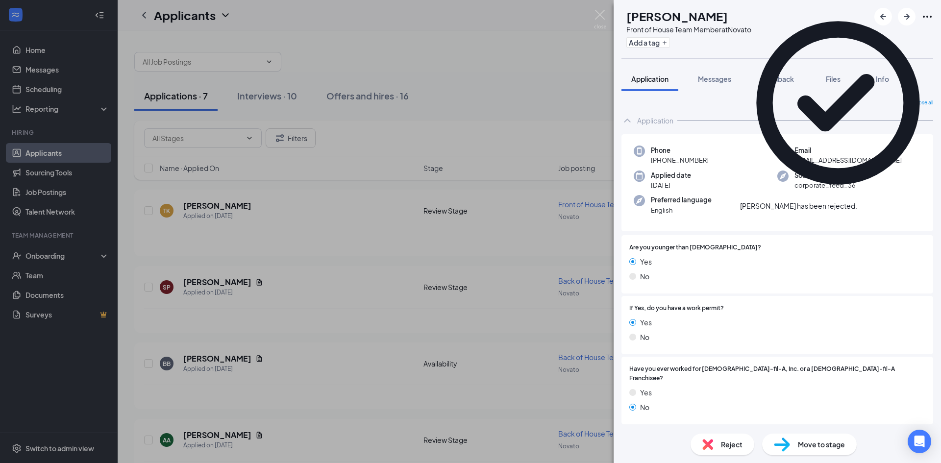
click at [857, 201] on icon "Cross" at bounding box center [857, 201] width 0 height 0
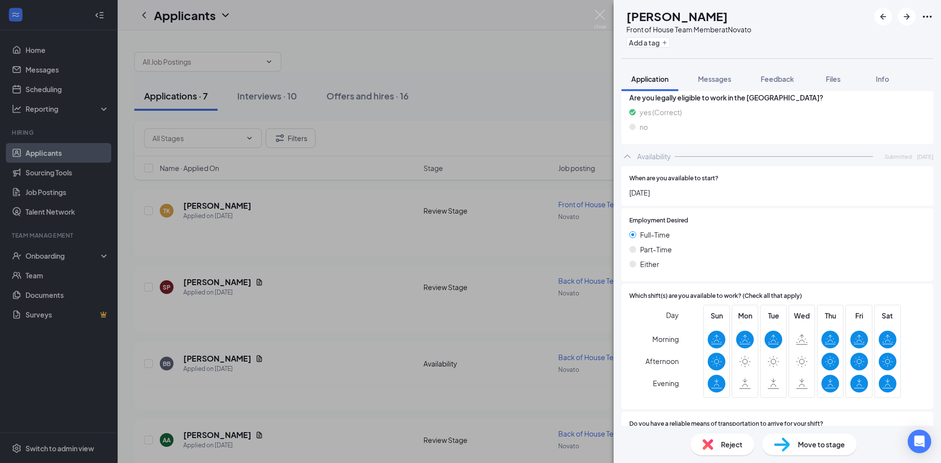
scroll to position [477, 0]
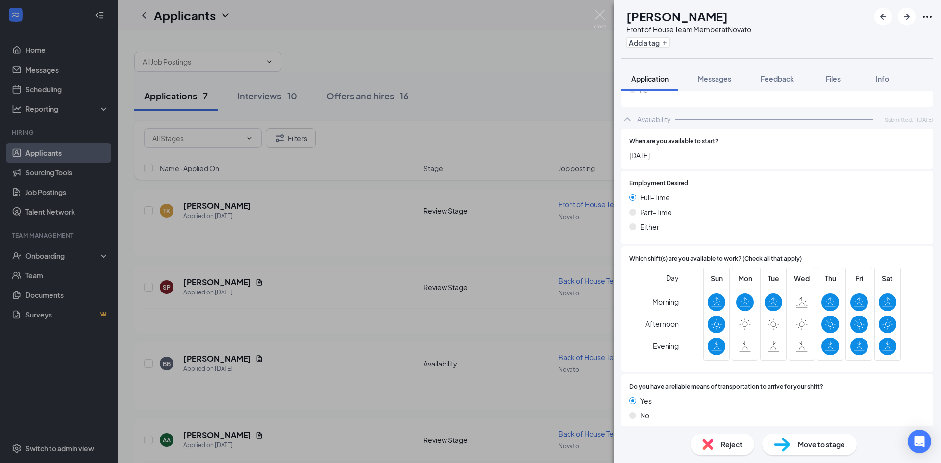
click at [726, 450] on div "Reject" at bounding box center [722, 445] width 64 height 22
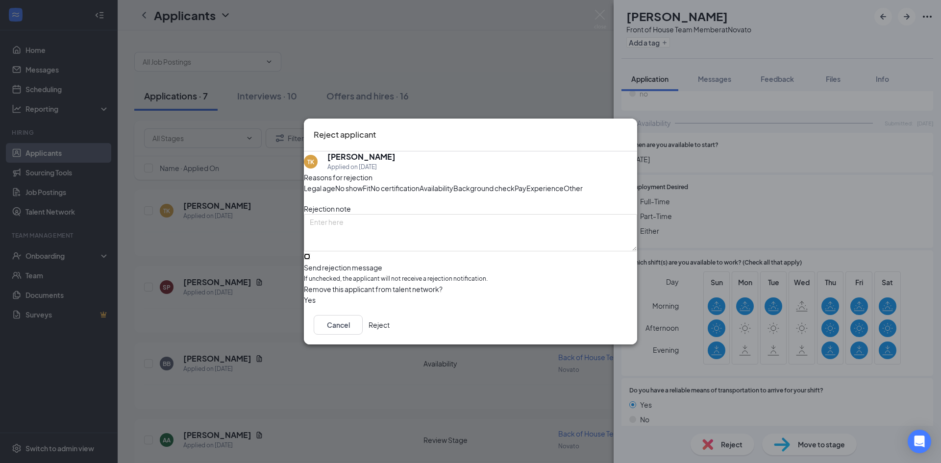
click at [310, 260] on input "Send rejection message If unchecked, the applicant will not receive a rejection…" at bounding box center [307, 256] width 6 height 6
checkbox input "true"
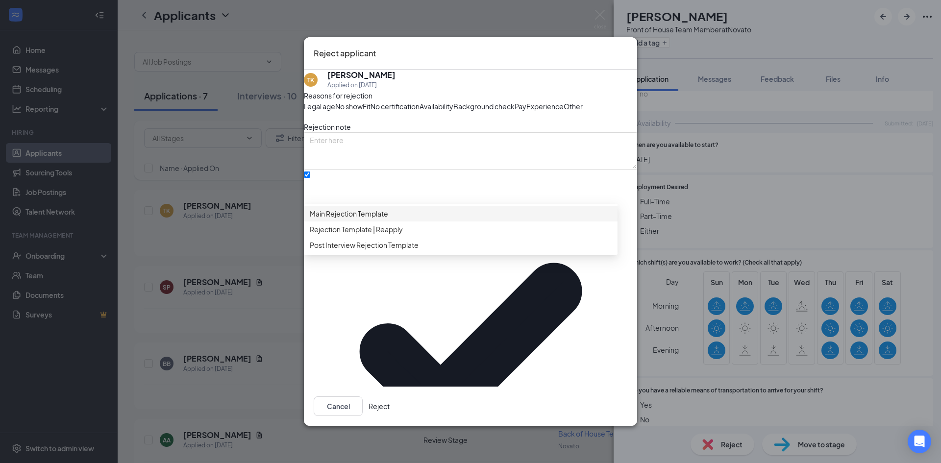
click at [380, 222] on div "Main Rejection Template" at bounding box center [461, 214] width 314 height 16
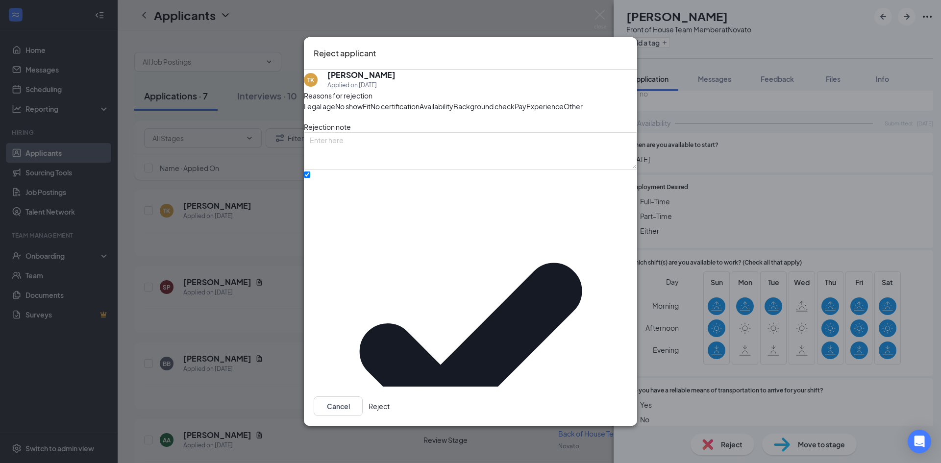
click at [627, 69] on div "Reject applicant" at bounding box center [470, 53] width 333 height 33
click at [627, 47] on icon "Cross" at bounding box center [627, 47] width 0 height 0
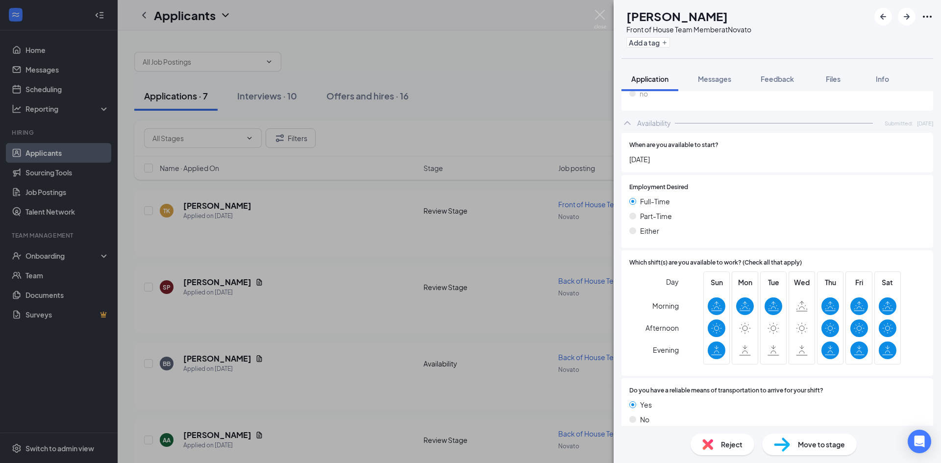
click at [797, 449] on div "Move to stage" at bounding box center [809, 445] width 95 height 22
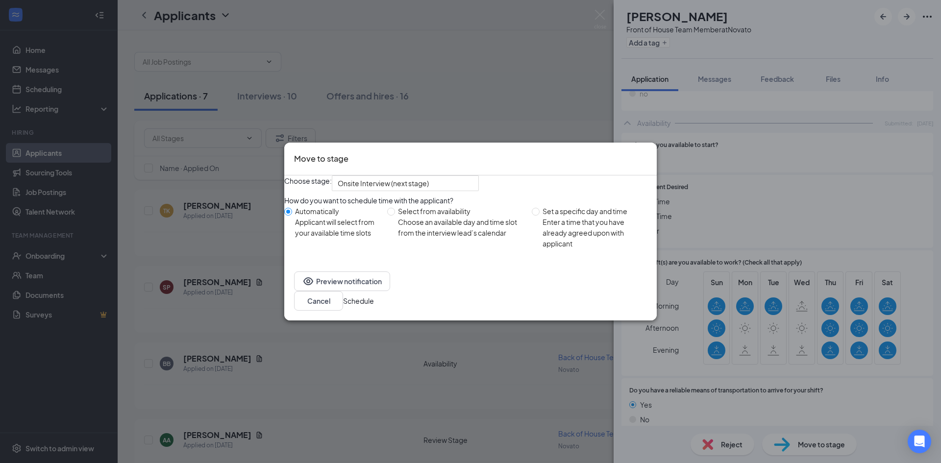
click at [374, 297] on button "Schedule" at bounding box center [358, 300] width 31 height 11
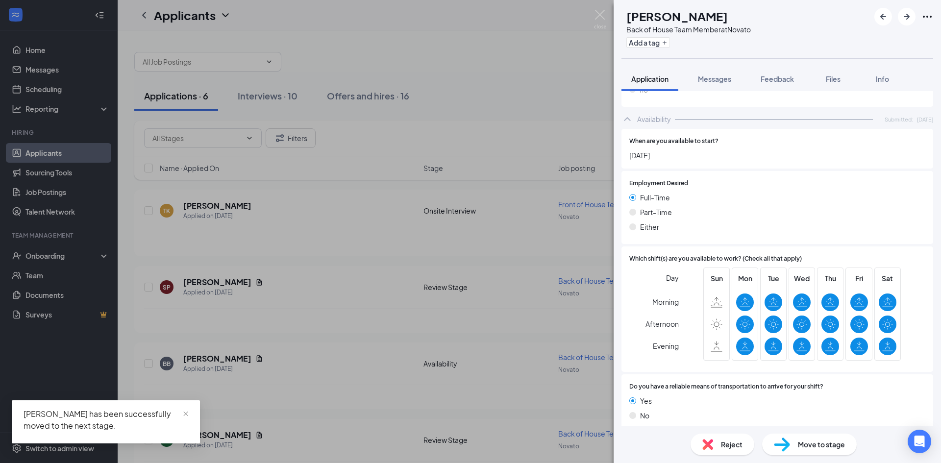
click at [719, 440] on div "Reject" at bounding box center [722, 445] width 64 height 22
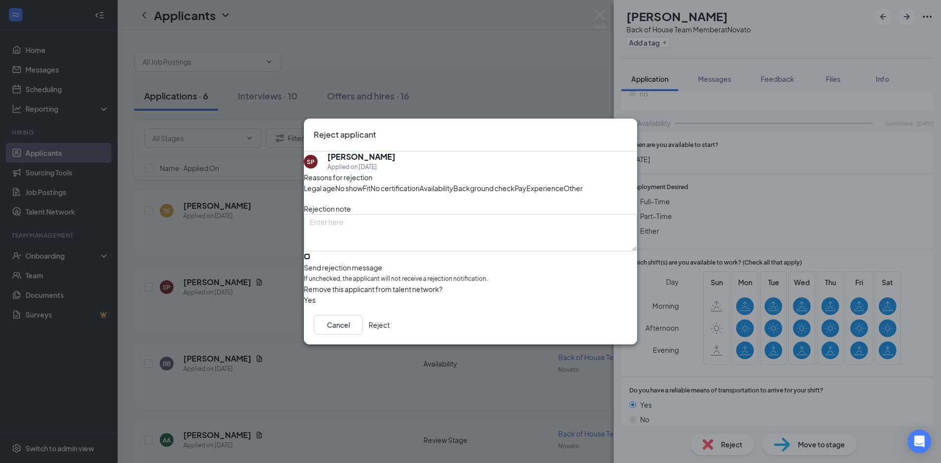
click at [310, 260] on input "Send rejection message If unchecked, the applicant will not receive a rejection…" at bounding box center [307, 256] width 6 height 6
checkbox input "true"
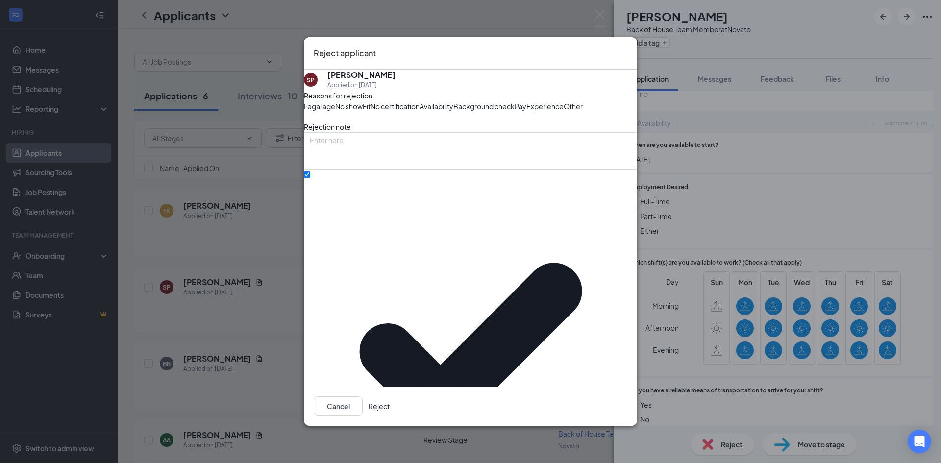
click at [378, 291] on div "Reasons for rejection Legal age No show Fit No certification Availability Backg…" at bounding box center [470, 342] width 333 height 504
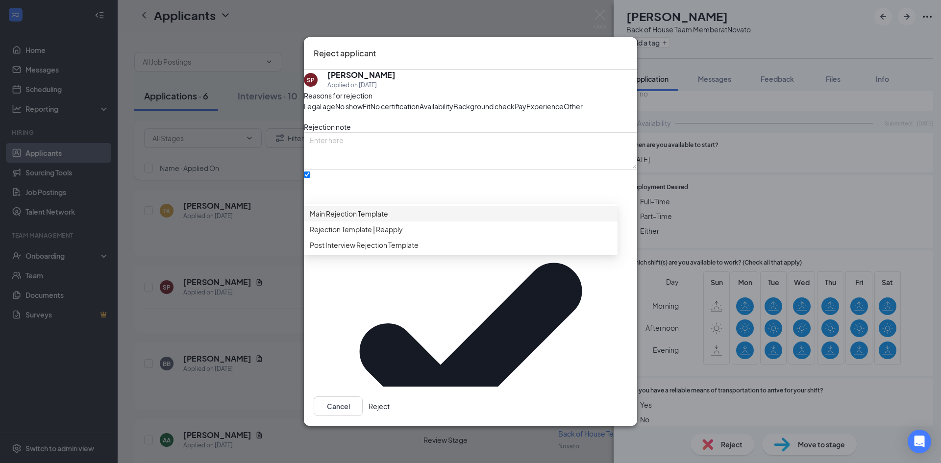
drag, startPoint x: 400, startPoint y: 233, endPoint x: 407, endPoint y: 241, distance: 10.7
click at [388, 219] on span "Main Rejection Template" at bounding box center [349, 213] width 78 height 11
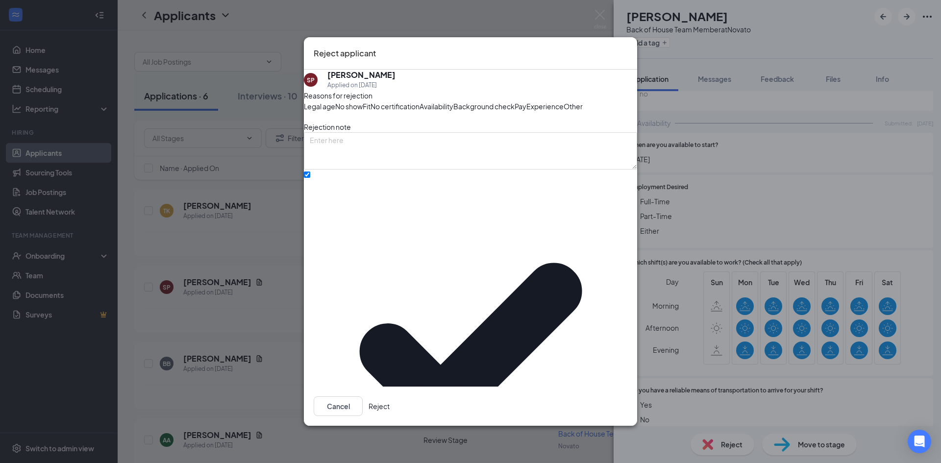
click at [390, 398] on button "Reject" at bounding box center [379, 406] width 21 height 20
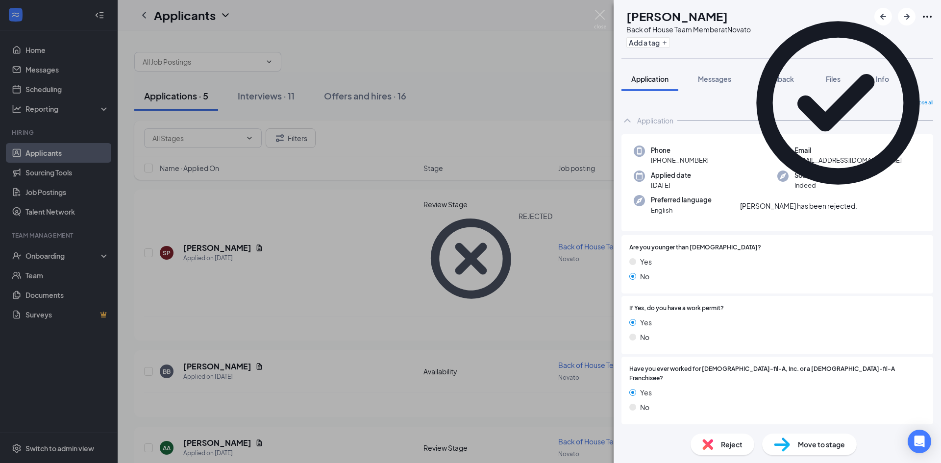
click at [866, 204] on icon "Cross" at bounding box center [863, 207] width 6 height 6
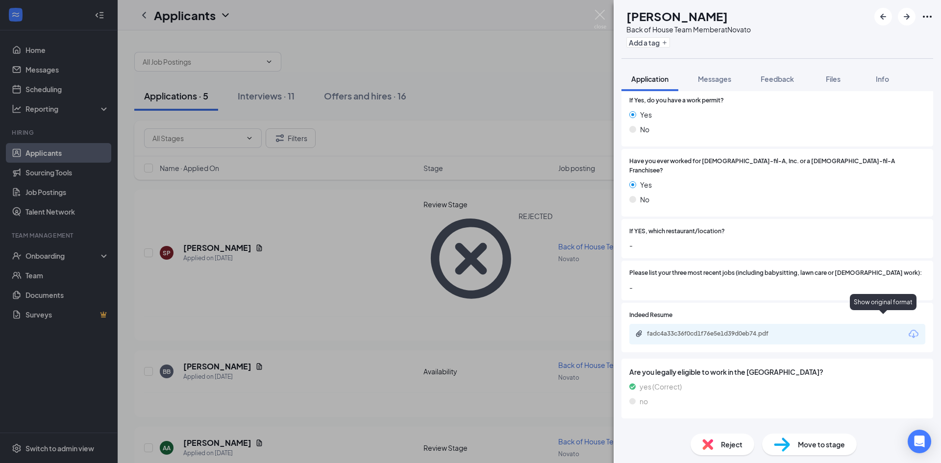
scroll to position [213, 0]
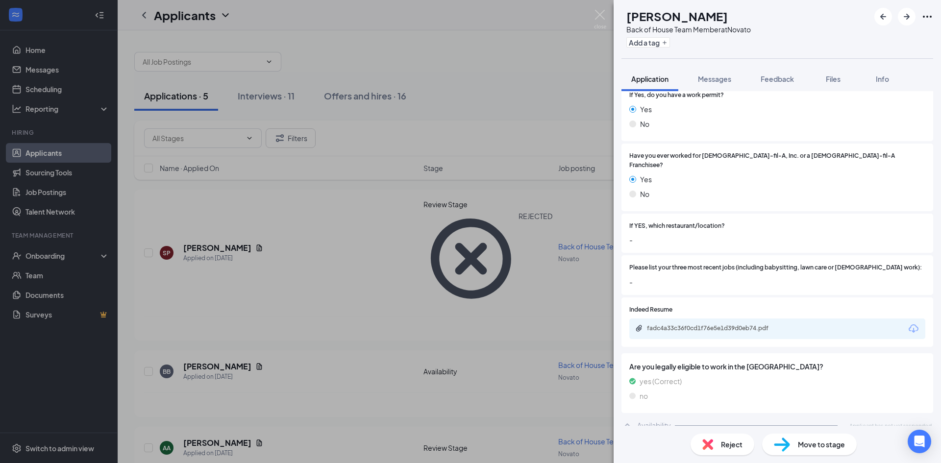
click at [746, 324] on div "fadc4a33c36f0cd1f76e5e1d39d0eb74.pdf" at bounding box center [715, 328] width 137 height 8
click at [797, 463] on div "Reject Move to stage" at bounding box center [777, 444] width 327 height 37
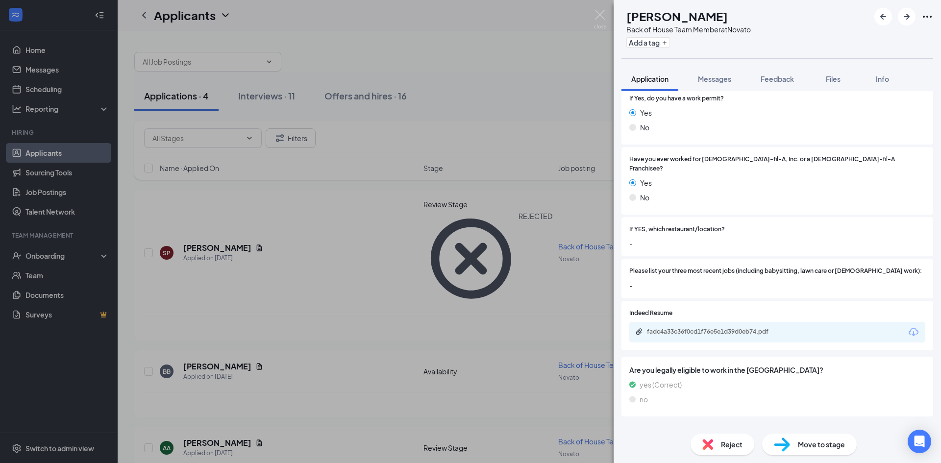
click at [798, 446] on span "Move to stage" at bounding box center [821, 444] width 47 height 11
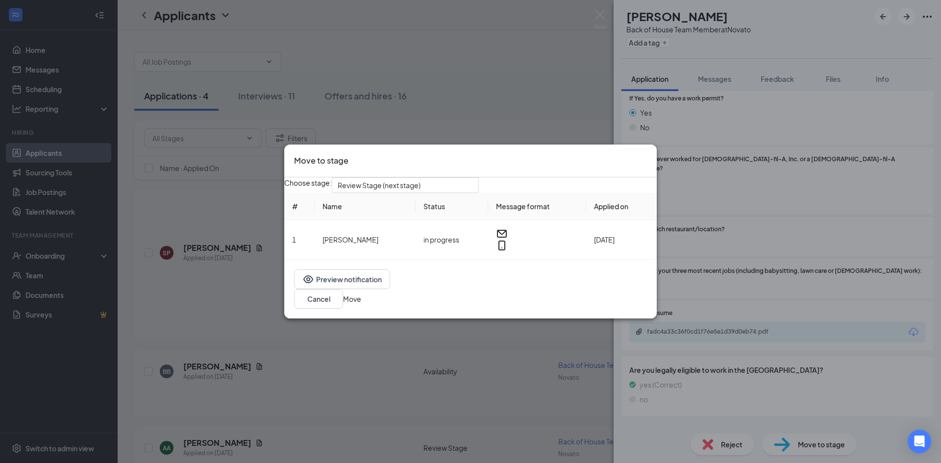
click at [639, 149] on div "Move to stage" at bounding box center [470, 161] width 372 height 33
click at [647, 154] on icon "Cross" at bounding box center [647, 154] width 0 height 0
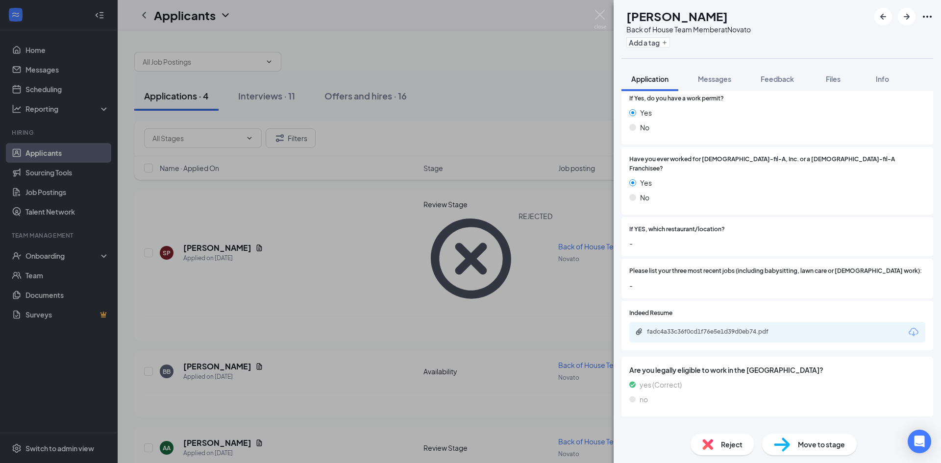
click at [799, 443] on span "Move to stage" at bounding box center [821, 444] width 47 height 11
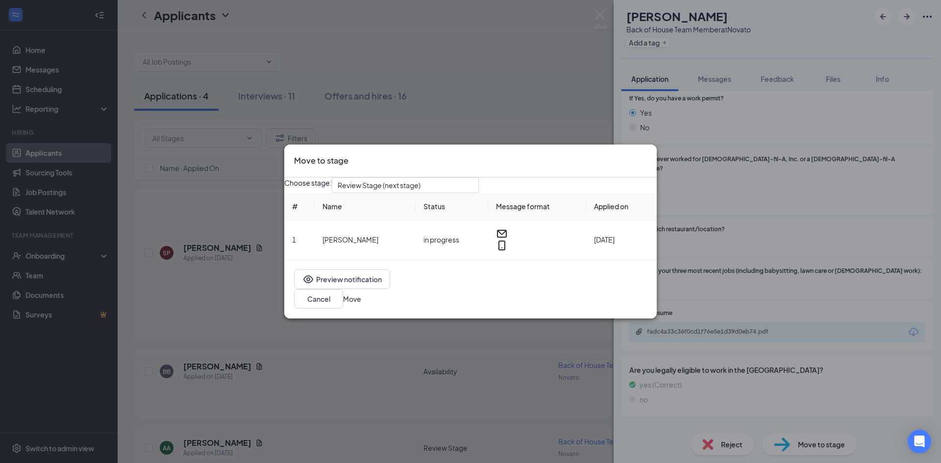
click at [442, 178] on div "Choose stage: Review Stage (next stage) # Name Status Message format Applied on…" at bounding box center [470, 218] width 372 height 82
click at [443, 185] on span "Review Stage (next stage)" at bounding box center [401, 191] width 126 height 26
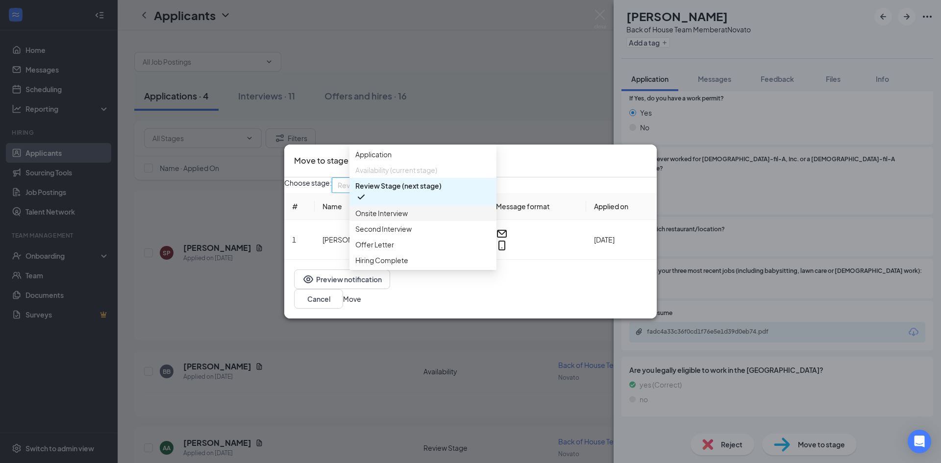
click at [439, 221] on div "Onsite Interview" at bounding box center [422, 213] width 147 height 16
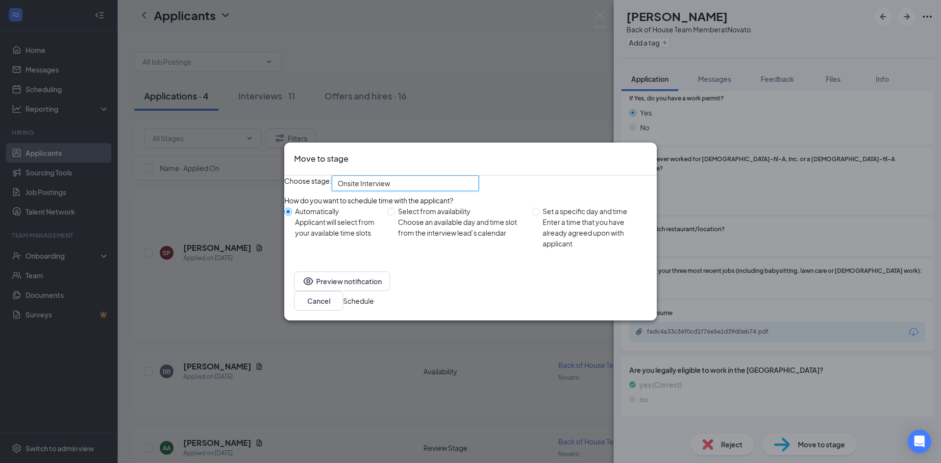
click at [374, 305] on button "Schedule" at bounding box center [358, 300] width 31 height 11
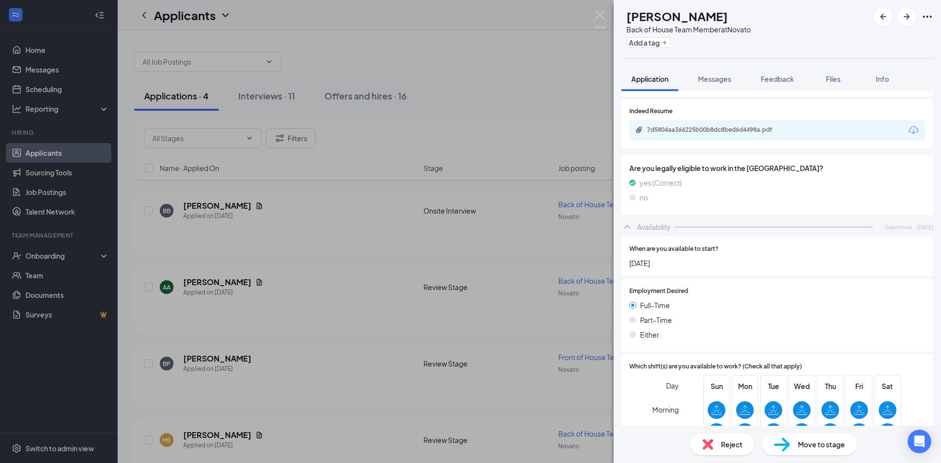
scroll to position [519, 0]
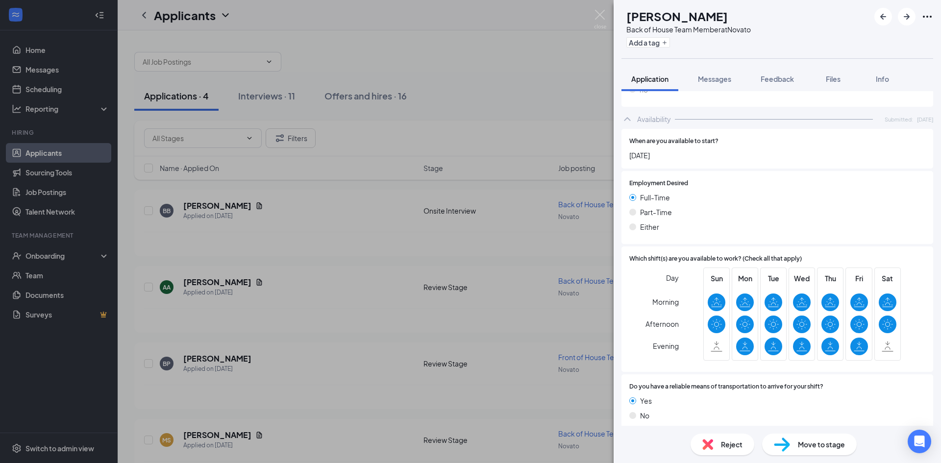
click at [716, 450] on div "Reject" at bounding box center [722, 445] width 64 height 22
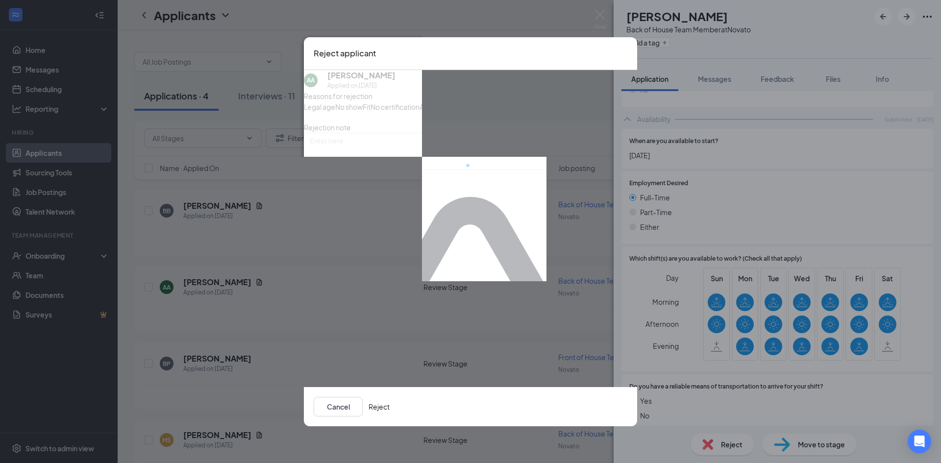
scroll to position [516, 0]
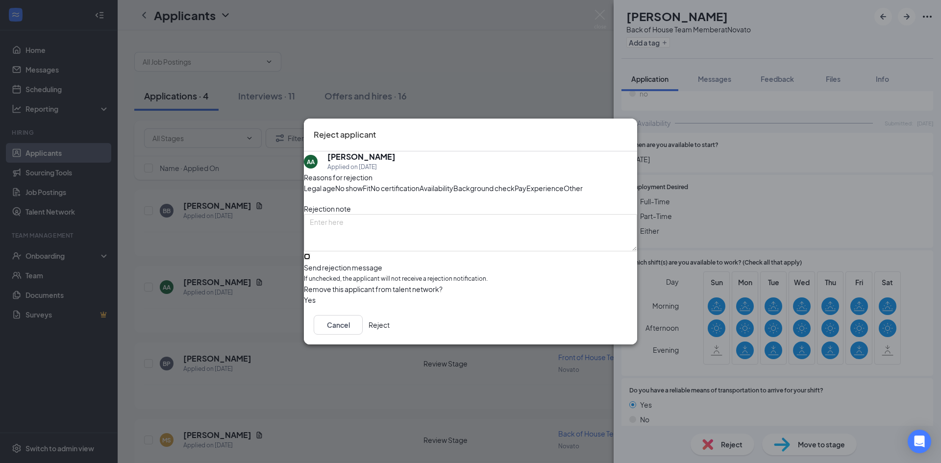
click at [310, 260] on input "Send rejection message If unchecked, the applicant will not receive a rejection…" at bounding box center [307, 256] width 6 height 6
checkbox input "true"
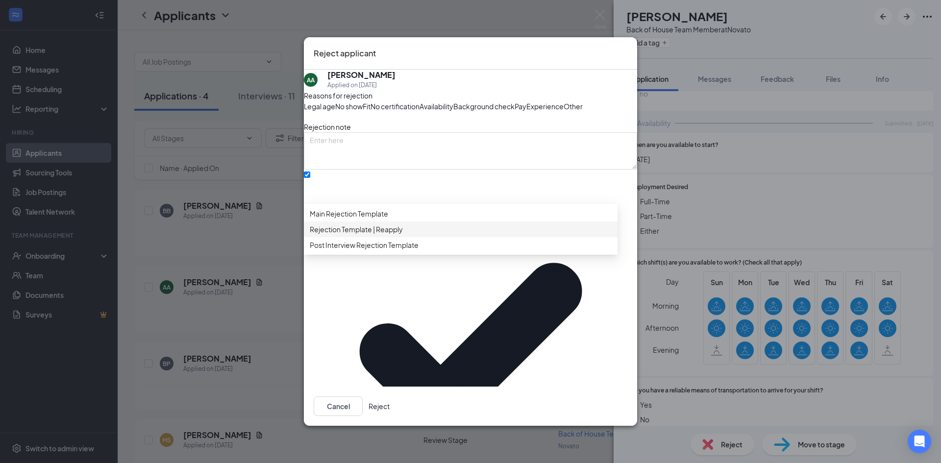
click at [370, 222] on div "Main Rejection Template" at bounding box center [461, 214] width 314 height 16
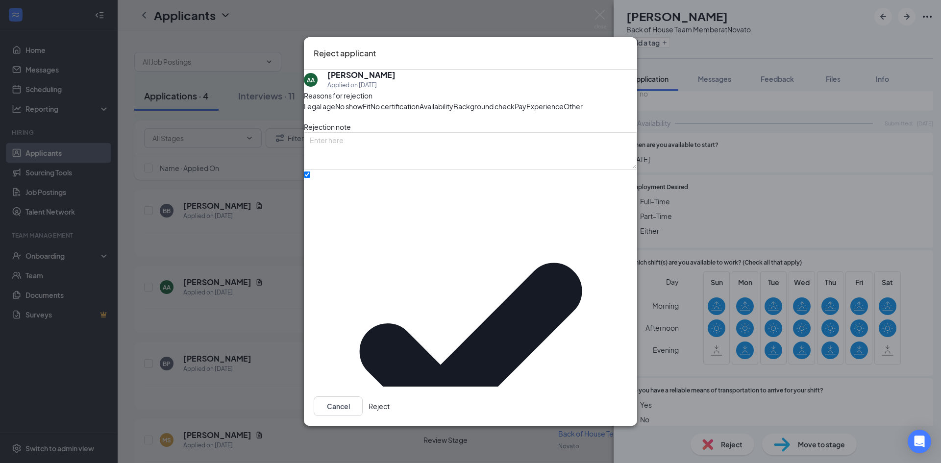
click at [390, 396] on button "Reject" at bounding box center [379, 406] width 21 height 20
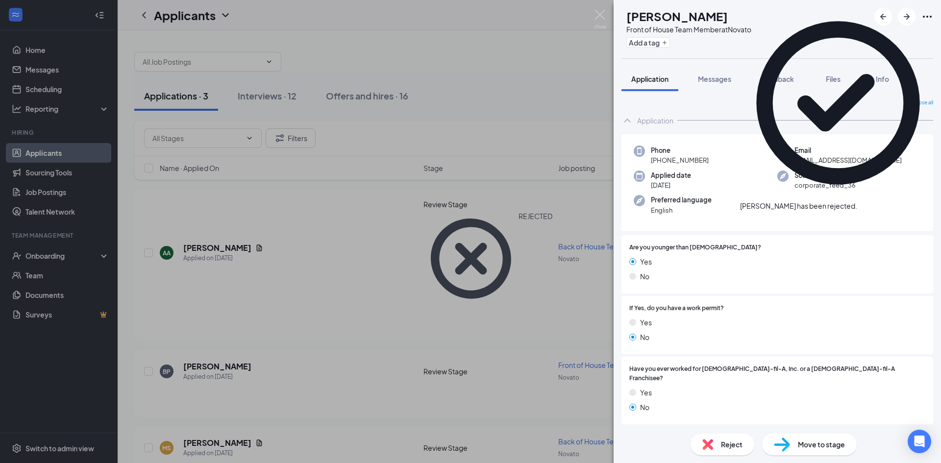
click at [857, 201] on icon "Cross" at bounding box center [857, 201] width 0 height 0
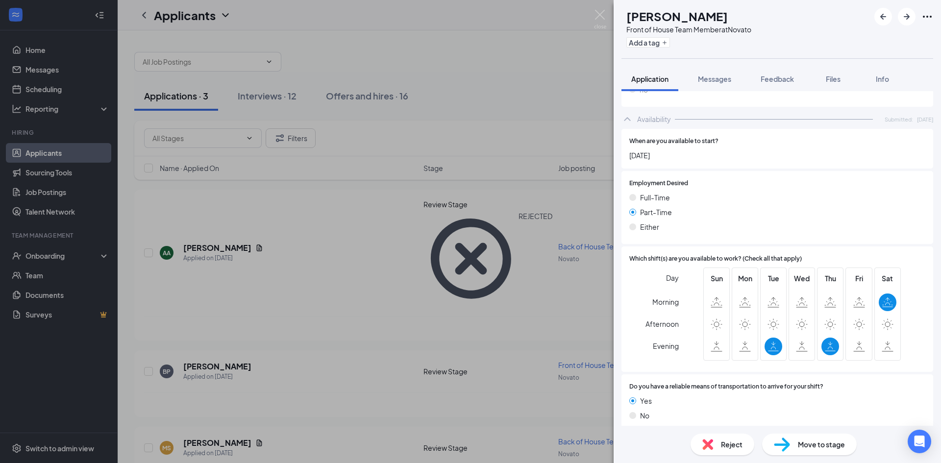
click at [730, 452] on div "Reject" at bounding box center [722, 445] width 64 height 22
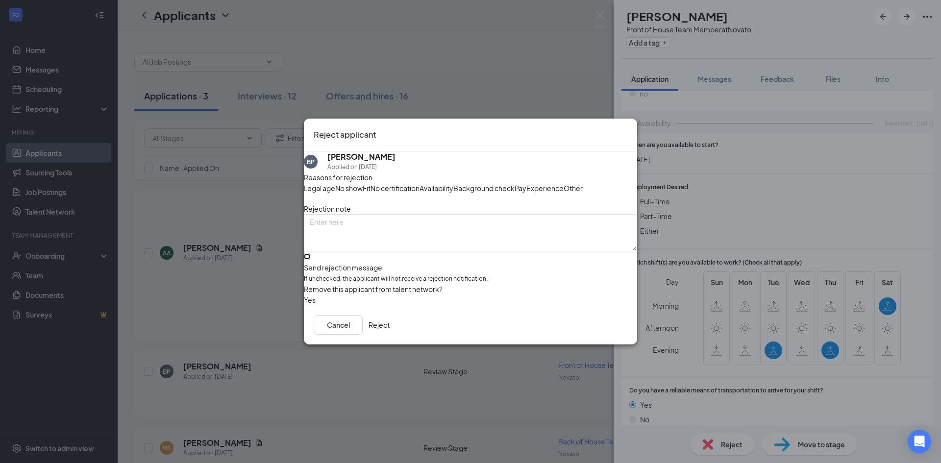
click at [310, 260] on input "Send rejection message If unchecked, the applicant will not receive a rejection…" at bounding box center [307, 256] width 6 height 6
checkbox input "true"
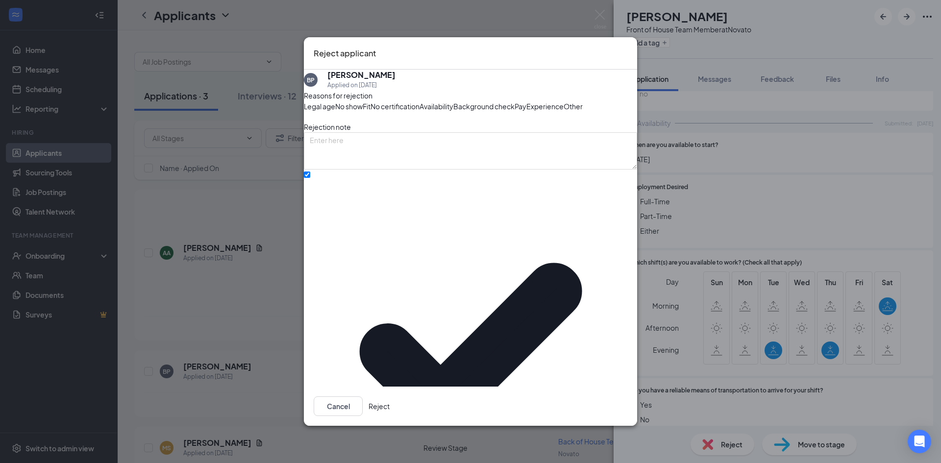
click at [346, 293] on div "Reasons for rejection Legal age No show Fit No certification Availability Backg…" at bounding box center [470, 342] width 333 height 504
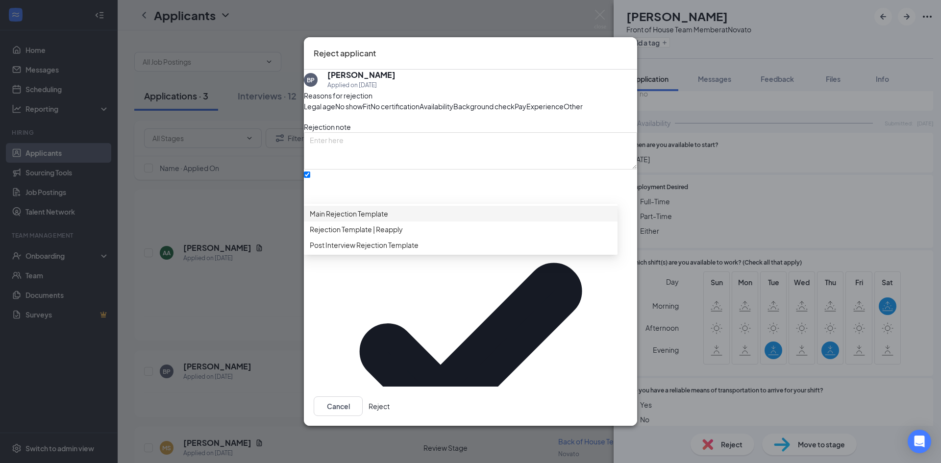
click at [348, 219] on span "Main Rejection Template" at bounding box center [349, 213] width 78 height 11
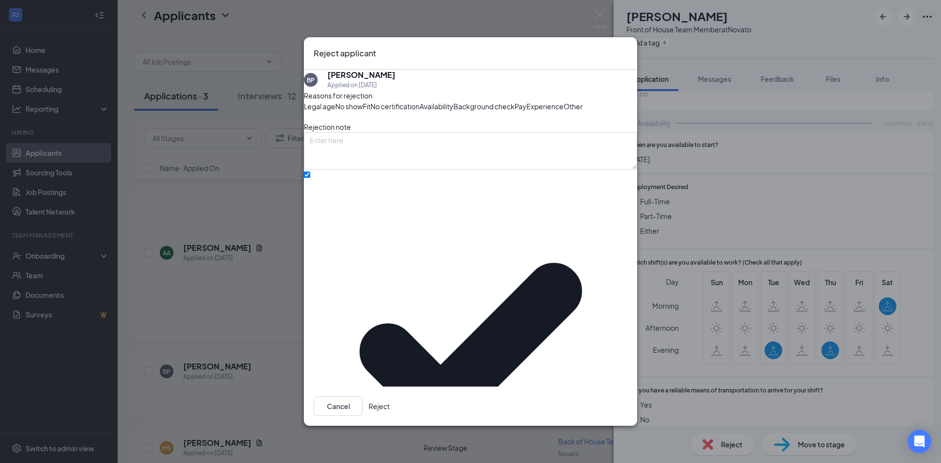
click at [390, 396] on button "Reject" at bounding box center [379, 406] width 21 height 20
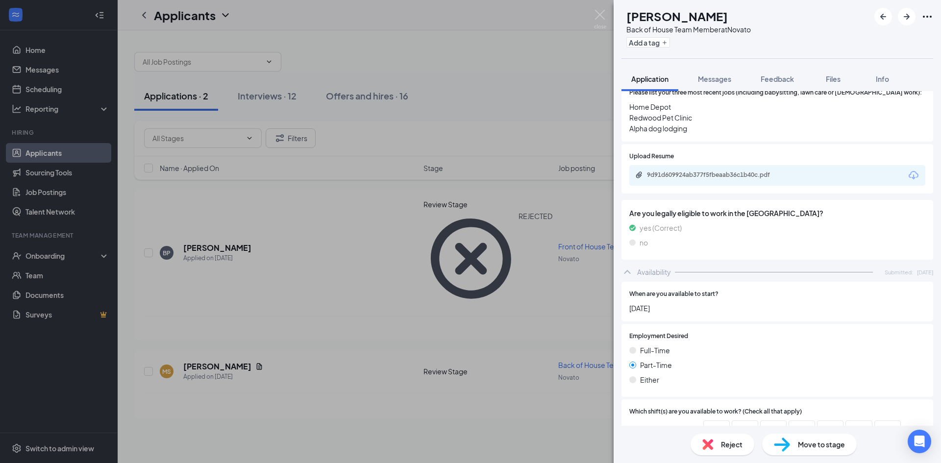
scroll to position [392, 0]
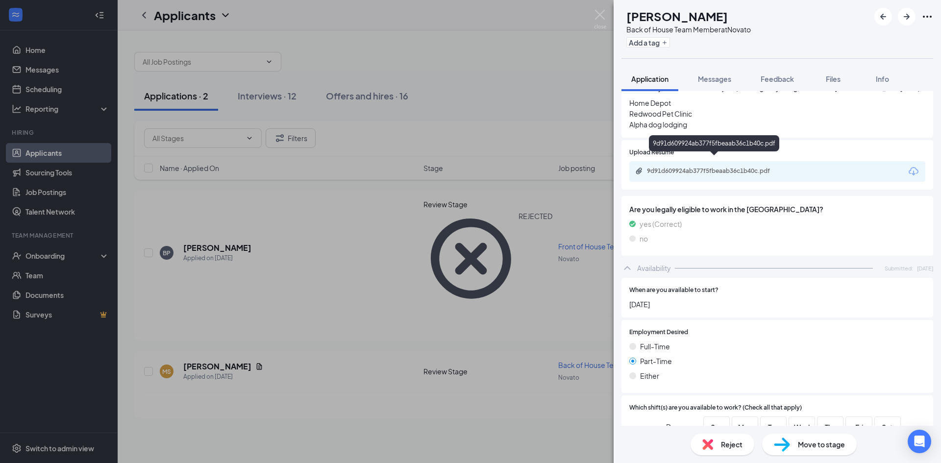
click at [701, 167] on div "9d91d609924ab377f5fbeaab36c1b40c.pdf" at bounding box center [715, 171] width 137 height 8
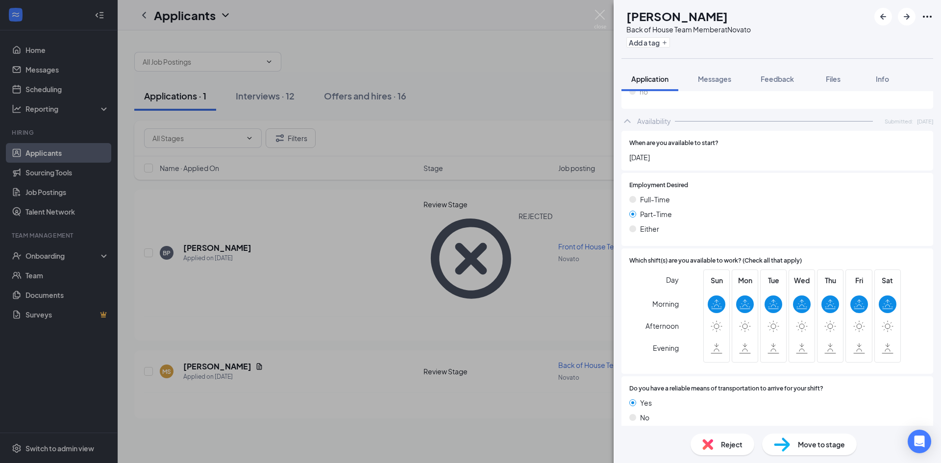
scroll to position [541, 0]
click at [714, 455] on div "Reject Move to stage" at bounding box center [777, 444] width 327 height 37
click at [711, 437] on div "Reject" at bounding box center [722, 445] width 64 height 22
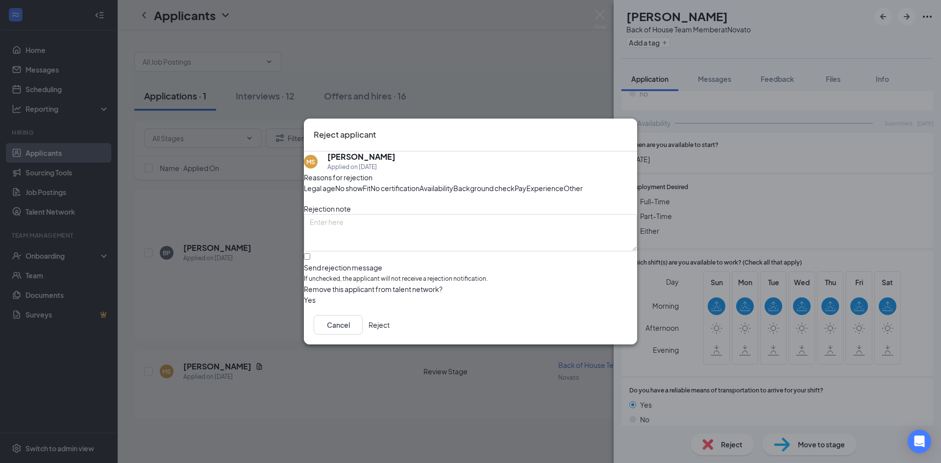
click at [309, 273] on div "[PERSON_NAME] Applied on [DATE] Reasons for rejection Legal age No show Fit No …" at bounding box center [470, 228] width 333 height 154
click at [310, 260] on input "Send rejection message If unchecked, the applicant will not receive a rejection…" at bounding box center [307, 256] width 6 height 6
checkbox input "true"
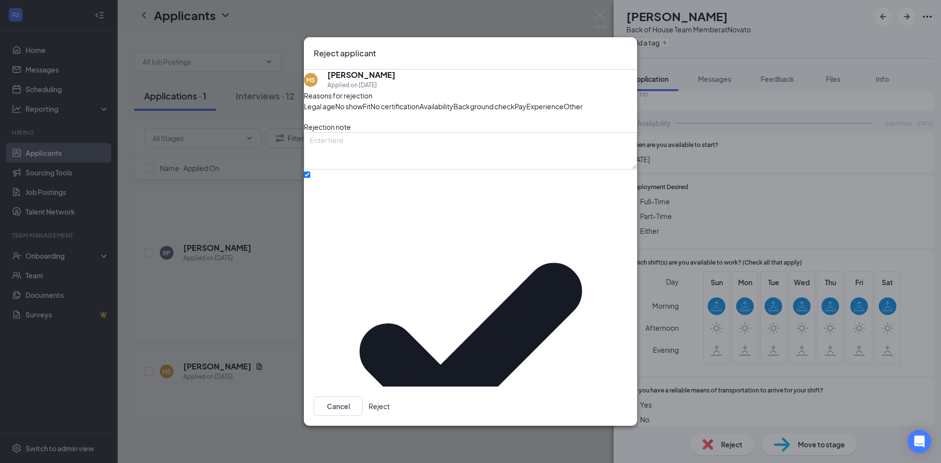
click at [453, 112] on span "Availability" at bounding box center [436, 106] width 34 height 11
click at [390, 396] on button "Reject" at bounding box center [379, 406] width 21 height 20
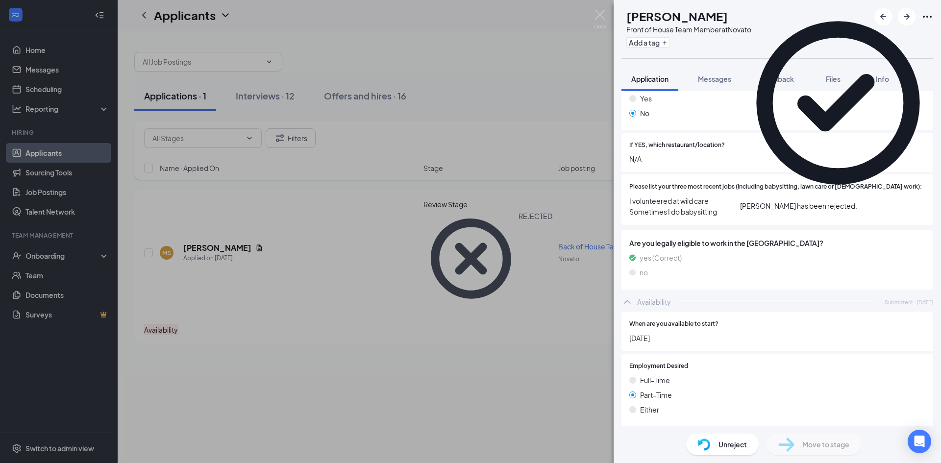
scroll to position [477, 0]
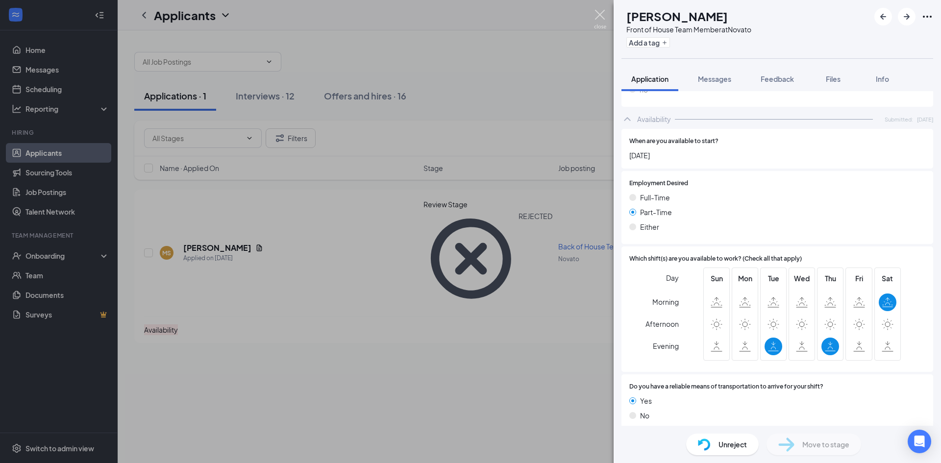
click at [601, 23] on img at bounding box center [600, 19] width 12 height 19
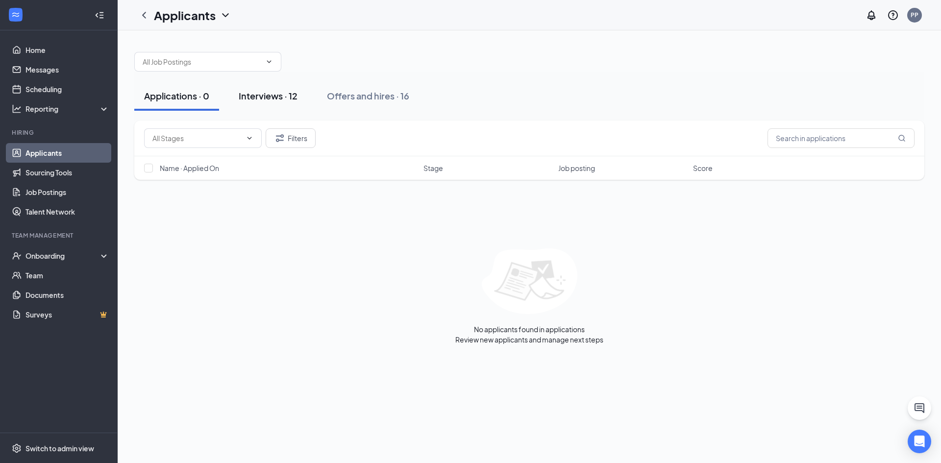
click at [270, 100] on div "Interviews · 12" at bounding box center [268, 96] width 59 height 12
